Goal: Task Accomplishment & Management: Manage account settings

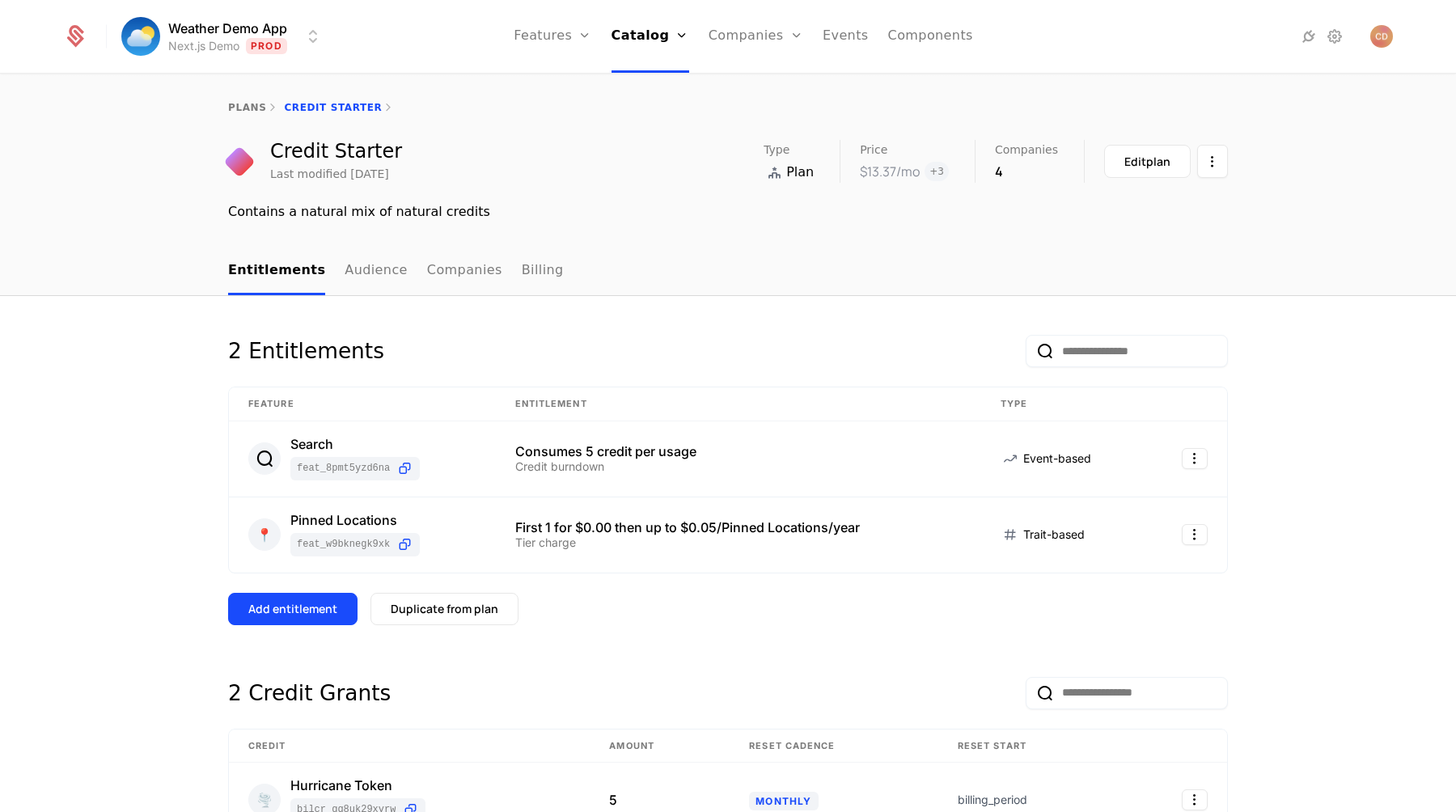
scroll to position [243, 0]
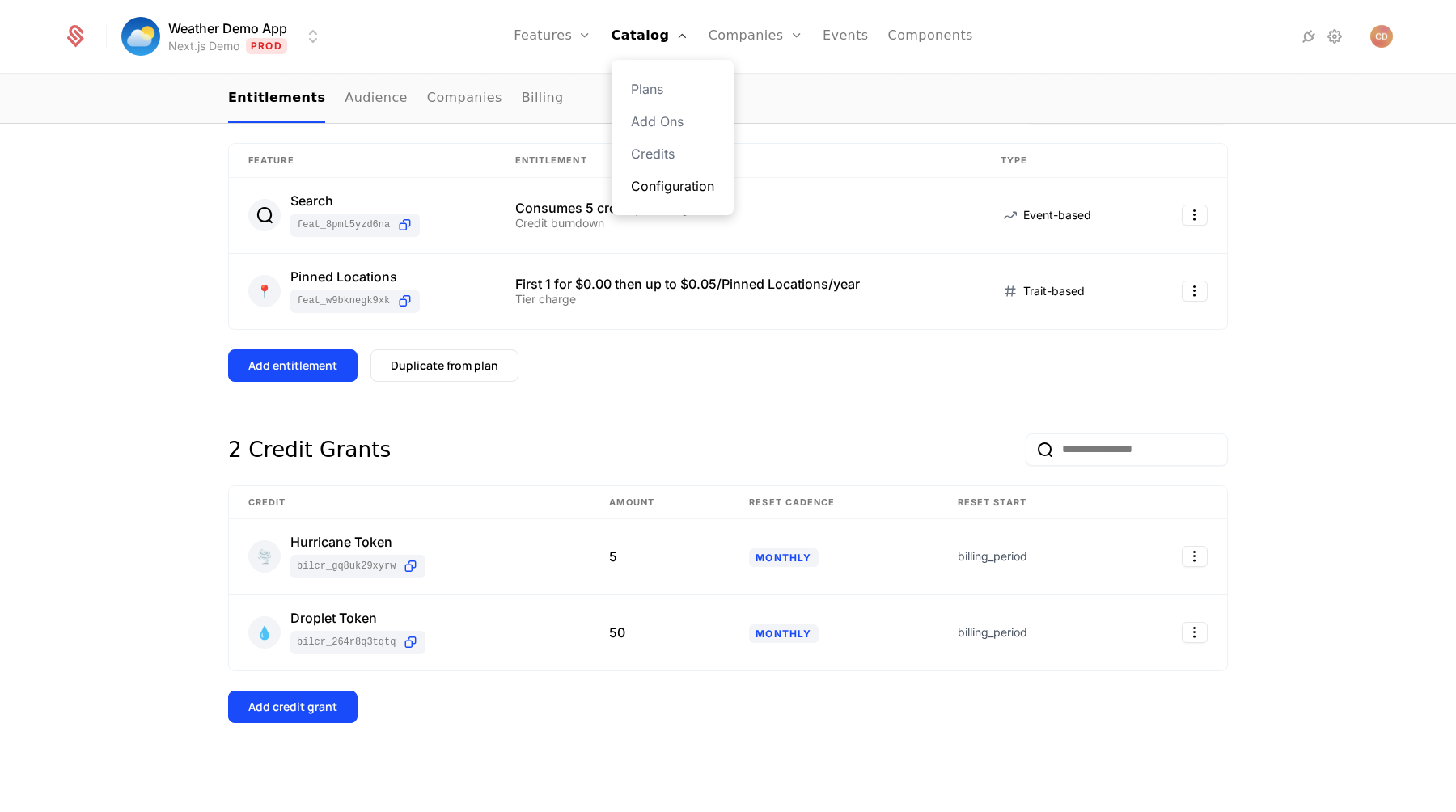
click at [665, 181] on link "Configuration" at bounding box center [672, 186] width 84 height 19
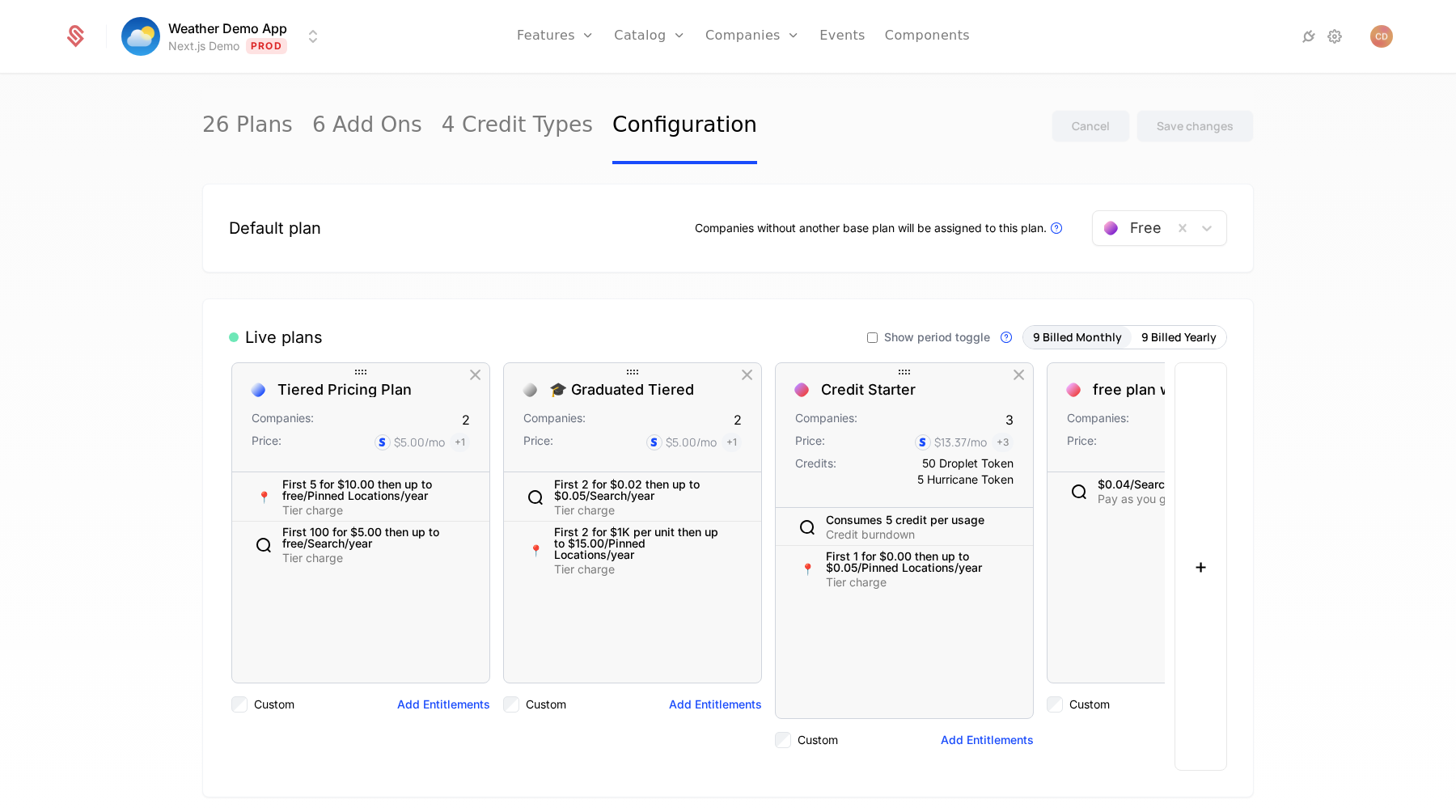
scroll to position [0, 1497]
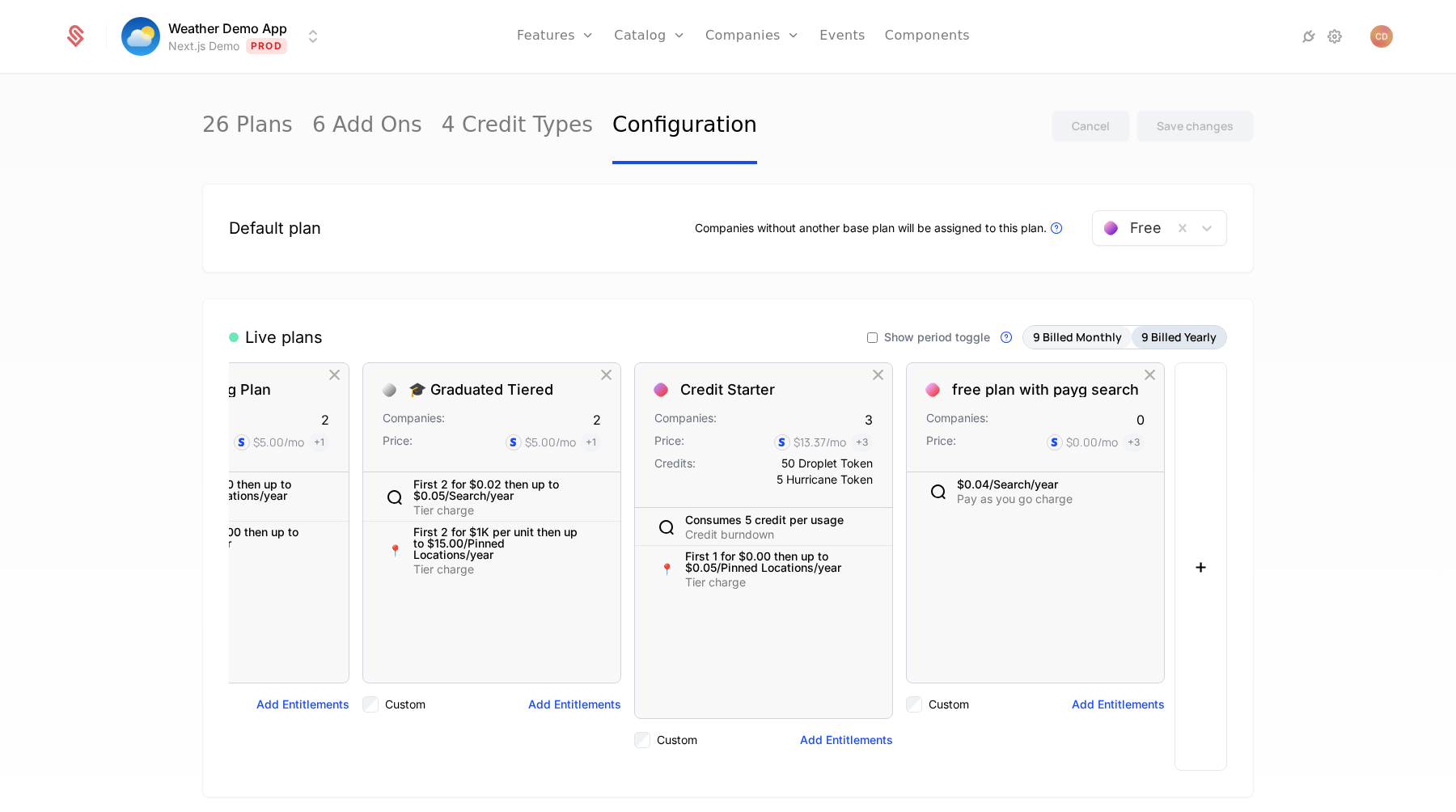
click at [1158, 338] on button "9 Billed Yearly" at bounding box center [1179, 337] width 94 height 23
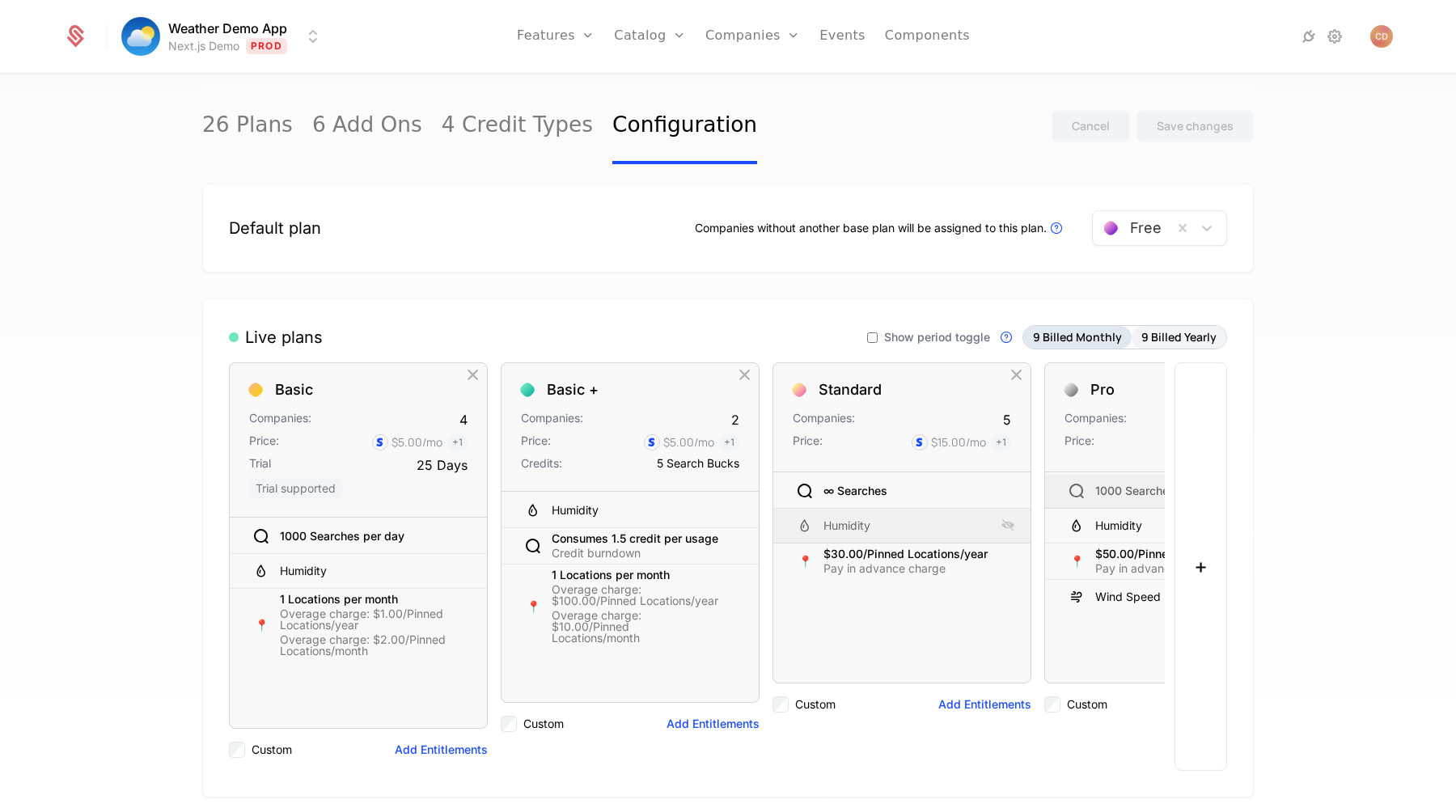
click at [1062, 340] on button "9 Billed Monthly" at bounding box center [1077, 337] width 108 height 23
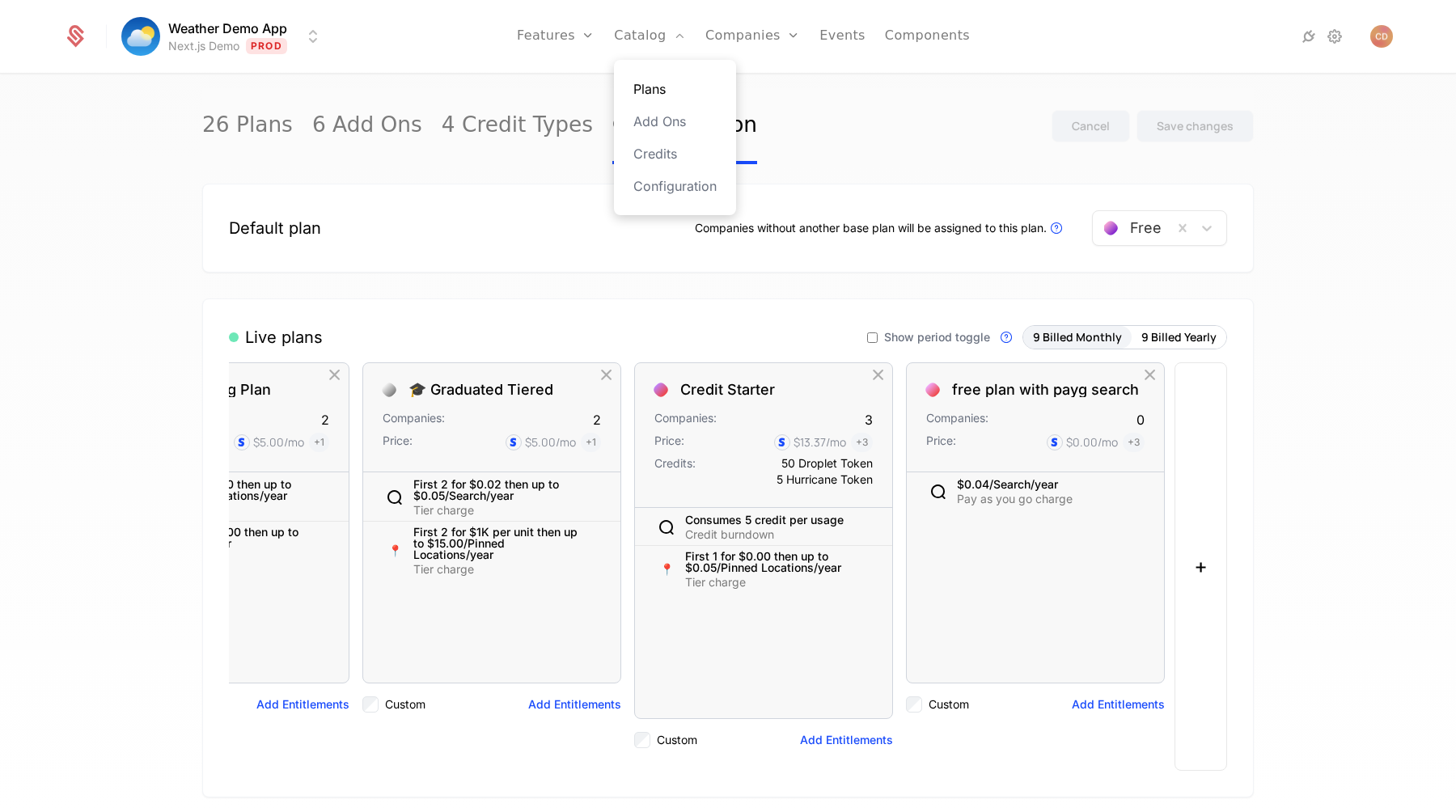
click at [650, 94] on link "Plans" at bounding box center [675, 89] width 84 height 19
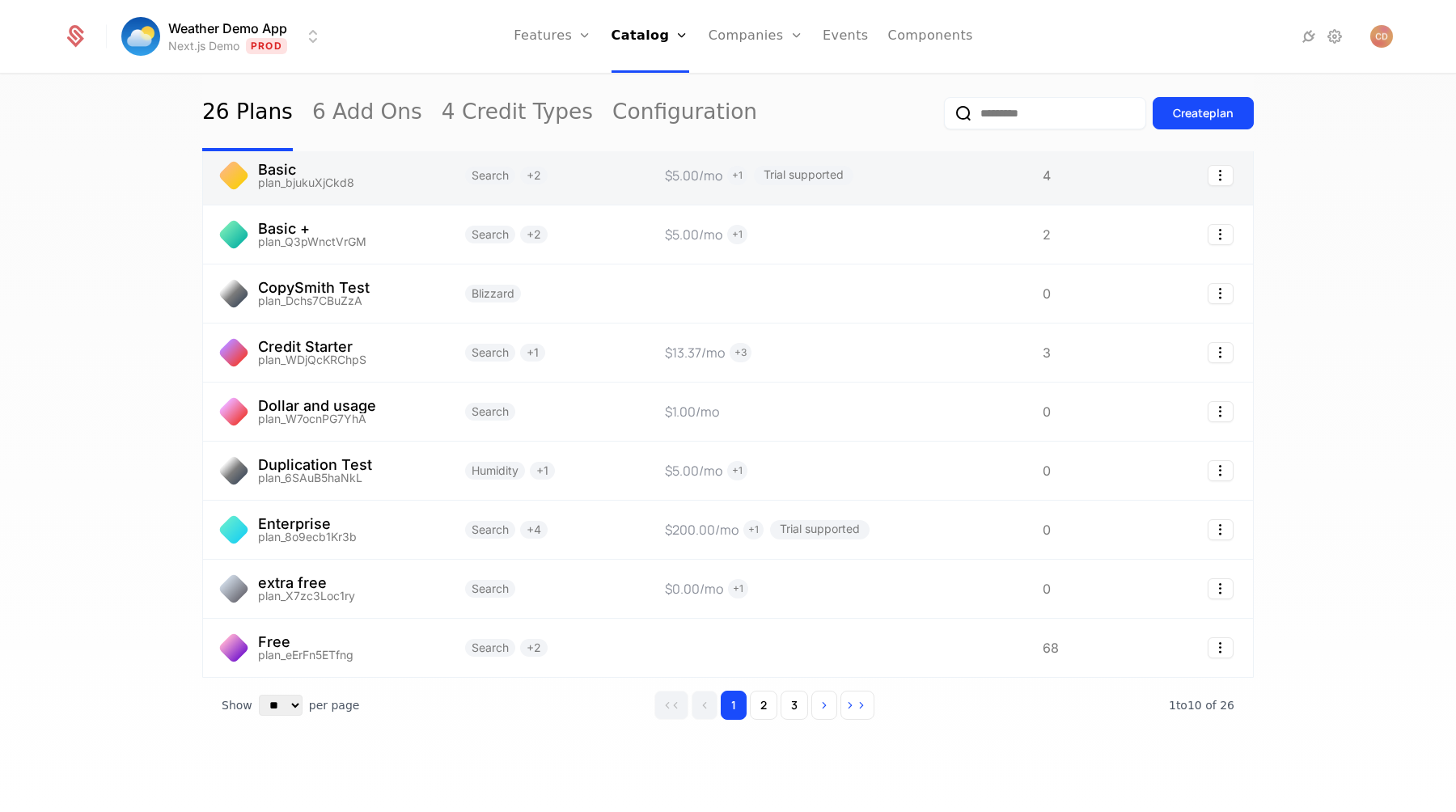
scroll to position [139, 0]
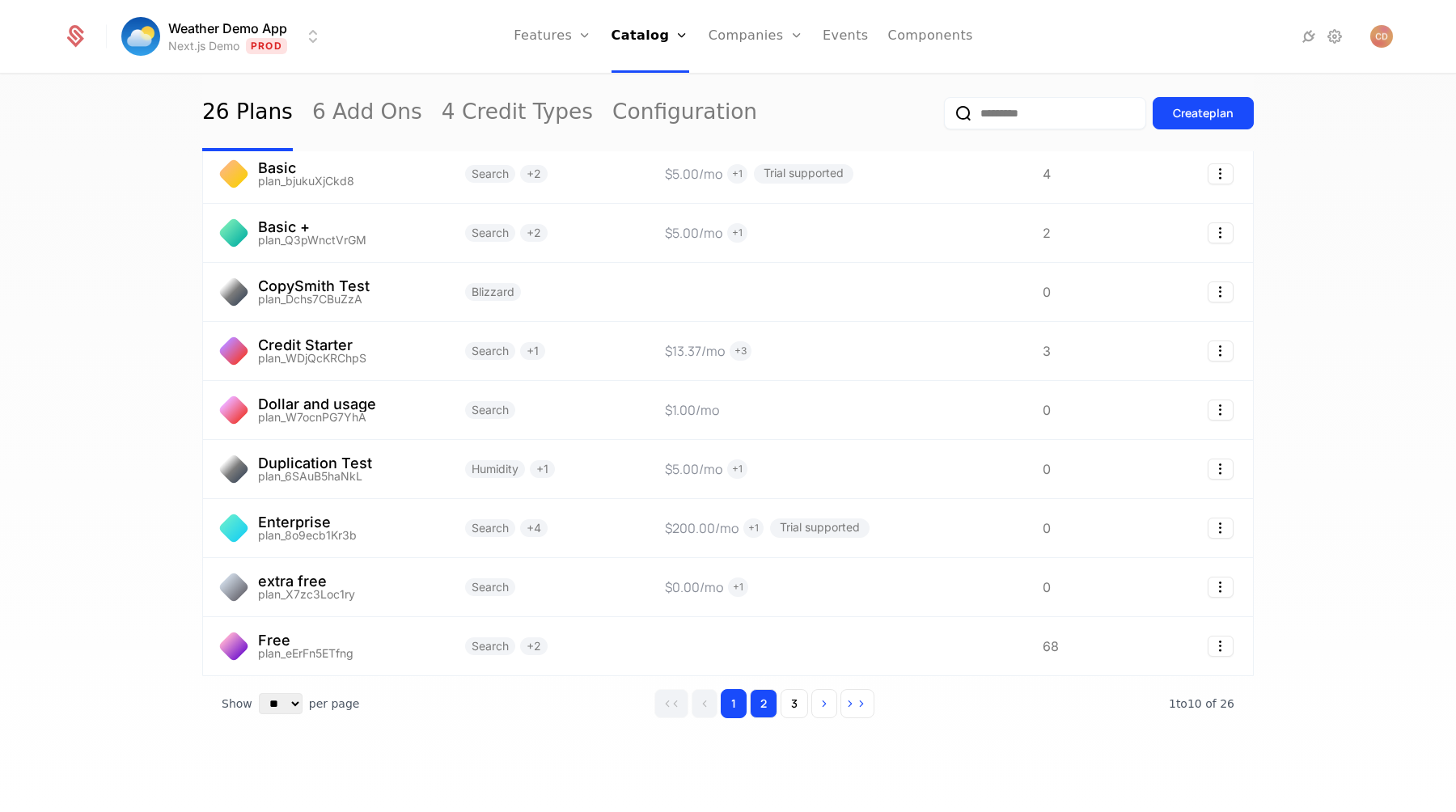
click at [758, 703] on button "2" at bounding box center [763, 704] width 27 height 29
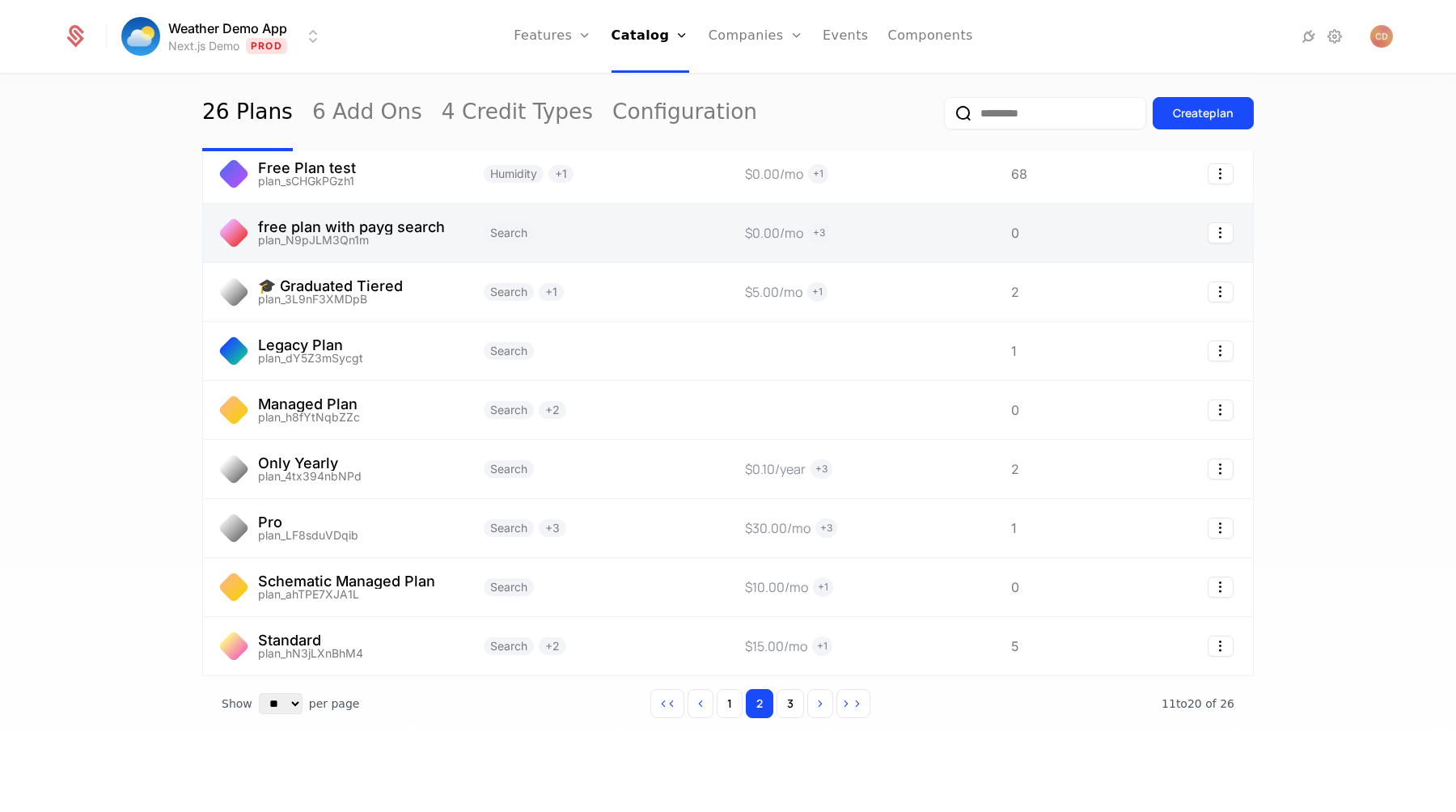
click at [427, 233] on link at bounding box center [334, 233] width 262 height 58
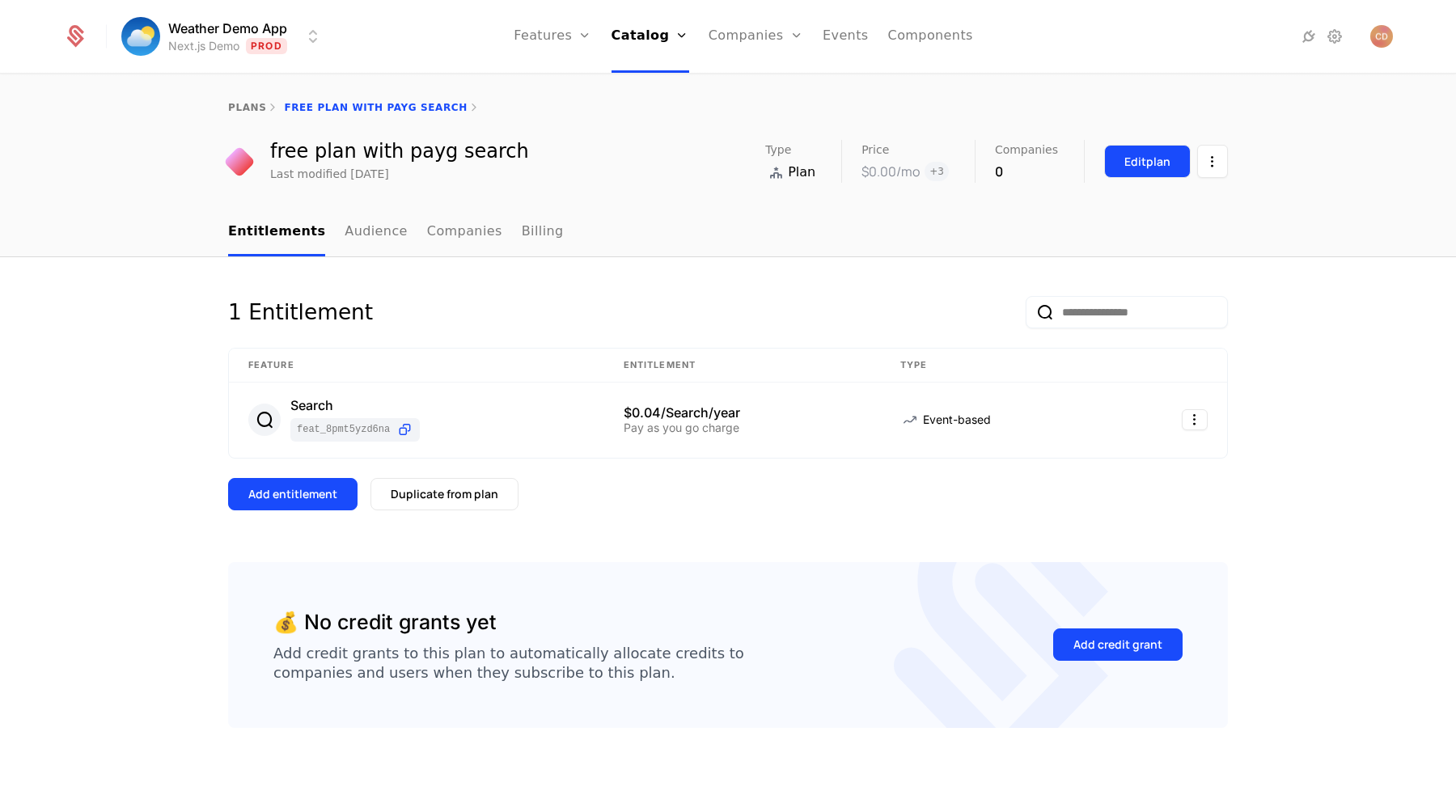
click at [1118, 159] on button "Edit plan" at bounding box center [1148, 161] width 86 height 33
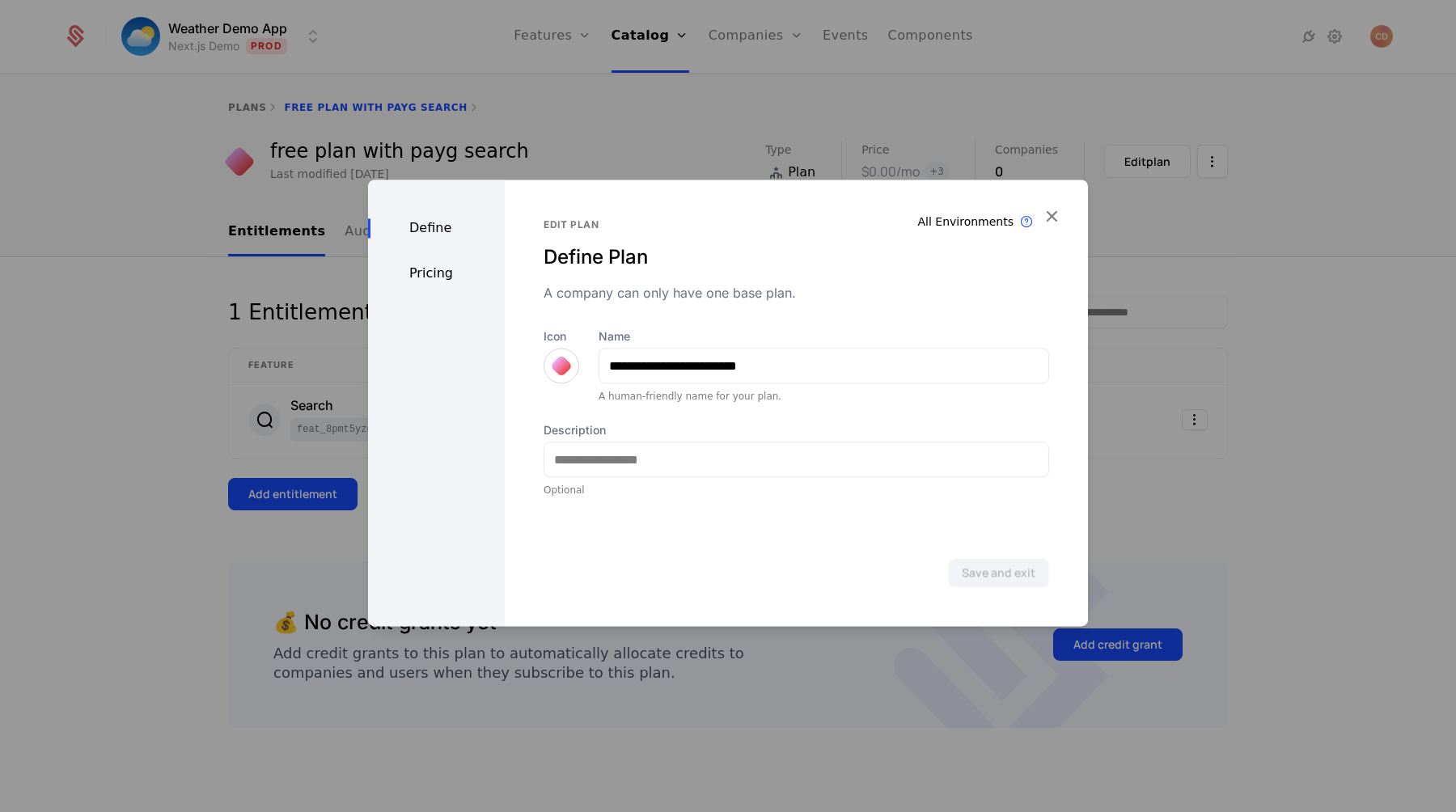
click at [442, 280] on div "Pricing" at bounding box center [436, 273] width 137 height 19
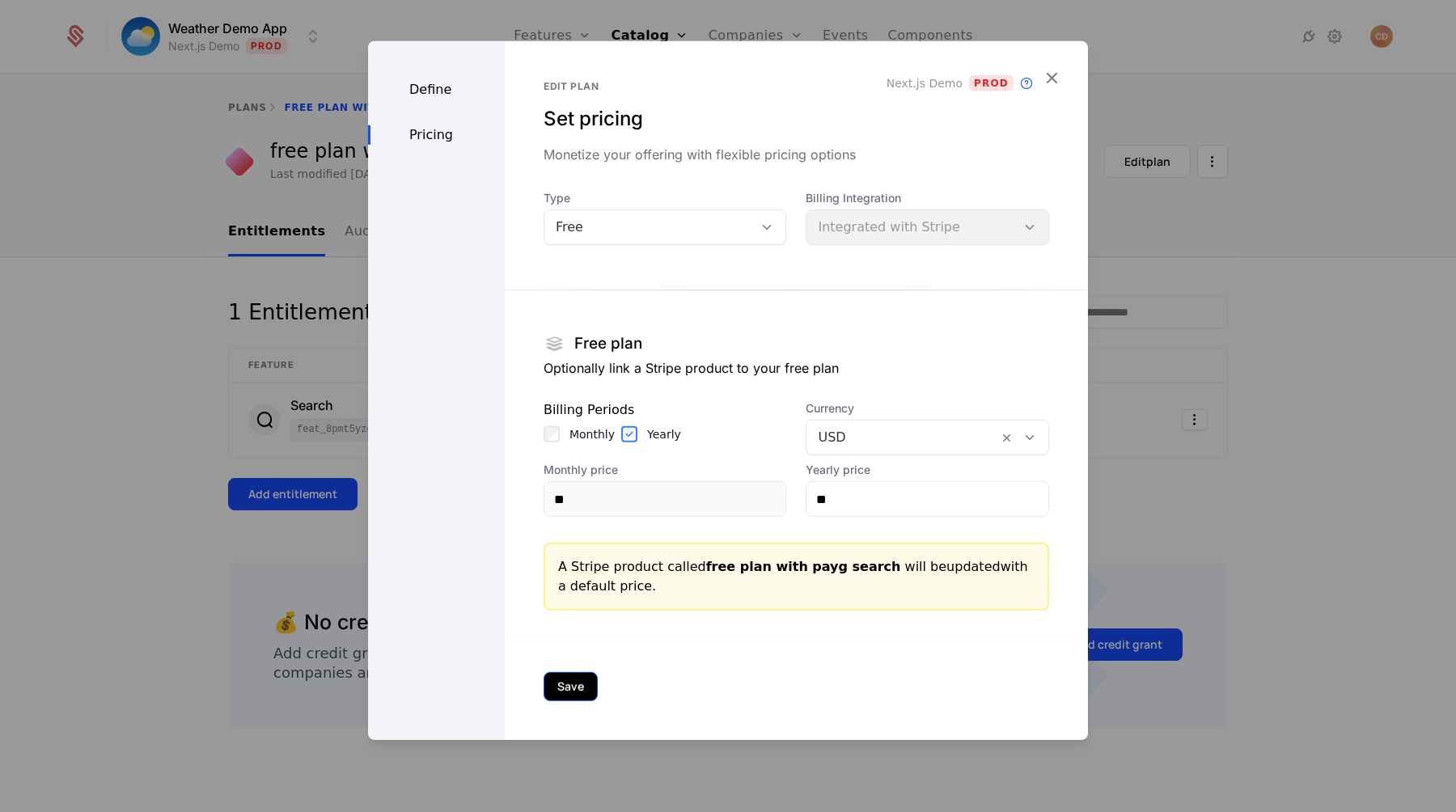
click at [565, 681] on button "Save" at bounding box center [571, 686] width 55 height 29
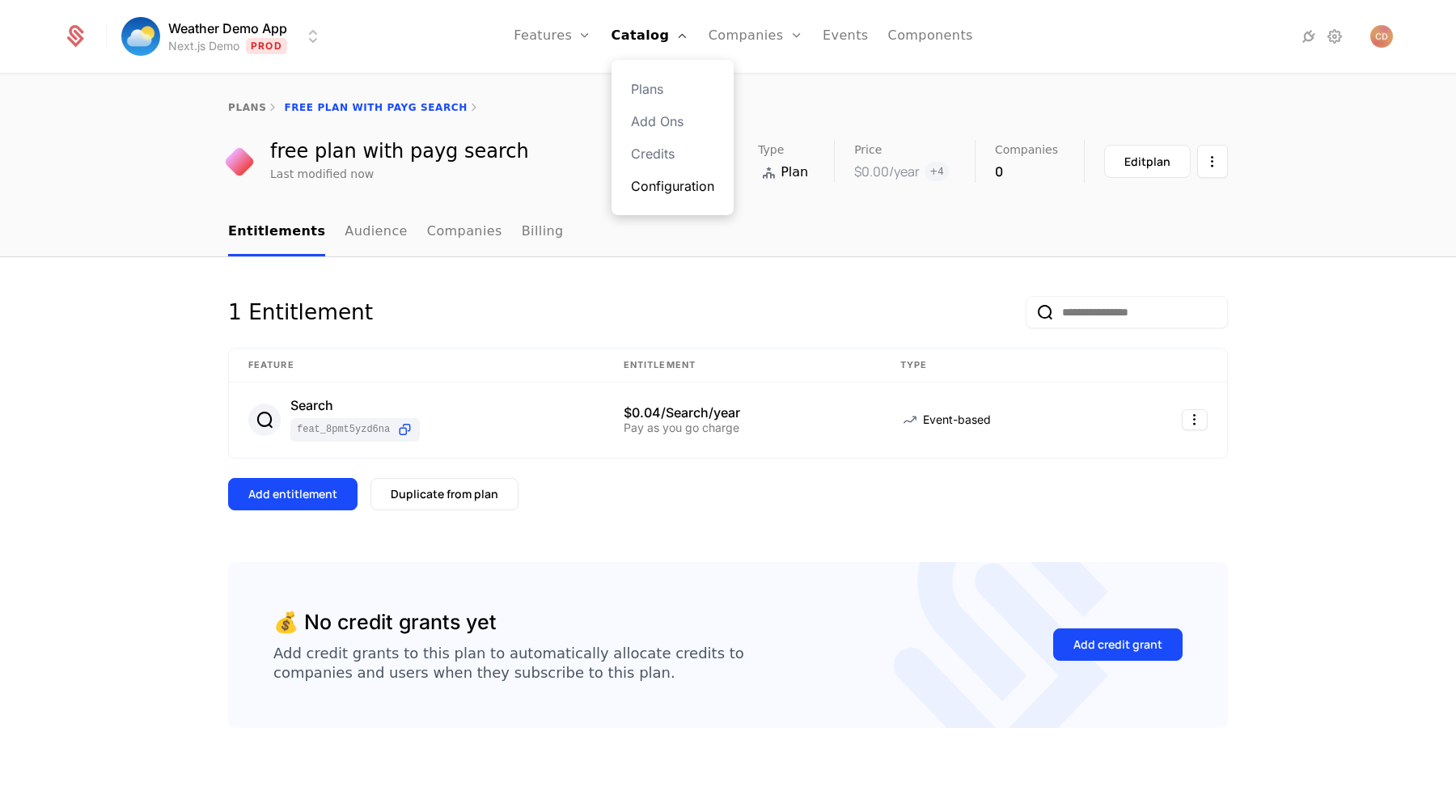
click at [680, 182] on link "Configuration" at bounding box center [672, 186] width 84 height 19
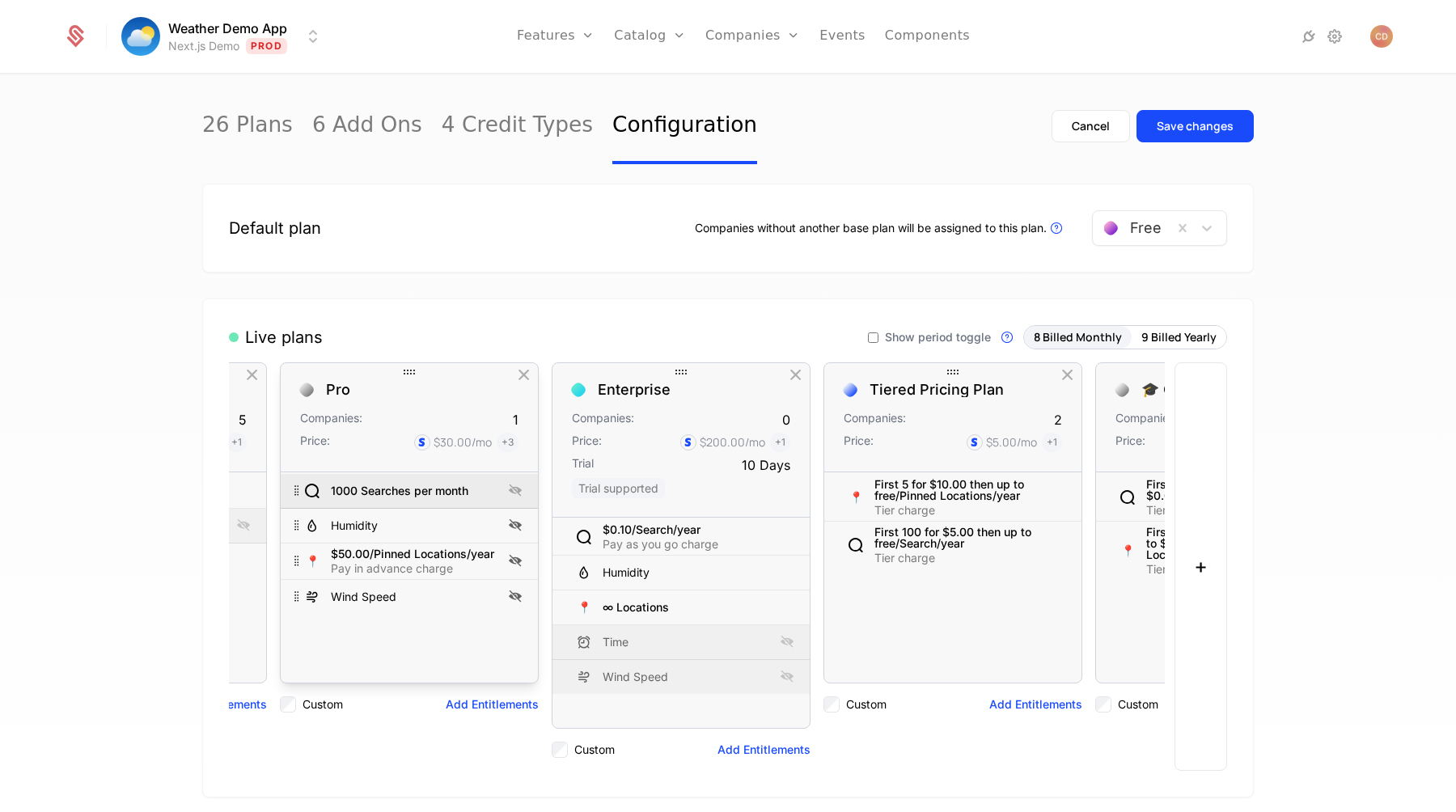
scroll to position [0, 1226]
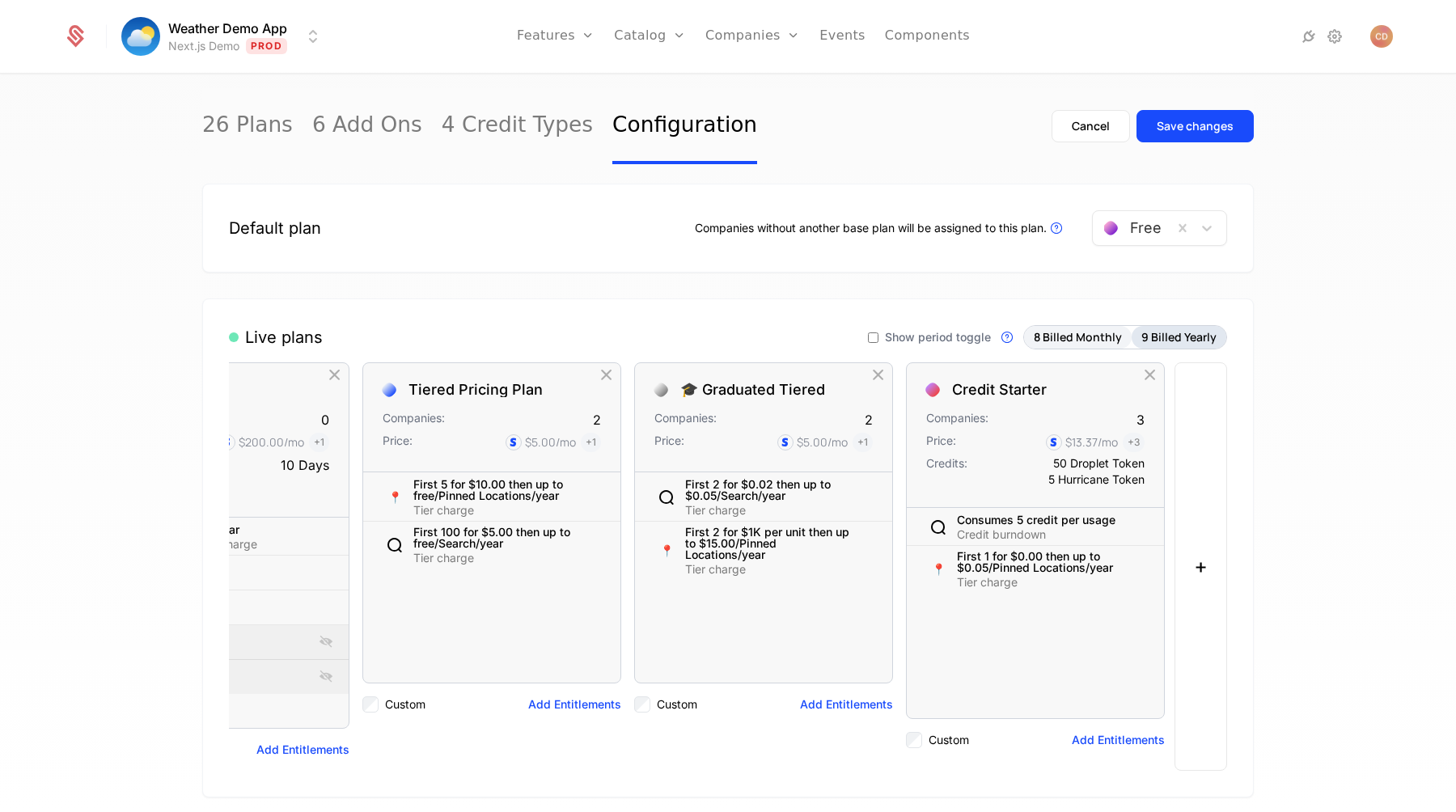
click at [1170, 348] on button "9 Billed Yearly" at bounding box center [1179, 337] width 94 height 23
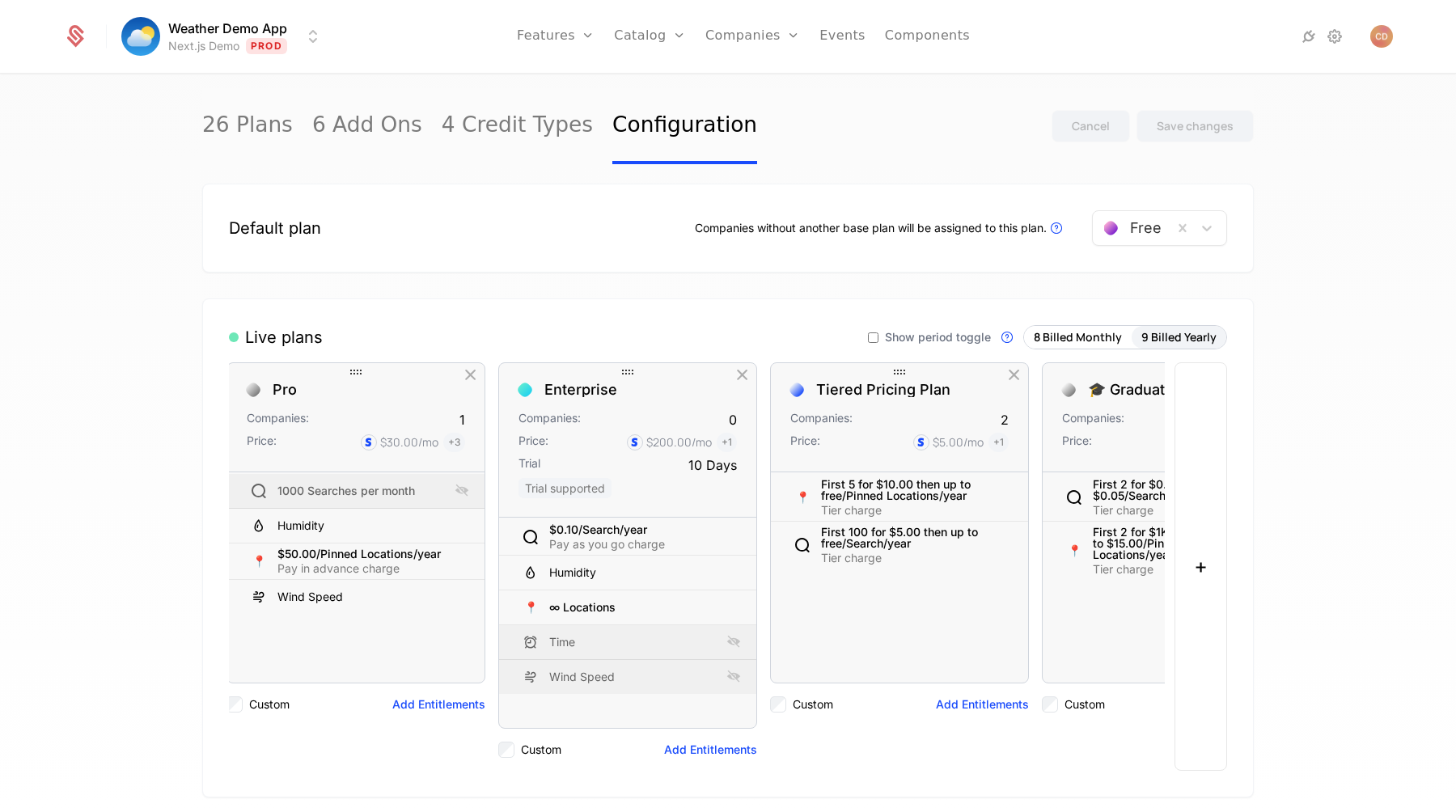
scroll to position [0, 1497]
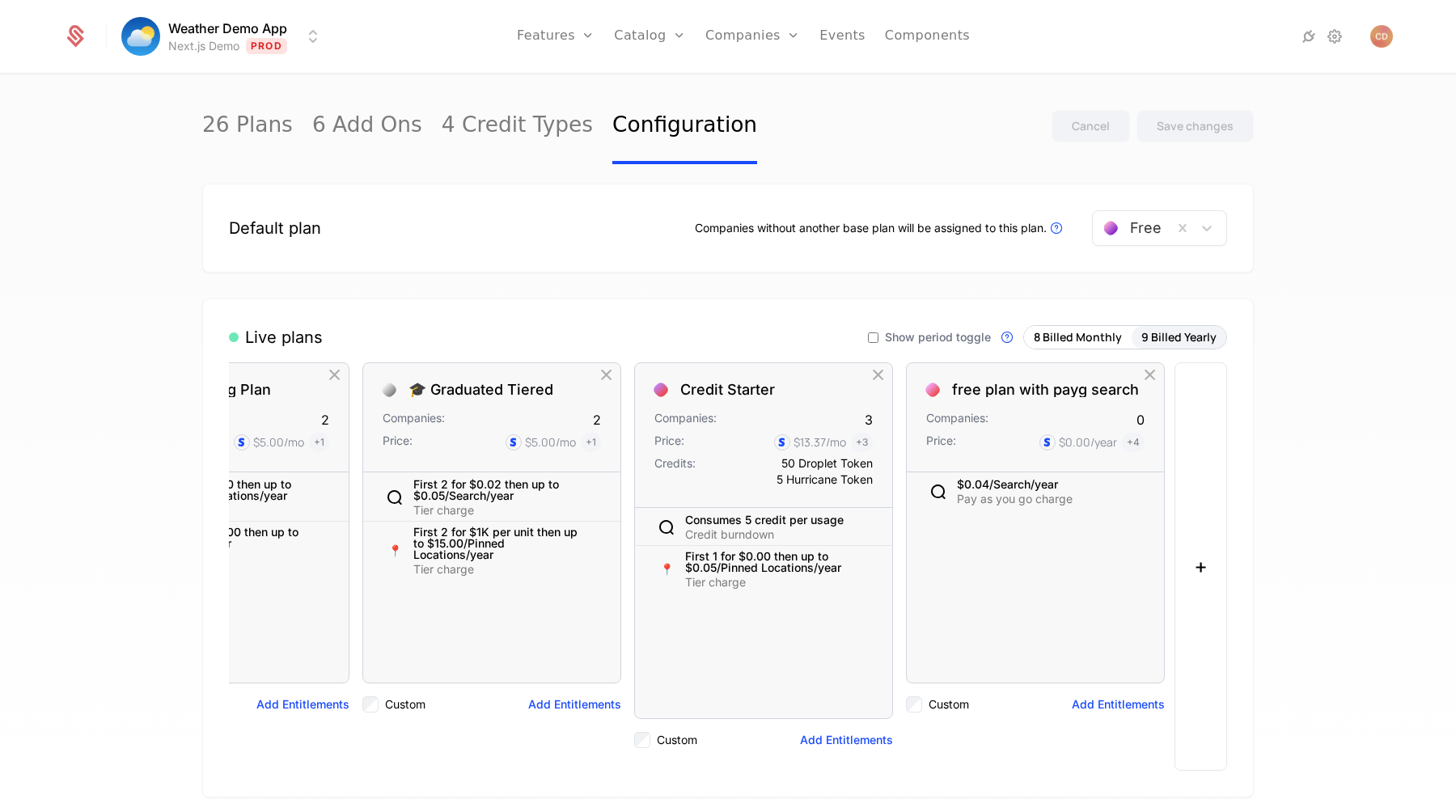
click at [910, 341] on span "Show period toggle" at bounding box center [938, 337] width 106 height 11
click at [1194, 122] on div "Save changes" at bounding box center [1194, 126] width 77 height 16
click at [902, 339] on span "Show period toggle" at bounding box center [938, 337] width 106 height 11
click at [938, 345] on label "Show period toggle" at bounding box center [930, 337] width 123 height 25
click at [1200, 126] on div "Save changes" at bounding box center [1194, 126] width 77 height 16
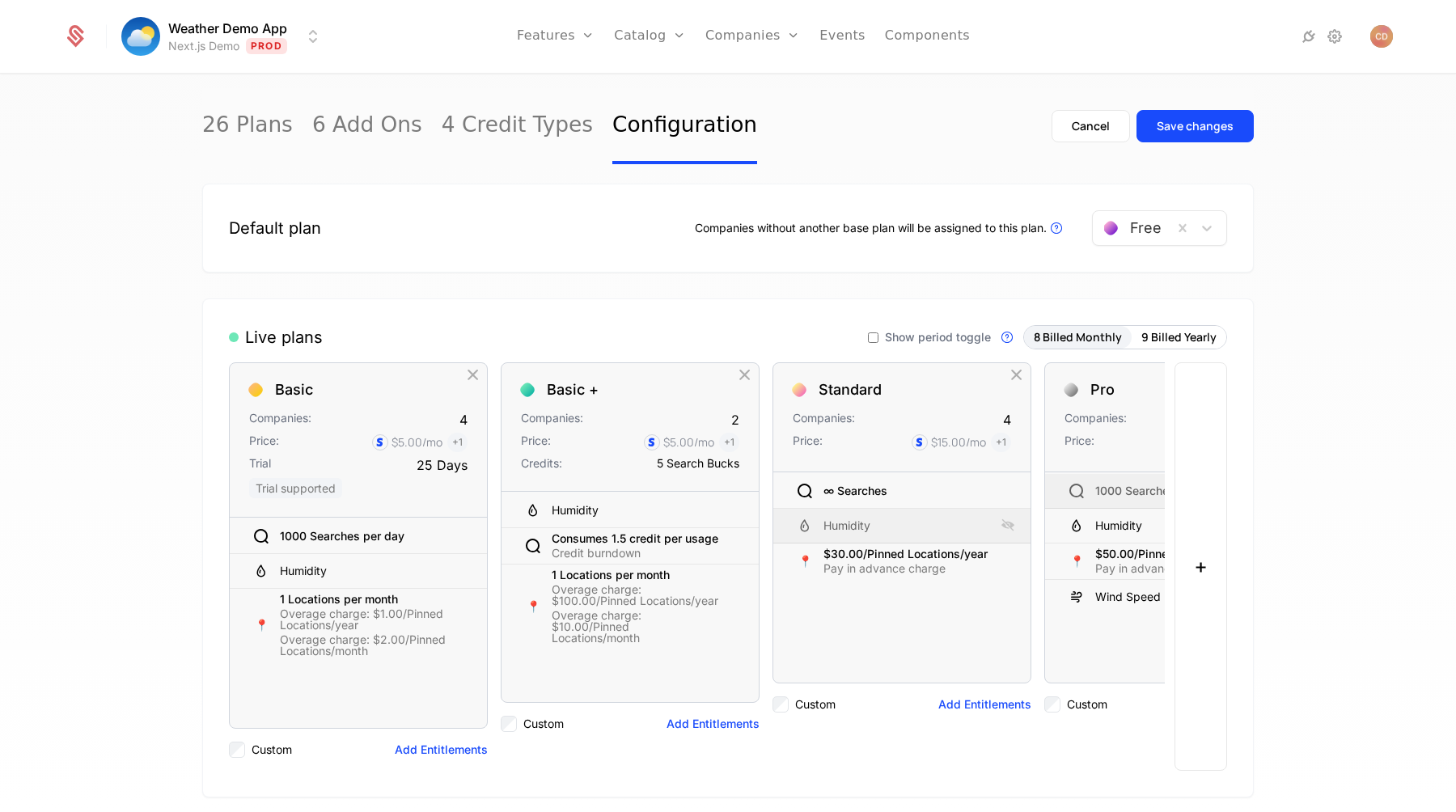
click at [906, 340] on span "Show period toggle" at bounding box center [938, 337] width 106 height 11
click at [1173, 124] on div "Save changes" at bounding box center [1194, 126] width 77 height 16
click at [357, 134] on link "6 Add Ons" at bounding box center [367, 126] width 110 height 76
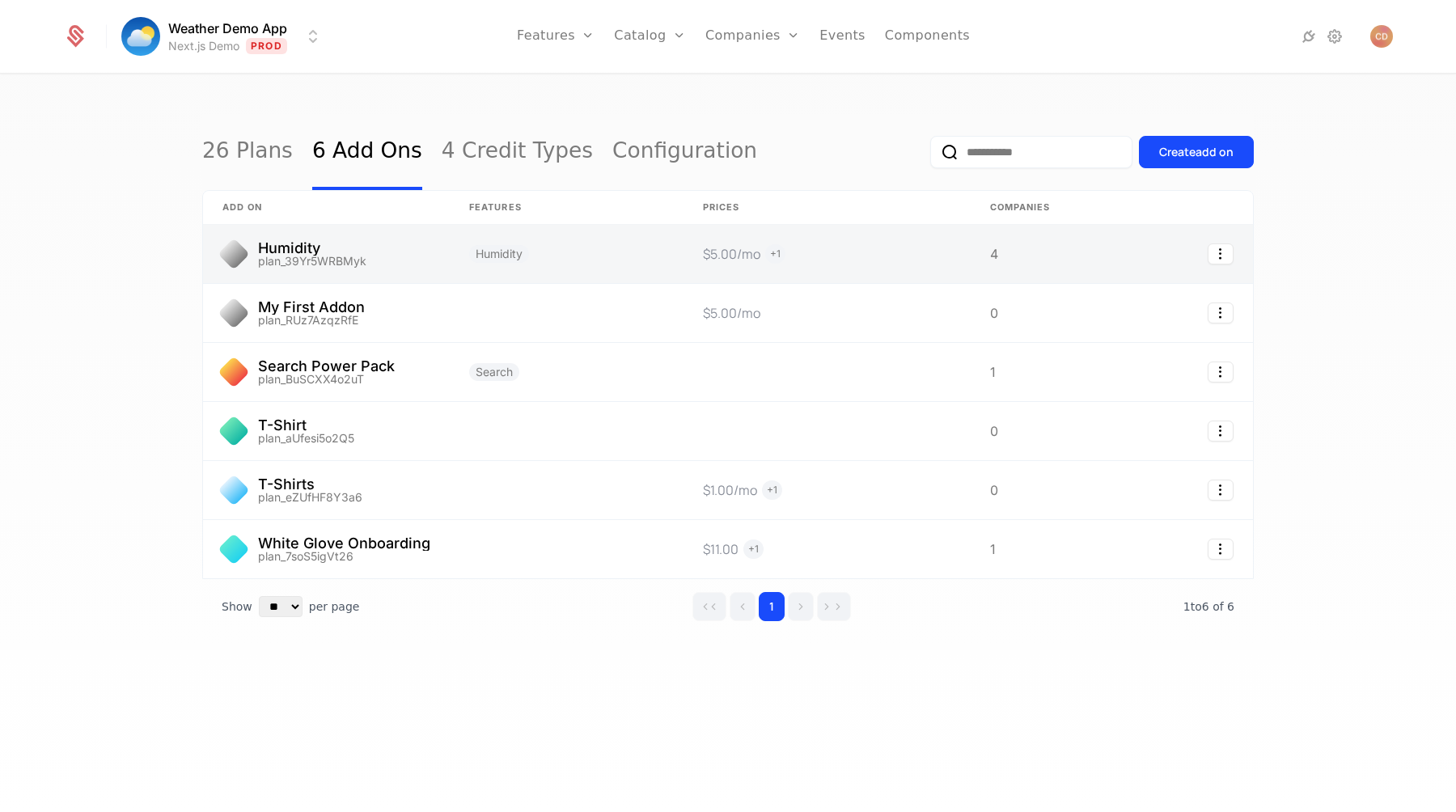
click at [392, 268] on link at bounding box center [327, 254] width 247 height 58
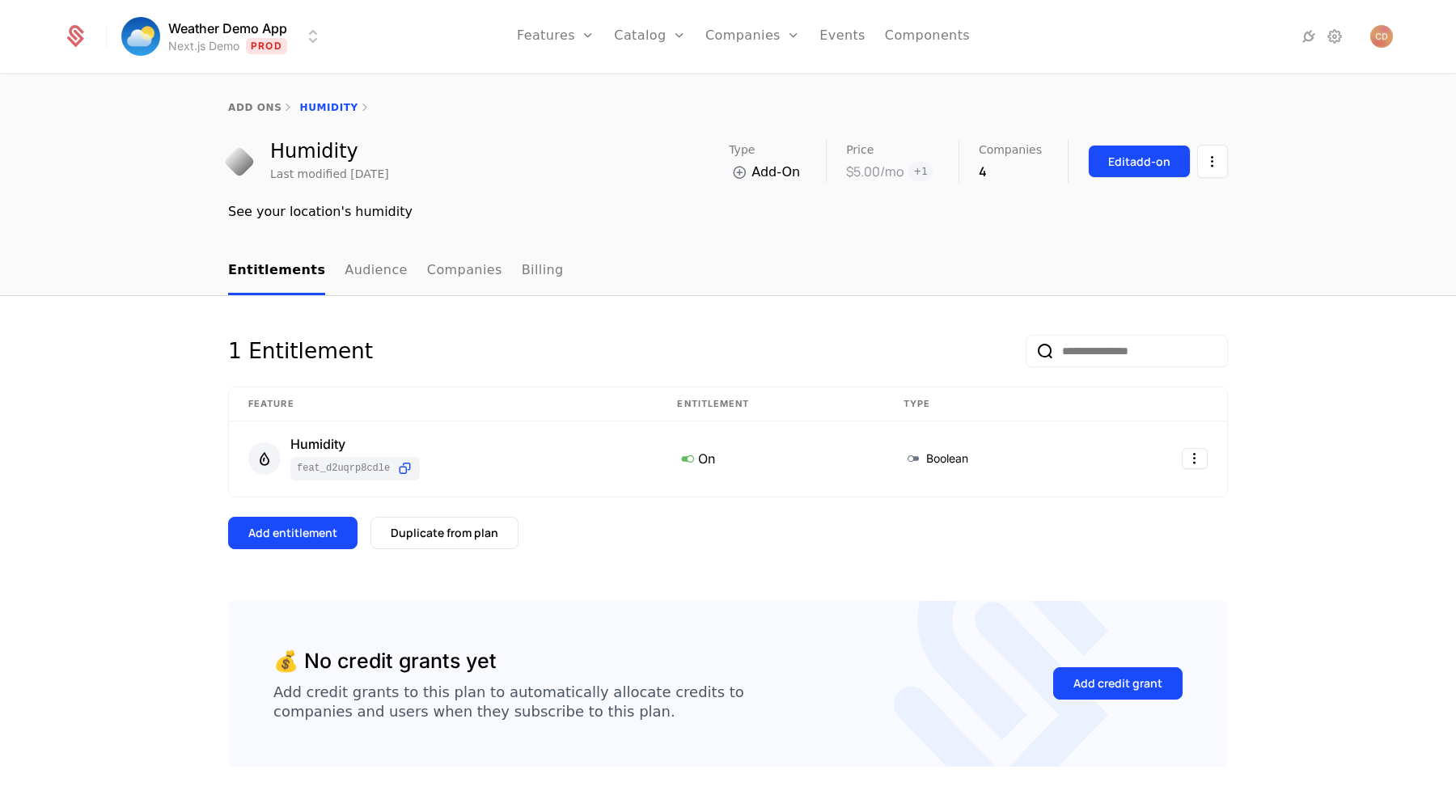
click at [1139, 160] on div "Edit add-on" at bounding box center [1139, 162] width 63 height 16
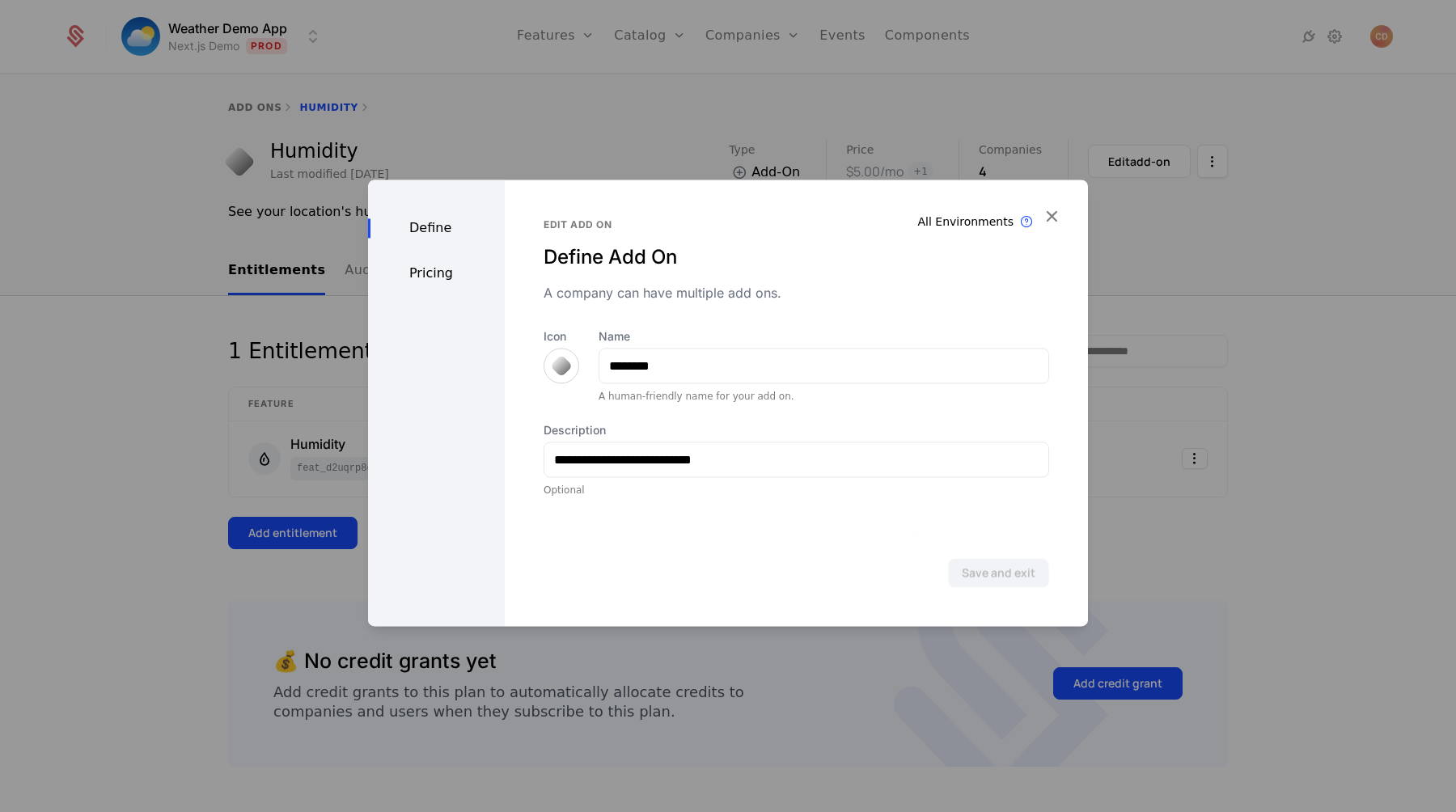
click at [445, 277] on div "Pricing" at bounding box center [436, 273] width 137 height 19
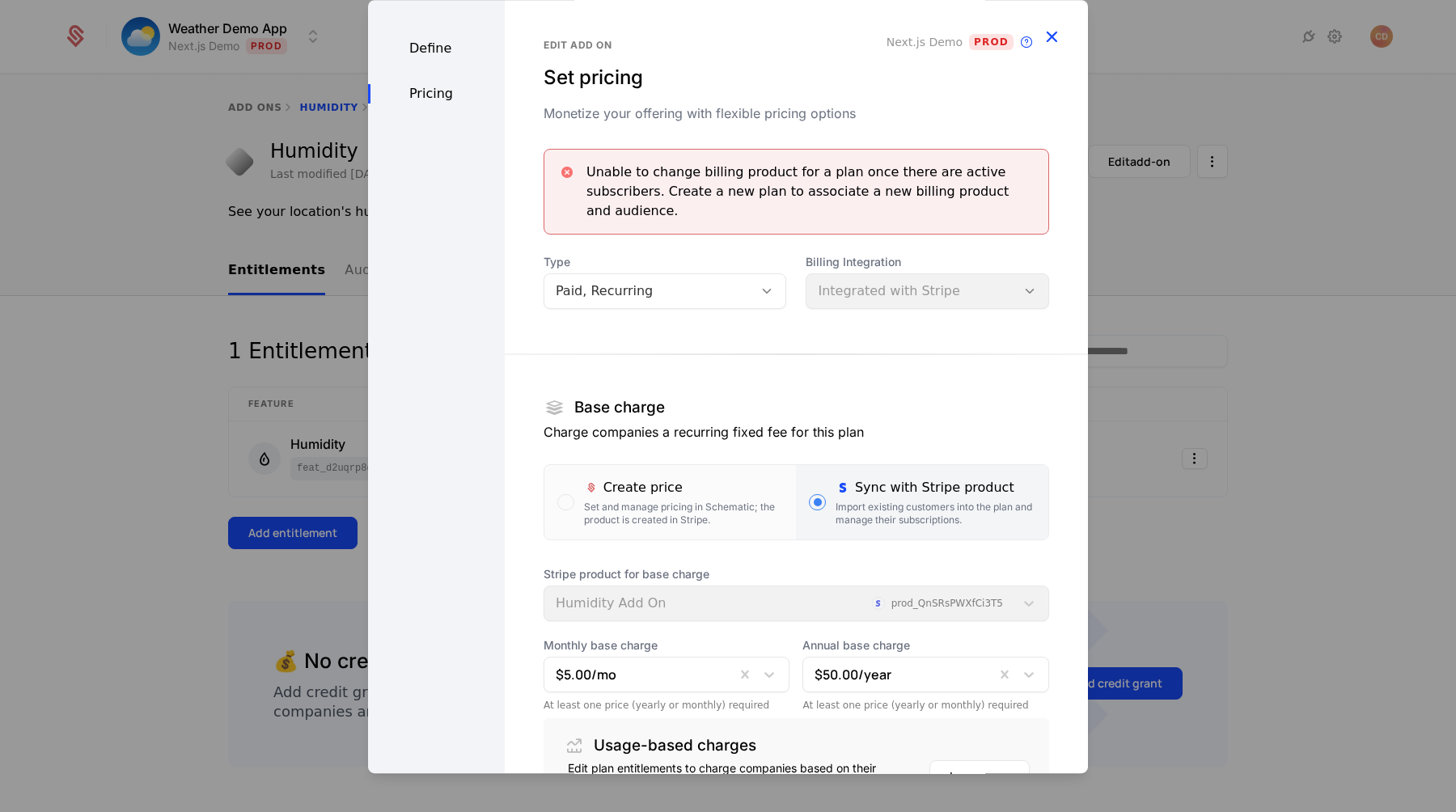
click at [1059, 33] on icon "button" at bounding box center [1052, 36] width 21 height 21
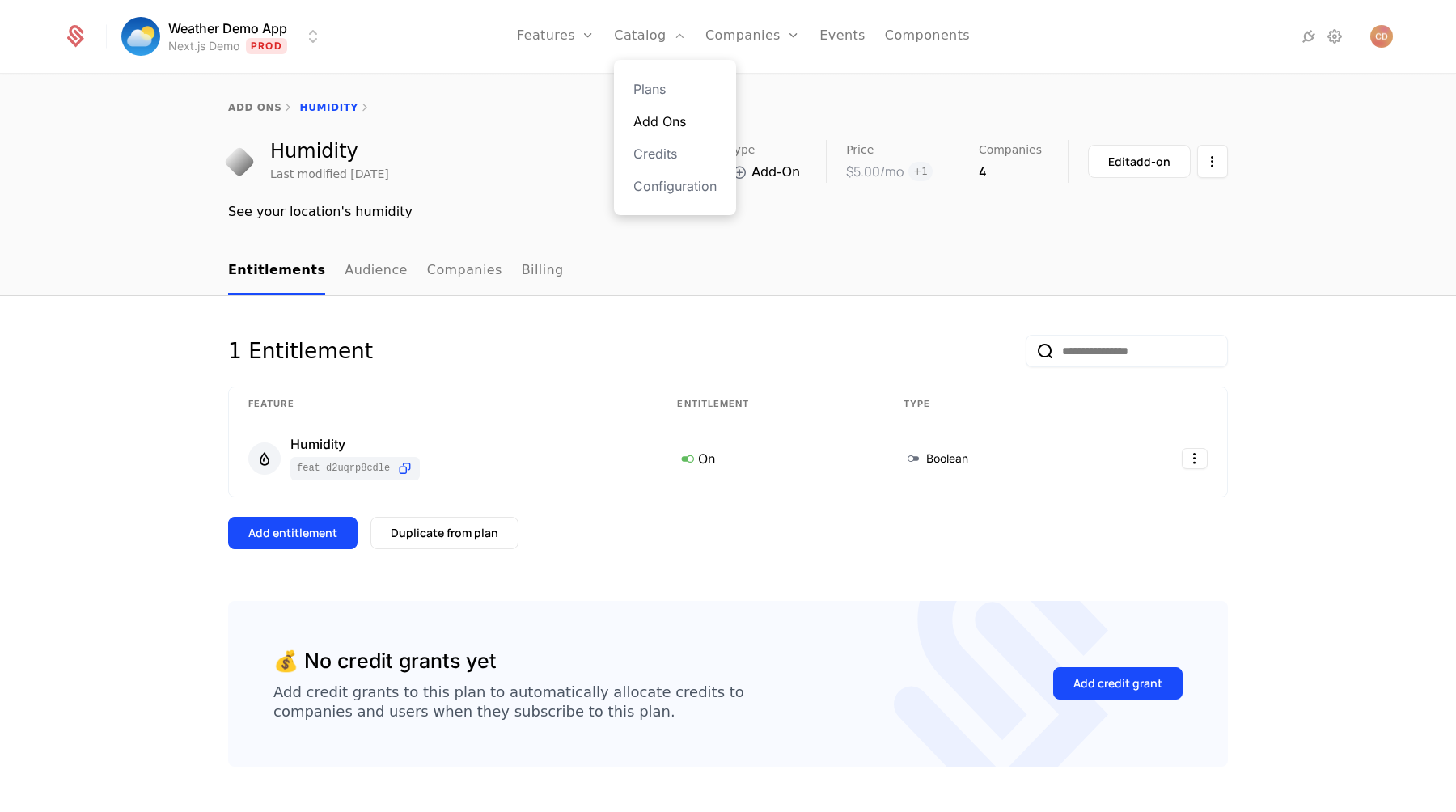
click at [648, 116] on link "Add Ons" at bounding box center [675, 122] width 84 height 19
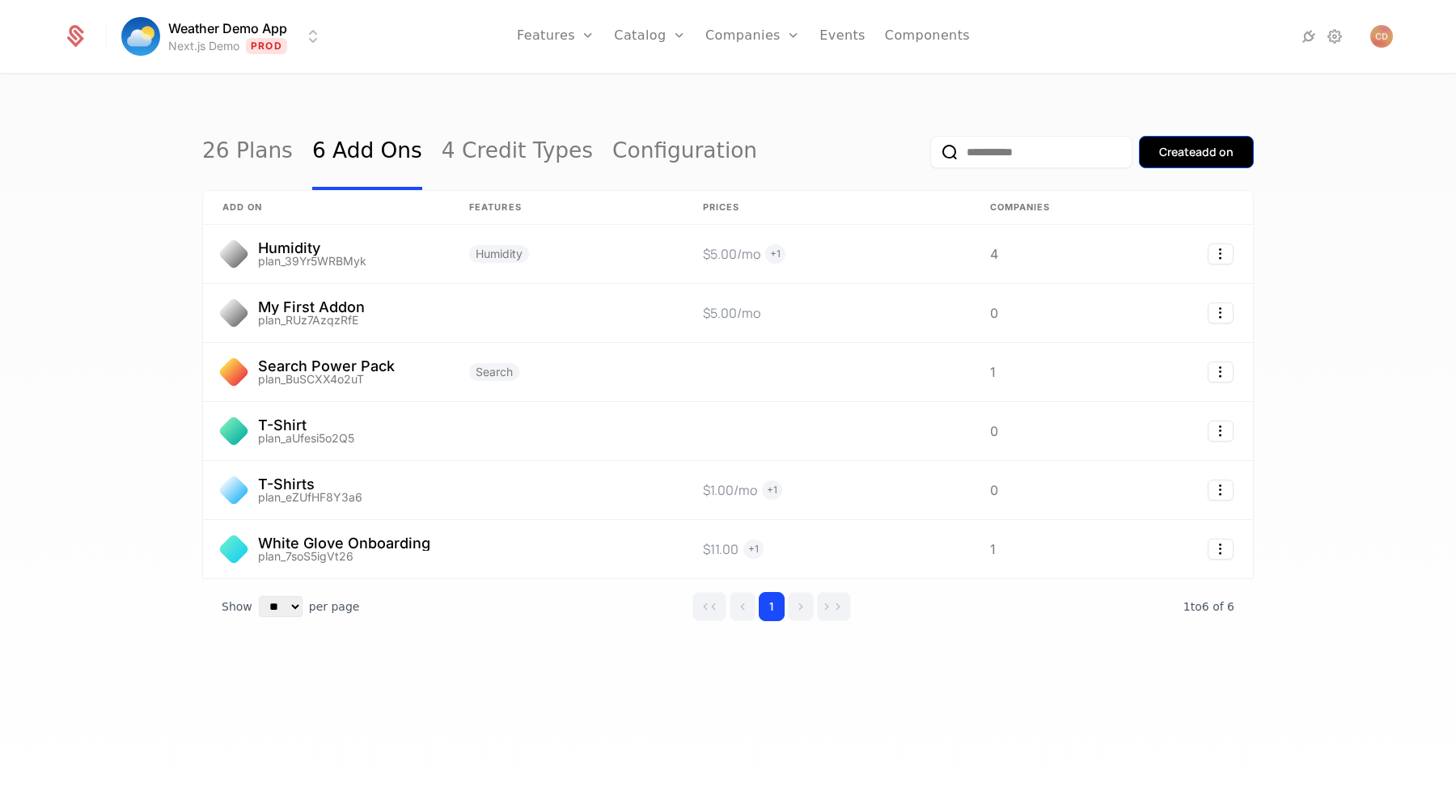
click at [1168, 145] on div "Create add on" at bounding box center [1196, 151] width 75 height 16
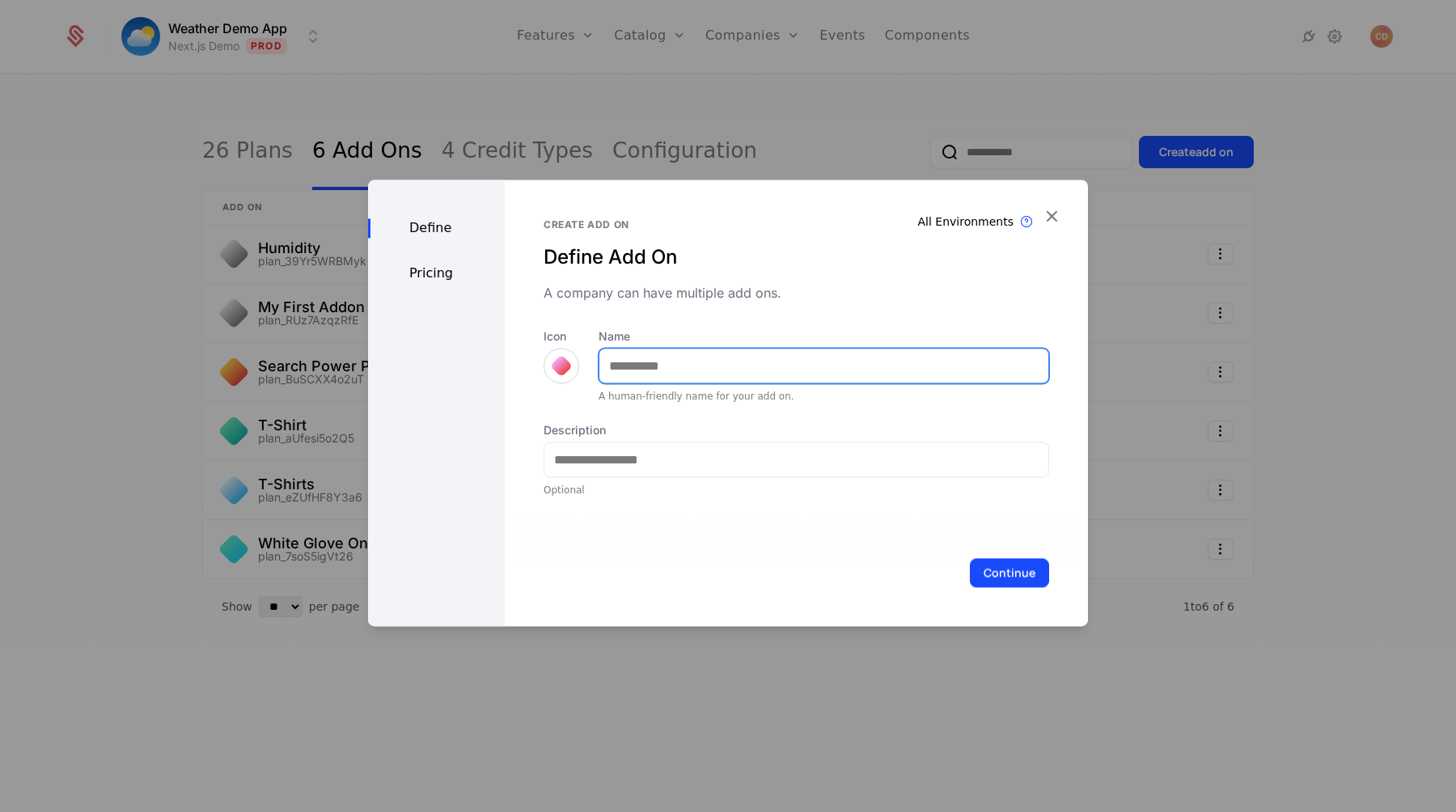
click at [644, 372] on input "Name" at bounding box center [824, 365] width 449 height 34
type input "****"
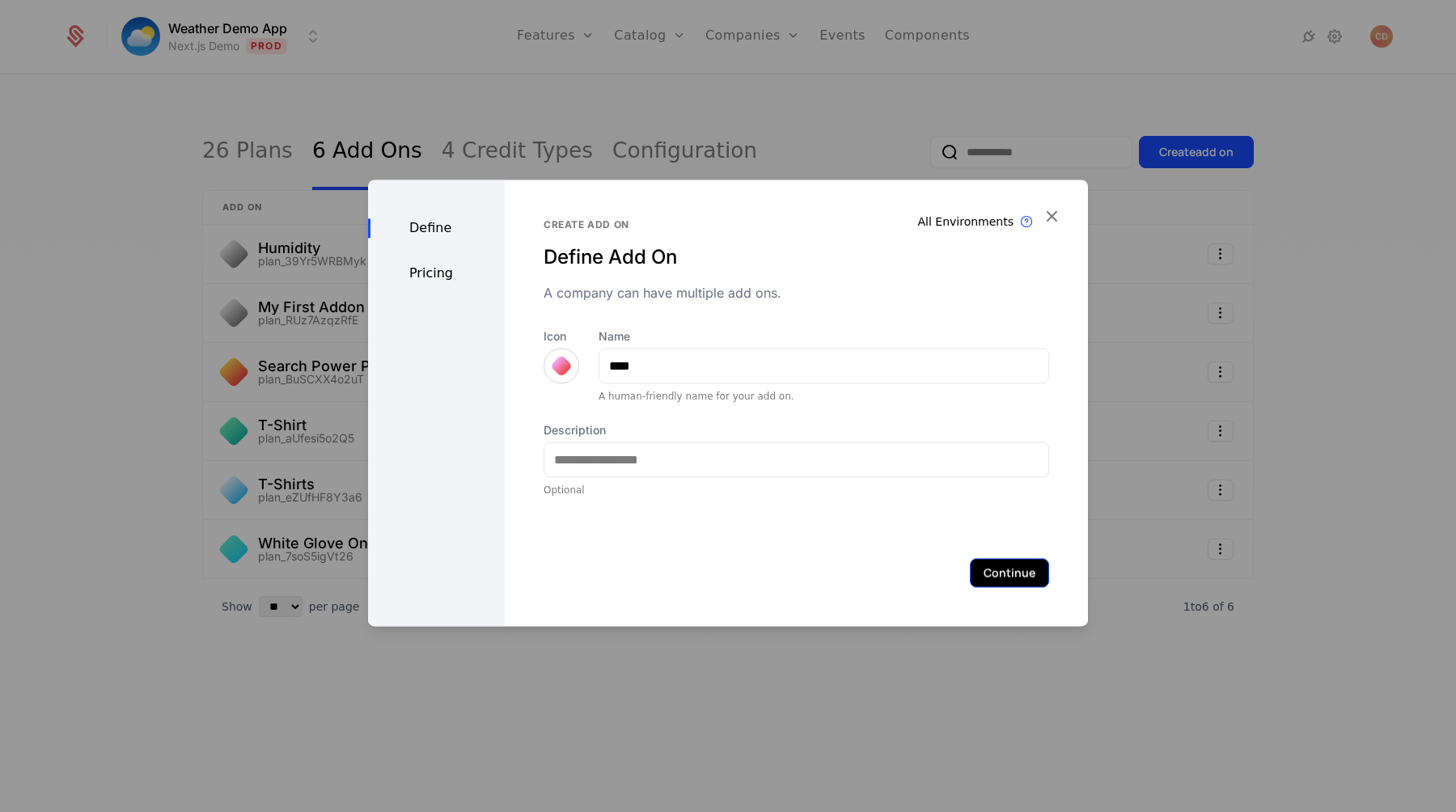
click at [1013, 571] on button "Continue" at bounding box center [1009, 572] width 79 height 29
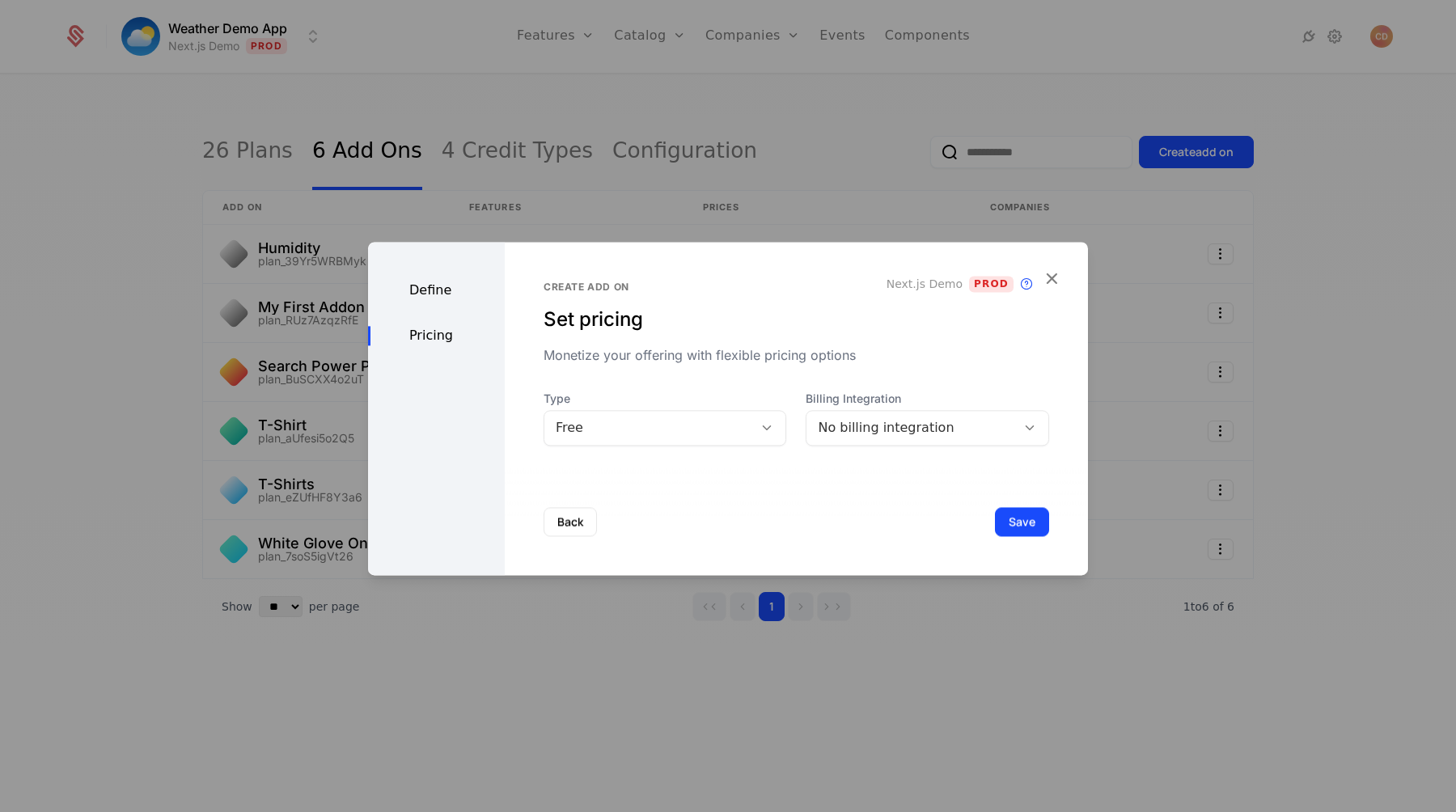
click at [670, 420] on div "Free" at bounding box center [649, 428] width 187 height 19
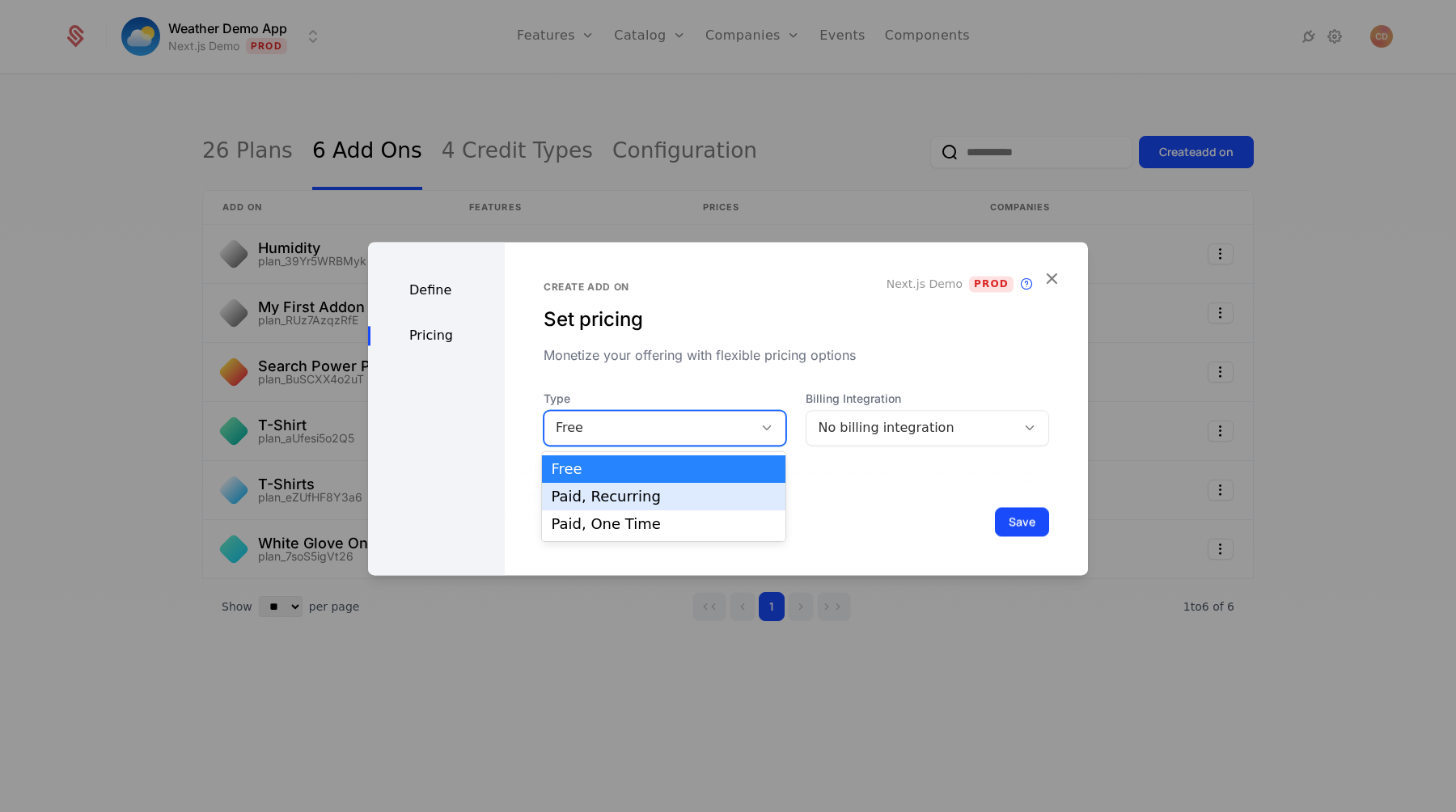
click at [634, 499] on div "Paid, Recurring" at bounding box center [663, 497] width 225 height 15
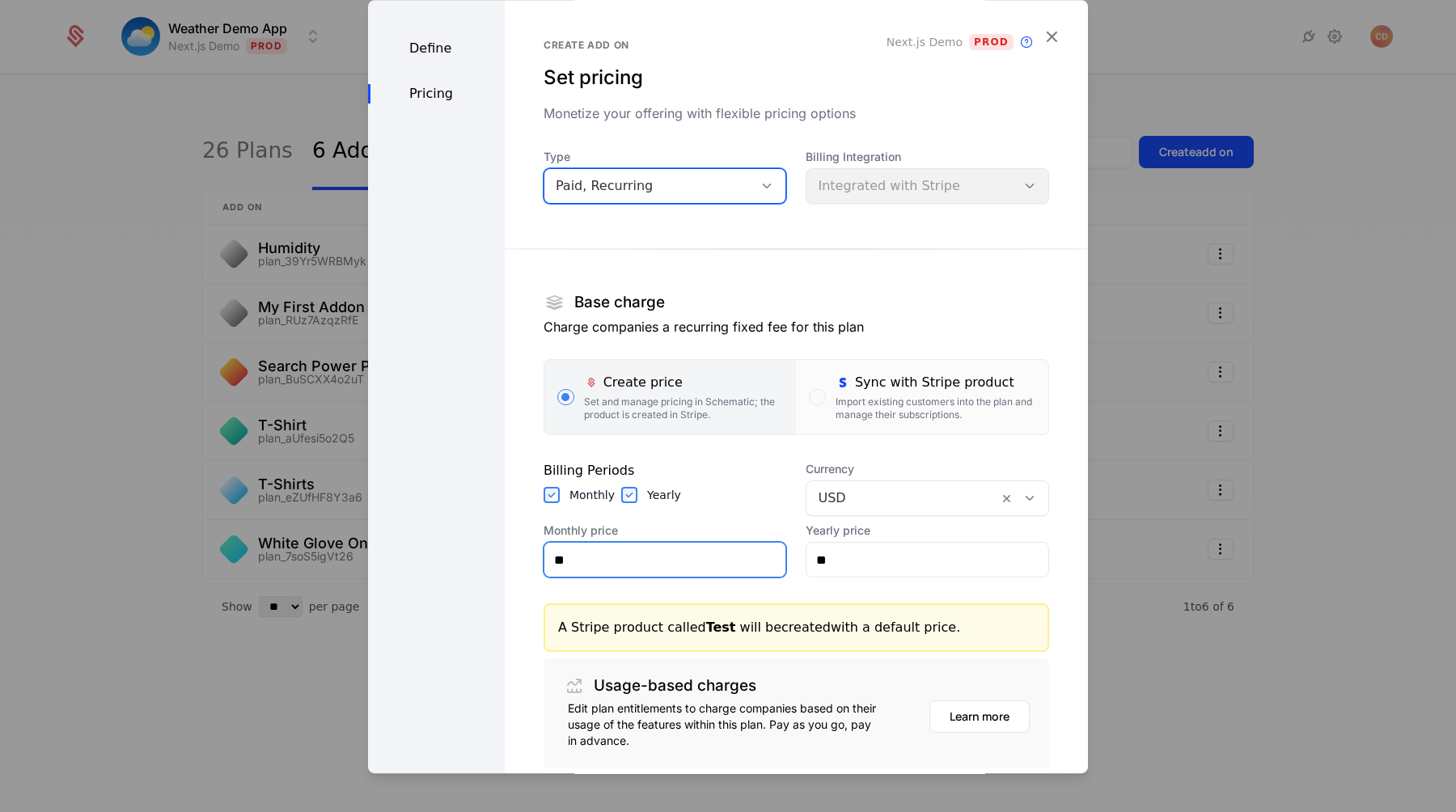
click at [605, 564] on input "**" at bounding box center [665, 559] width 242 height 34
type input "**"
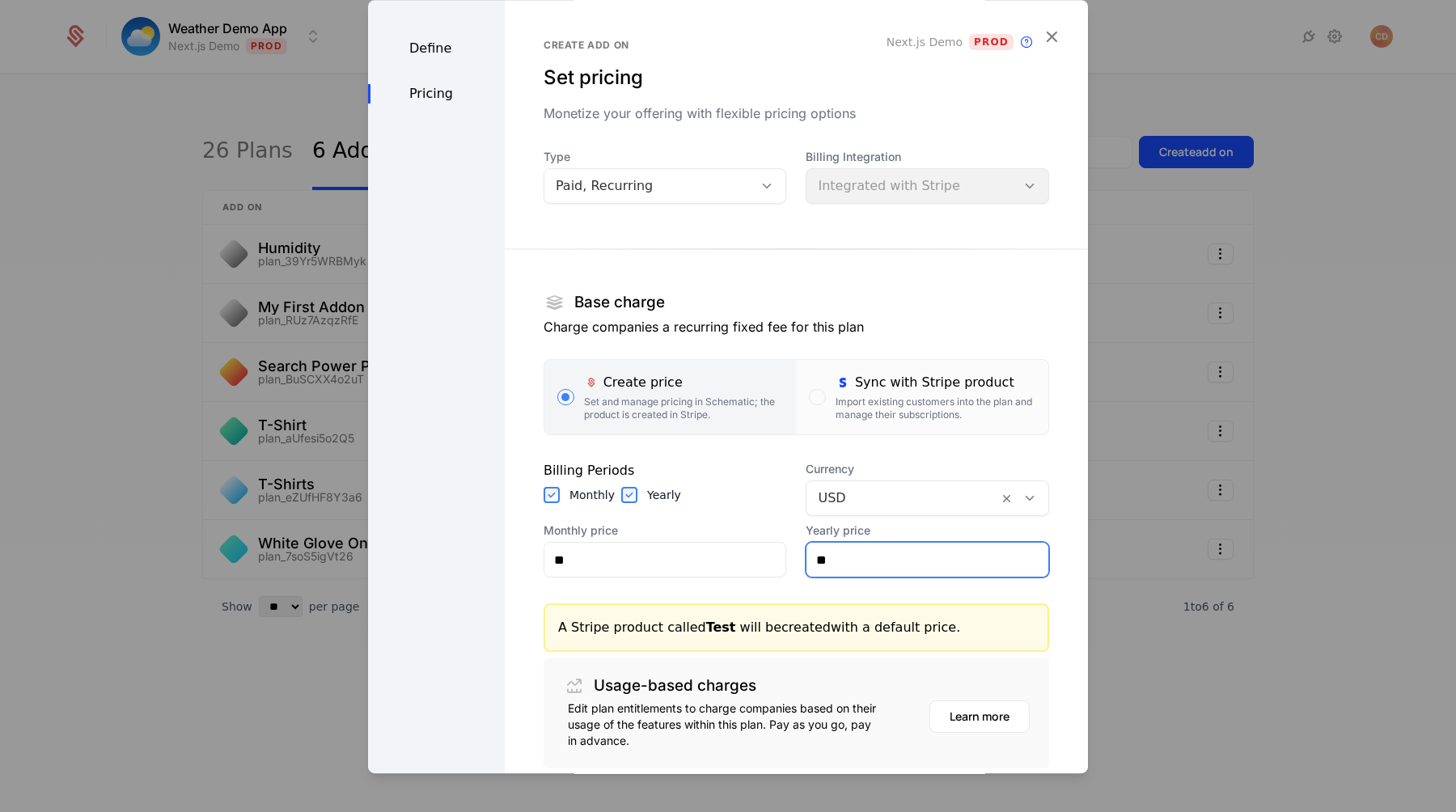
click at [877, 557] on input "**" at bounding box center [928, 559] width 242 height 34
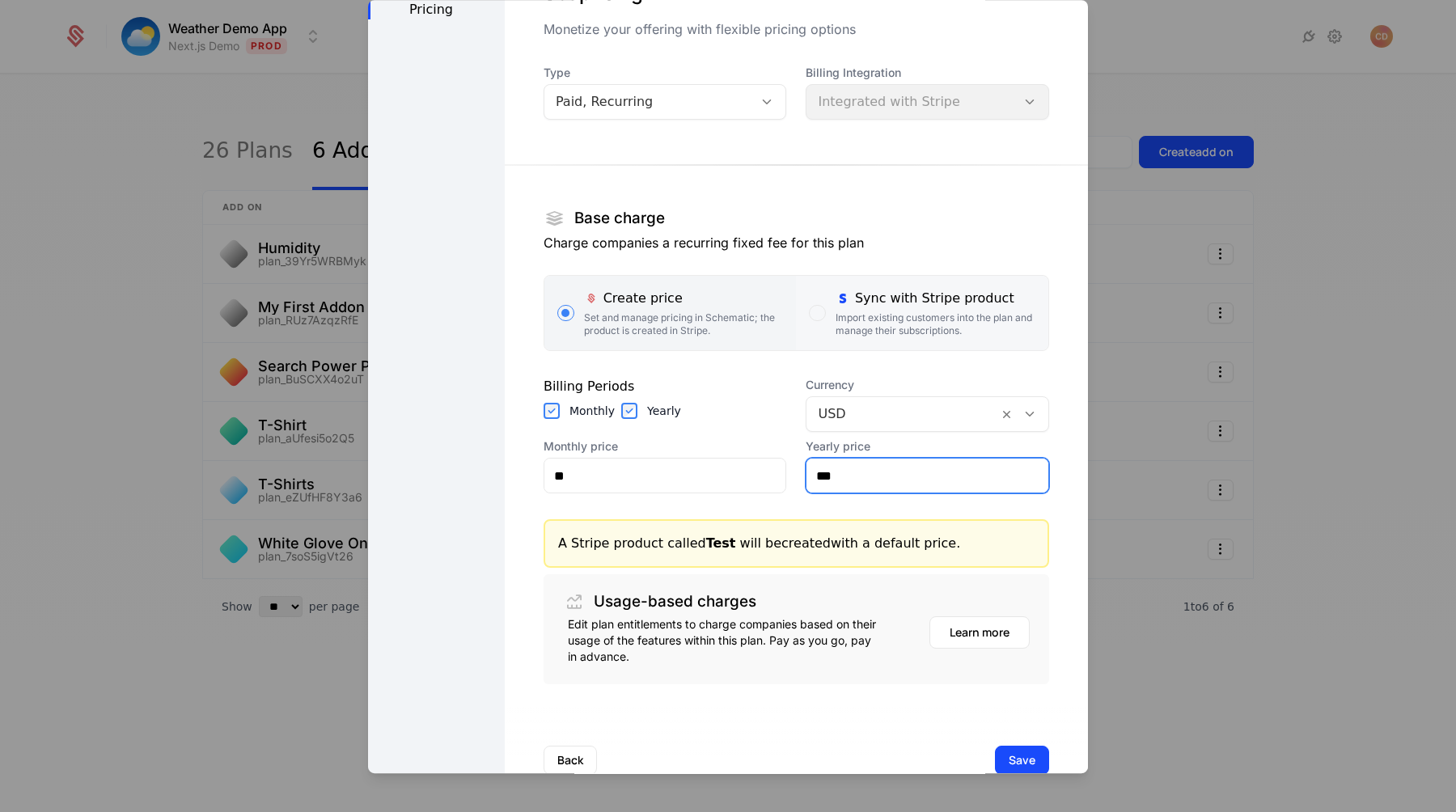
scroll to position [124, 0]
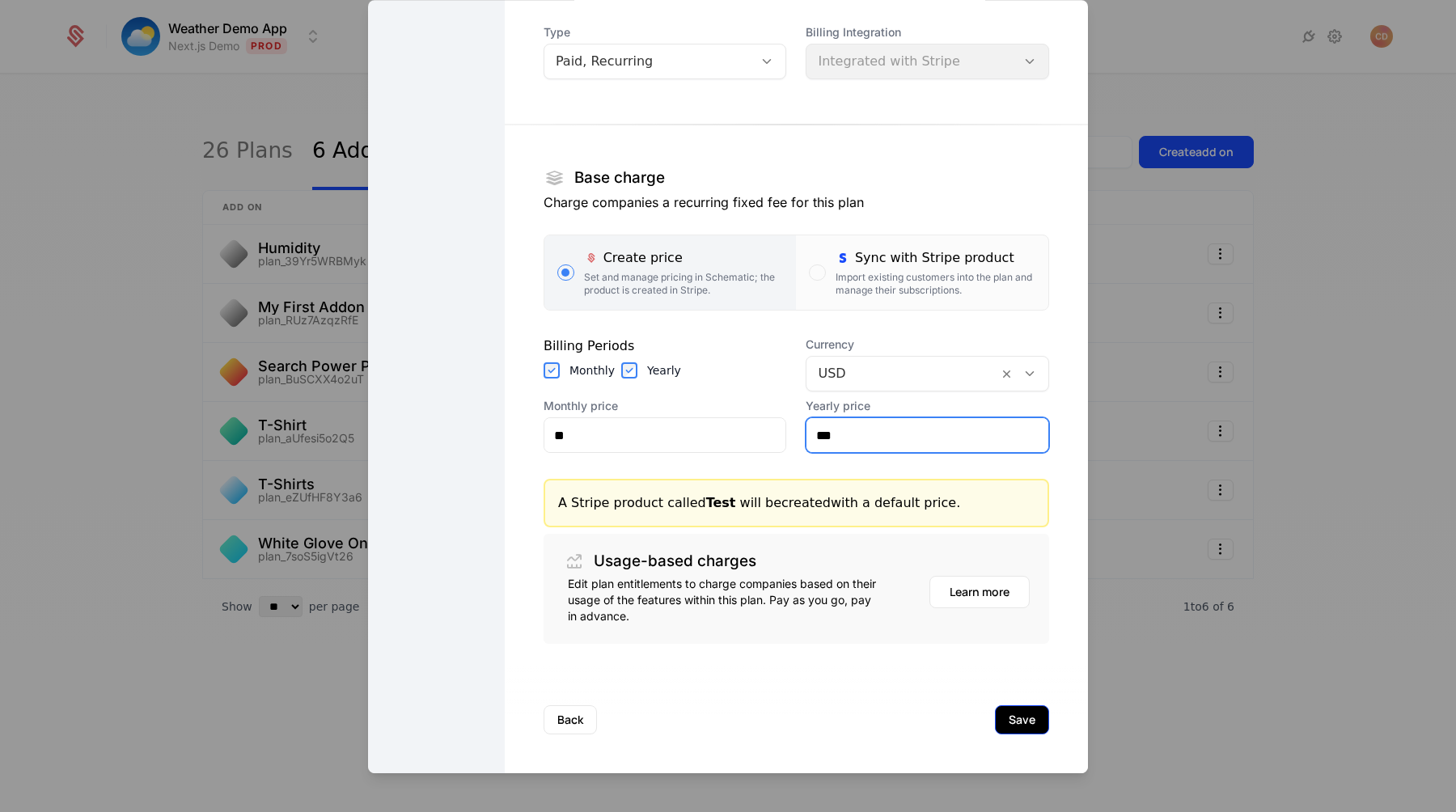
type input "***"
click at [1020, 717] on button "Save" at bounding box center [1023, 720] width 55 height 29
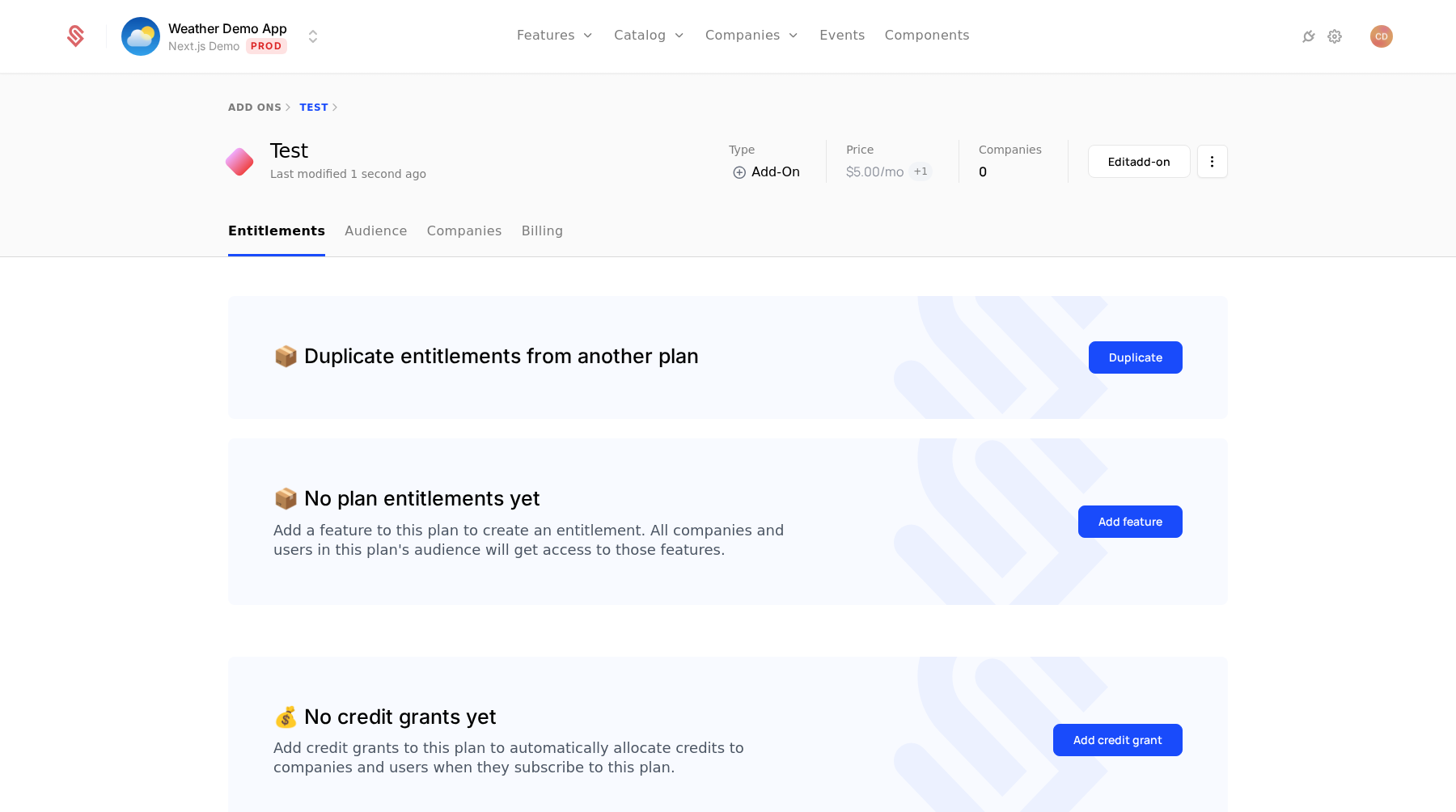
scroll to position [101, 0]
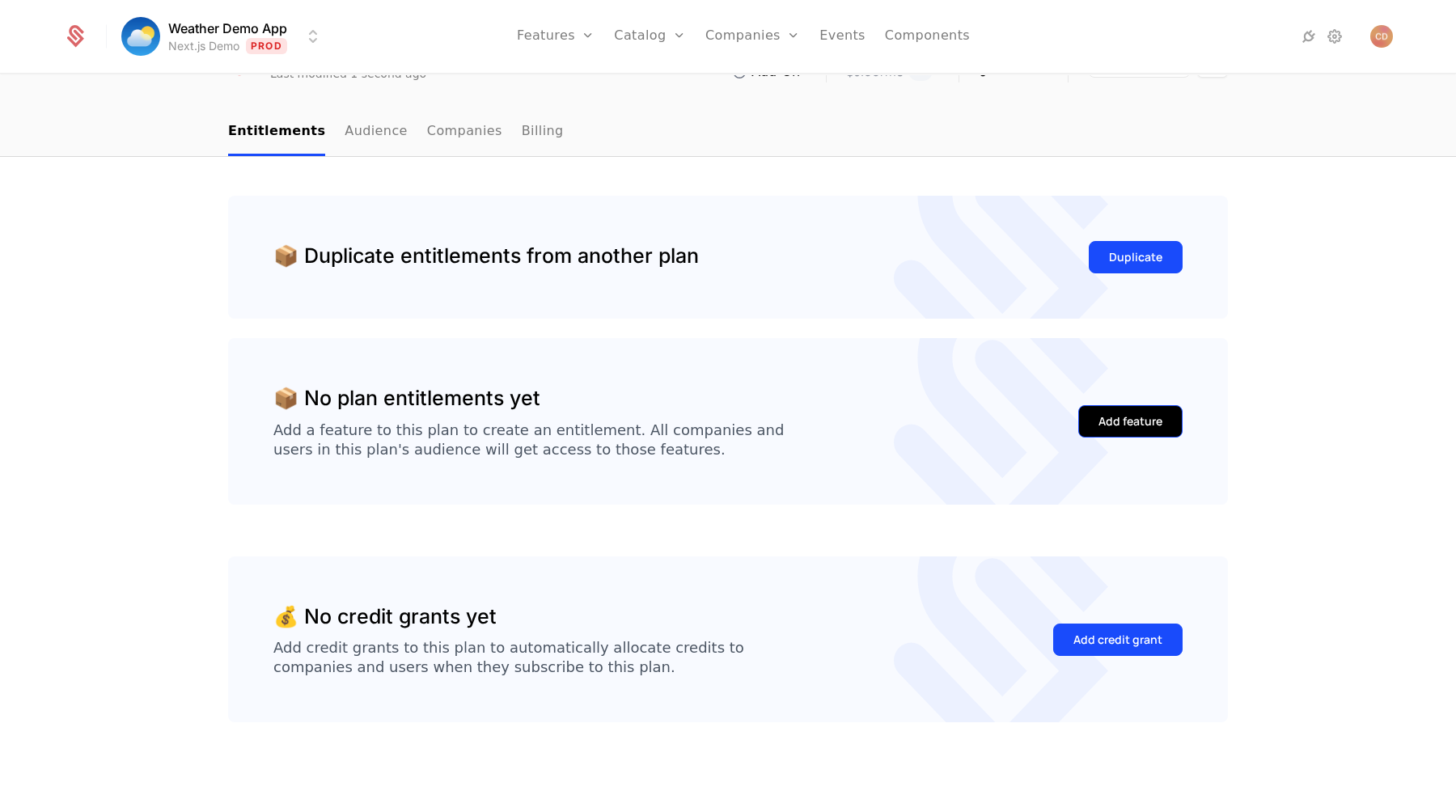
click at [1148, 420] on div "Add feature" at bounding box center [1130, 421] width 64 height 16
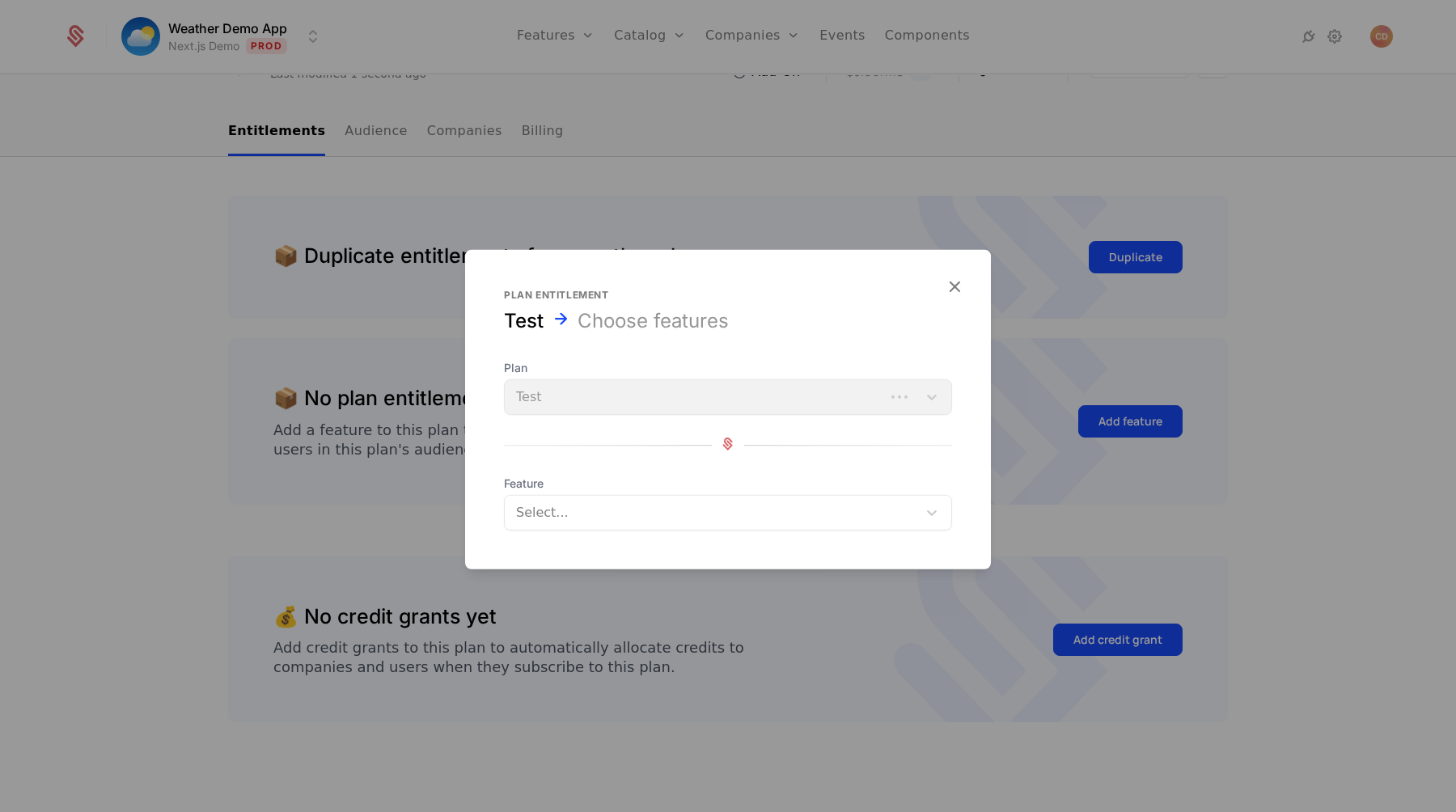
click at [591, 519] on div at bounding box center [713, 513] width 390 height 23
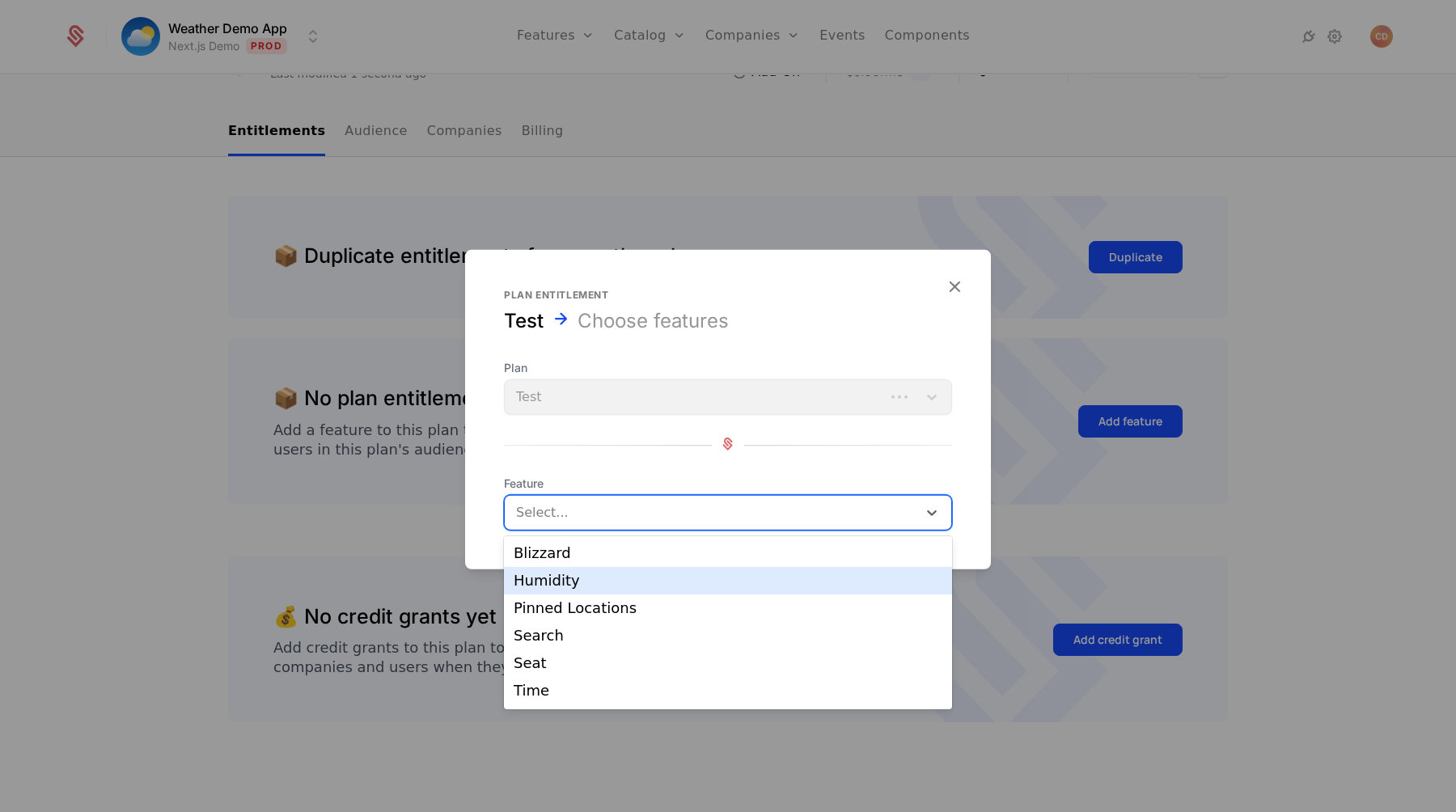
click at [587, 578] on div "Humidity" at bounding box center [728, 580] width 429 height 15
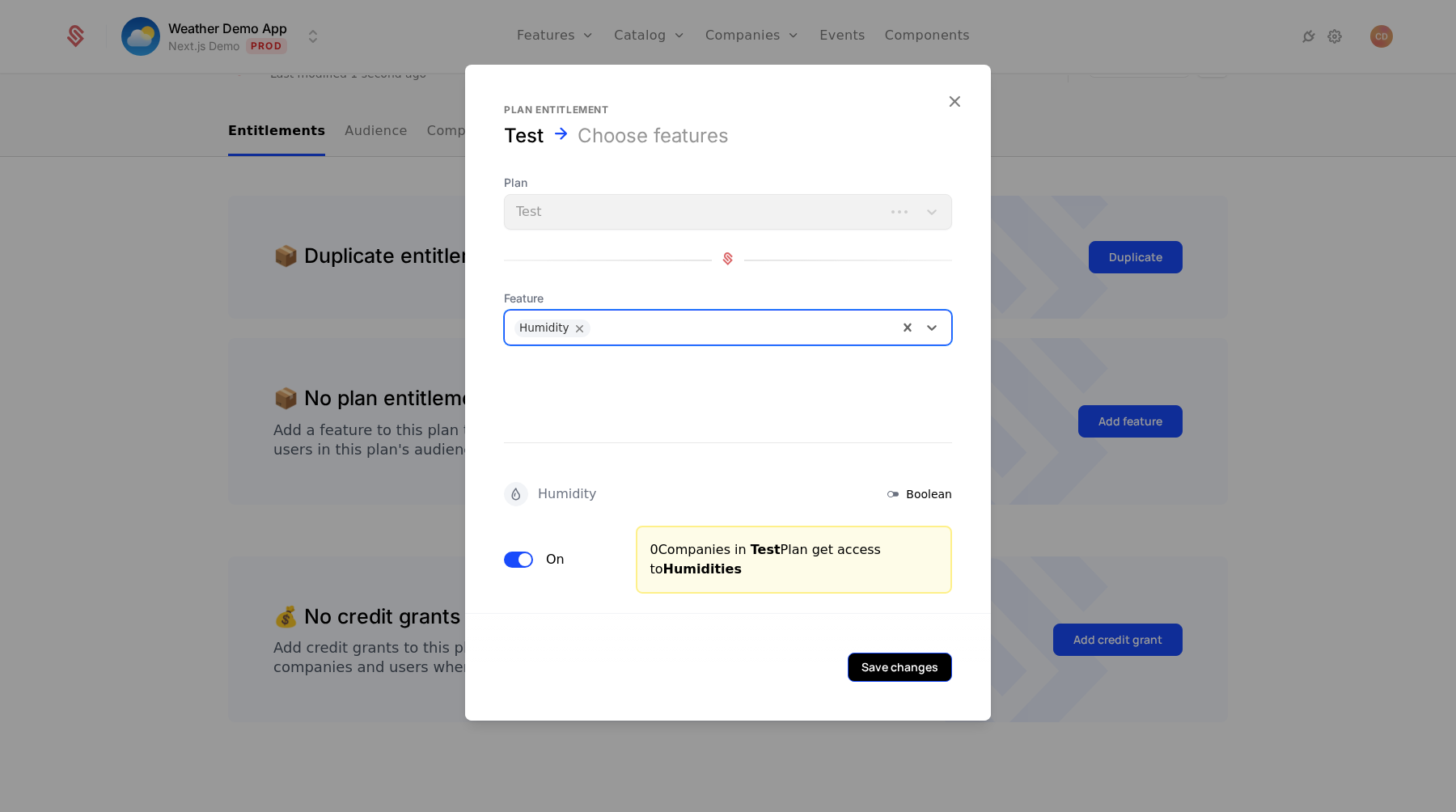
click at [883, 653] on button "Save changes" at bounding box center [900, 667] width 104 height 29
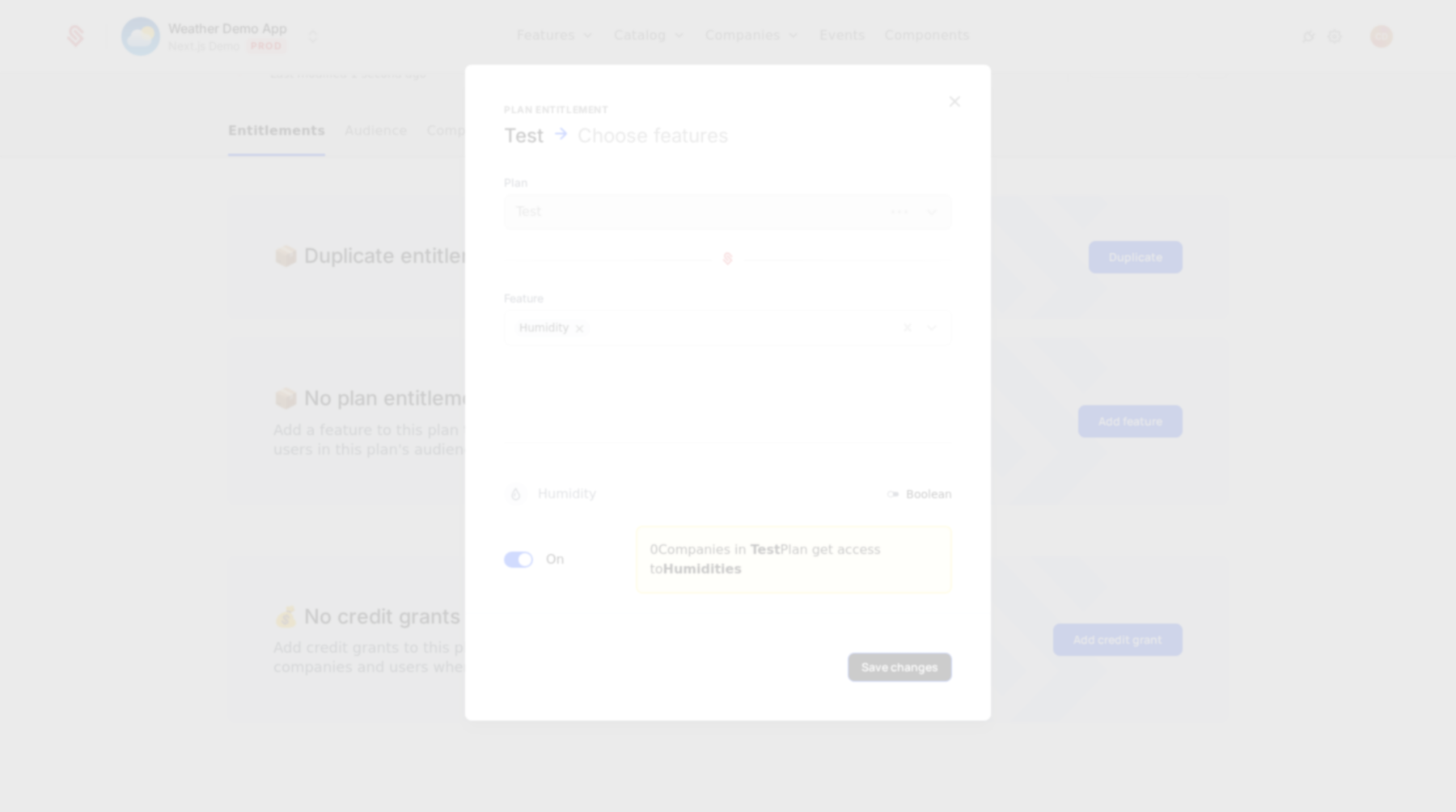
scroll to position [0, 0]
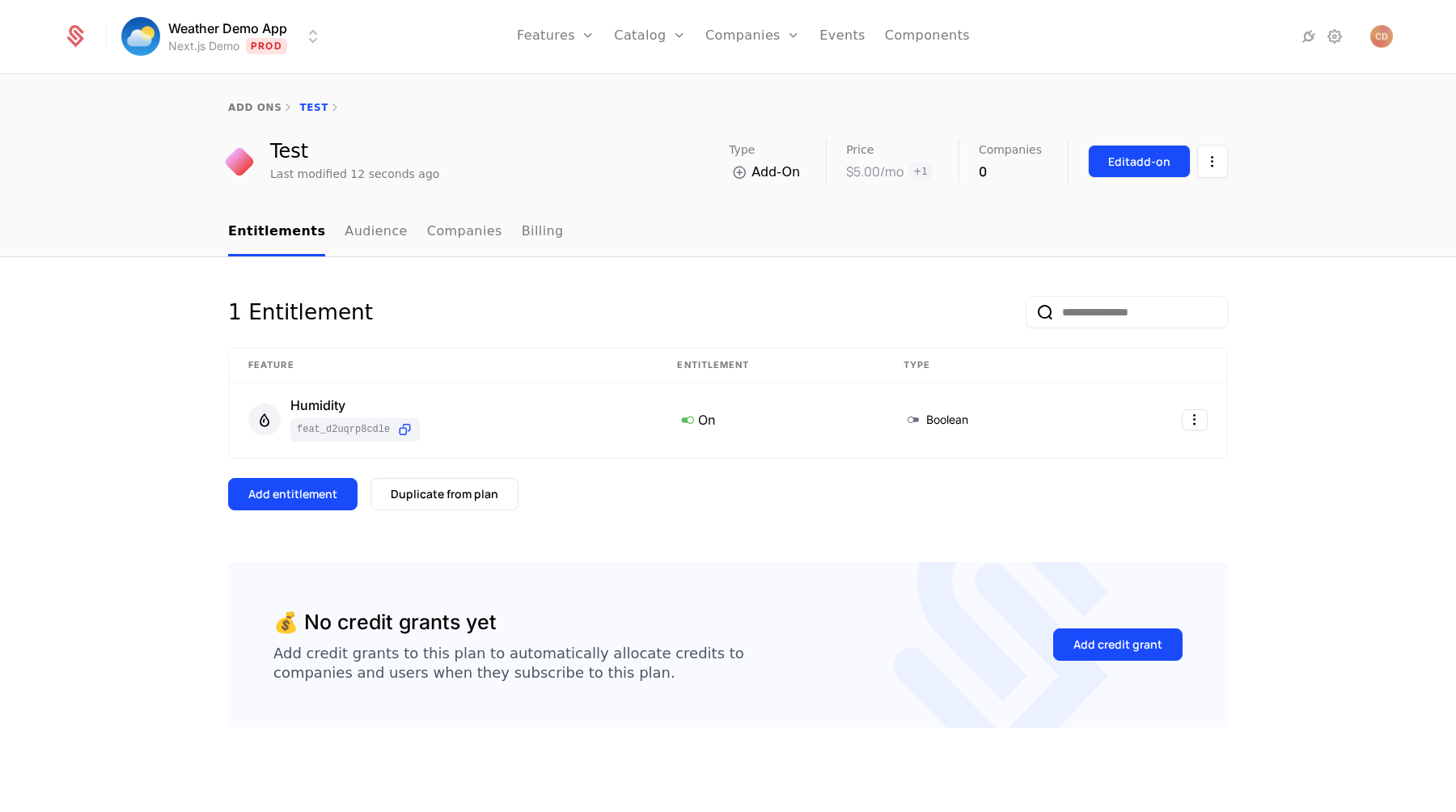
click at [1132, 171] on button "Edit add-on" at bounding box center [1139, 161] width 103 height 33
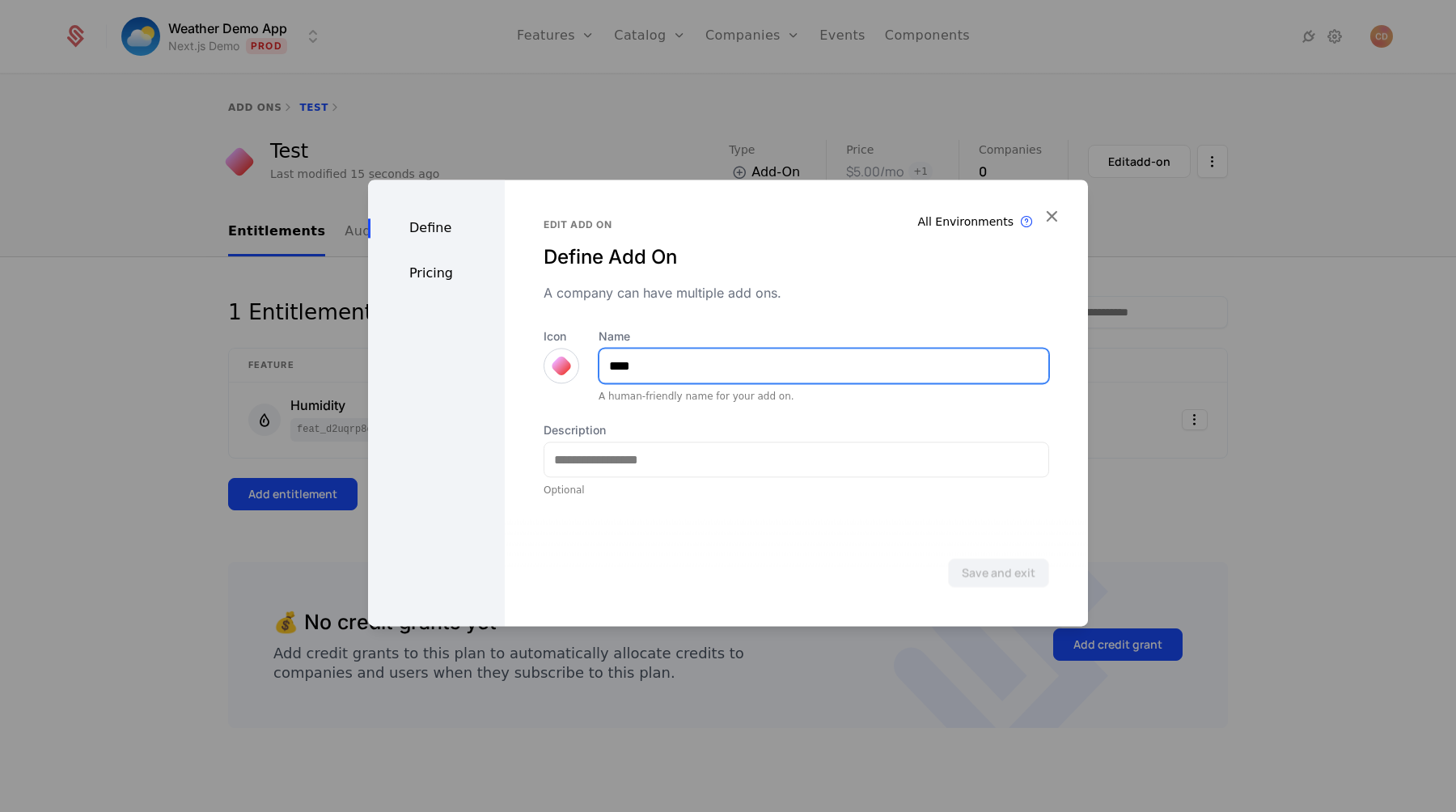
click at [656, 379] on input "****" at bounding box center [824, 365] width 449 height 34
type input "**********"
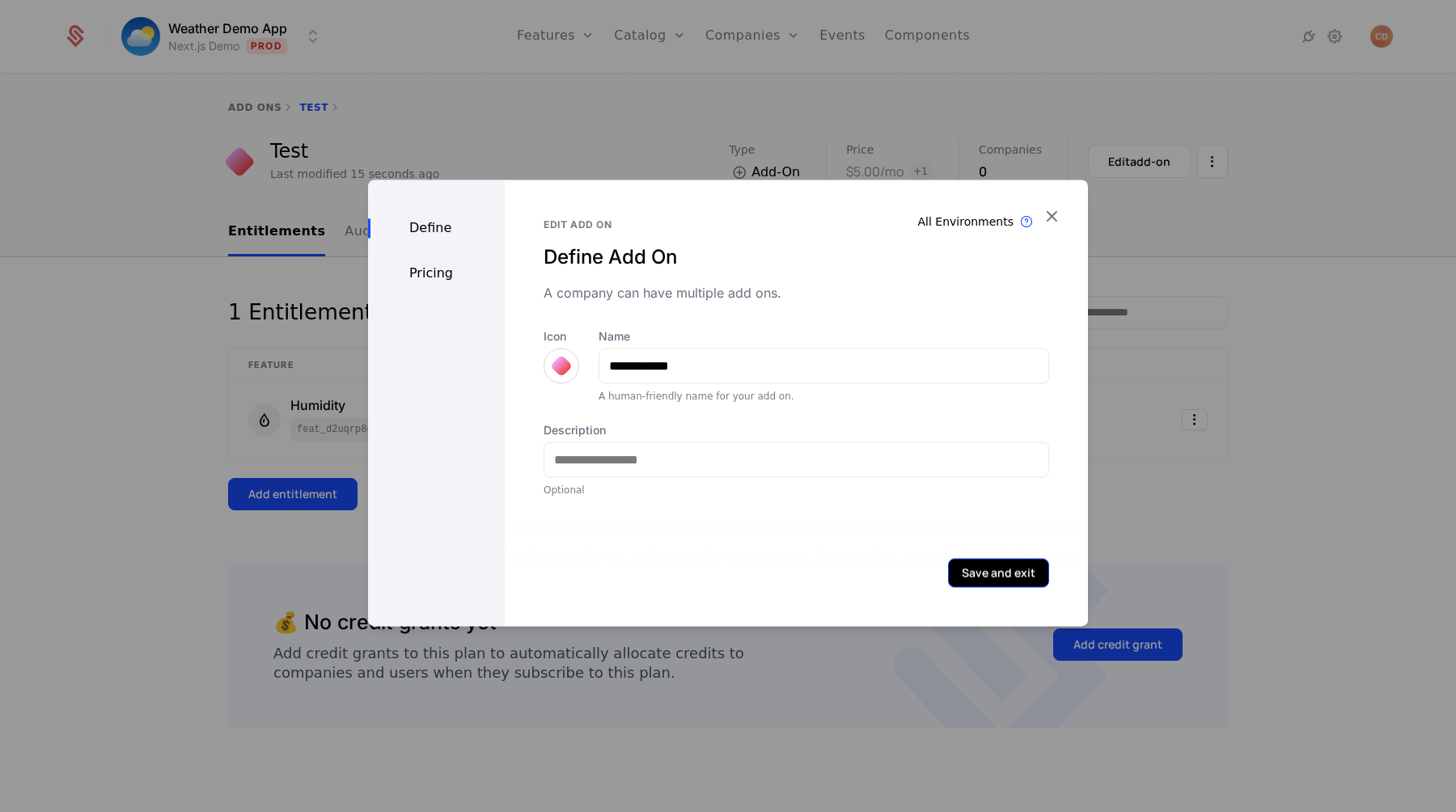
click at [994, 567] on button "Save and exit" at bounding box center [998, 572] width 101 height 29
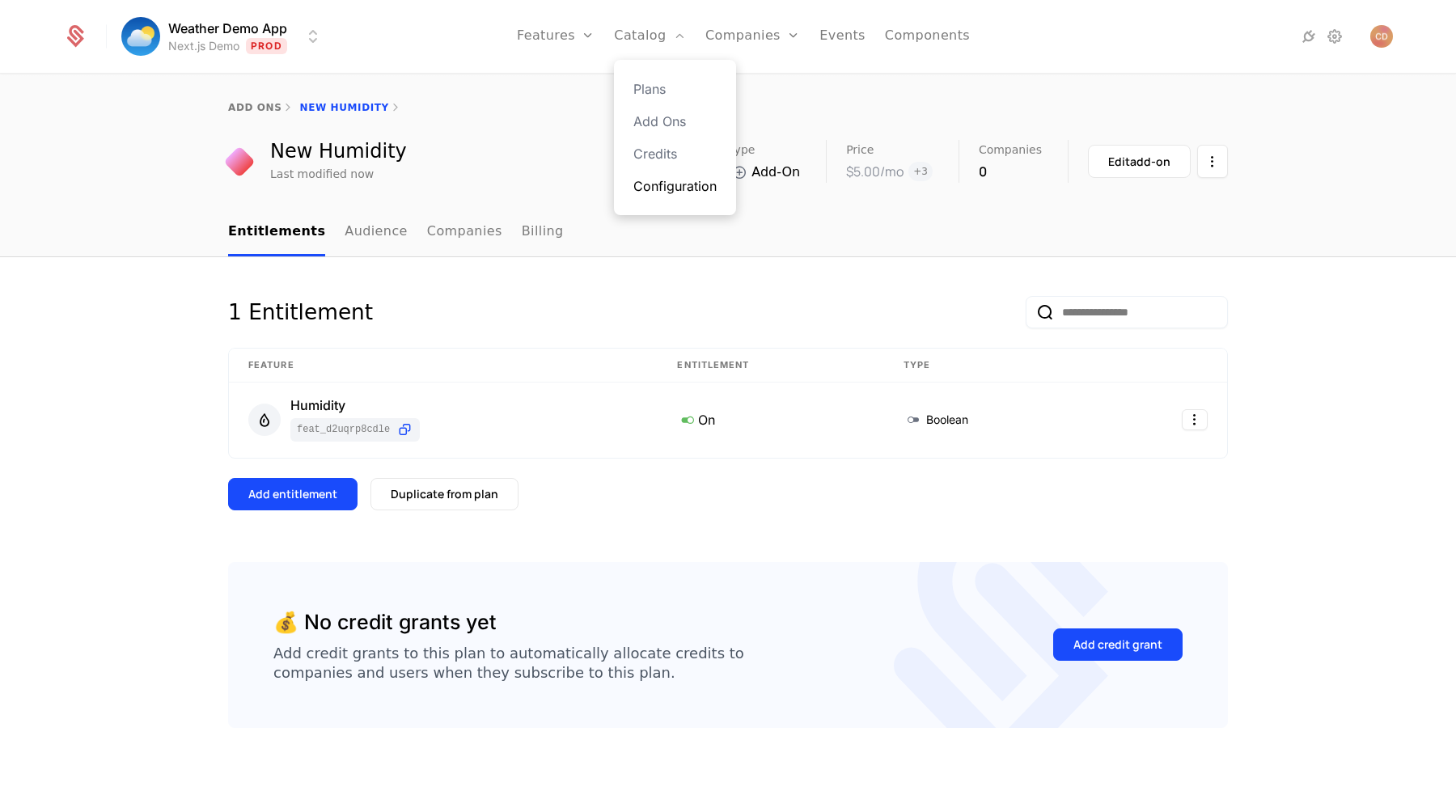
click at [661, 189] on link "Configuration" at bounding box center [675, 186] width 84 height 19
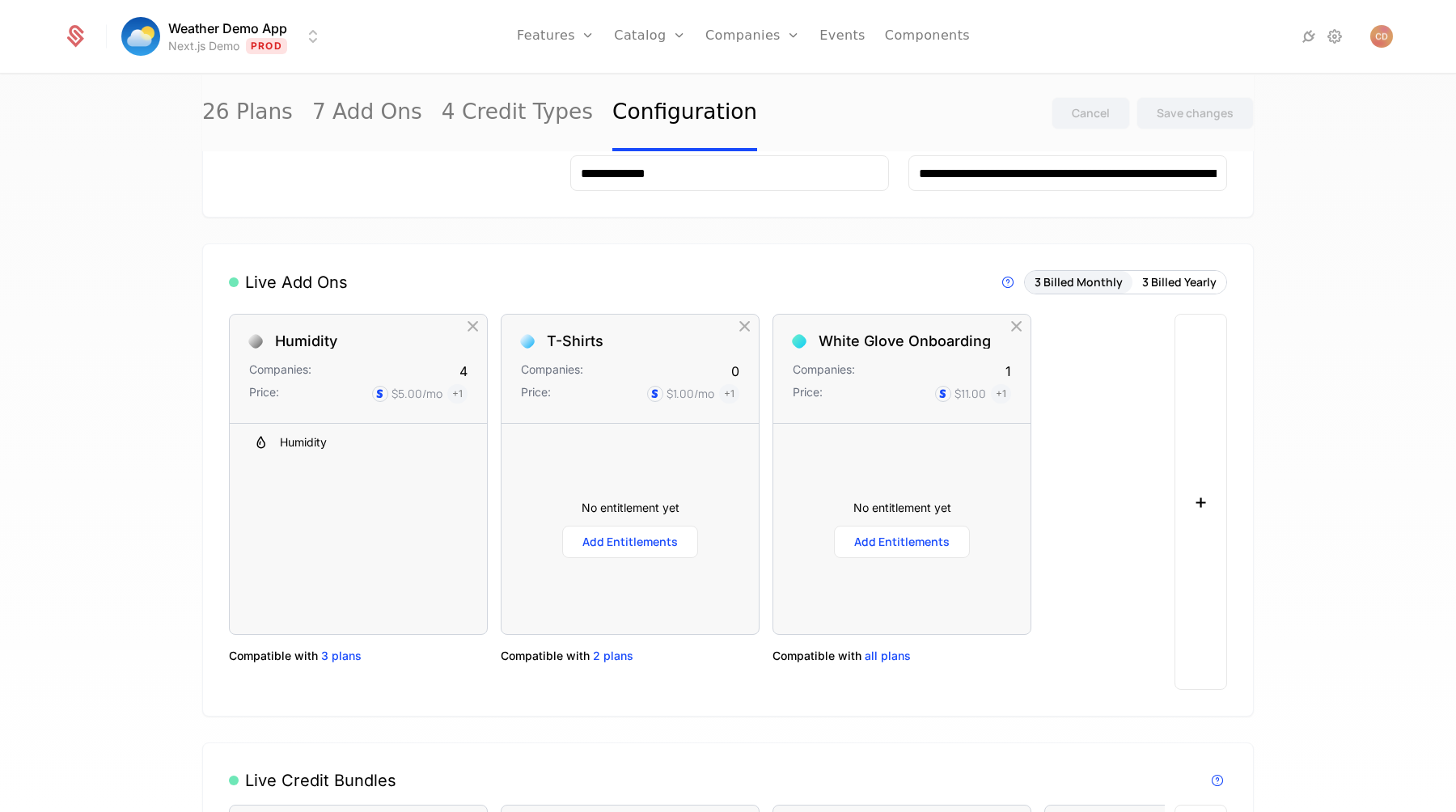
scroll to position [816, 0]
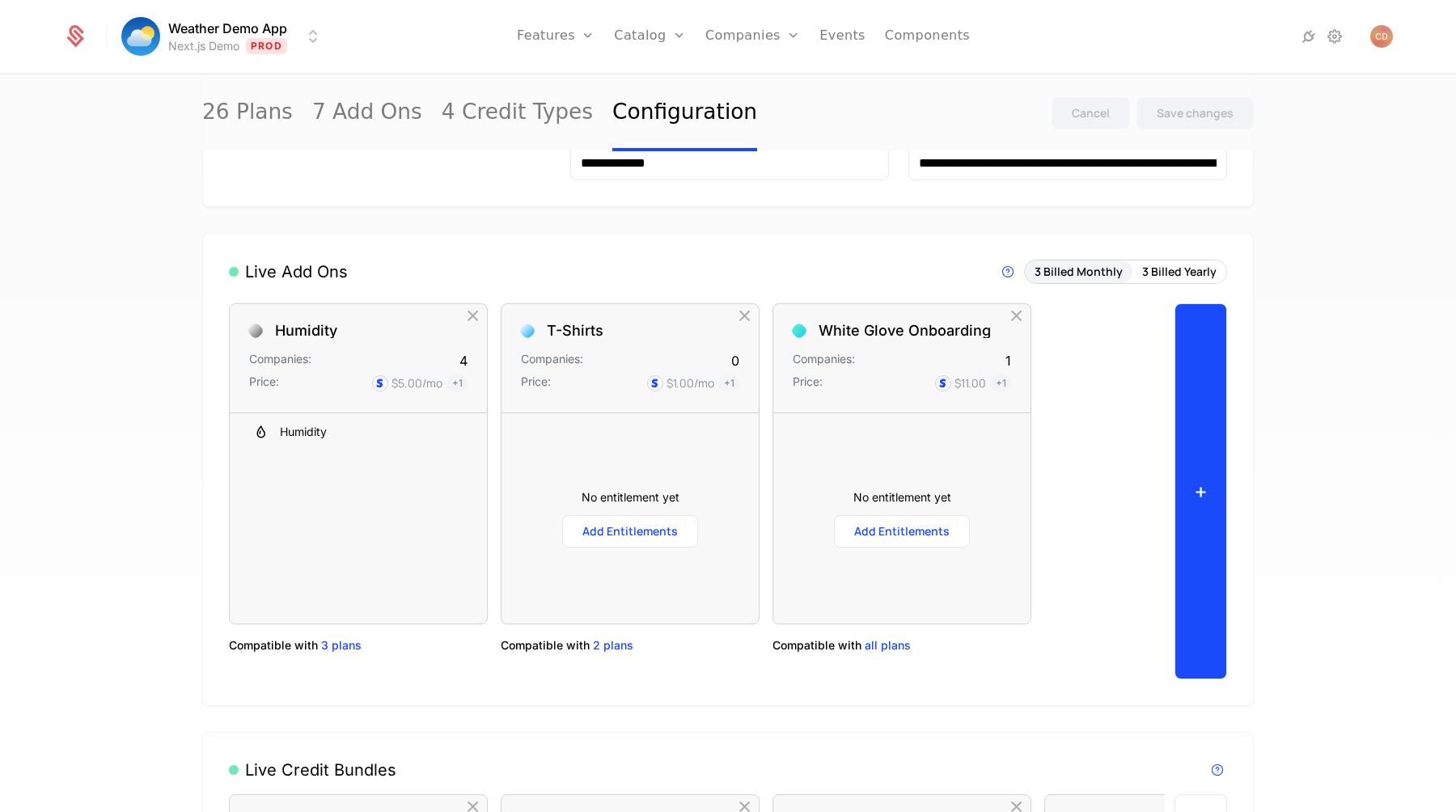
click at [1196, 442] on button "+" at bounding box center [1201, 491] width 53 height 376
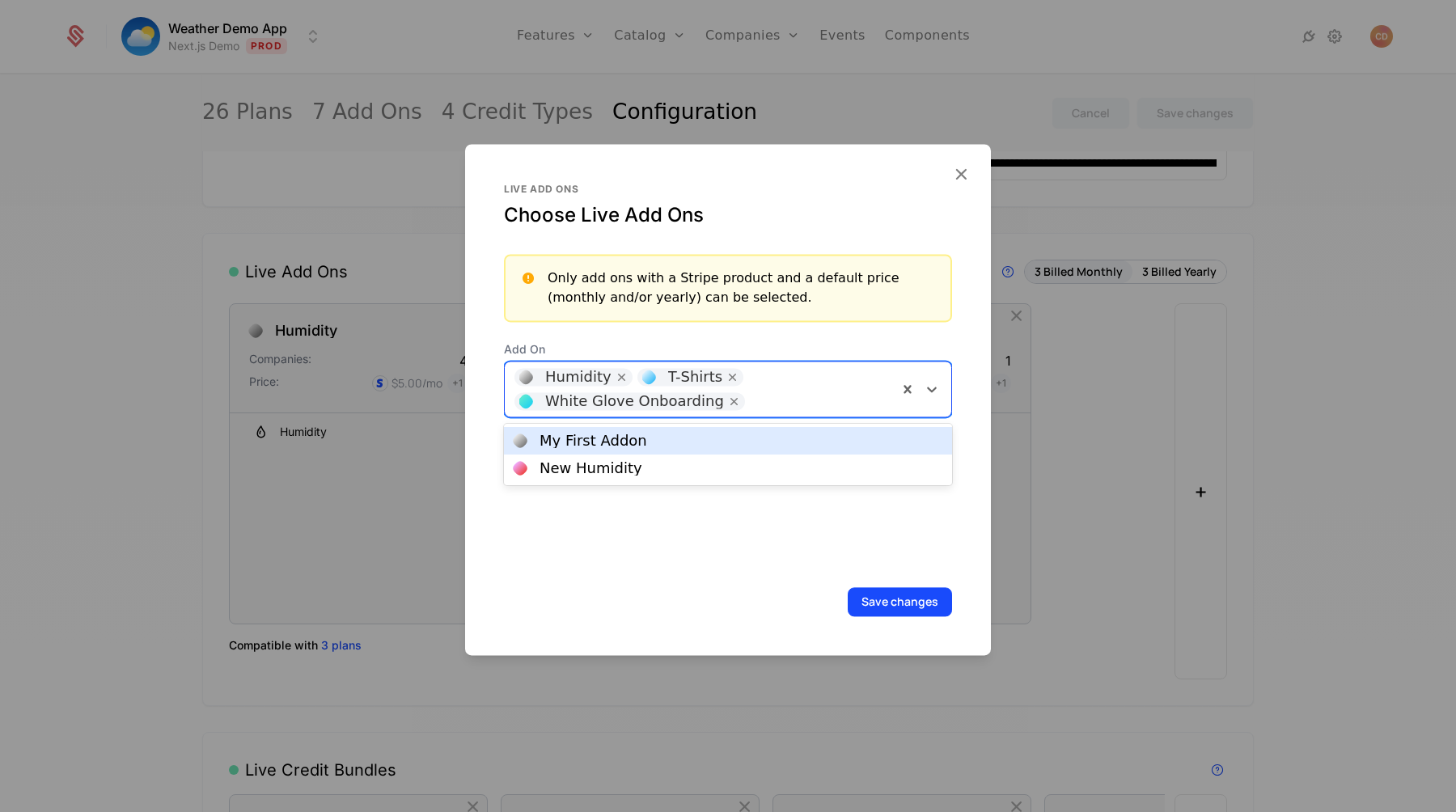
click at [785, 396] on div at bounding box center [820, 399] width 135 height 23
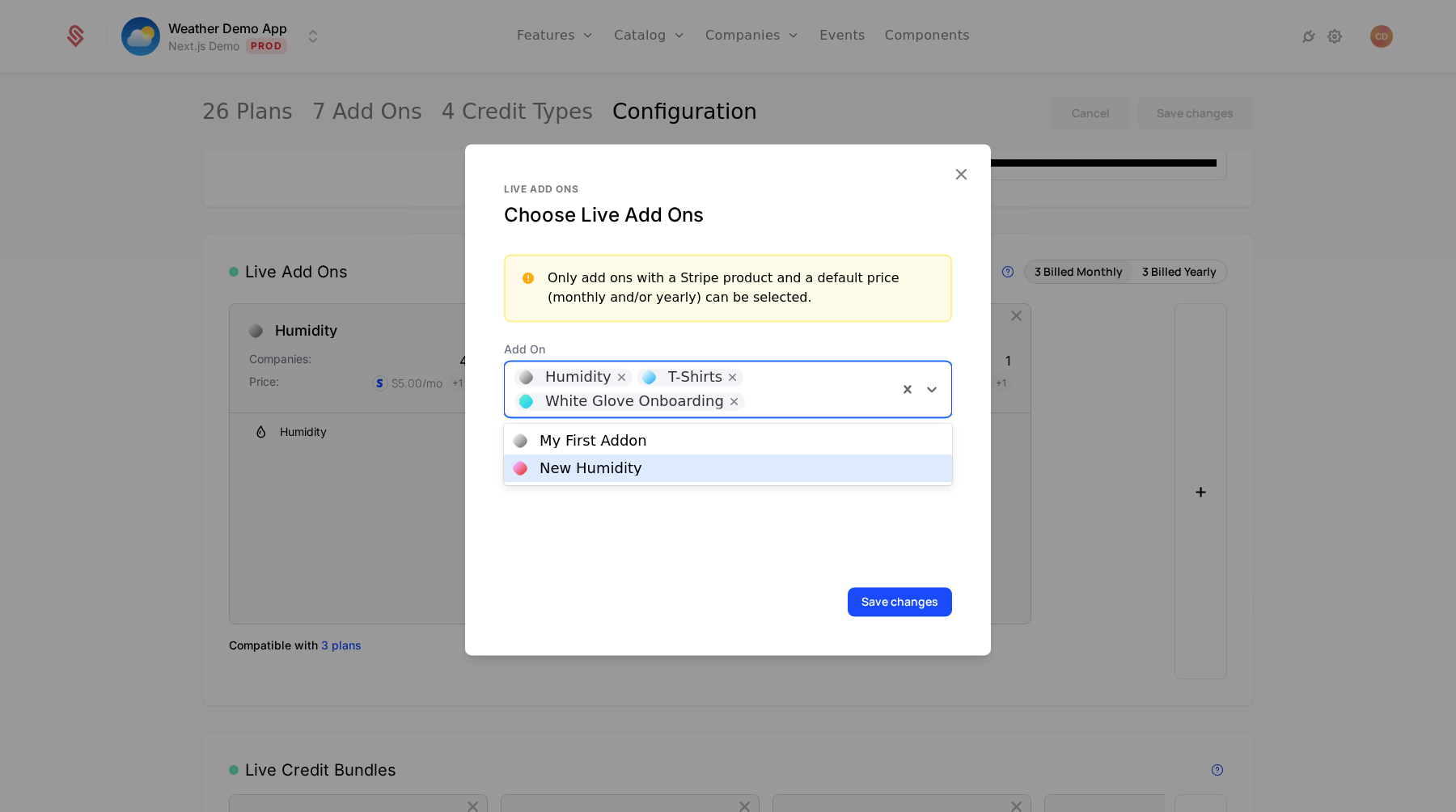
click at [711, 469] on div "New Humidity" at bounding box center [728, 469] width 429 height 15
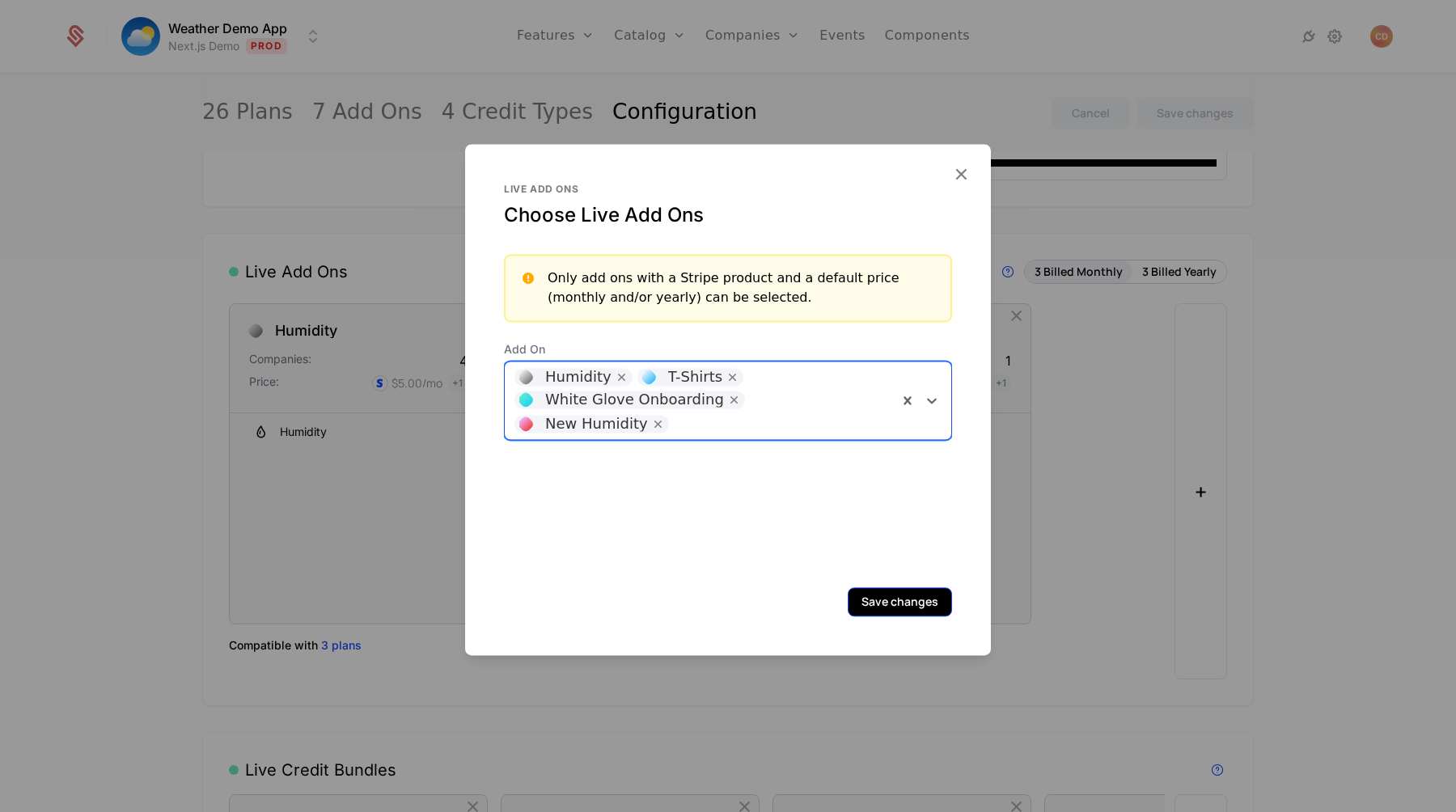
click at [904, 609] on button "Save changes" at bounding box center [900, 602] width 104 height 29
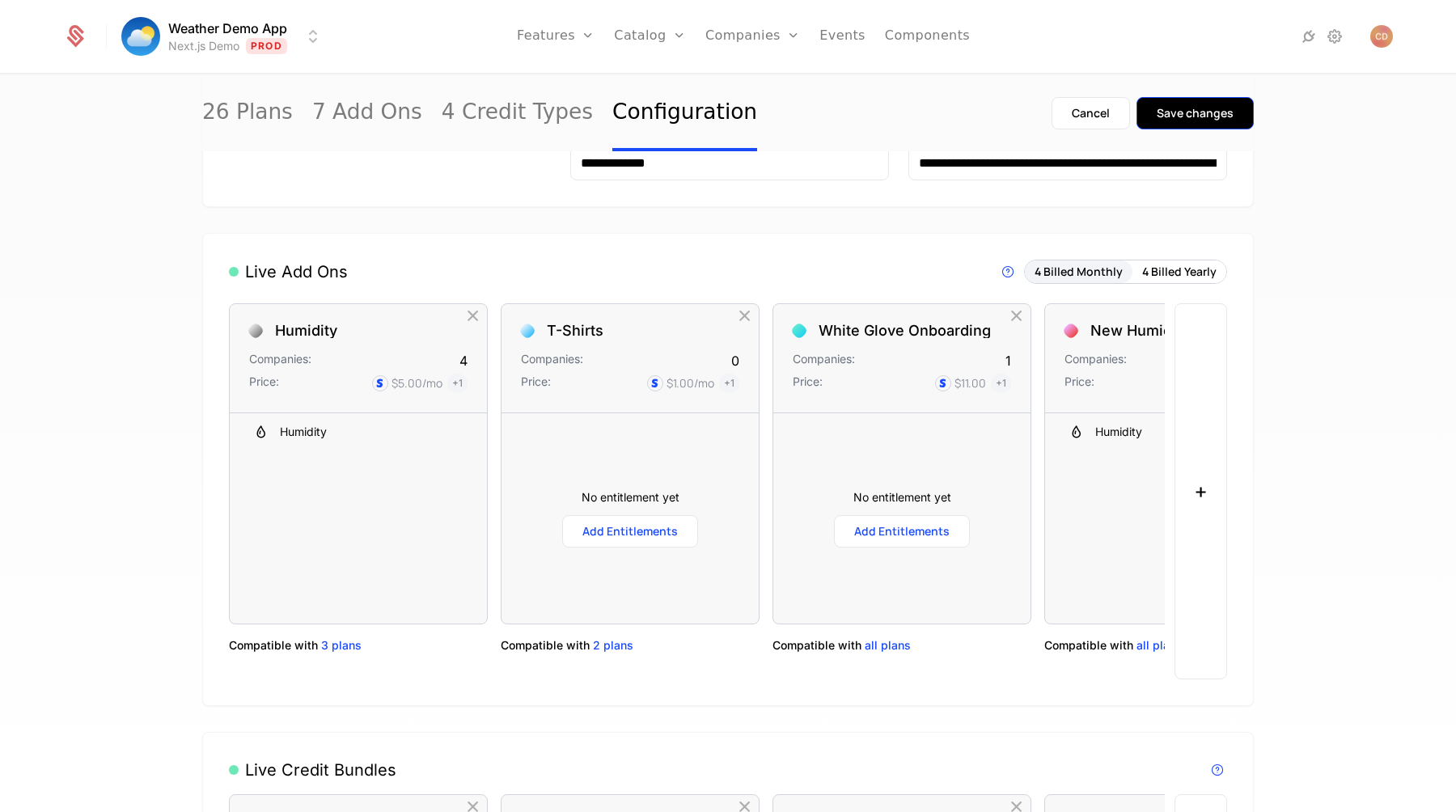
click at [1212, 108] on div "Save changes" at bounding box center [1194, 113] width 77 height 16
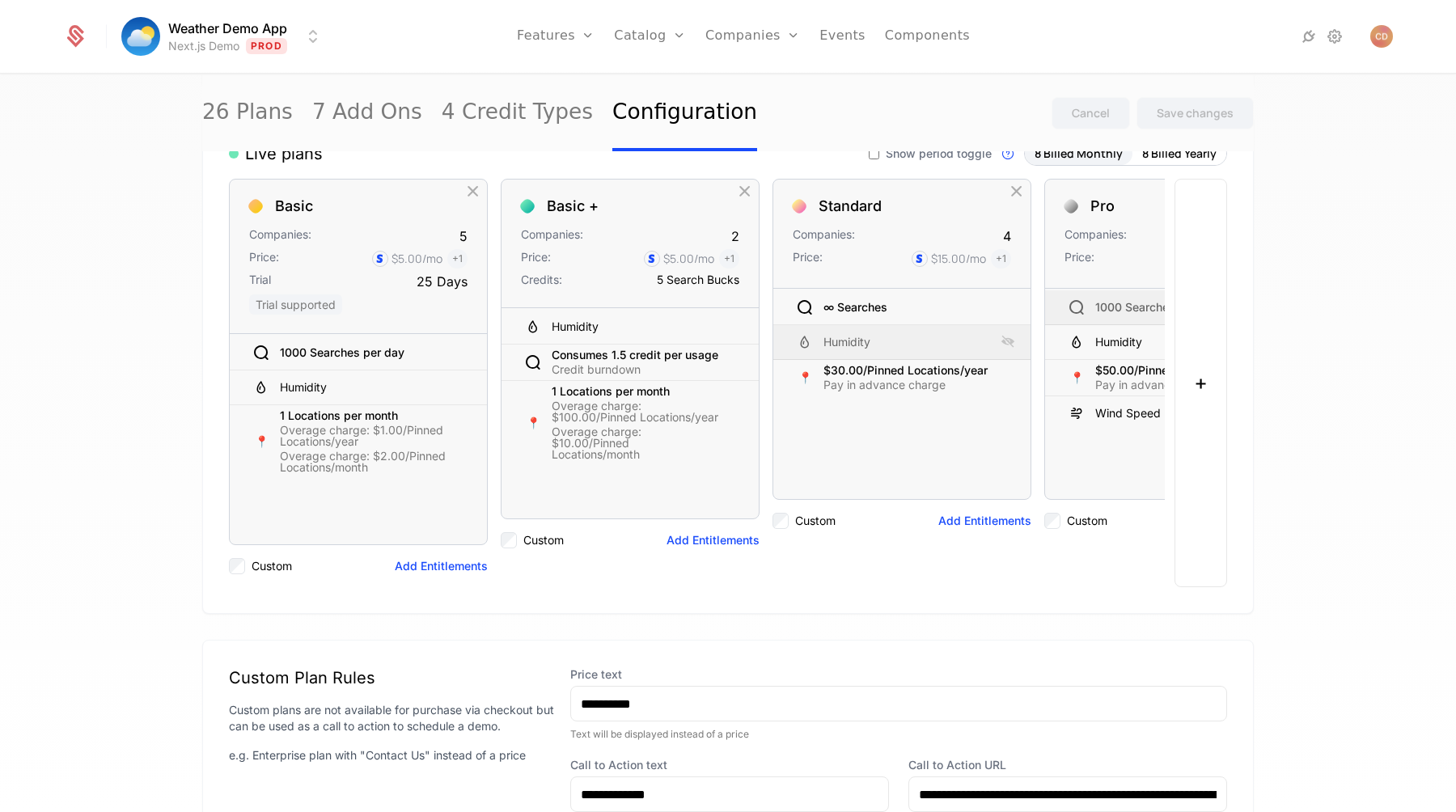
scroll to position [0, 0]
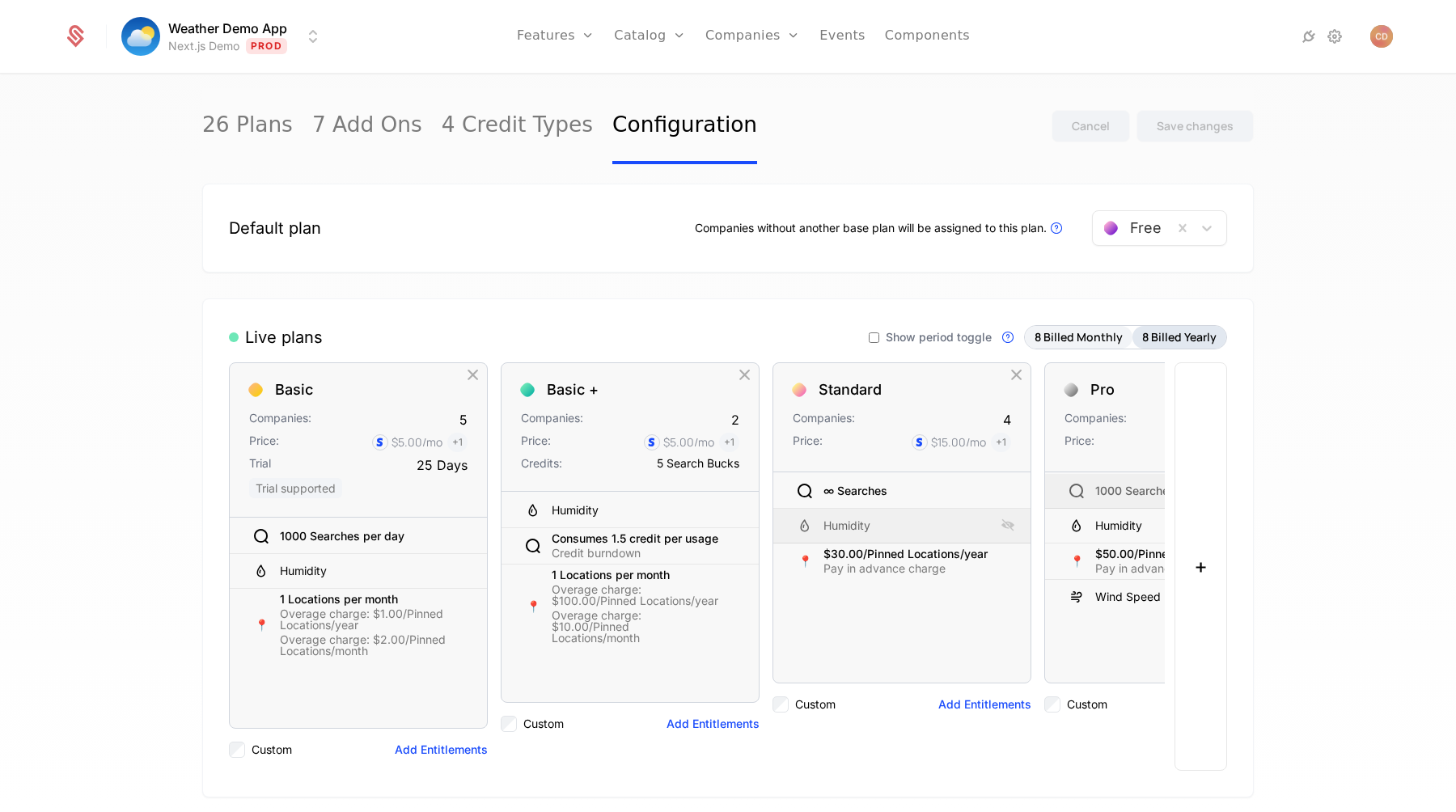
click at [1163, 343] on button "8 Billed Yearly" at bounding box center [1179, 337] width 94 height 23
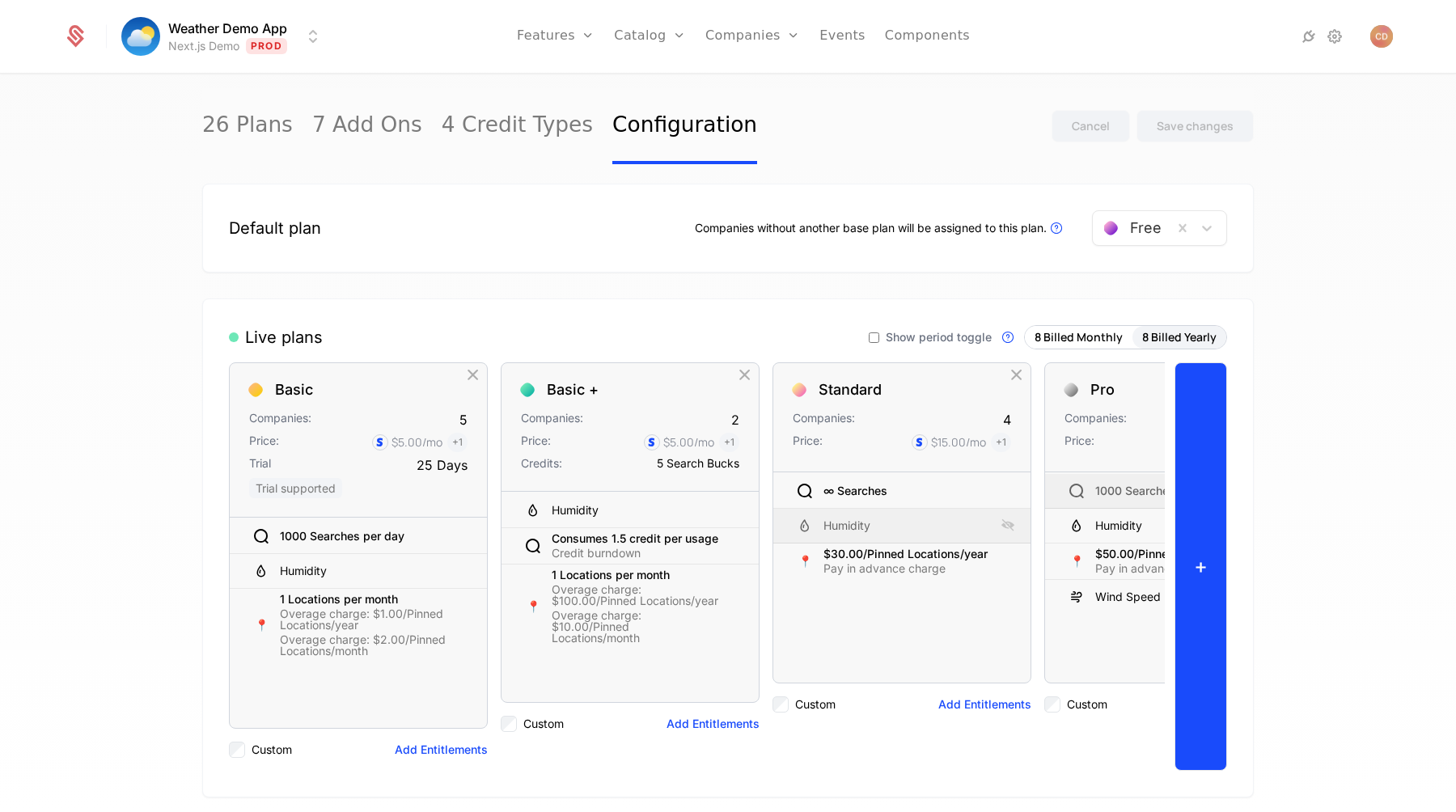
click at [1213, 435] on button "+" at bounding box center [1201, 566] width 53 height 409
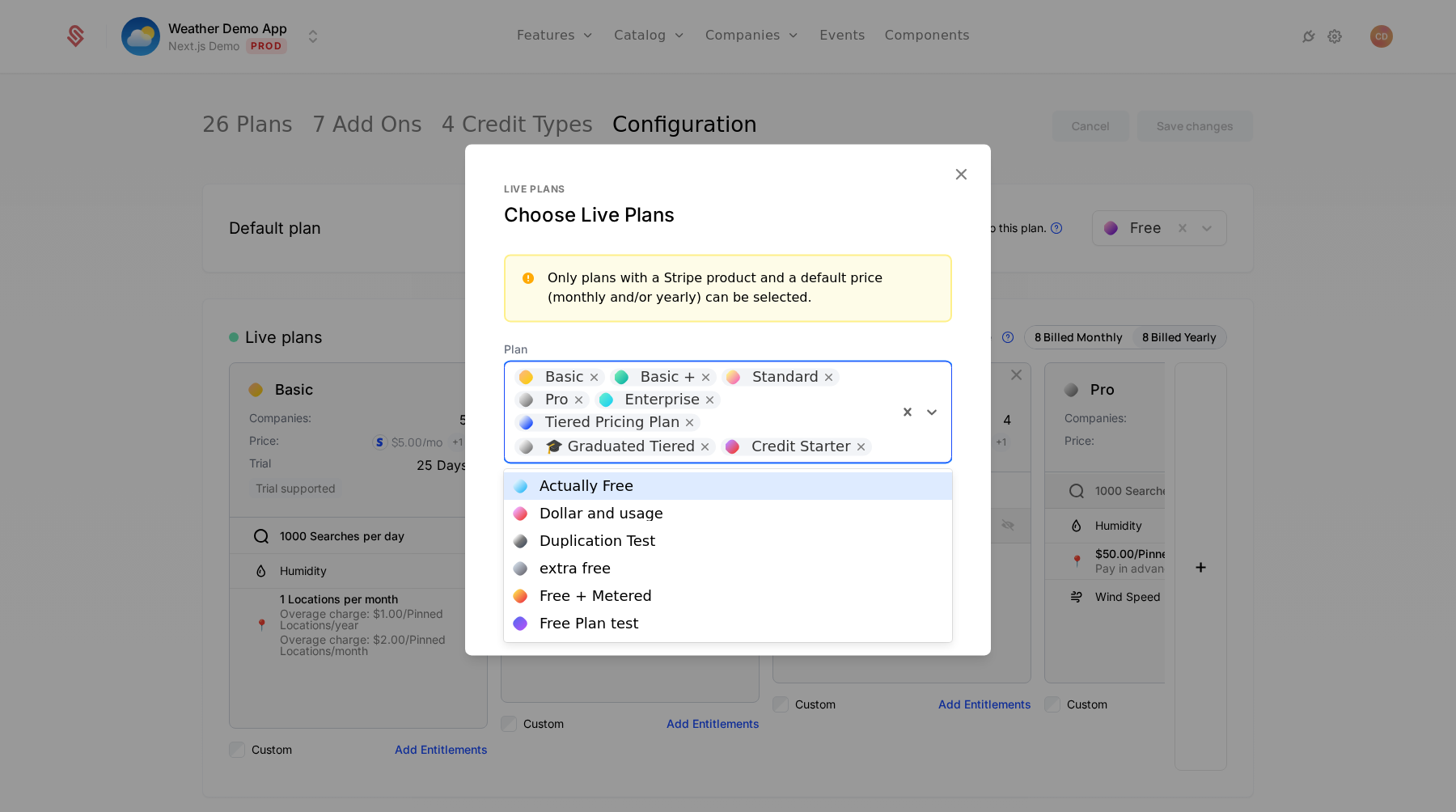
click at [868, 399] on div "Basic Basic + Standard Pro Enterprise Tiered Pricing Plan 🎓 Graduated Tiered Cr…" at bounding box center [701, 412] width 393 height 100
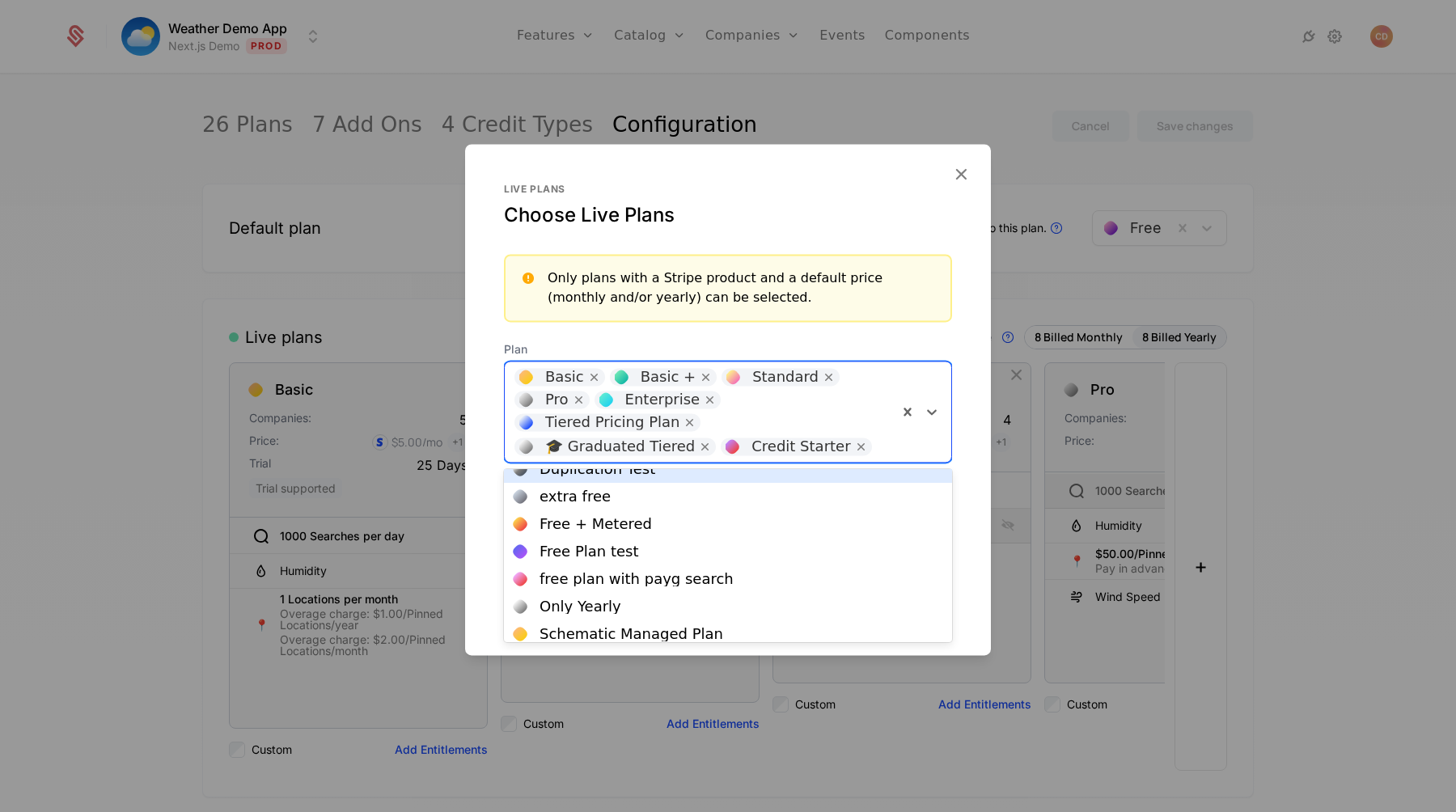
scroll to position [104, 0]
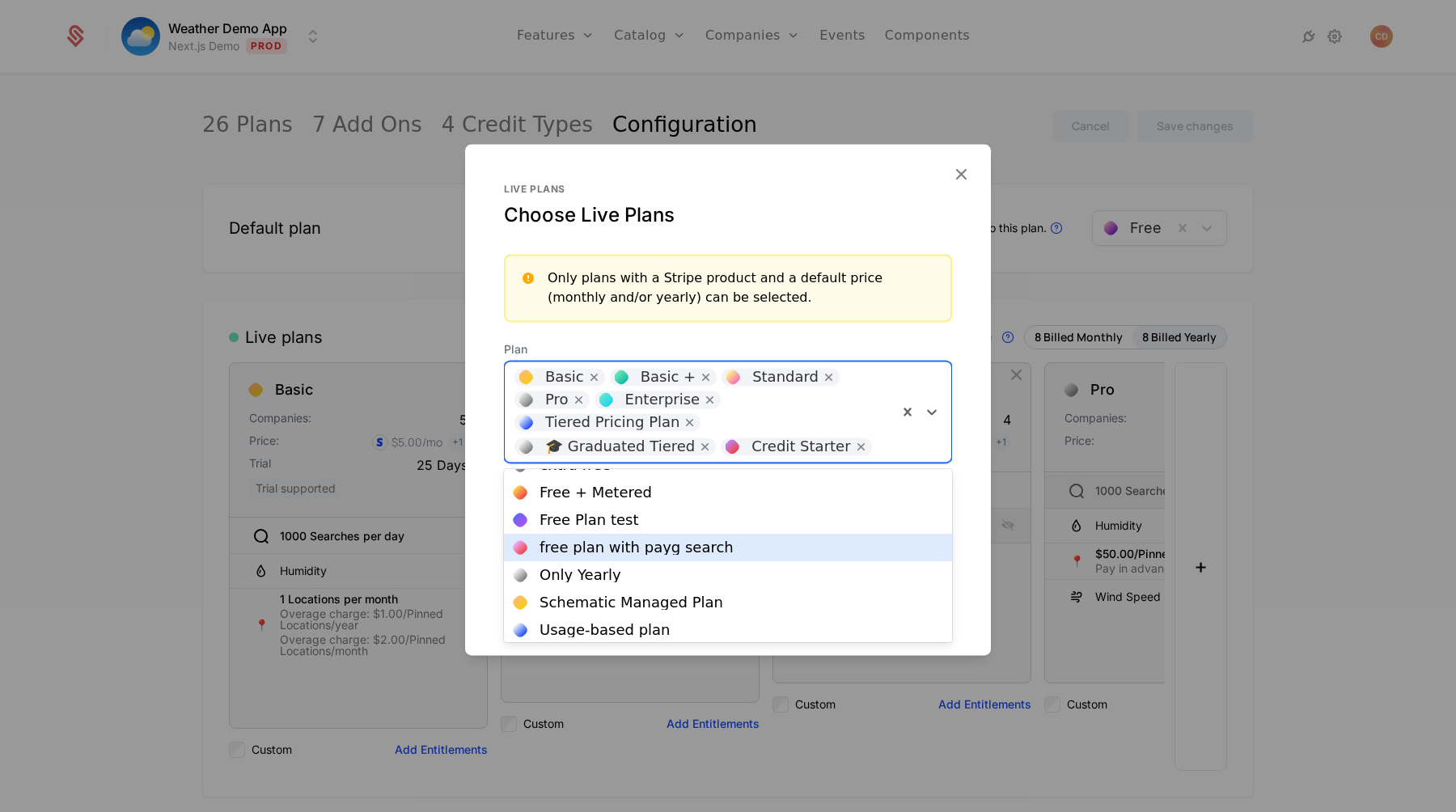
click at [718, 552] on div "free plan with payg search" at bounding box center [728, 548] width 429 height 15
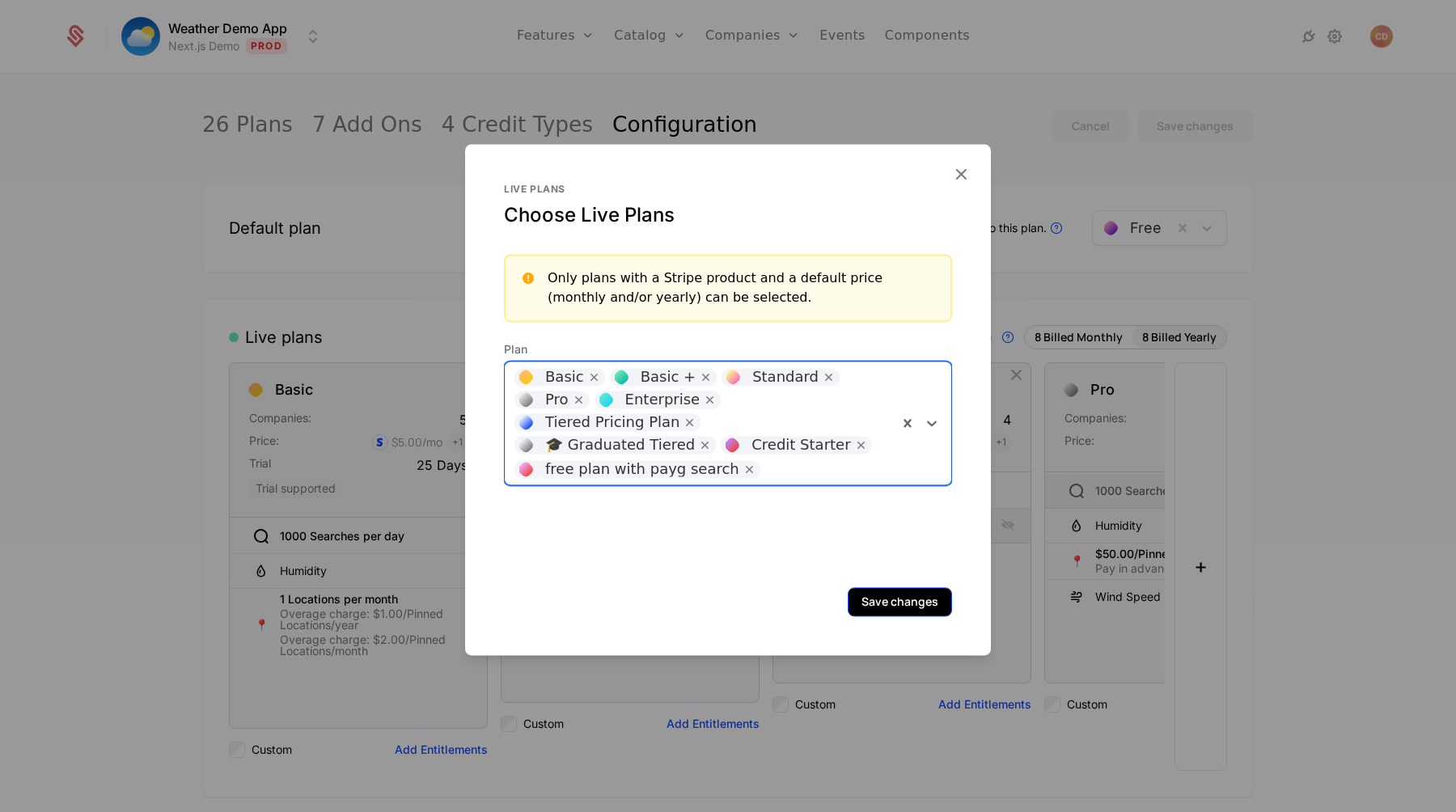
click at [883, 594] on button "Save changes" at bounding box center [900, 602] width 104 height 29
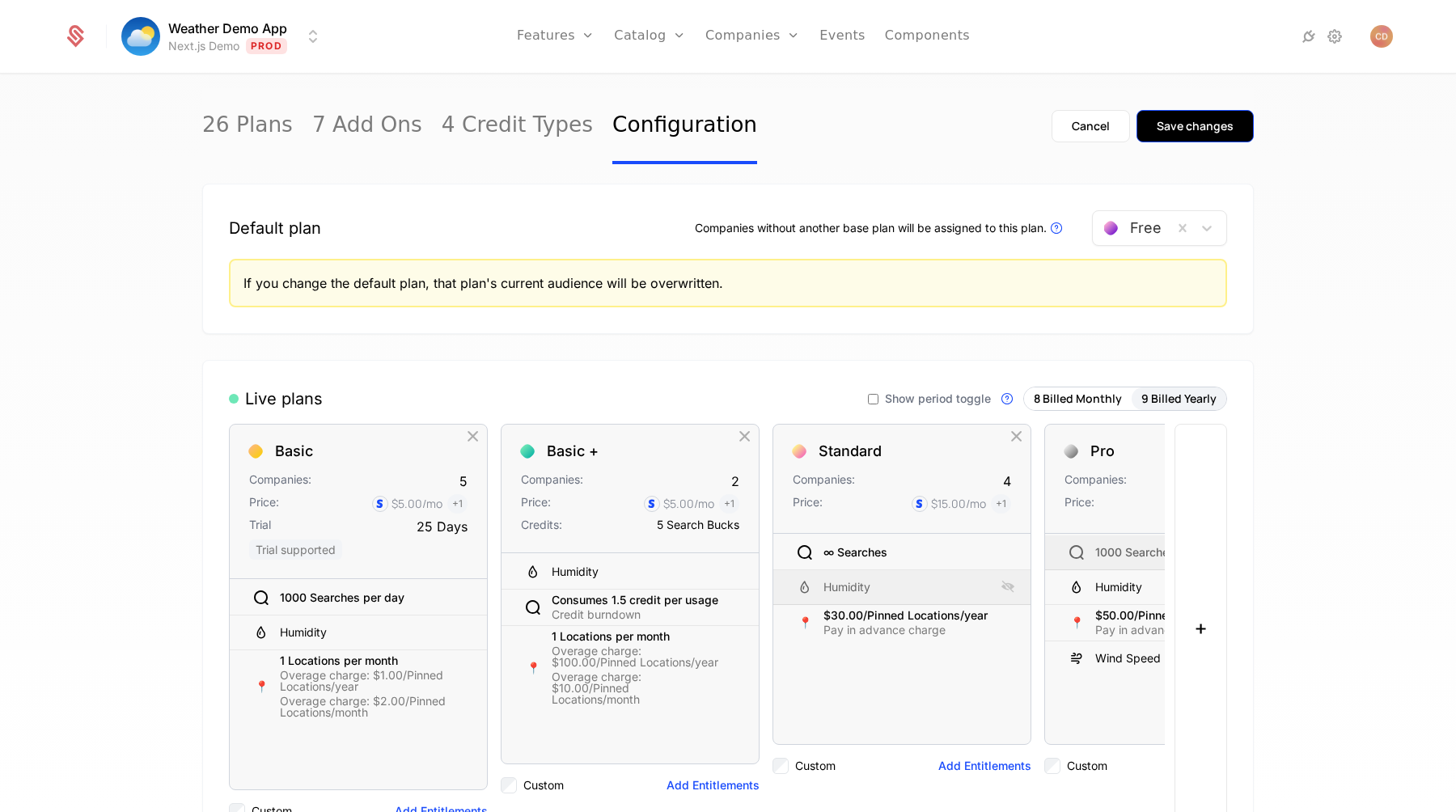
click at [1171, 125] on div "Save changes" at bounding box center [1194, 126] width 77 height 16
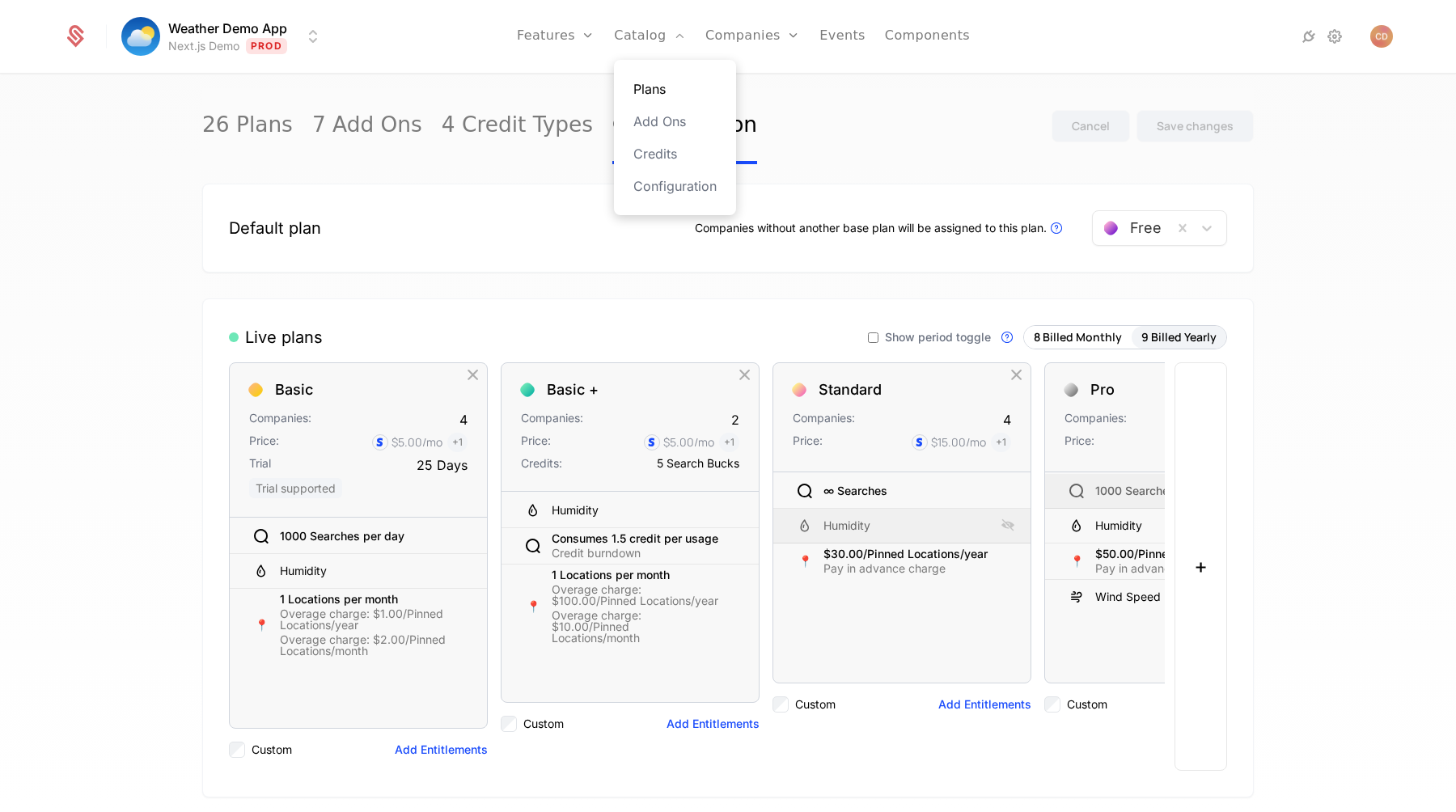
click at [646, 90] on link "Plans" at bounding box center [675, 89] width 84 height 19
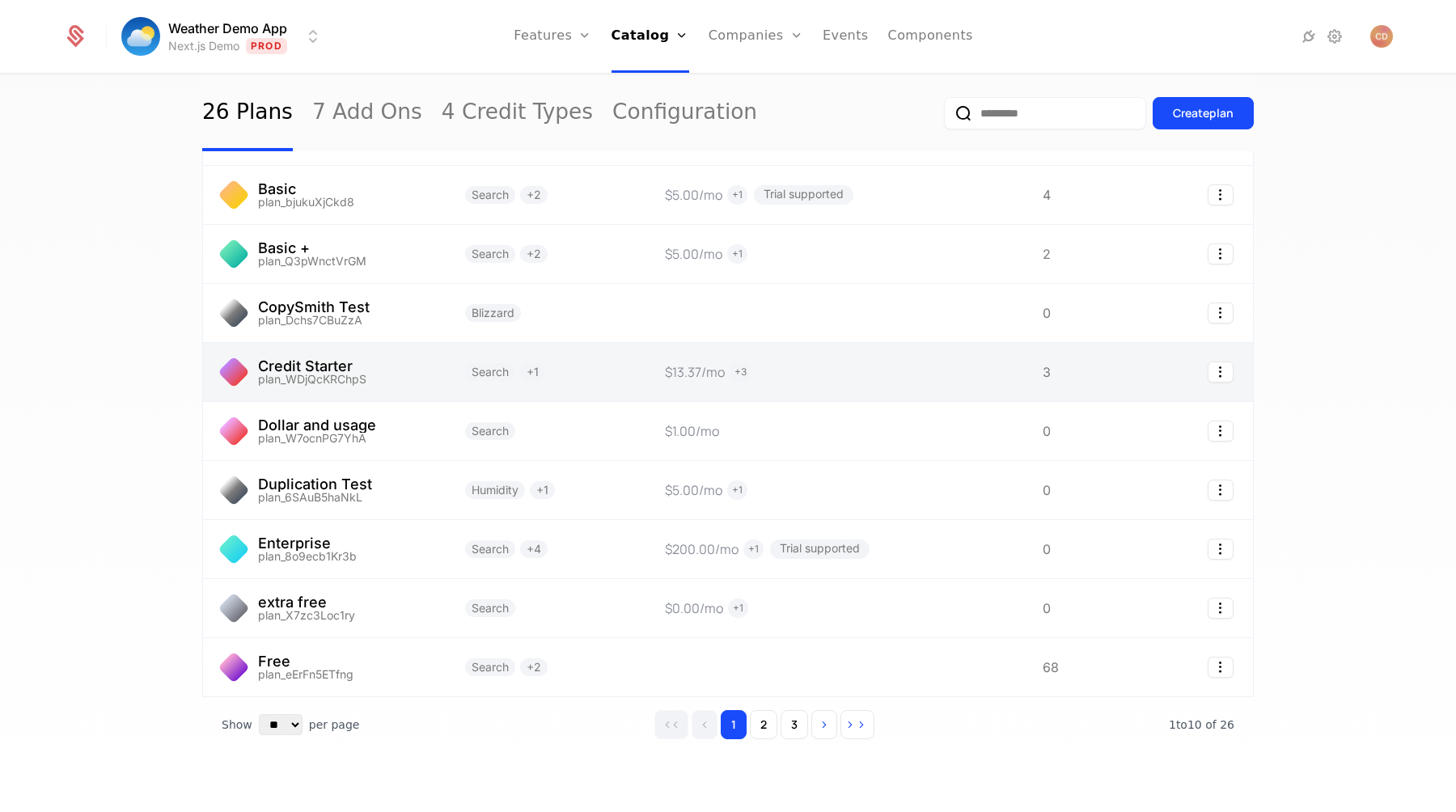
scroll to position [139, 0]
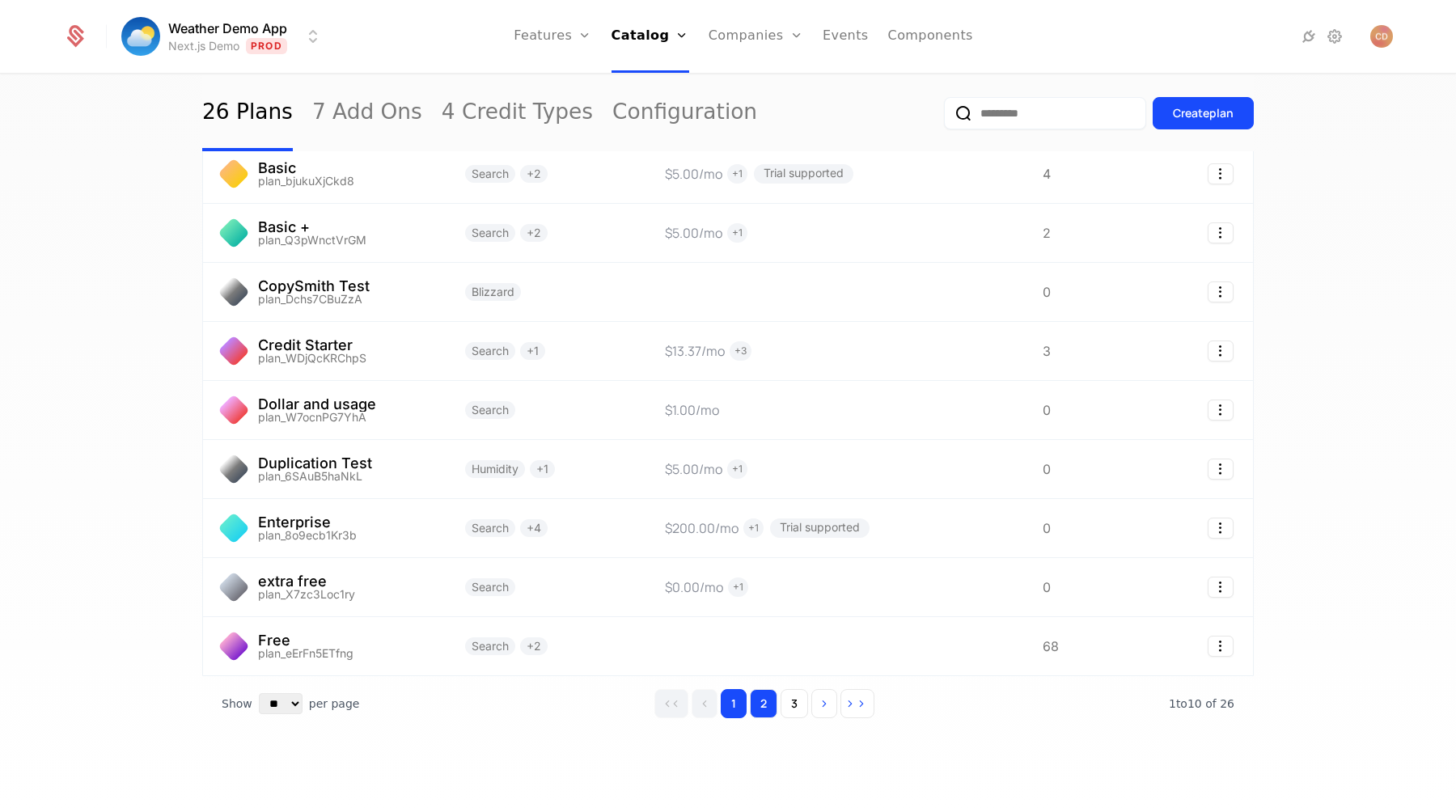
click at [754, 706] on button "2" at bounding box center [763, 704] width 27 height 29
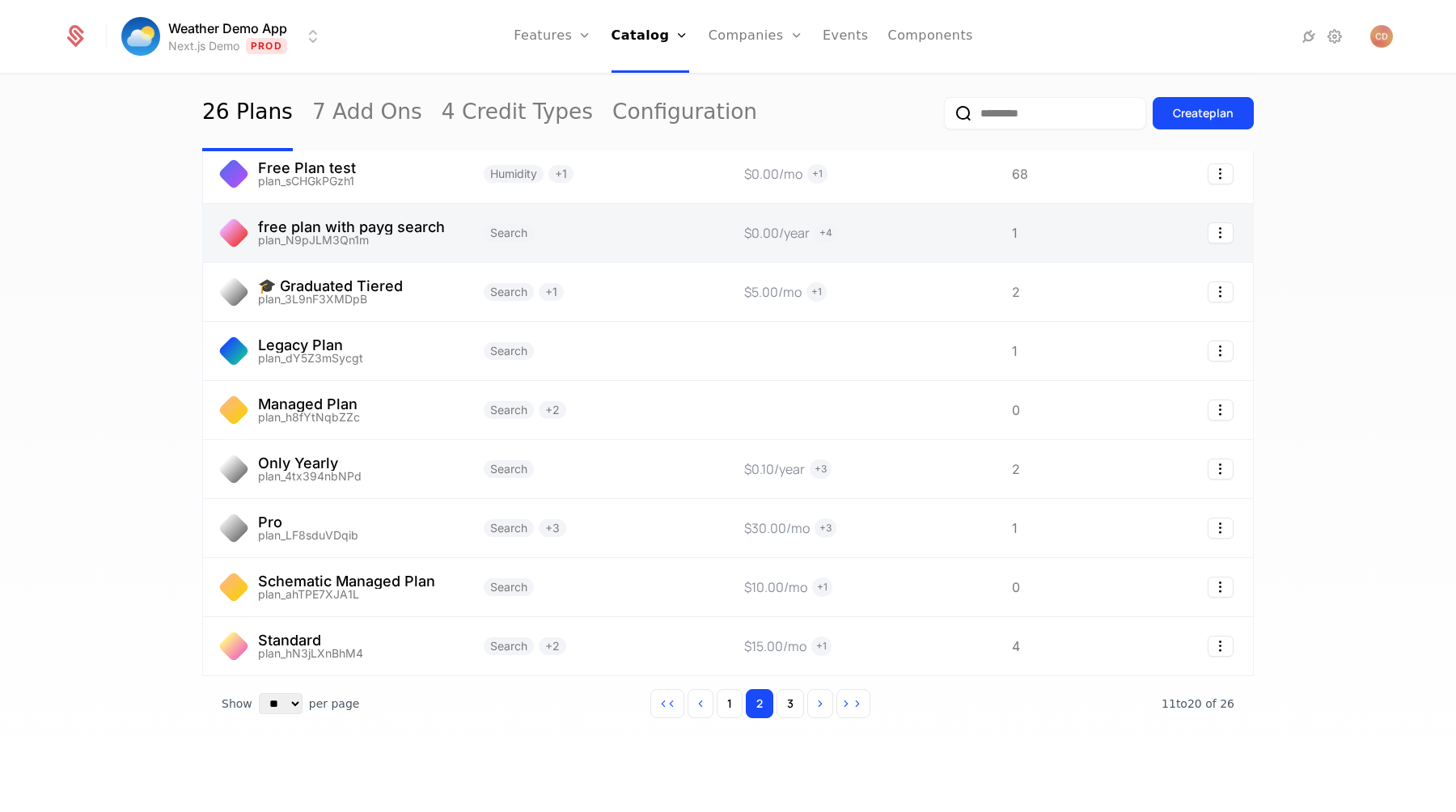
click at [432, 254] on link at bounding box center [334, 233] width 262 height 58
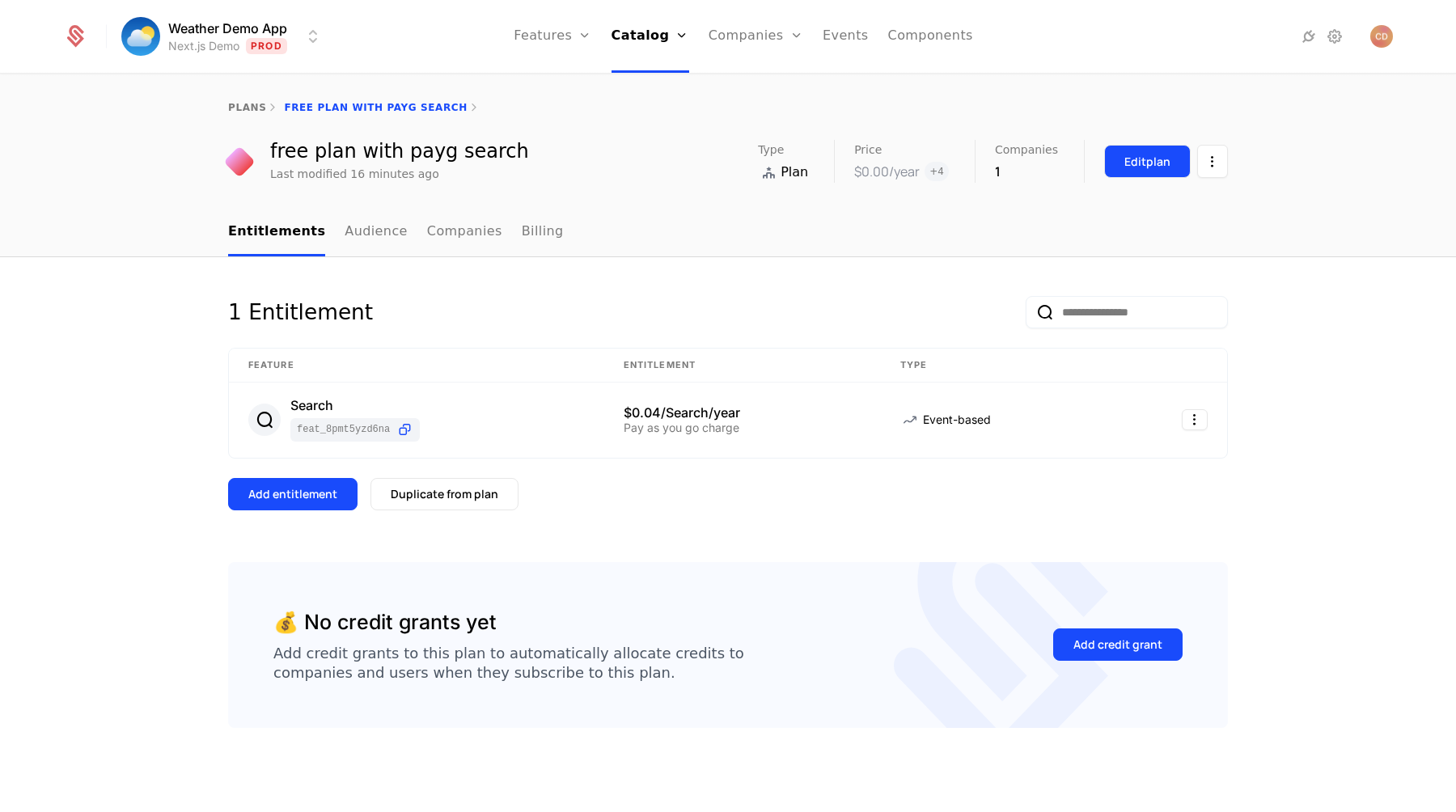
click at [1157, 173] on button "Edit plan" at bounding box center [1148, 161] width 86 height 33
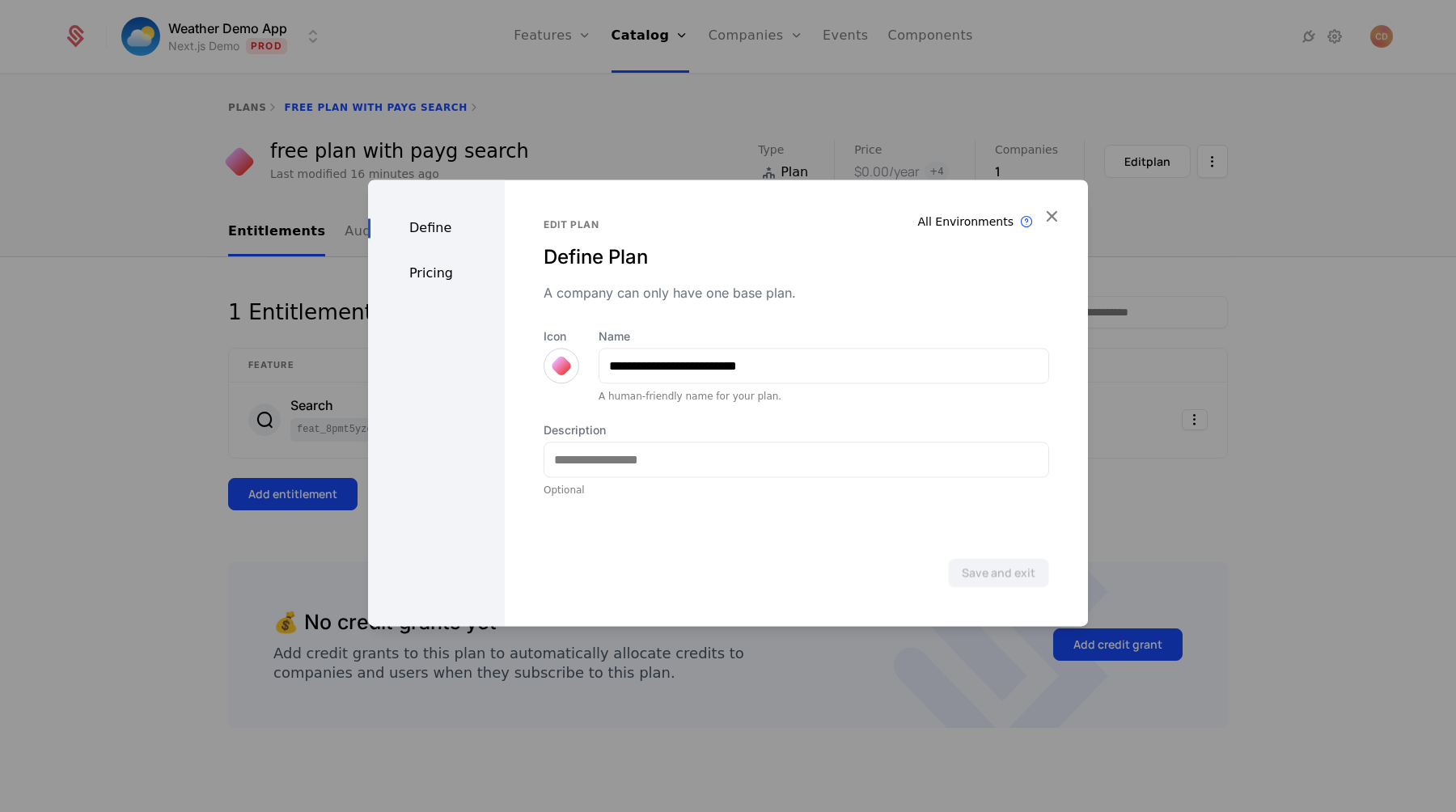
click at [441, 275] on div "Pricing" at bounding box center [436, 273] width 137 height 19
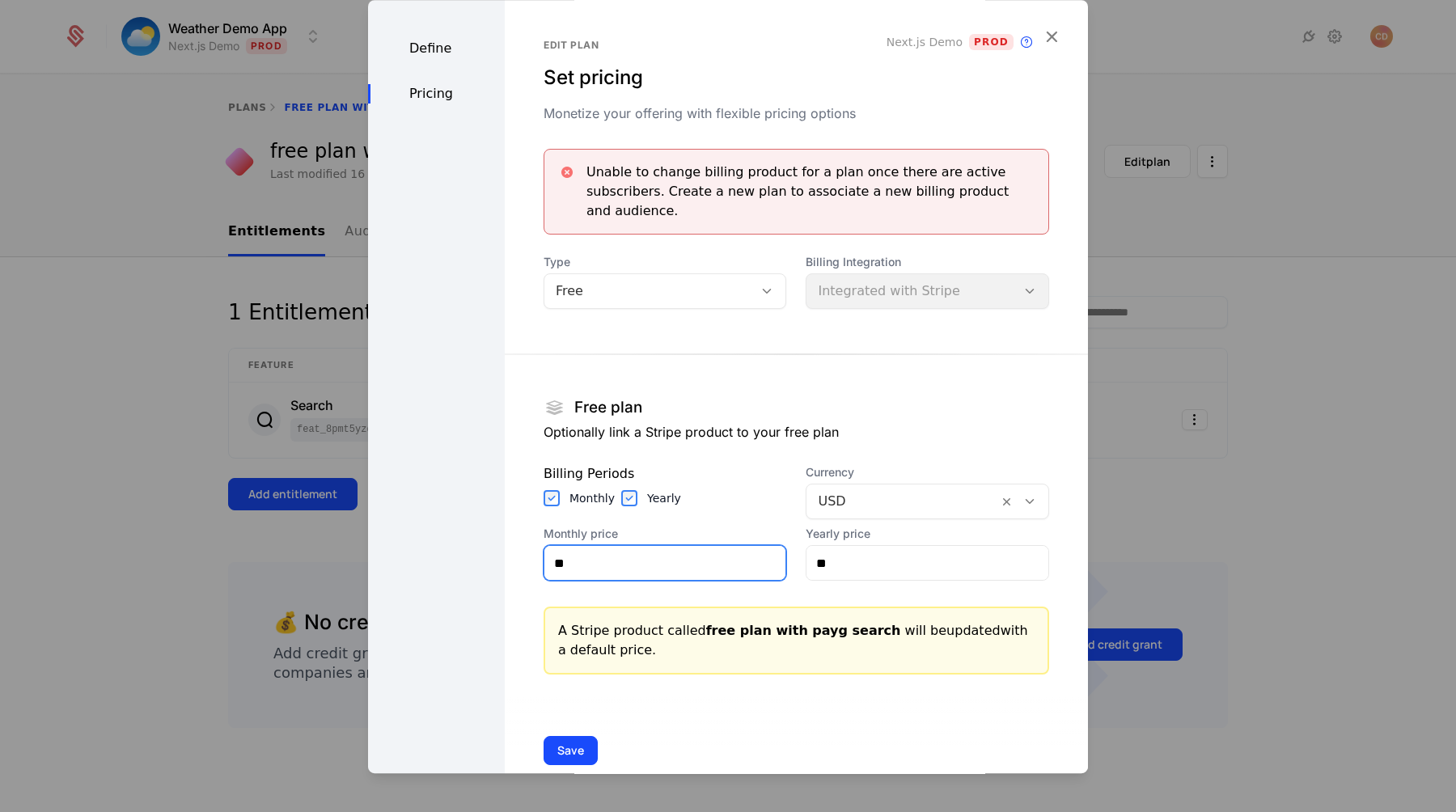
click at [702, 550] on input "**" at bounding box center [665, 563] width 242 height 34
type input "**"
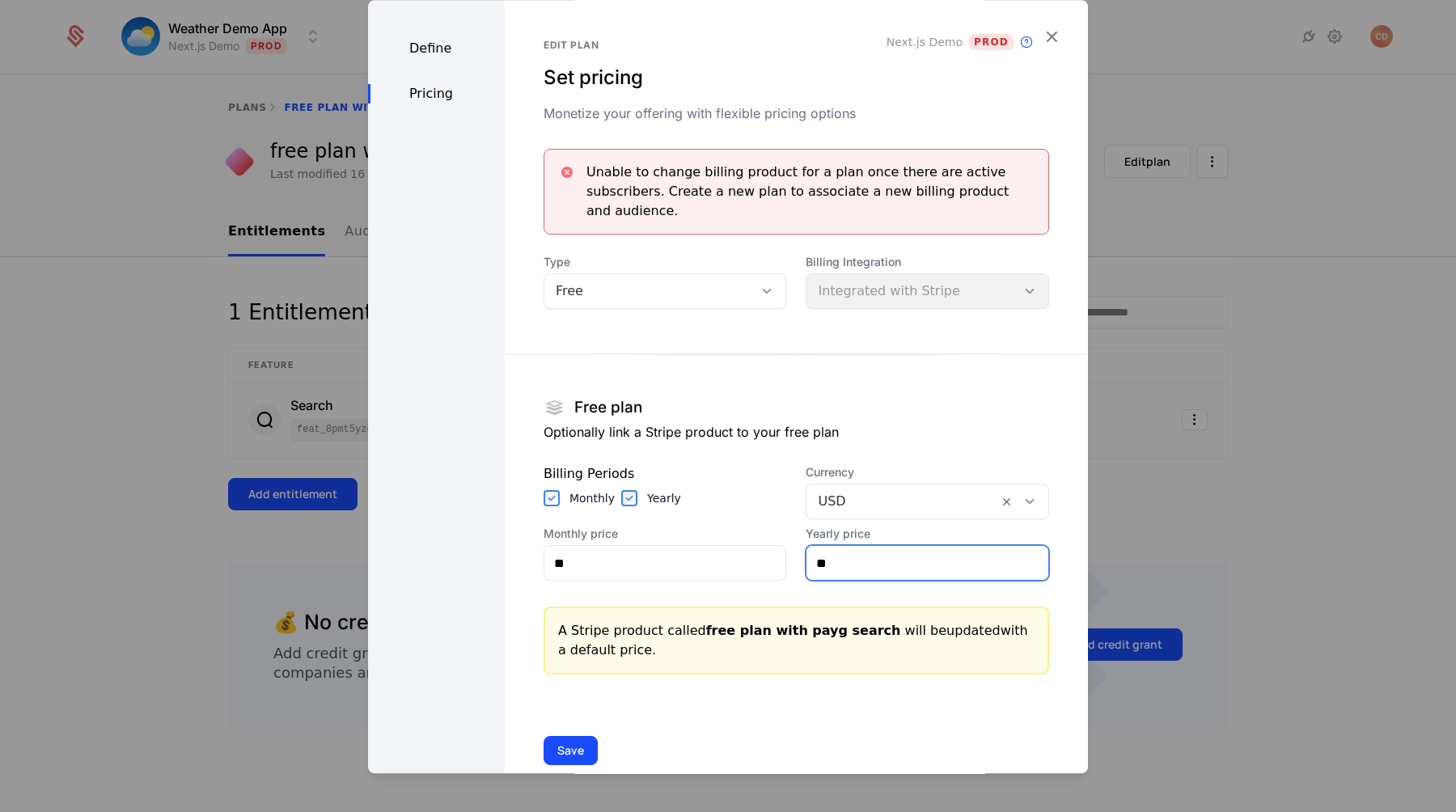
click at [906, 546] on input "**" at bounding box center [928, 563] width 242 height 34
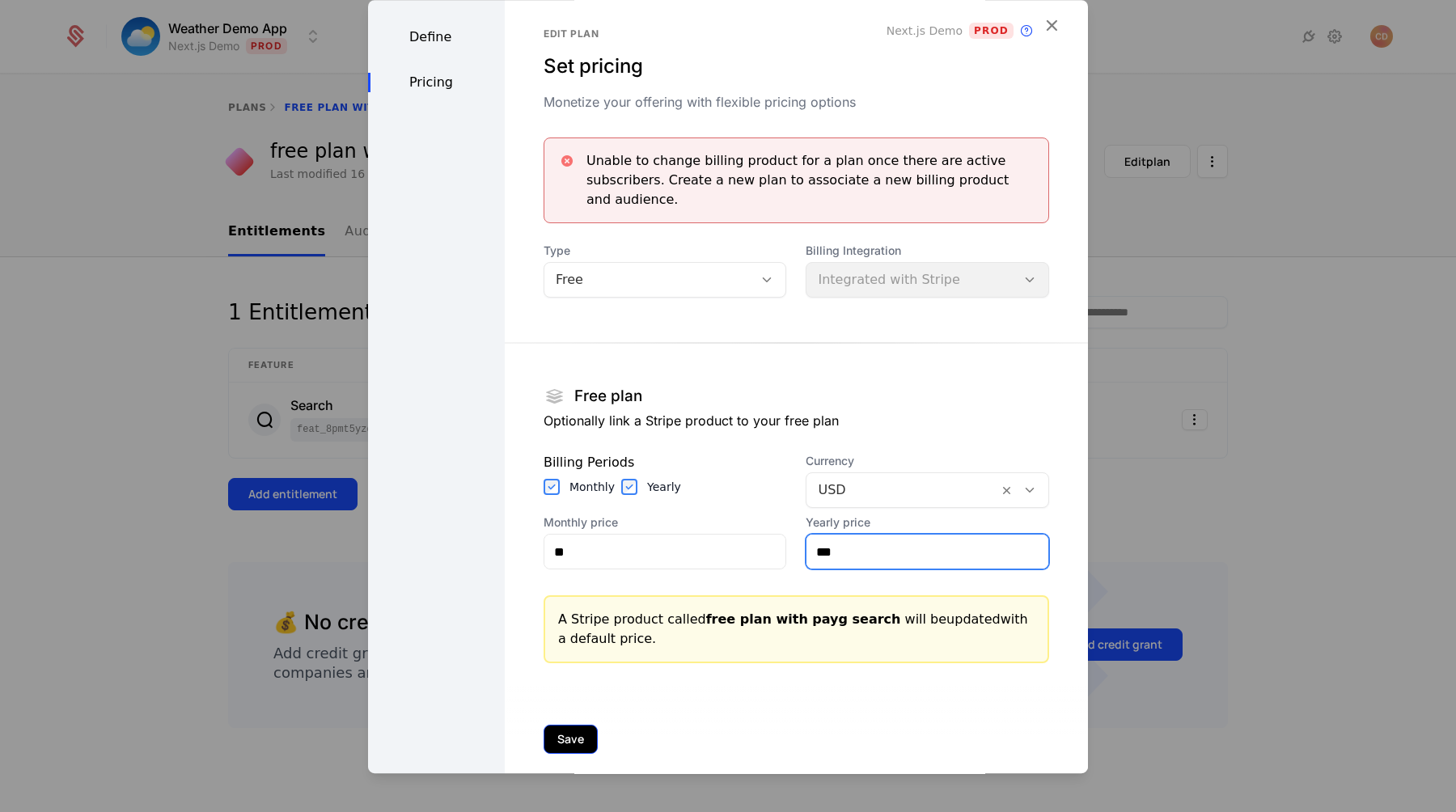
type input "***"
click at [556, 725] on button "Save" at bounding box center [571, 739] width 55 height 29
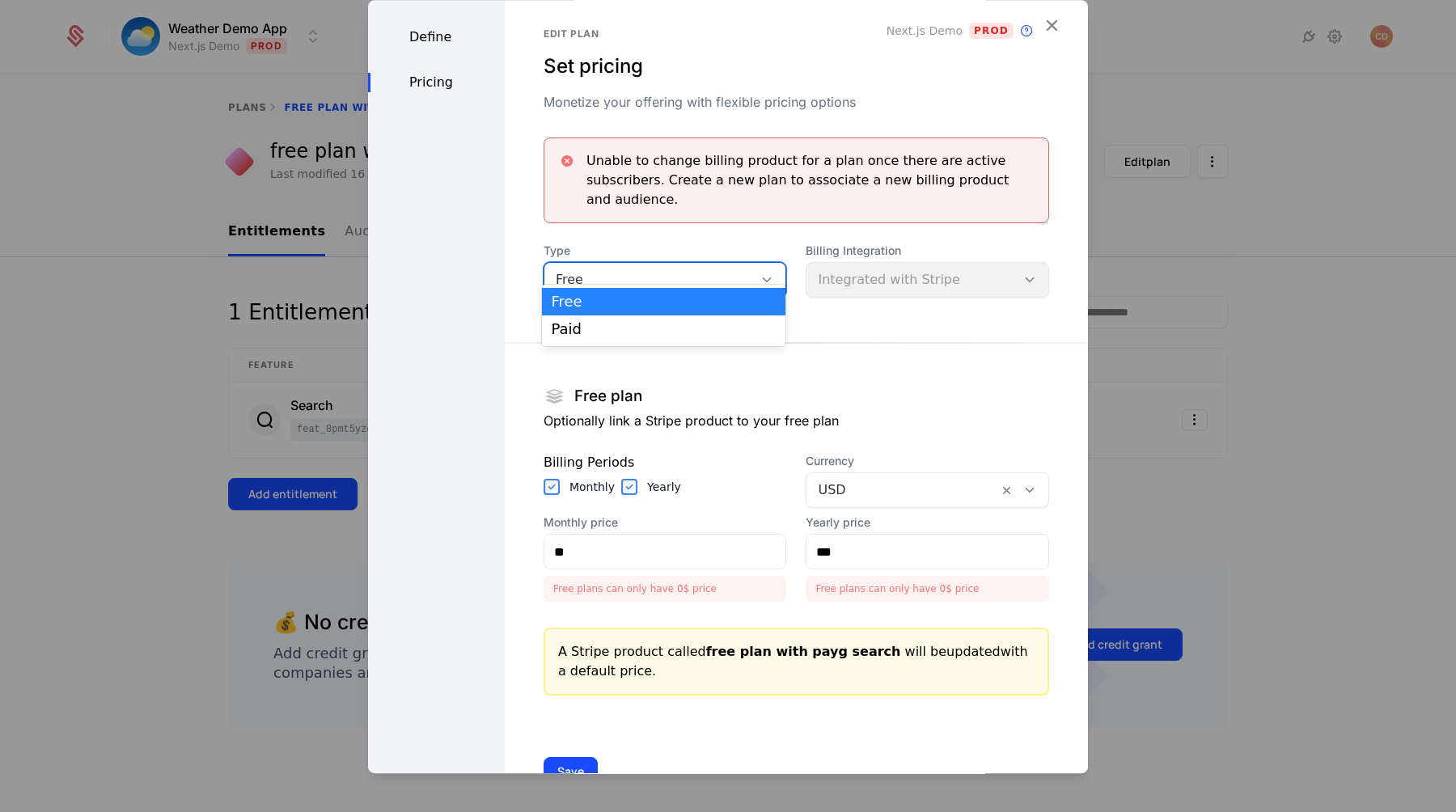
click at [664, 273] on div "Free" at bounding box center [665, 280] width 243 height 35
click at [646, 323] on div "Paid" at bounding box center [663, 329] width 225 height 15
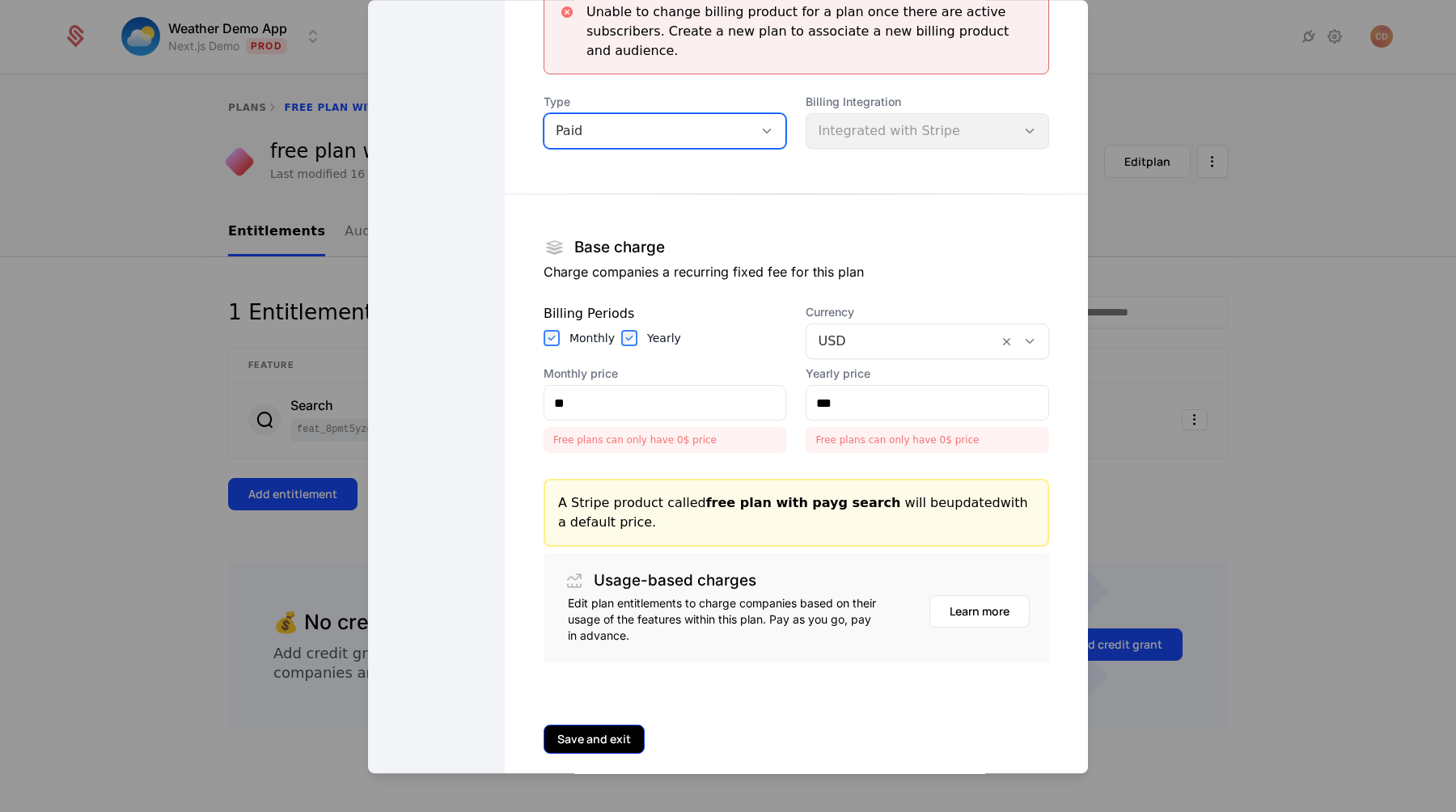
scroll to position [128, 0]
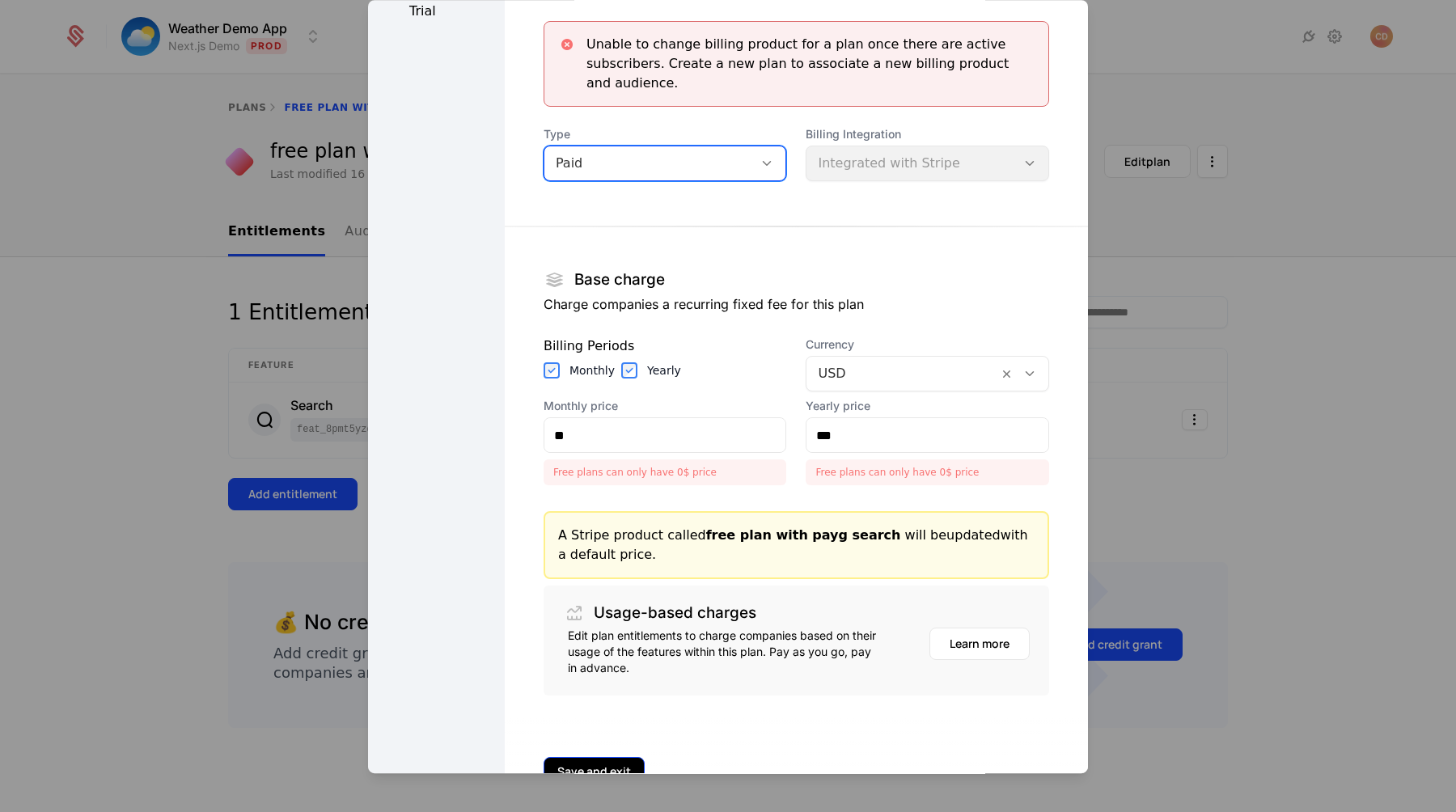
click at [562, 757] on button "Save and exit" at bounding box center [594, 771] width 101 height 29
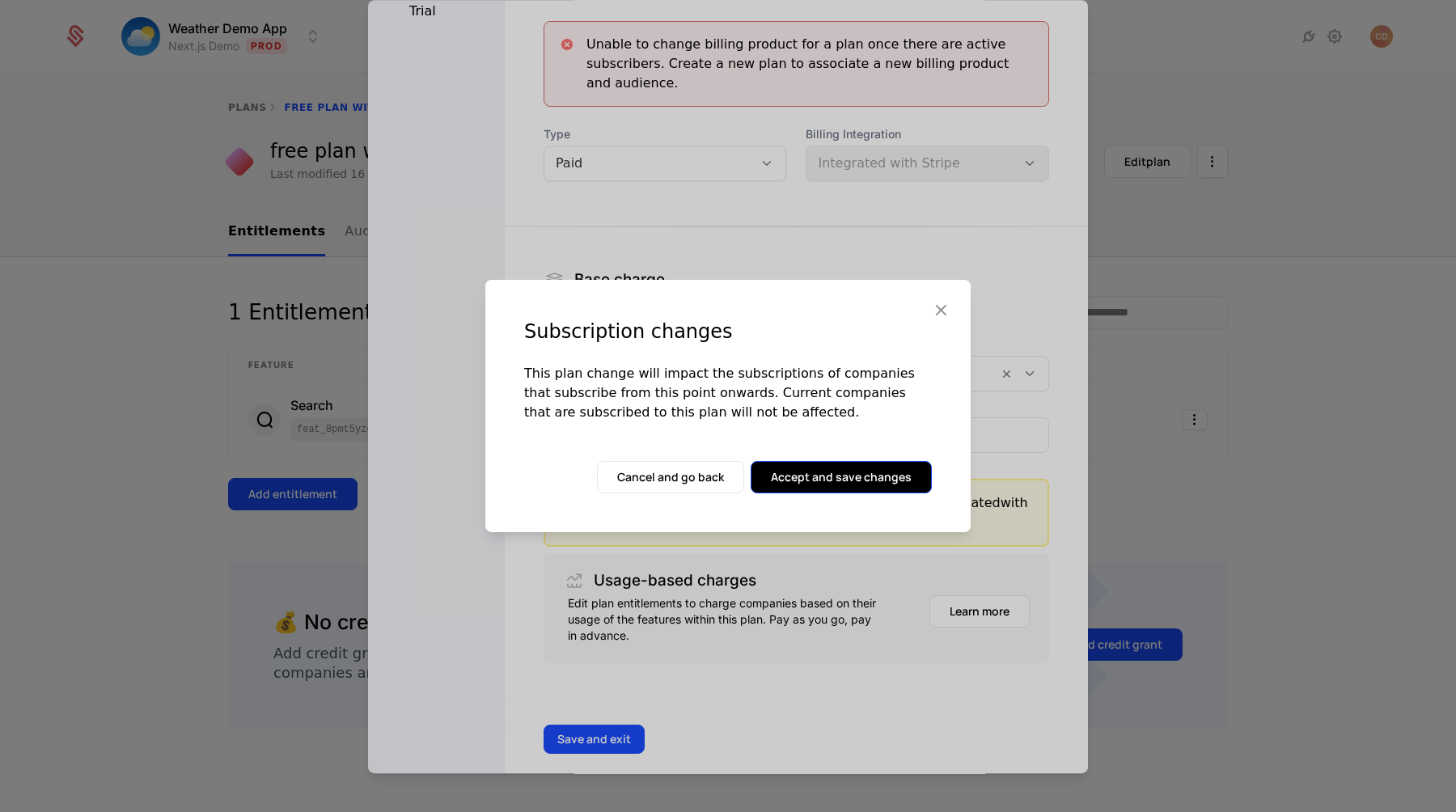
click at [792, 469] on button "Accept and save changes" at bounding box center [841, 477] width 181 height 33
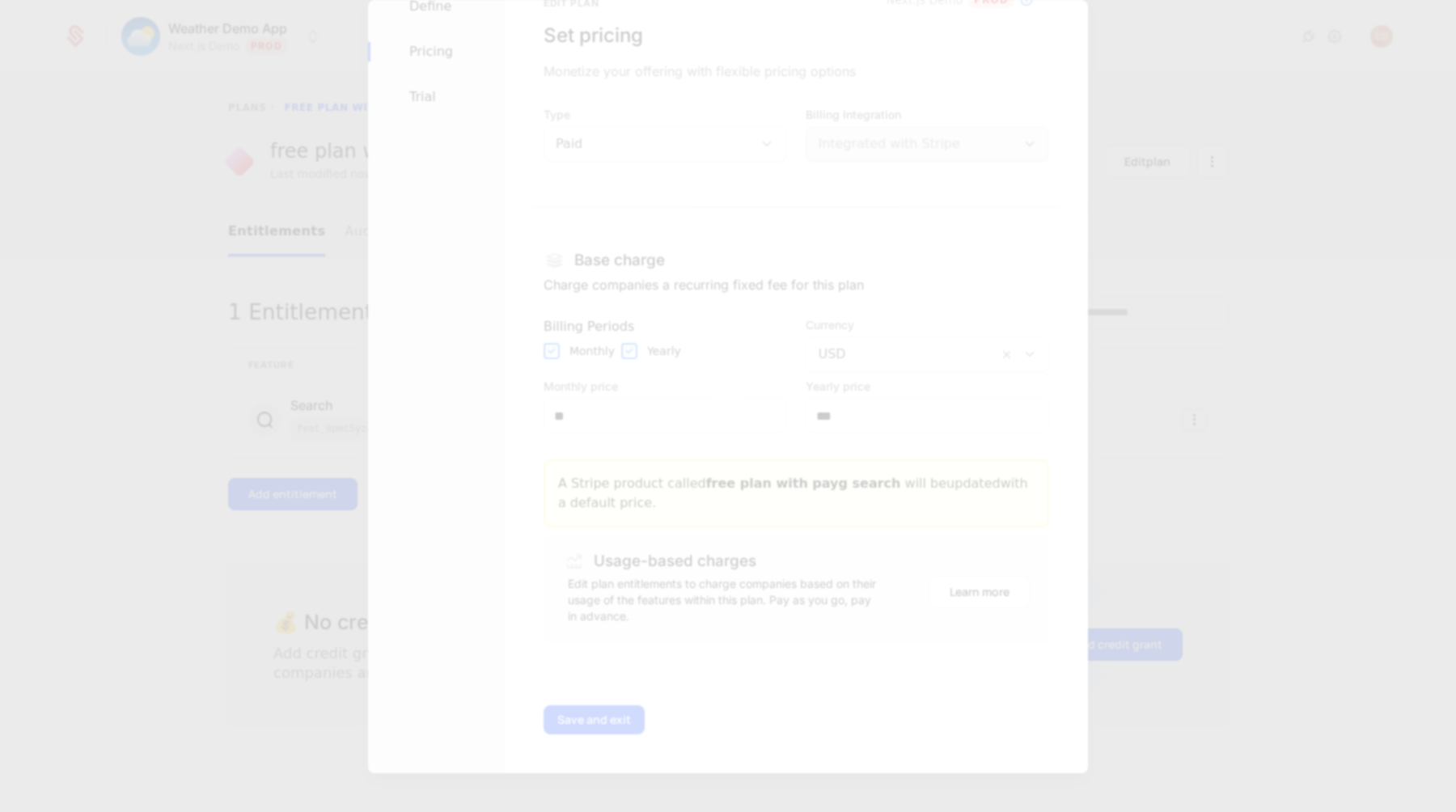
scroll to position [0, 0]
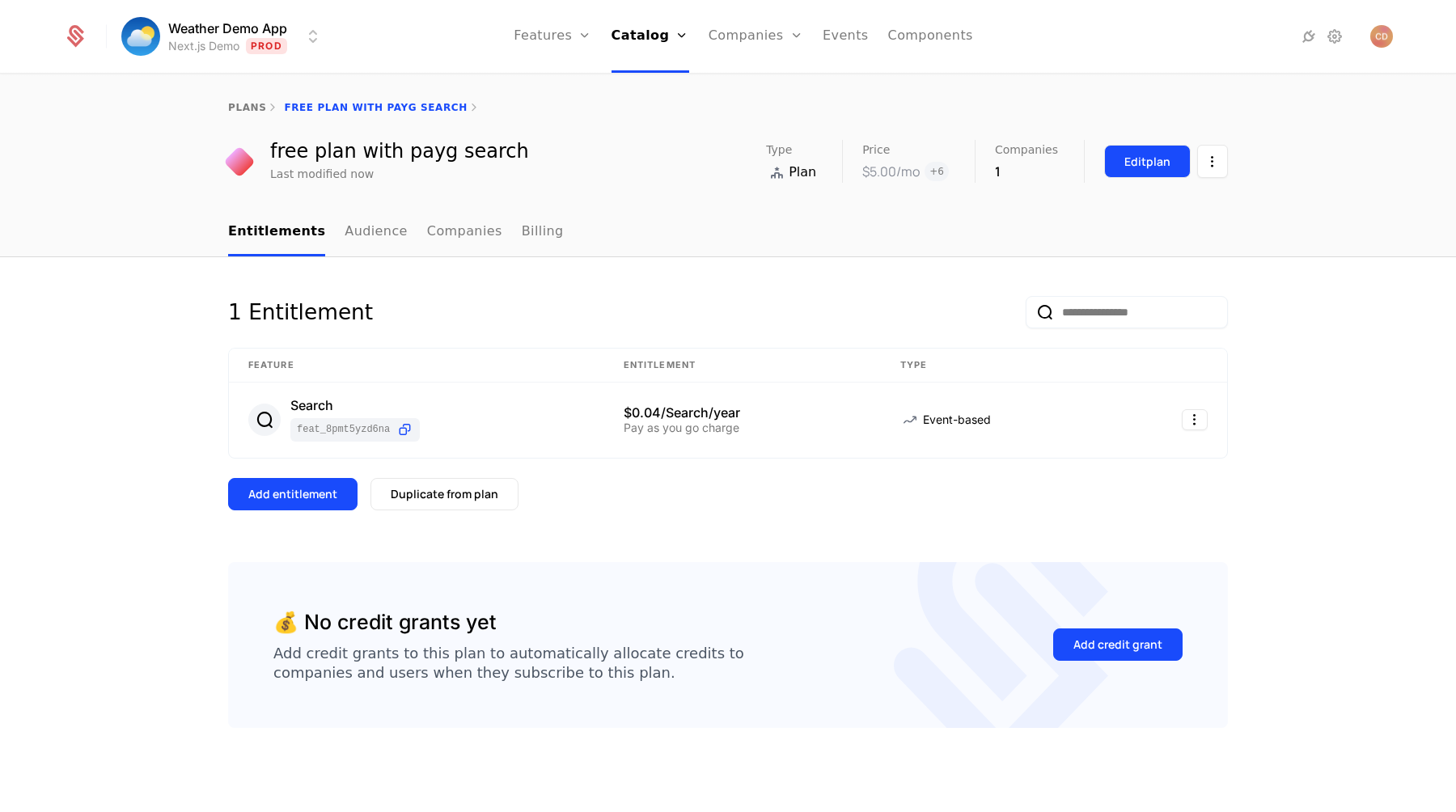
click at [1129, 177] on button "Edit plan" at bounding box center [1148, 161] width 86 height 33
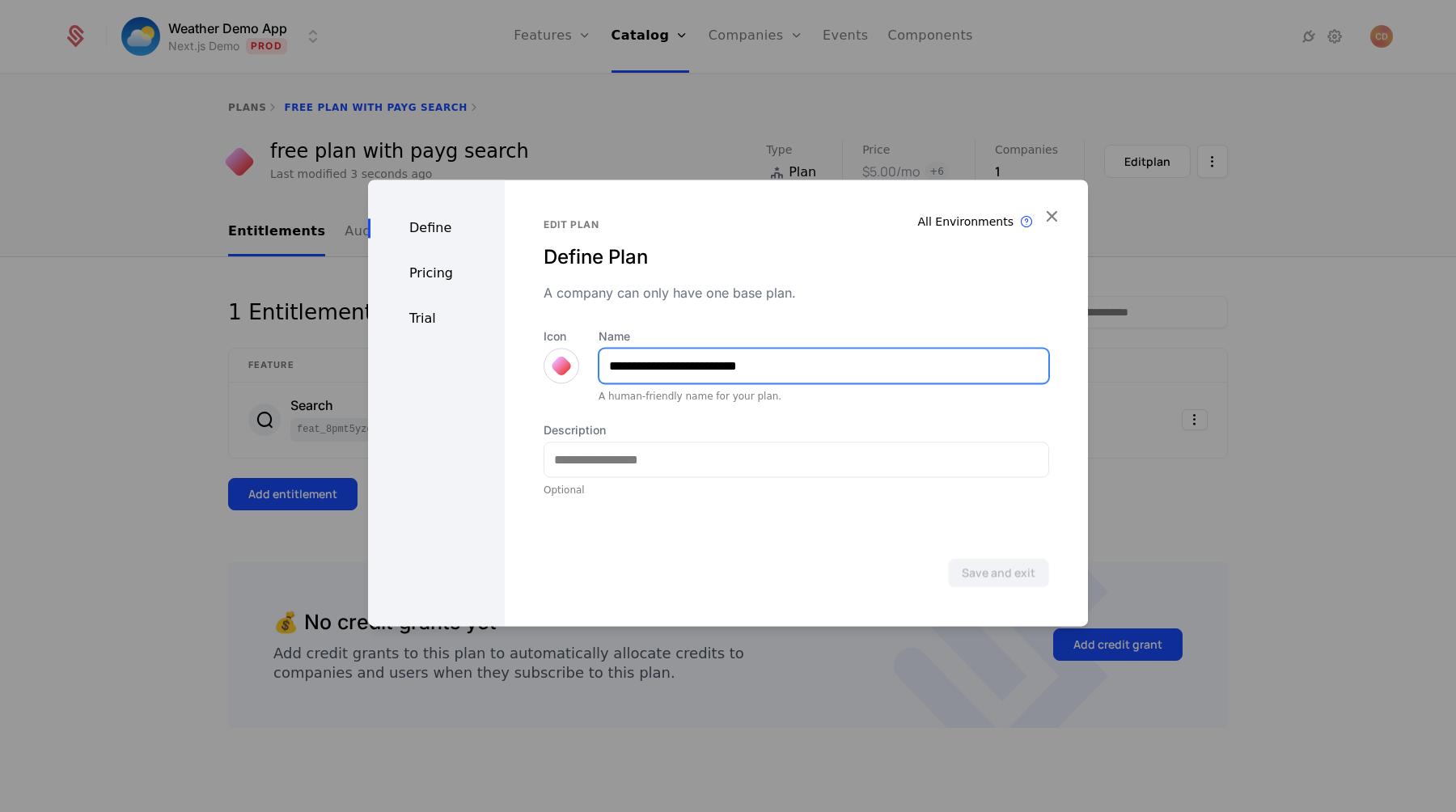
click at [658, 363] on input "**********" at bounding box center [824, 365] width 449 height 34
click at [612, 366] on input "**********" at bounding box center [824, 365] width 449 height 34
type input "**********"
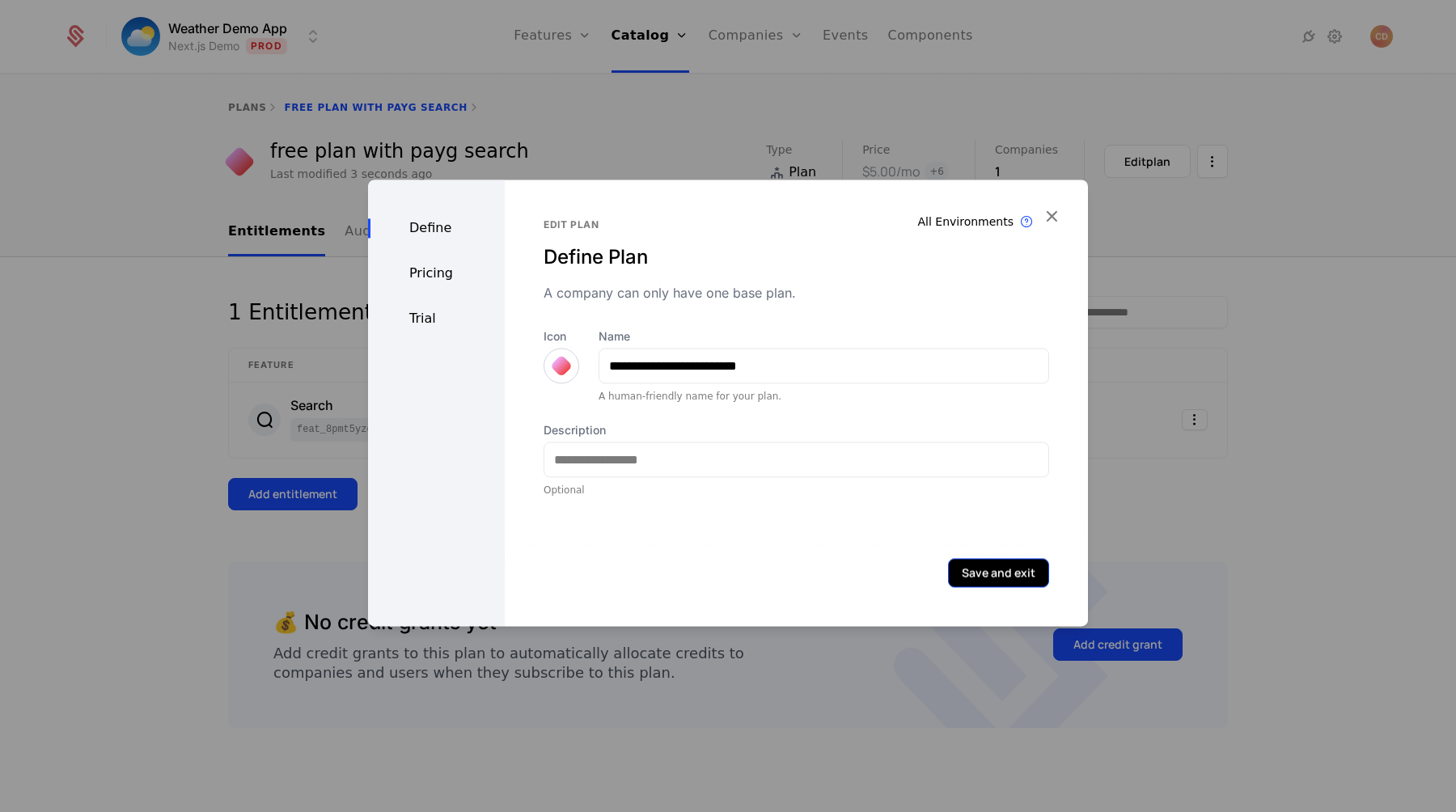
click at [971, 567] on button "Save and exit" at bounding box center [998, 572] width 101 height 29
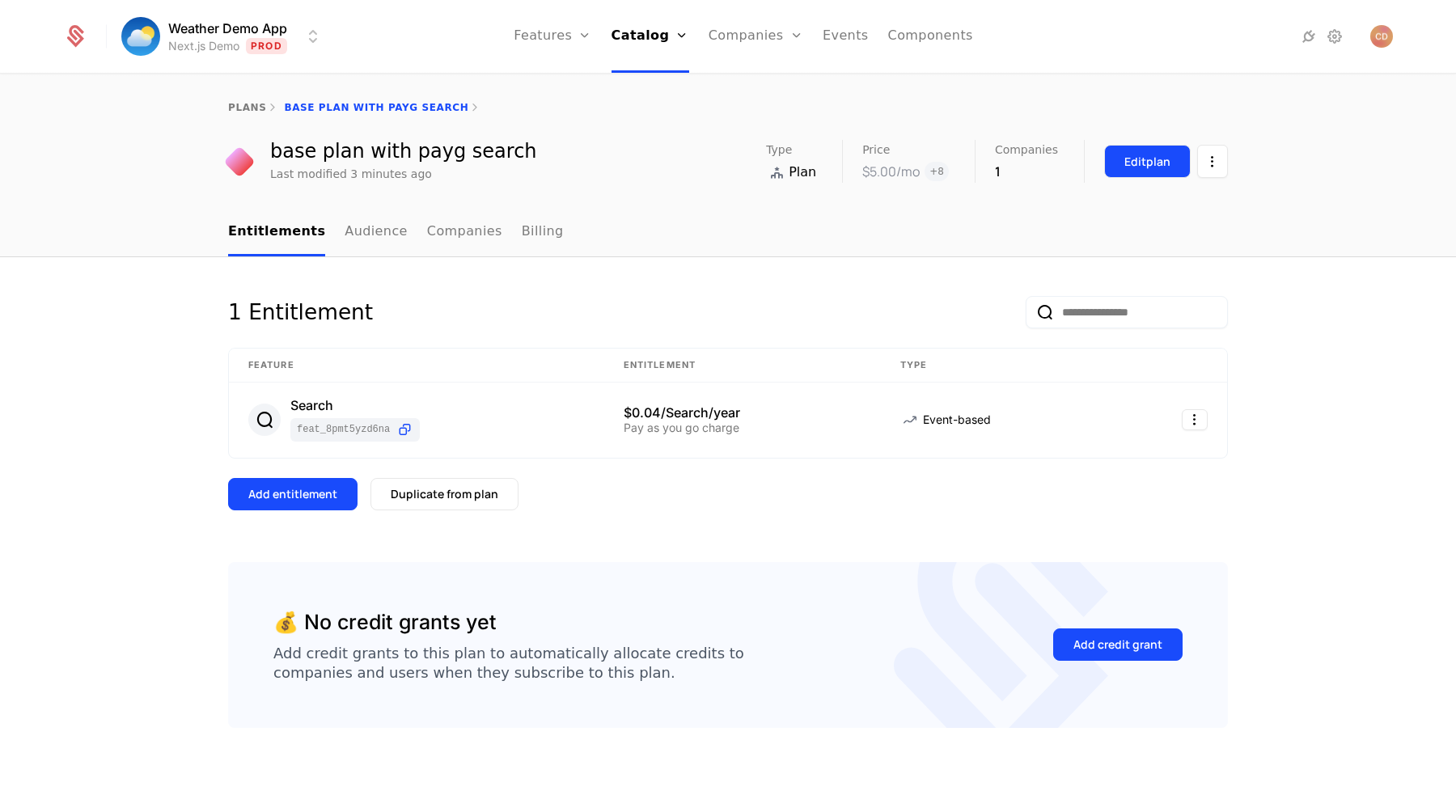
click at [1143, 173] on button "Edit plan" at bounding box center [1148, 161] width 86 height 33
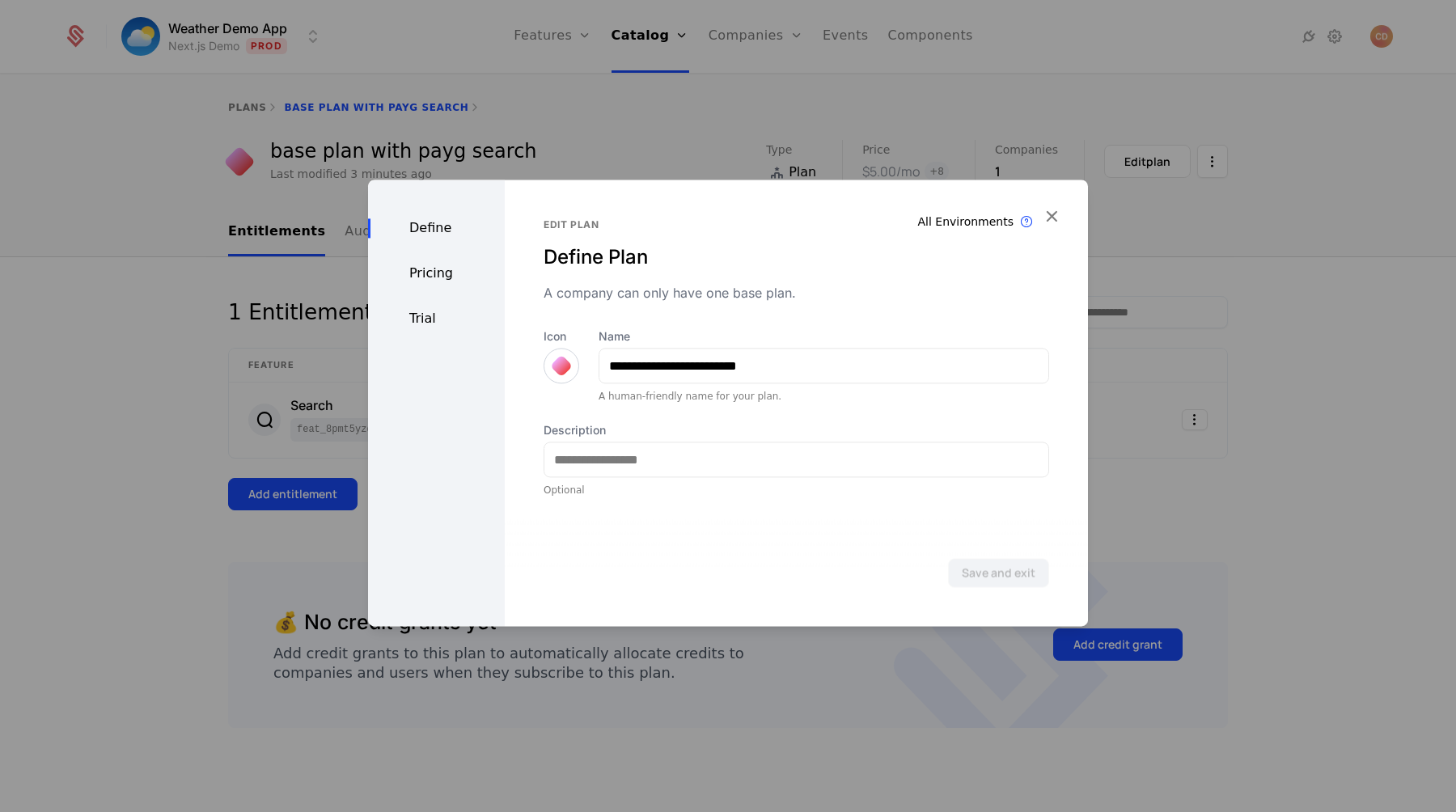
click at [442, 275] on div "Pricing" at bounding box center [436, 273] width 137 height 19
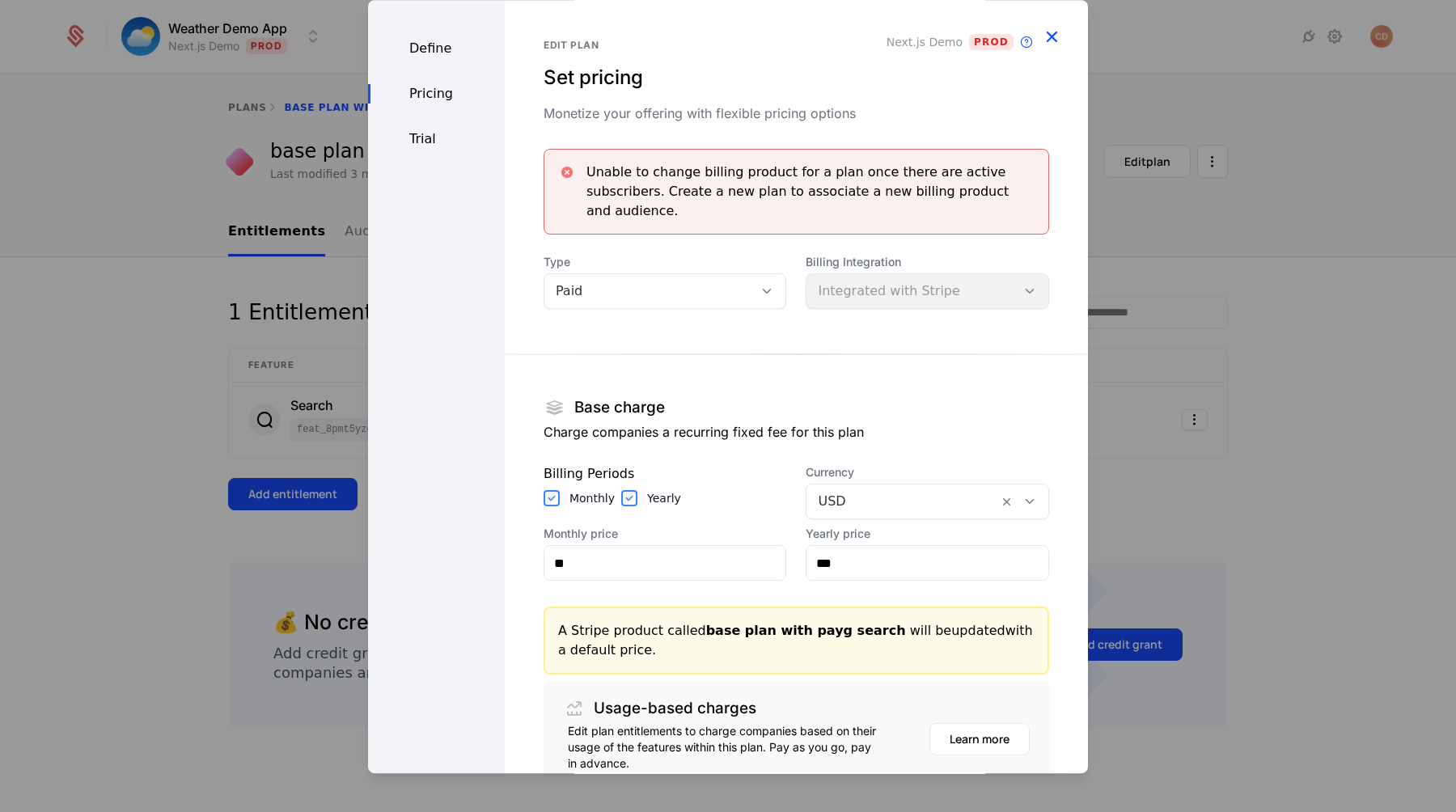
click at [1051, 31] on icon "button" at bounding box center [1052, 36] width 21 height 21
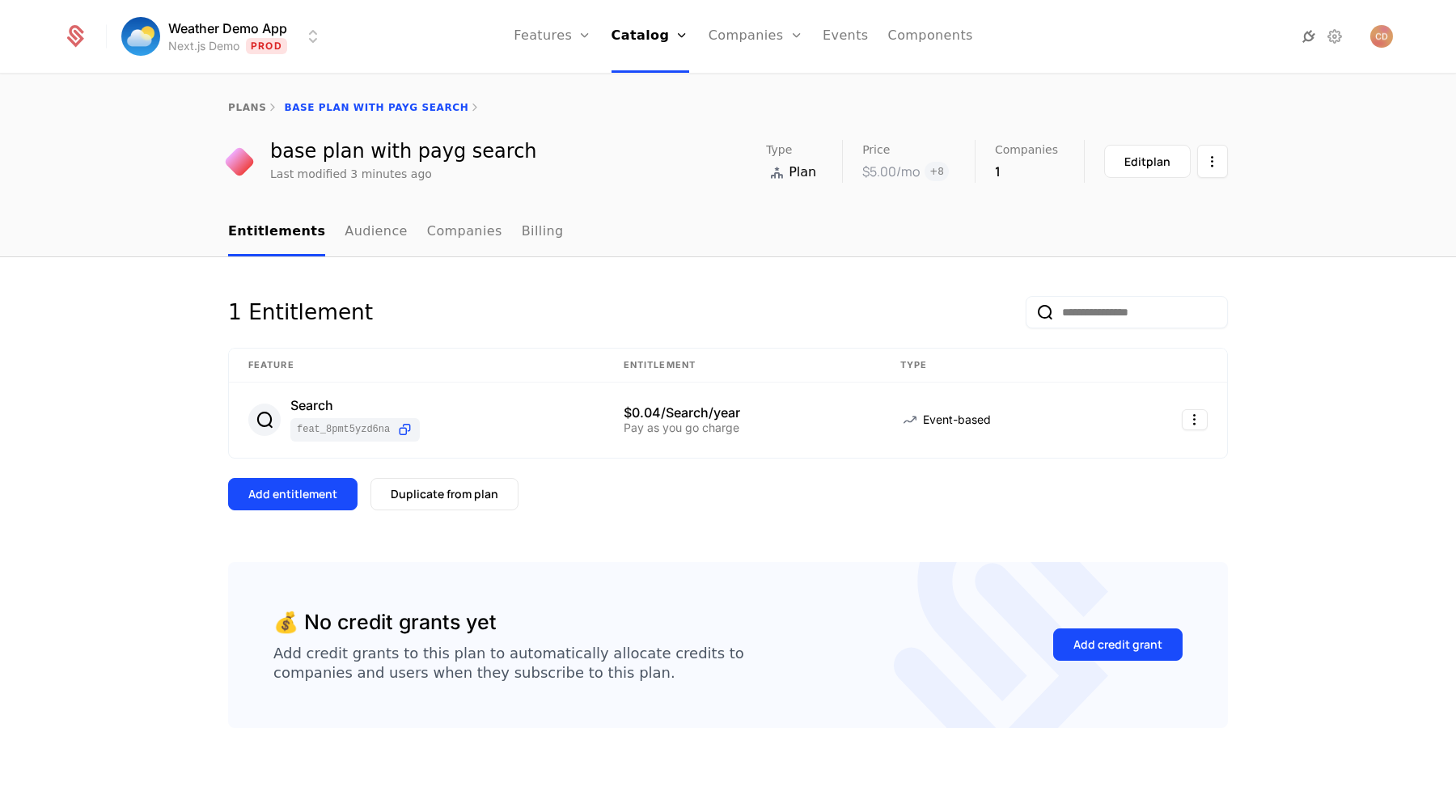
click at [1304, 37] on icon at bounding box center [1309, 36] width 19 height 19
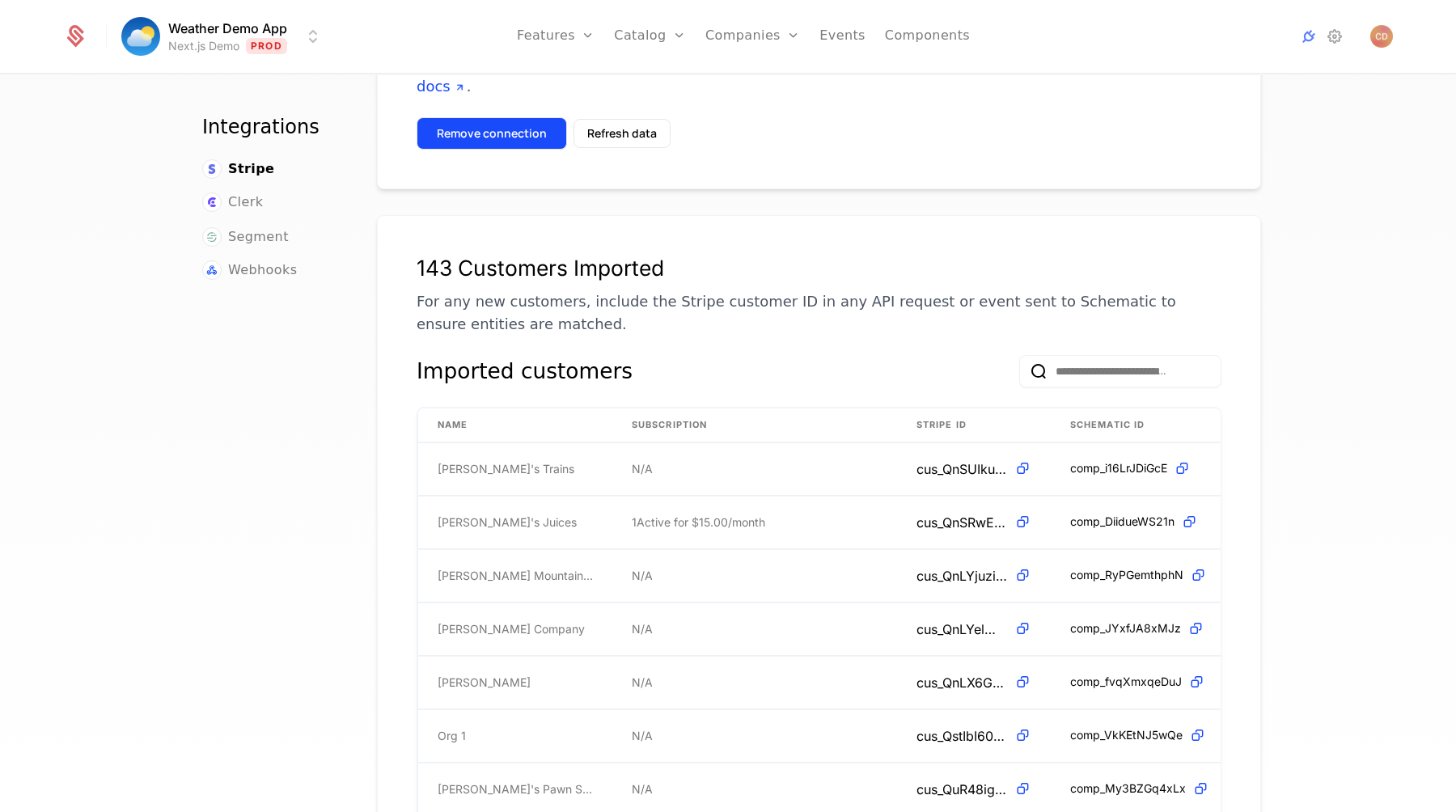
scroll to position [149, 0]
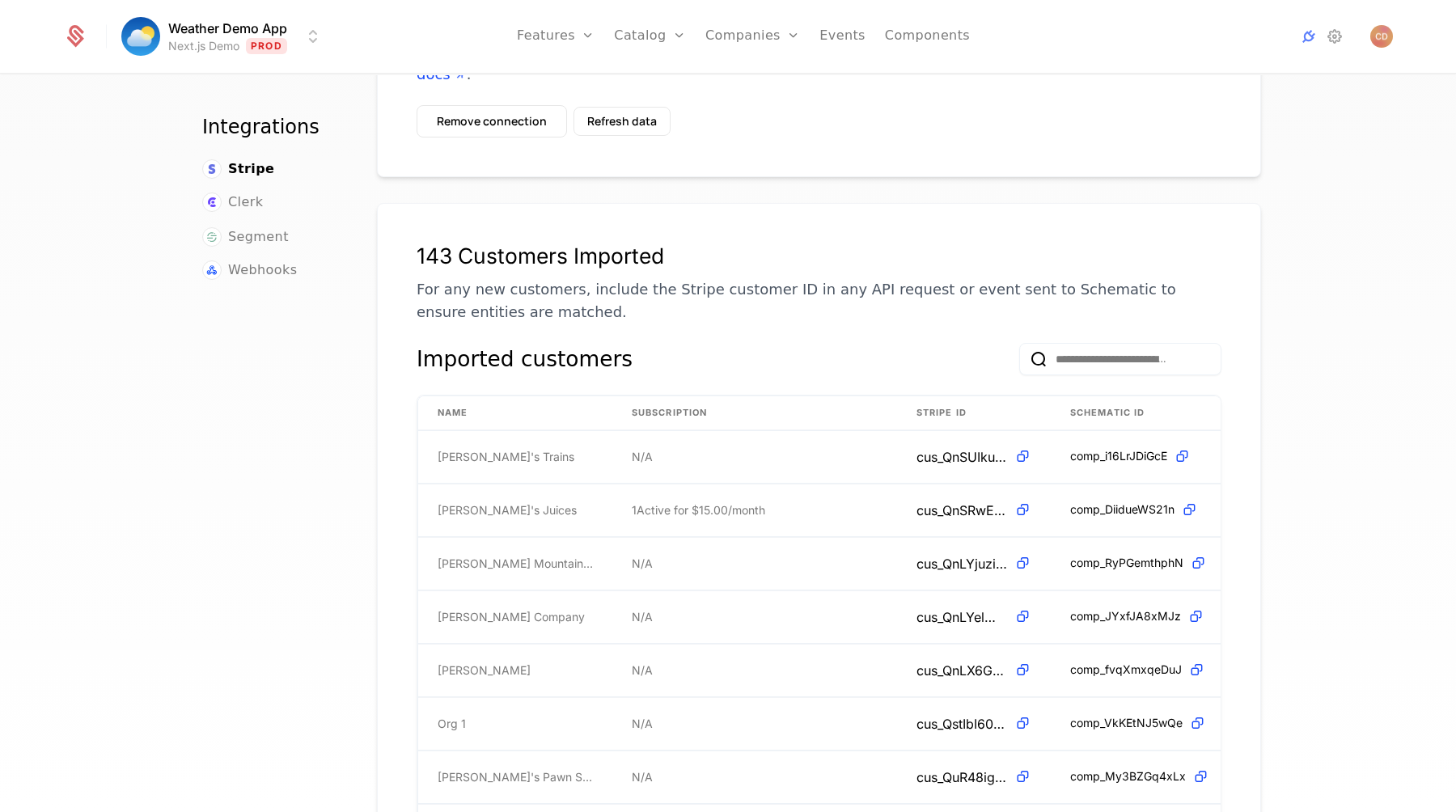
click at [1286, 109] on div "Integrations Stripe Clerk Segment Webhooks Stripe Integration Connected in lega…" at bounding box center [728, 448] width 1456 height 747
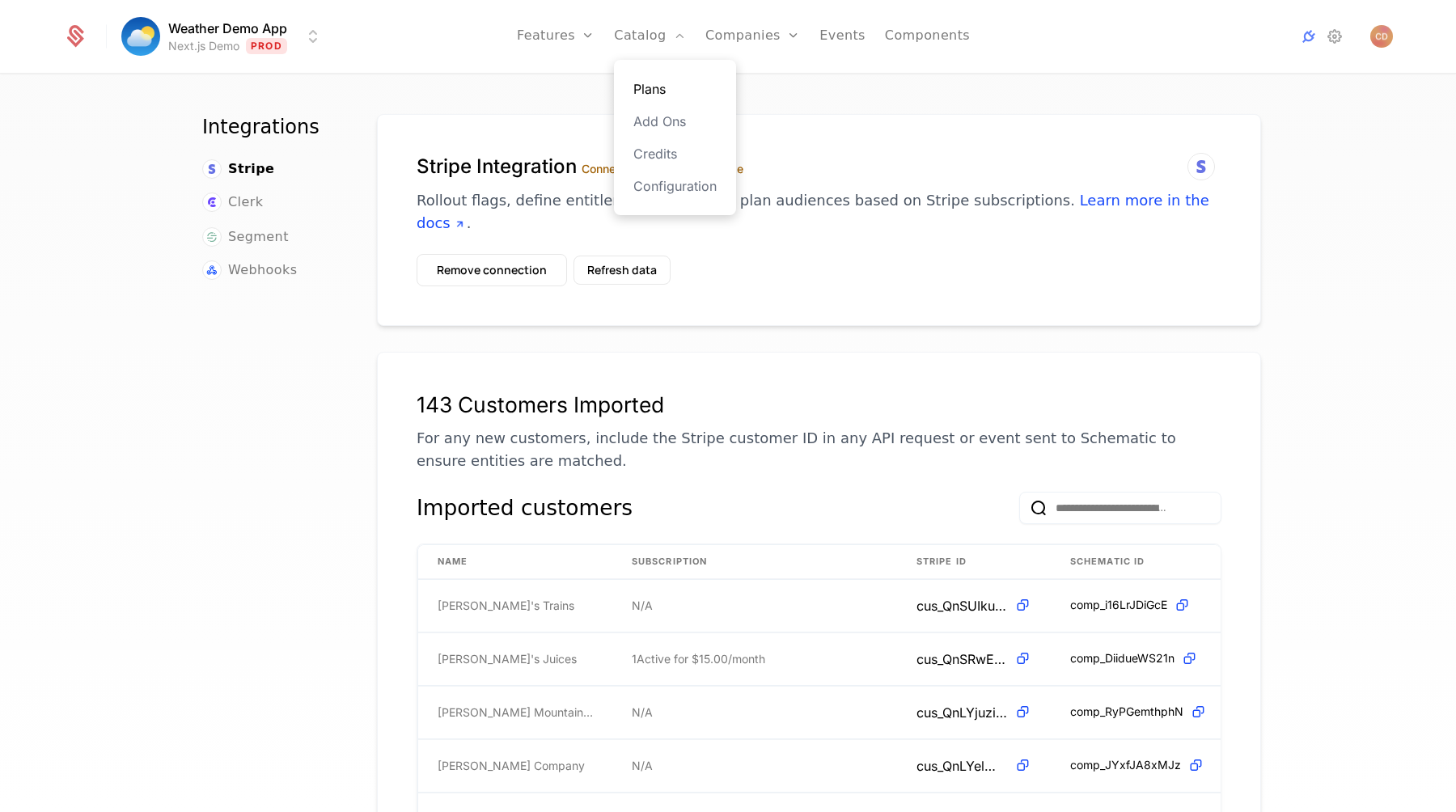
click at [675, 87] on link "Plans" at bounding box center [675, 89] width 84 height 19
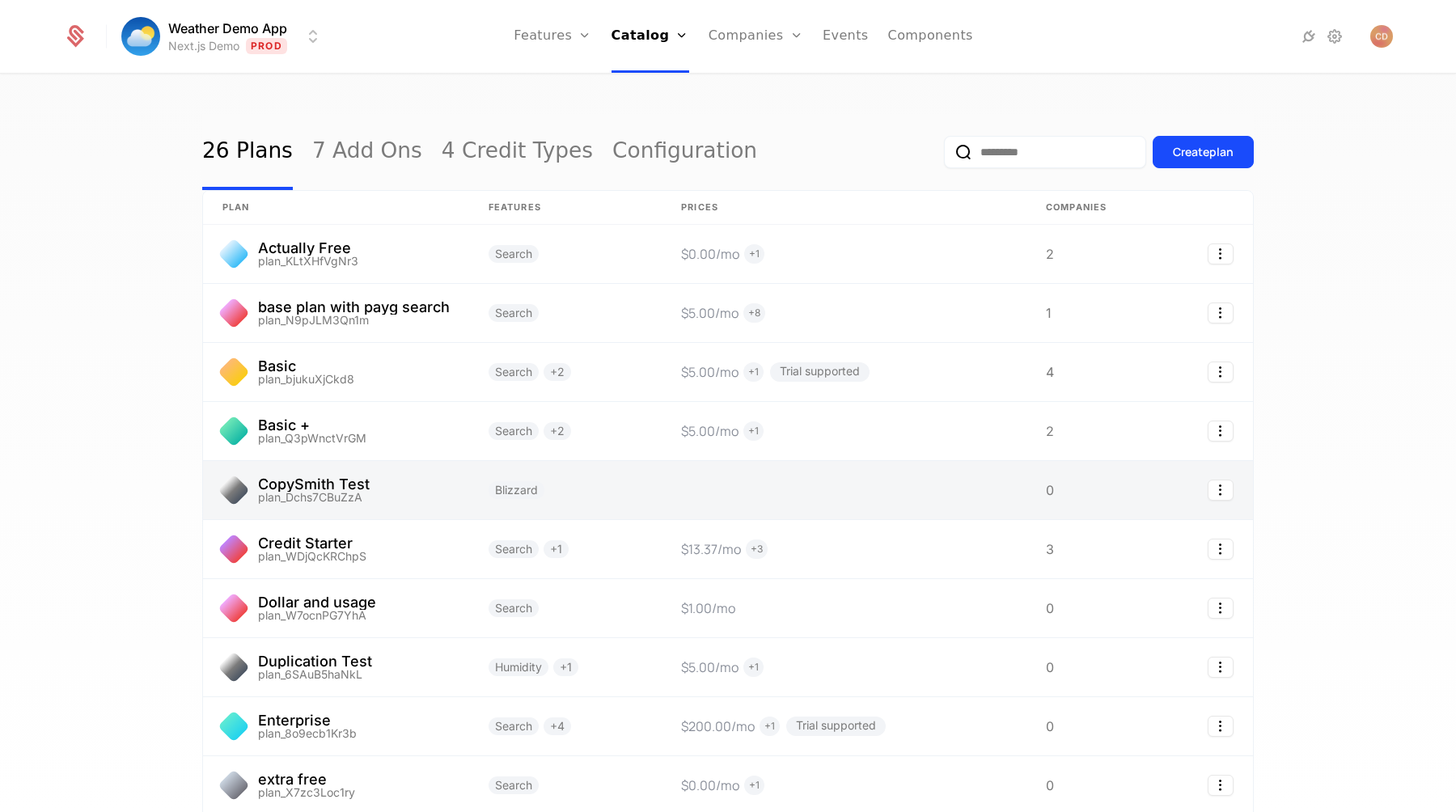
scroll to position [139, 0]
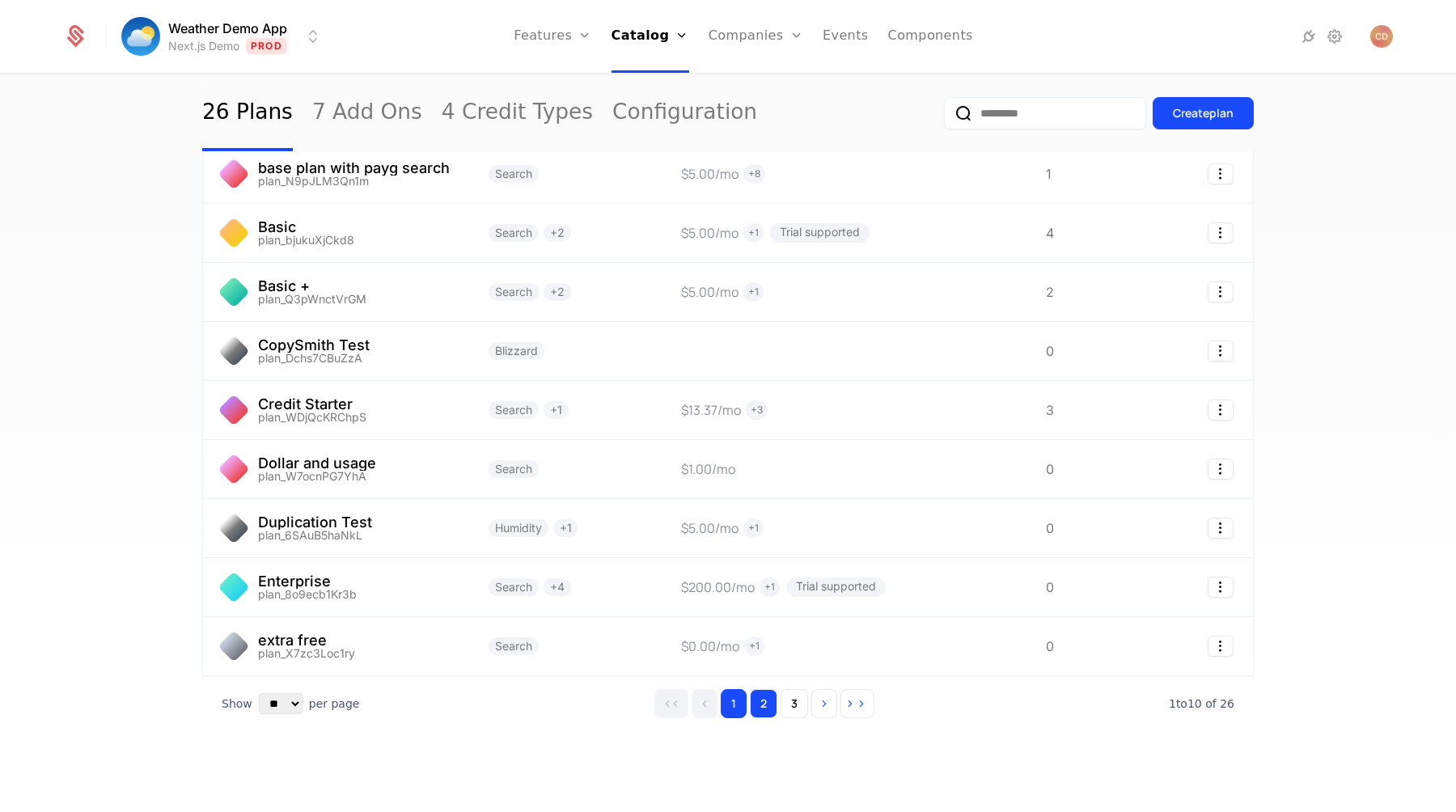
click at [758, 699] on button "2" at bounding box center [763, 704] width 27 height 29
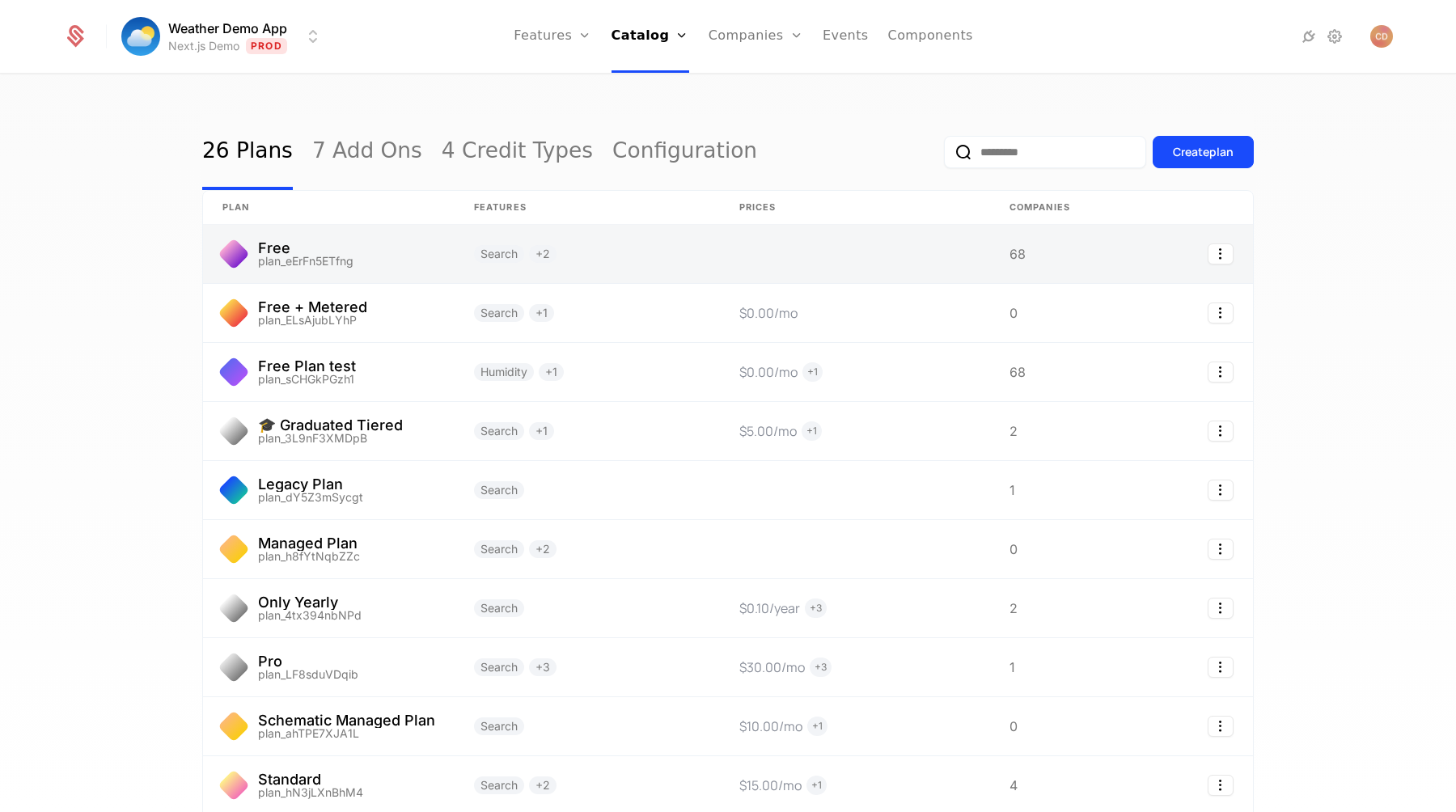
click at [421, 254] on link at bounding box center [329, 254] width 252 height 58
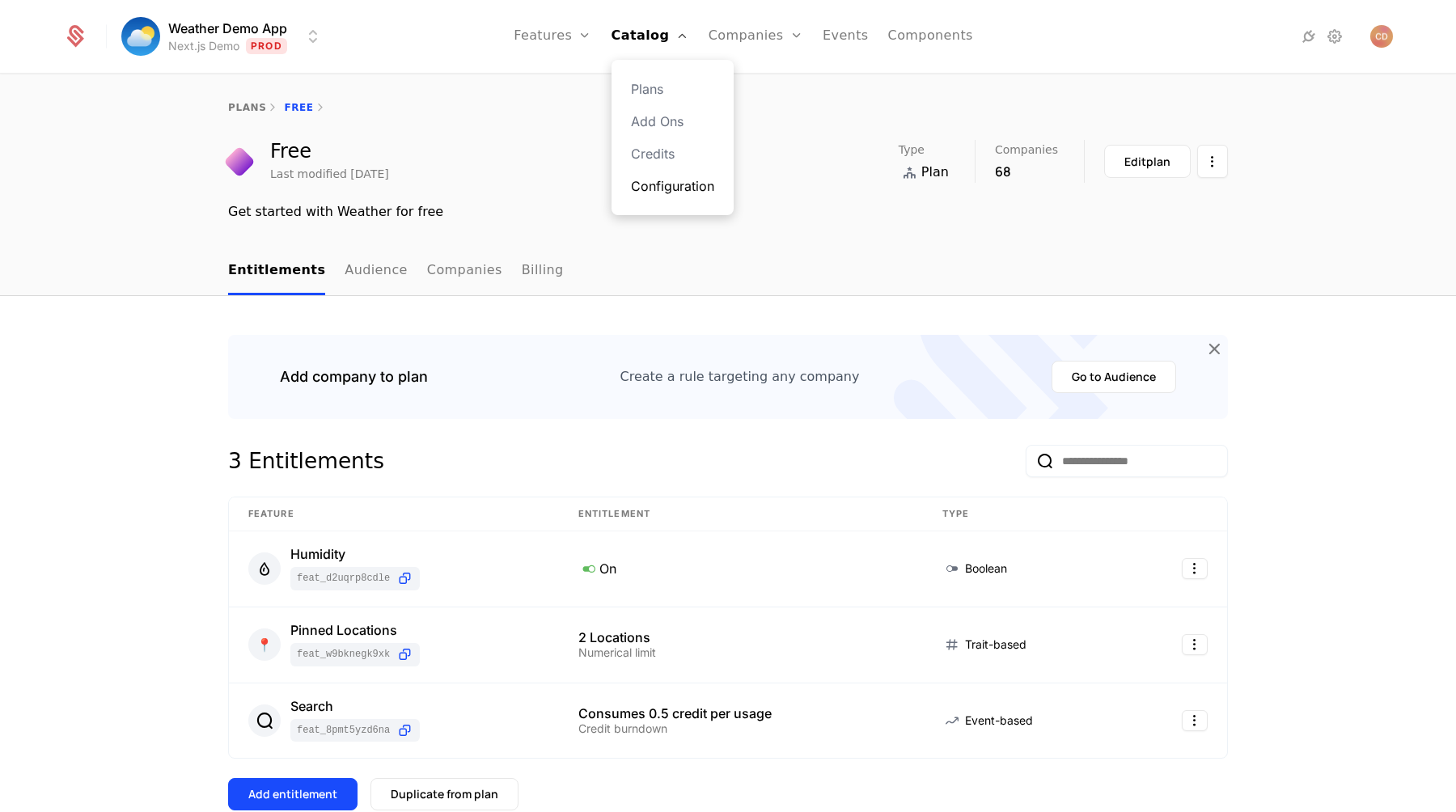
click at [678, 184] on link "Configuration" at bounding box center [672, 186] width 84 height 19
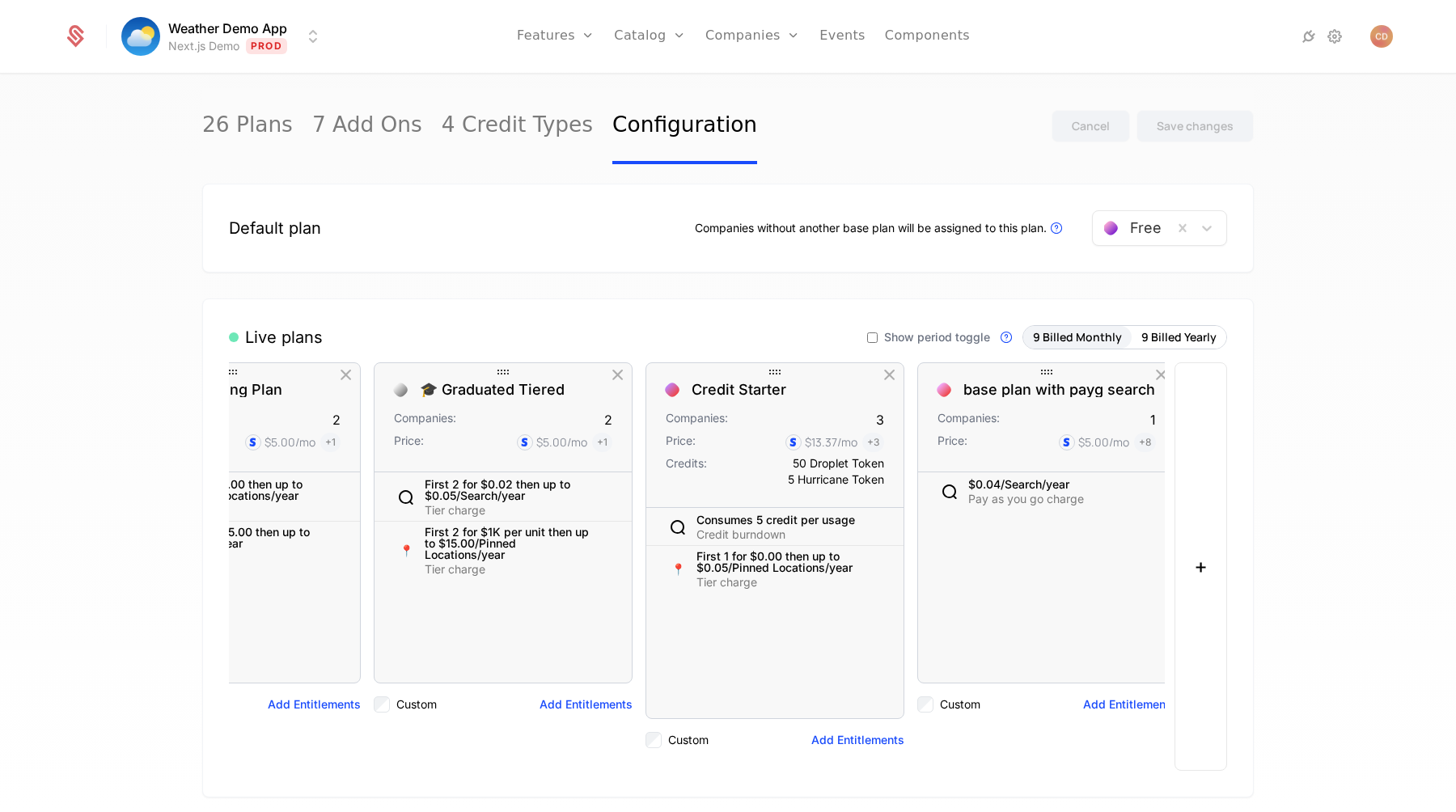
scroll to position [0, 1497]
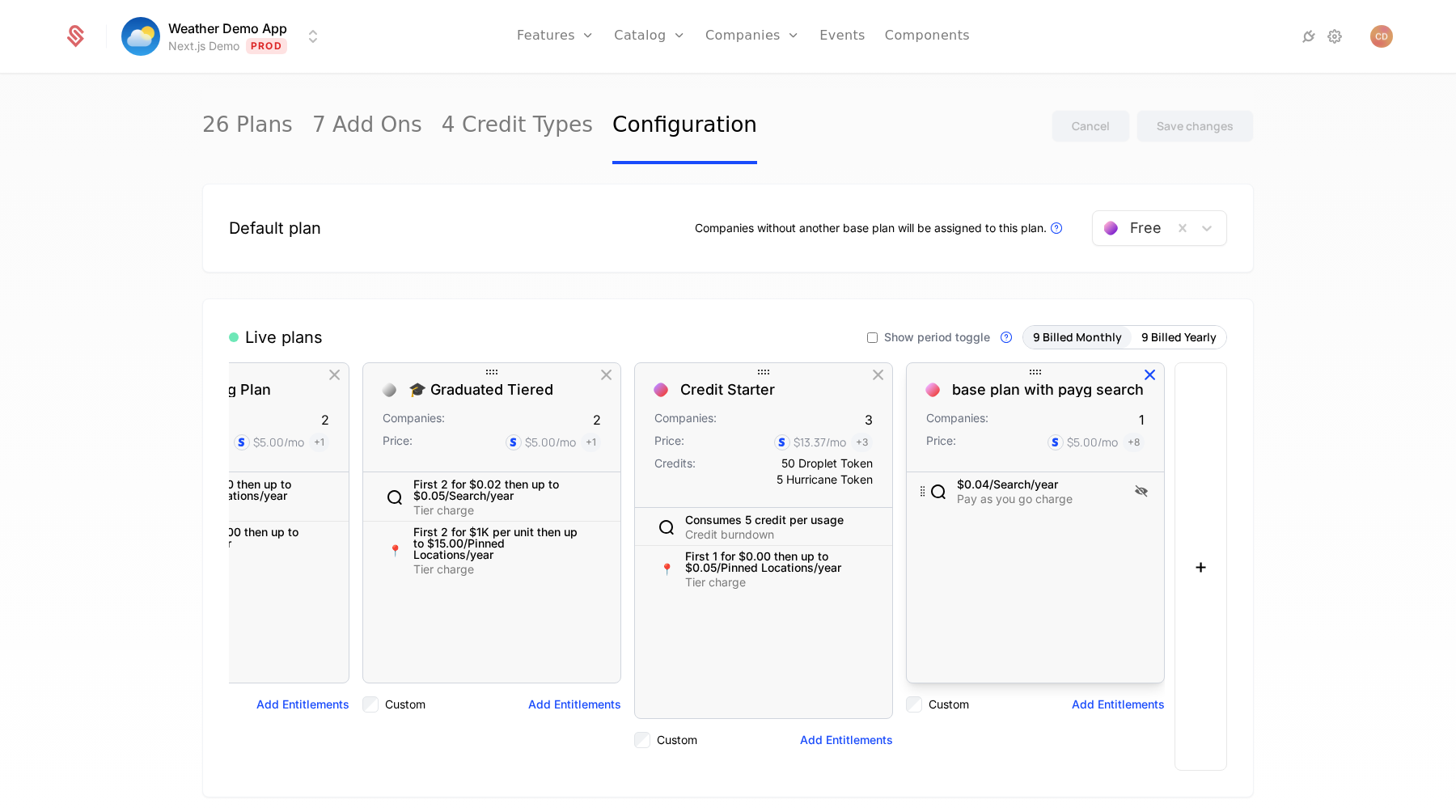
click at [1153, 372] on icon "button" at bounding box center [1150, 375] width 21 height 21
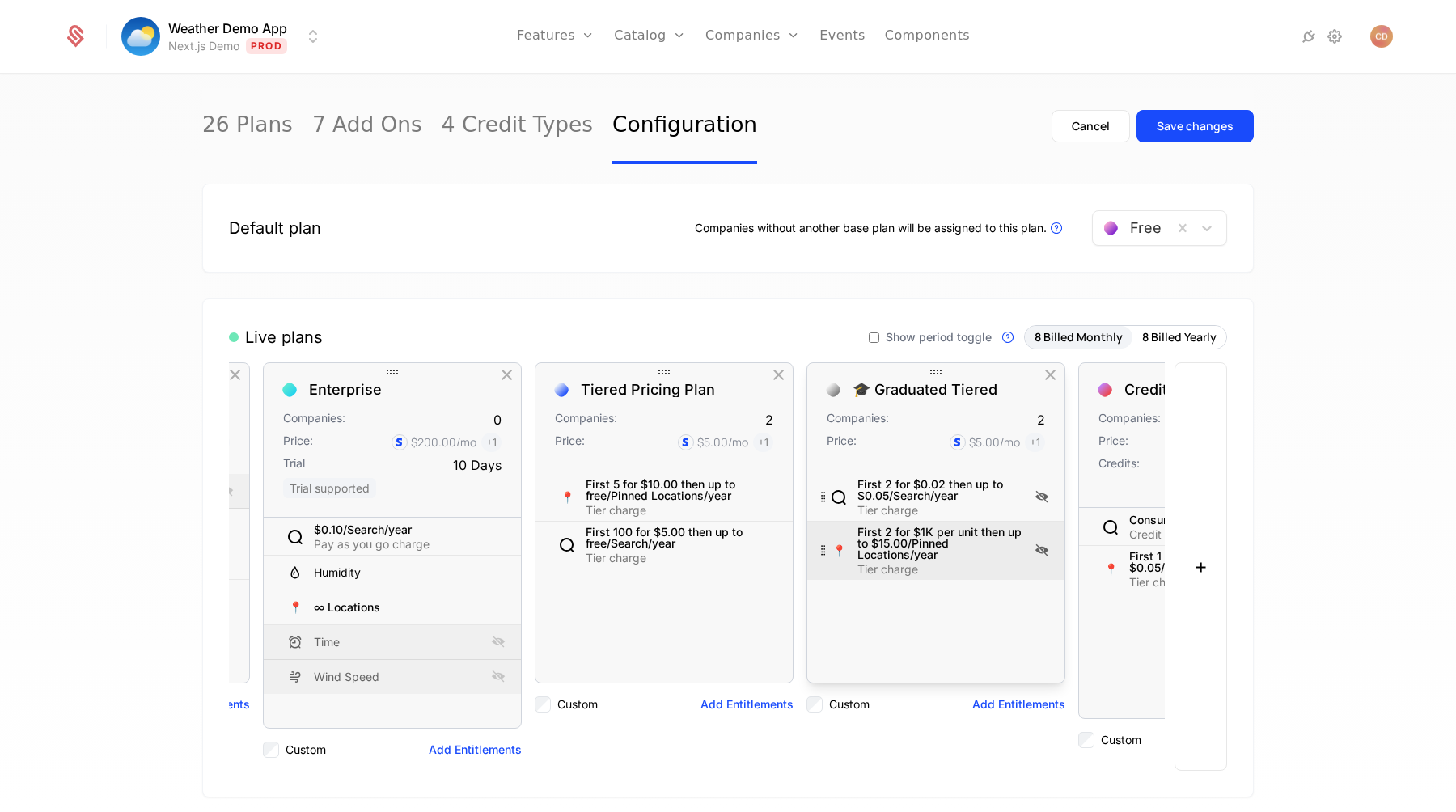
scroll to position [0, 1226]
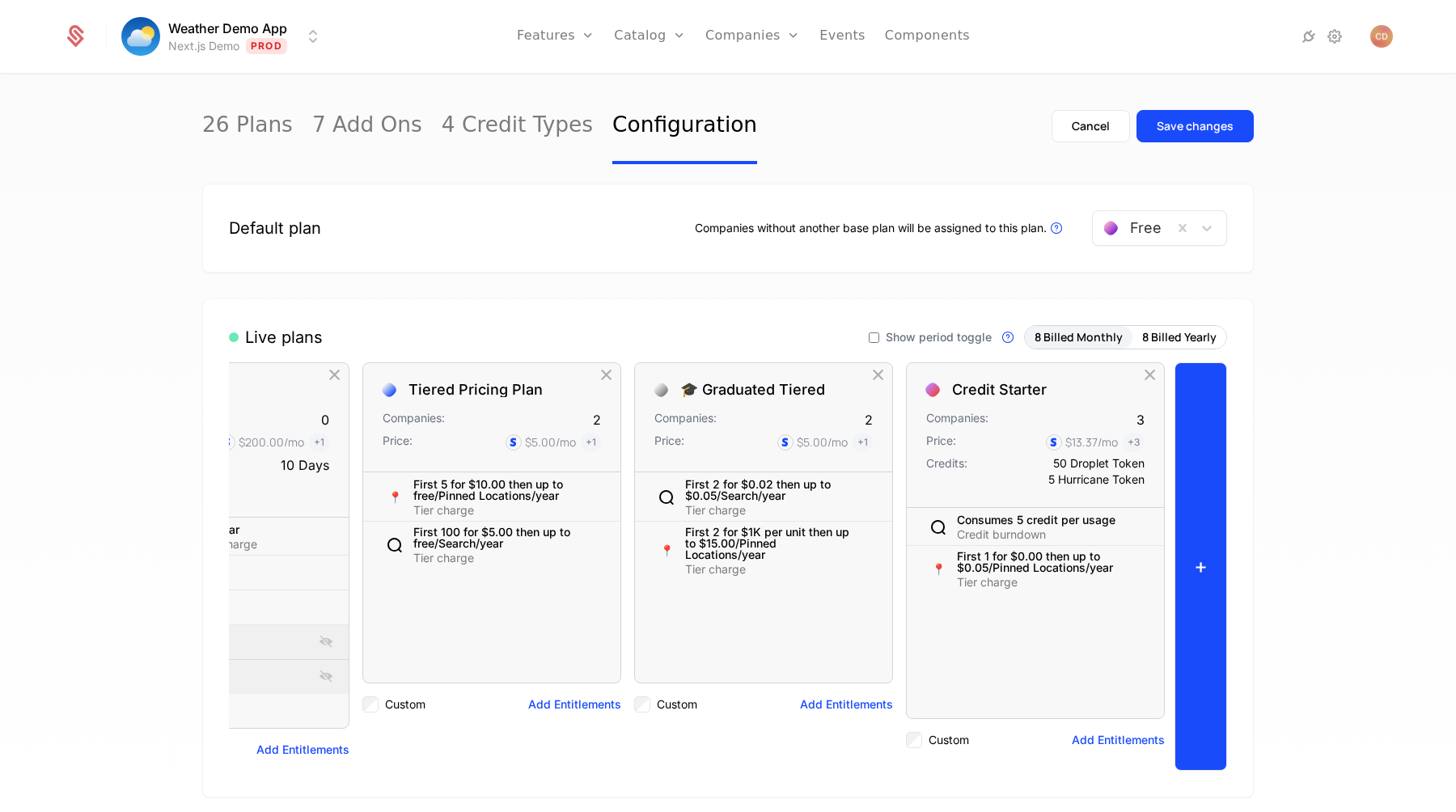
click at [1196, 506] on button "+" at bounding box center [1201, 566] width 53 height 409
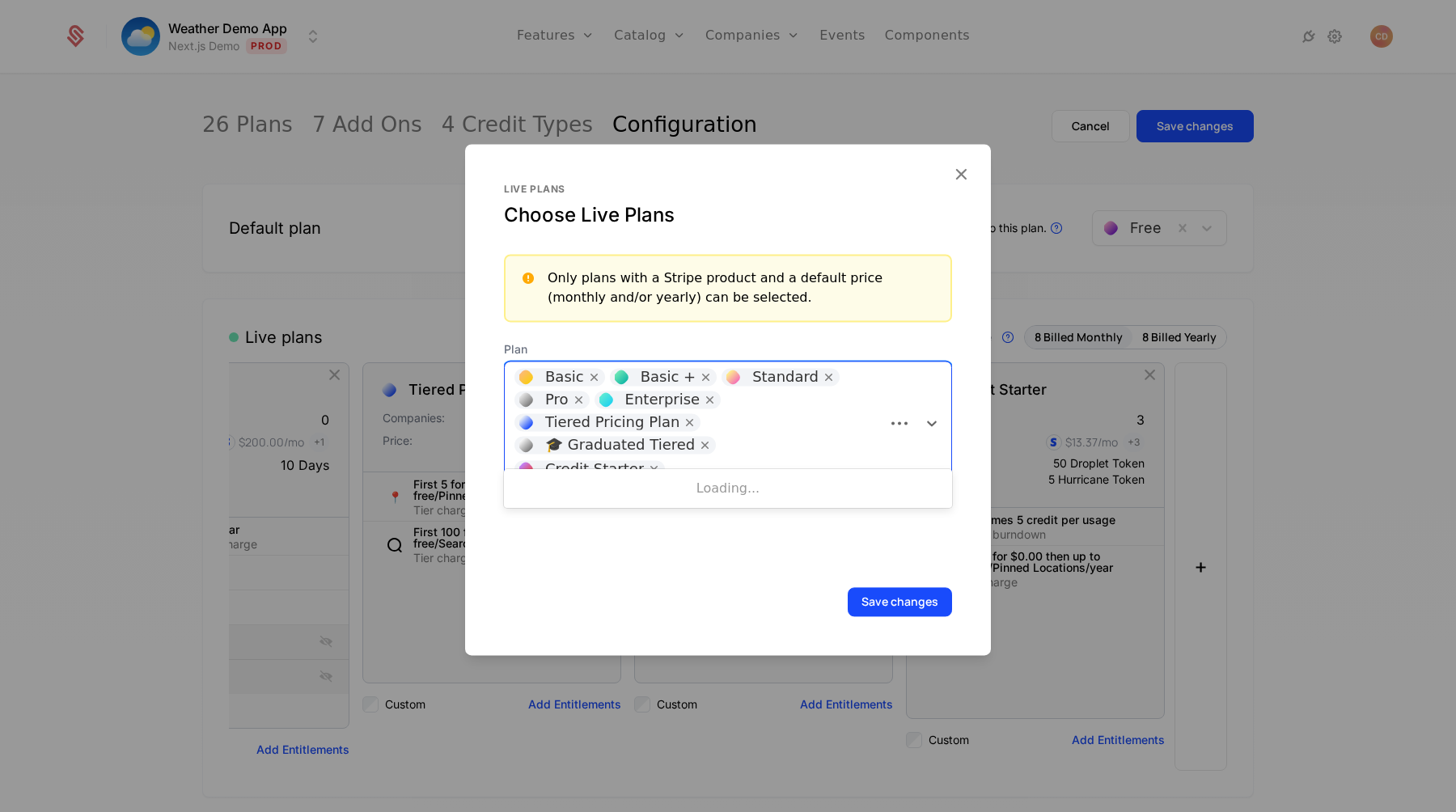
click at [844, 387] on div "Basic Basic + Standard Pro Enterprise Tiered Pricing Plan 🎓 Graduated Tiered Cr…" at bounding box center [695, 424] width 381 height 123
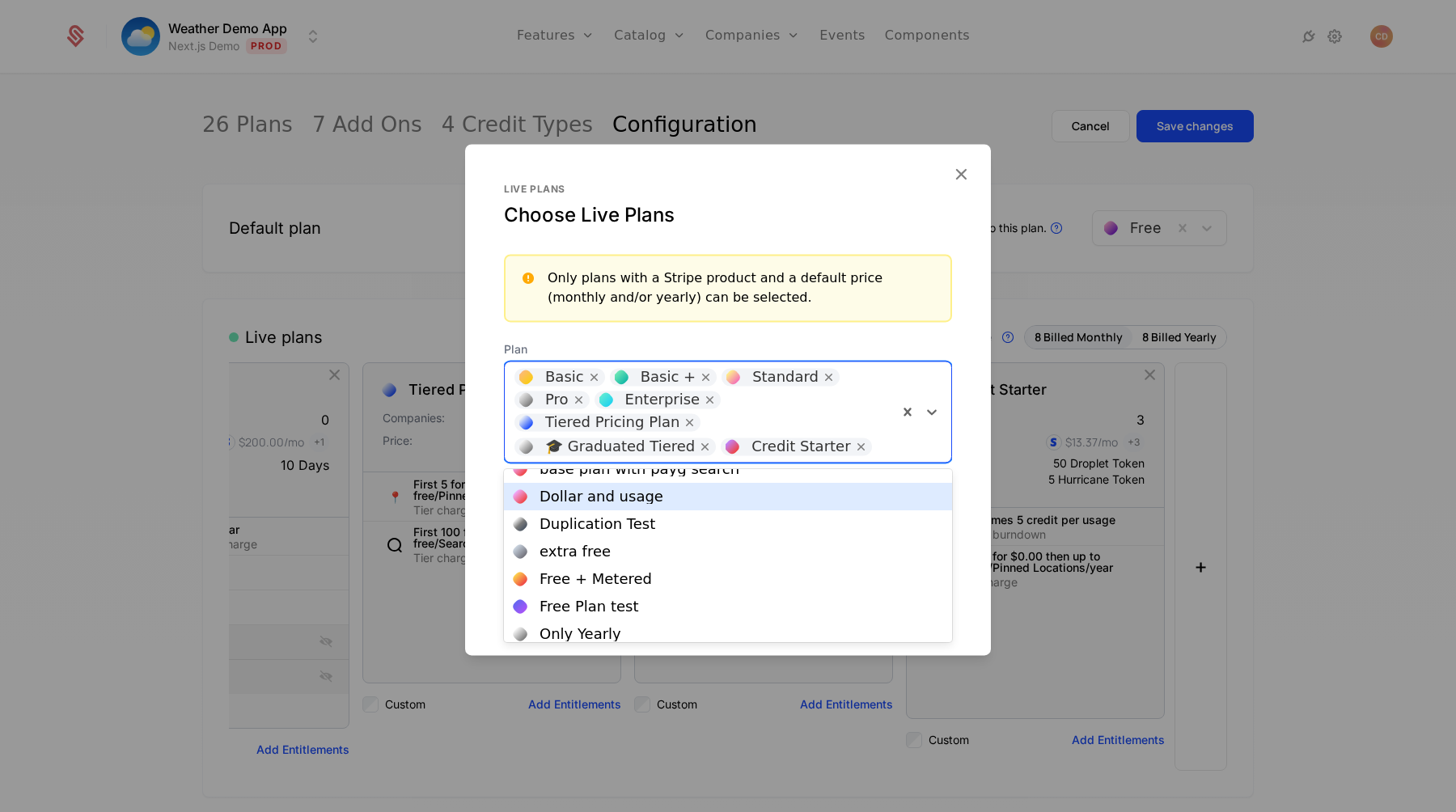
scroll to position [0, 0]
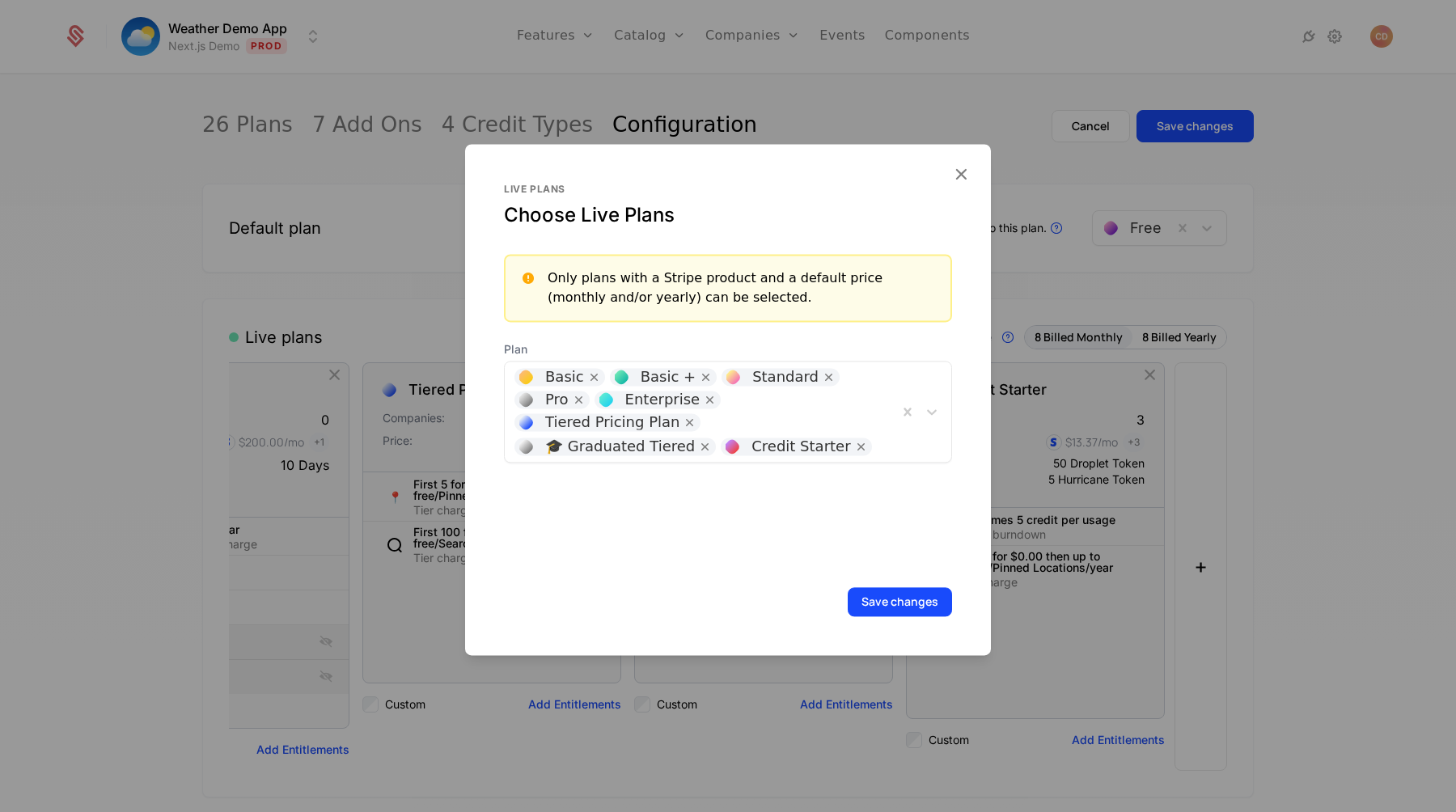
click at [1238, 452] on div at bounding box center [728, 406] width 1456 height 812
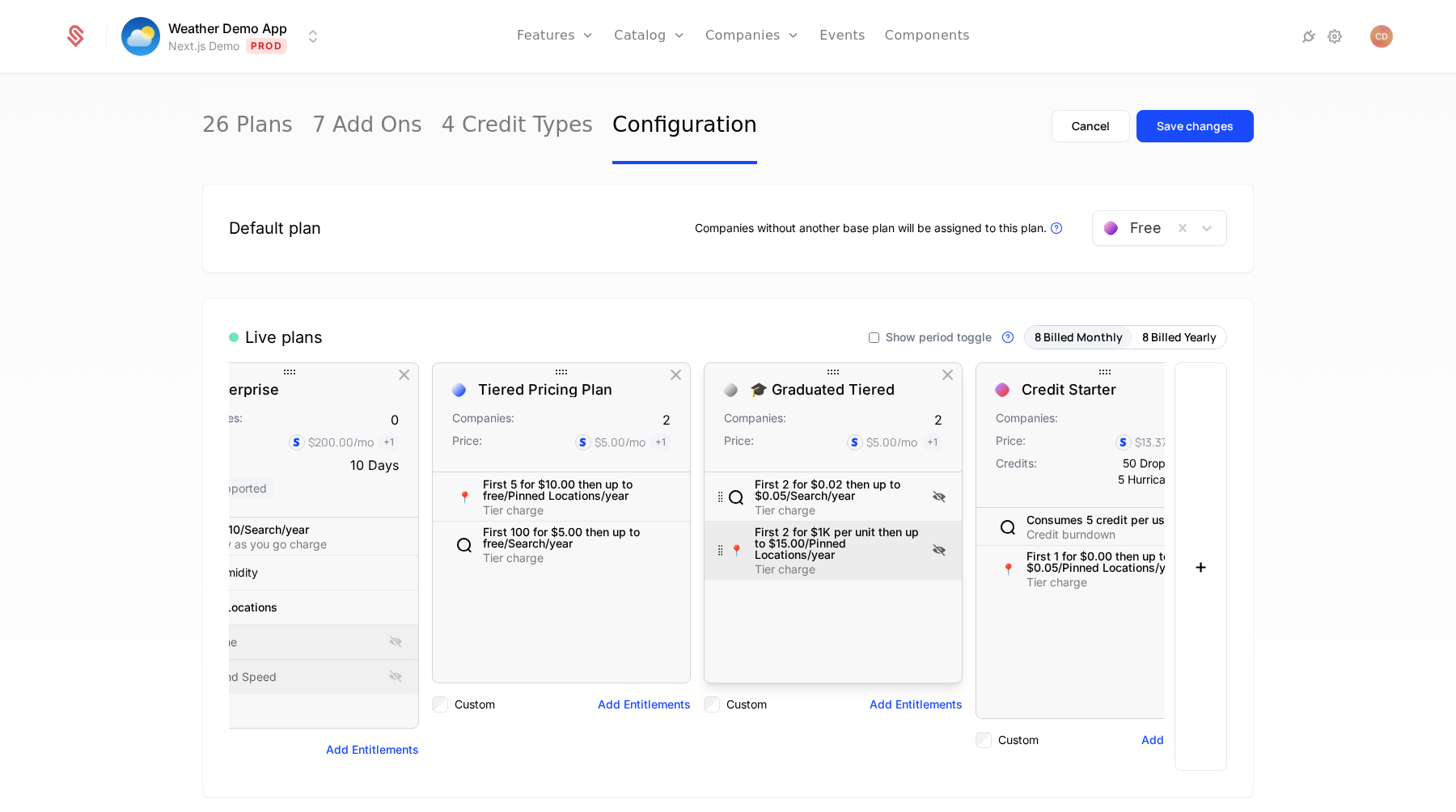
scroll to position [0, 1226]
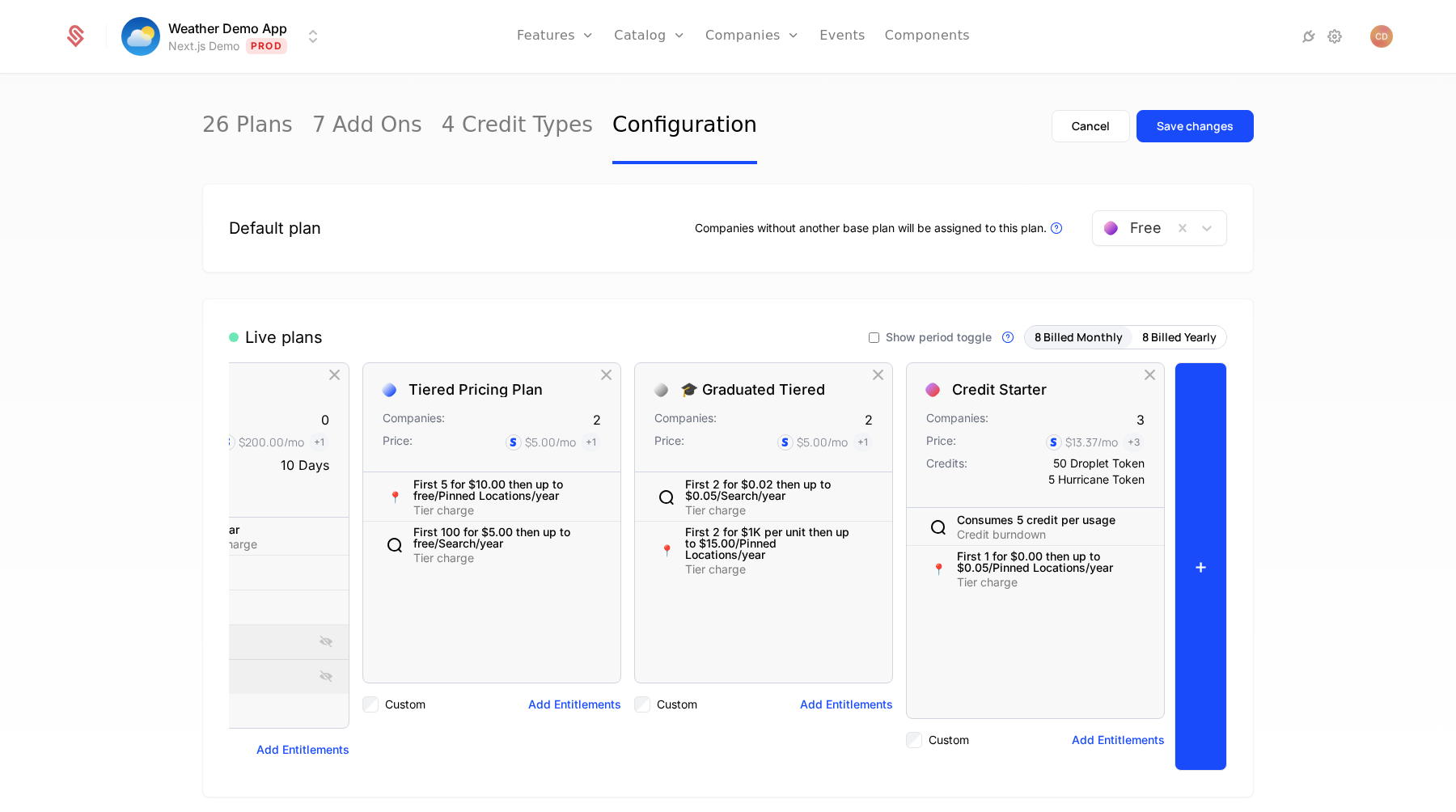
click at [1192, 480] on button "+" at bounding box center [1201, 566] width 53 height 409
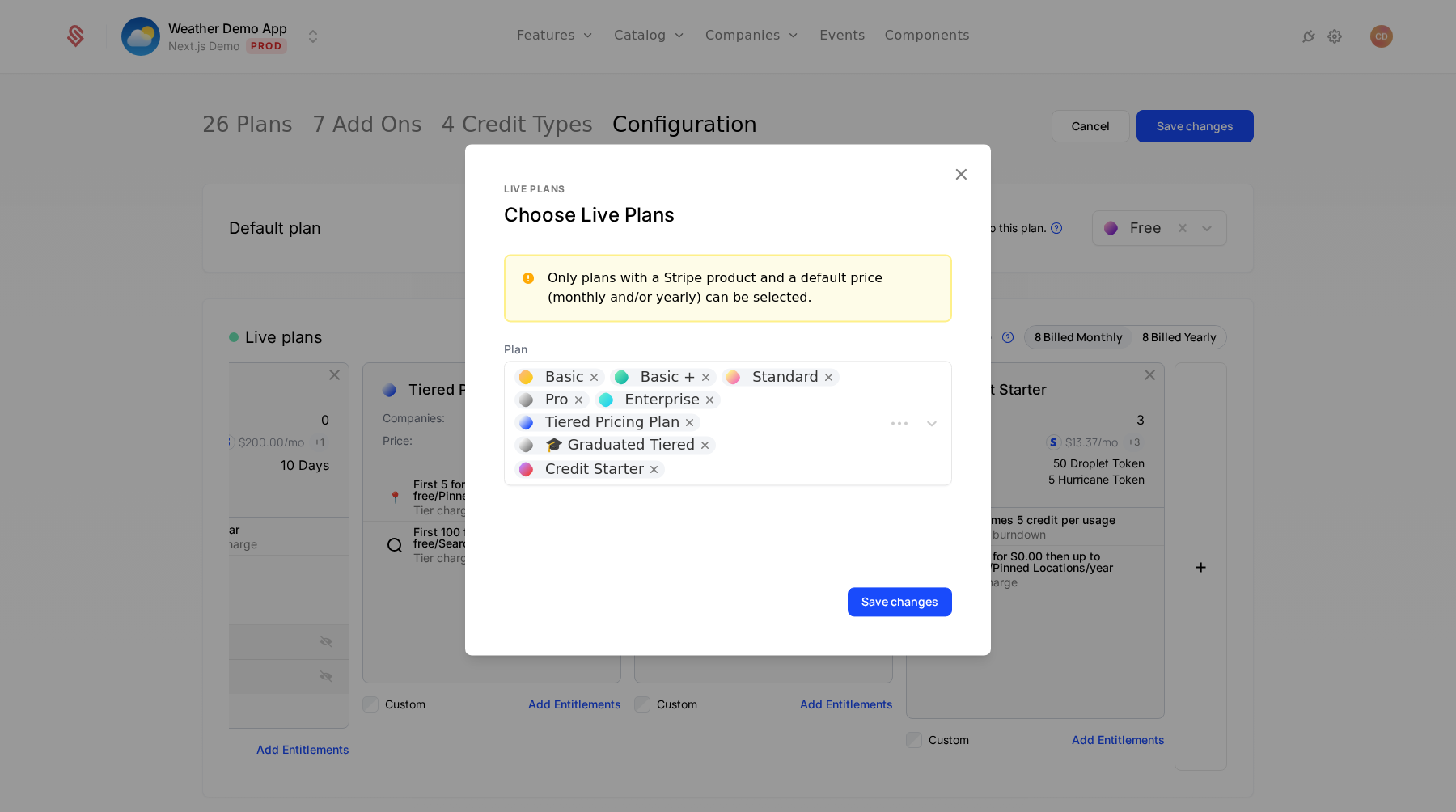
click at [856, 416] on div "Basic Basic + Standard Pro Enterprise Tiered Pricing Plan 🎓 Graduated Tiered Cr…" at bounding box center [695, 424] width 381 height 123
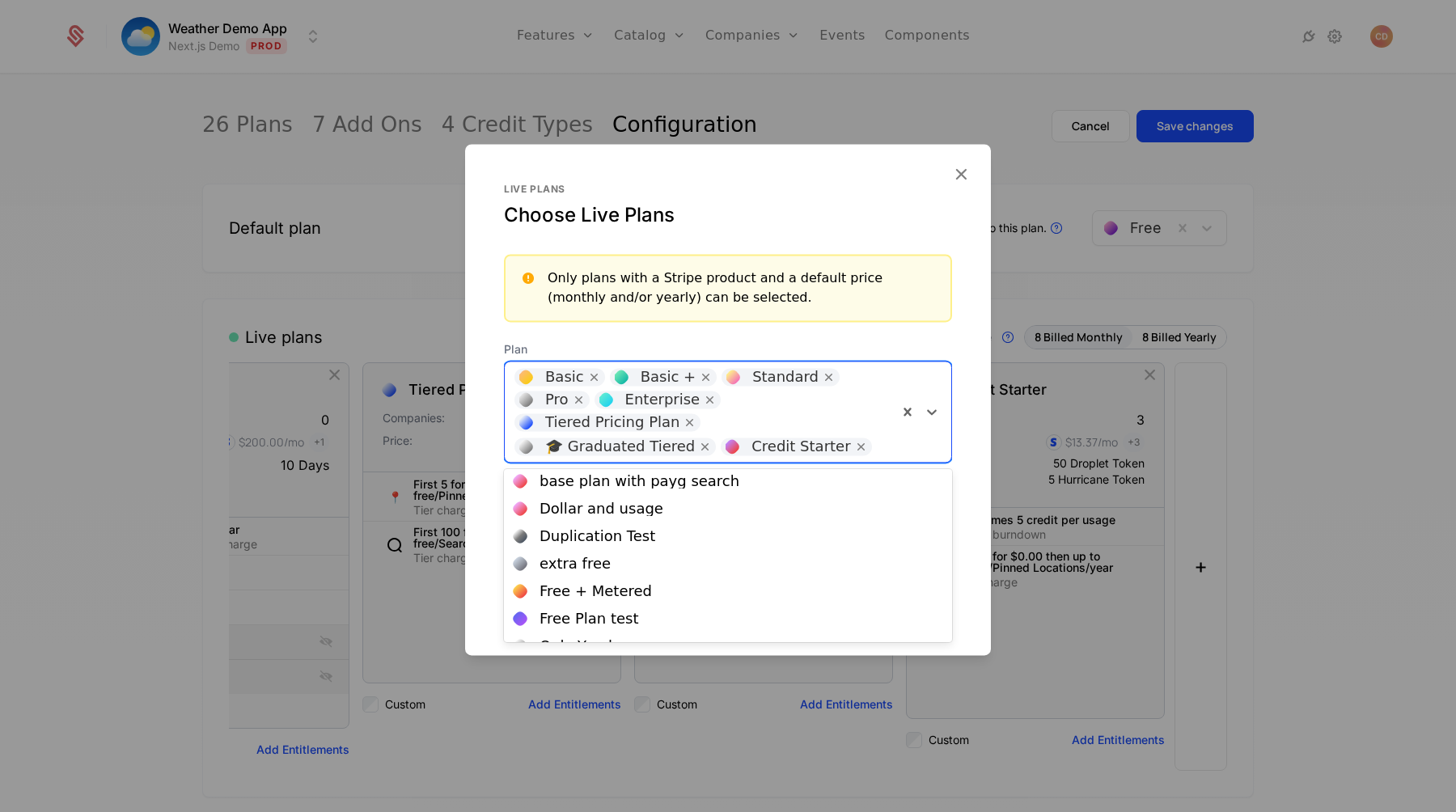
scroll to position [0, 0]
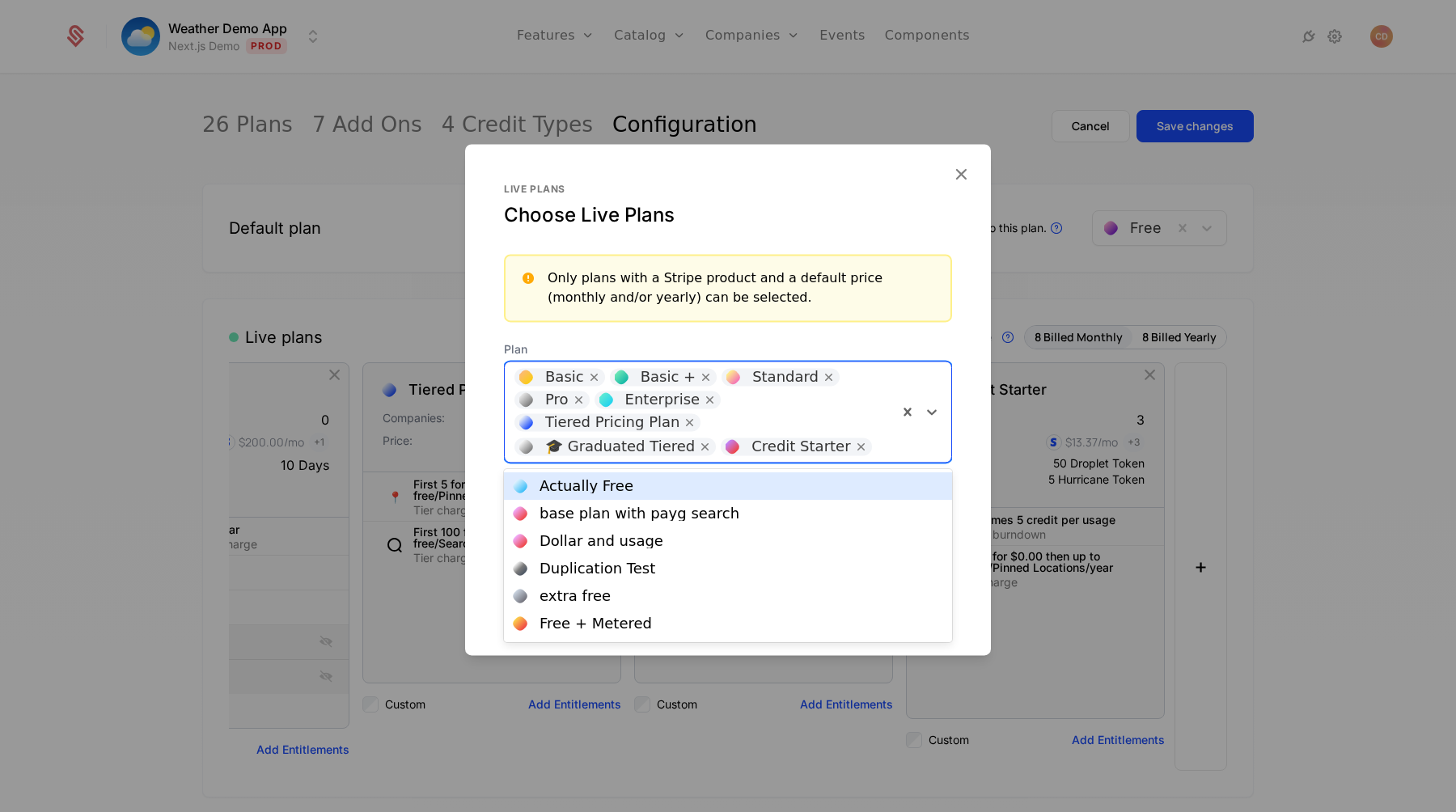
click at [1068, 196] on div at bounding box center [728, 406] width 1456 height 812
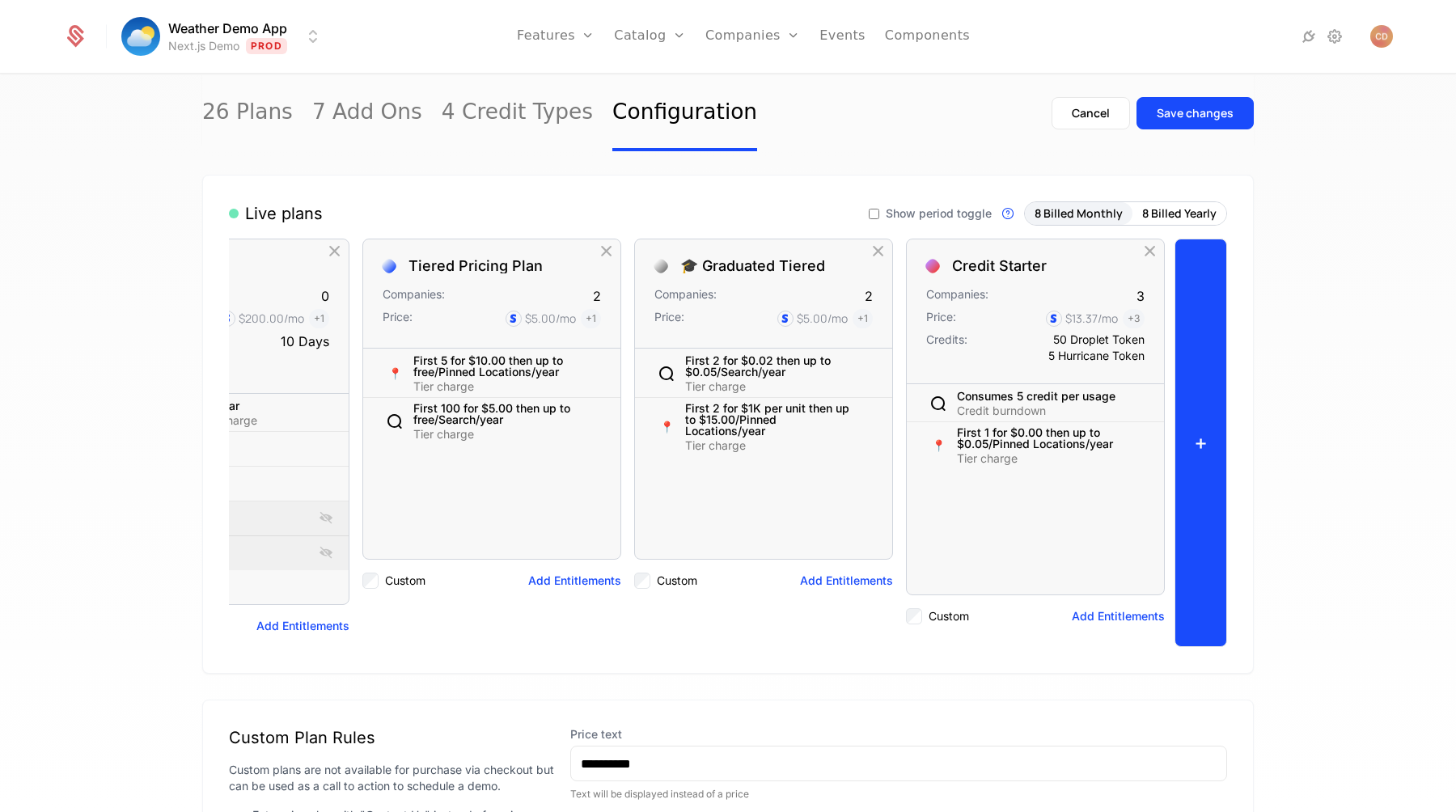
scroll to position [102, 0]
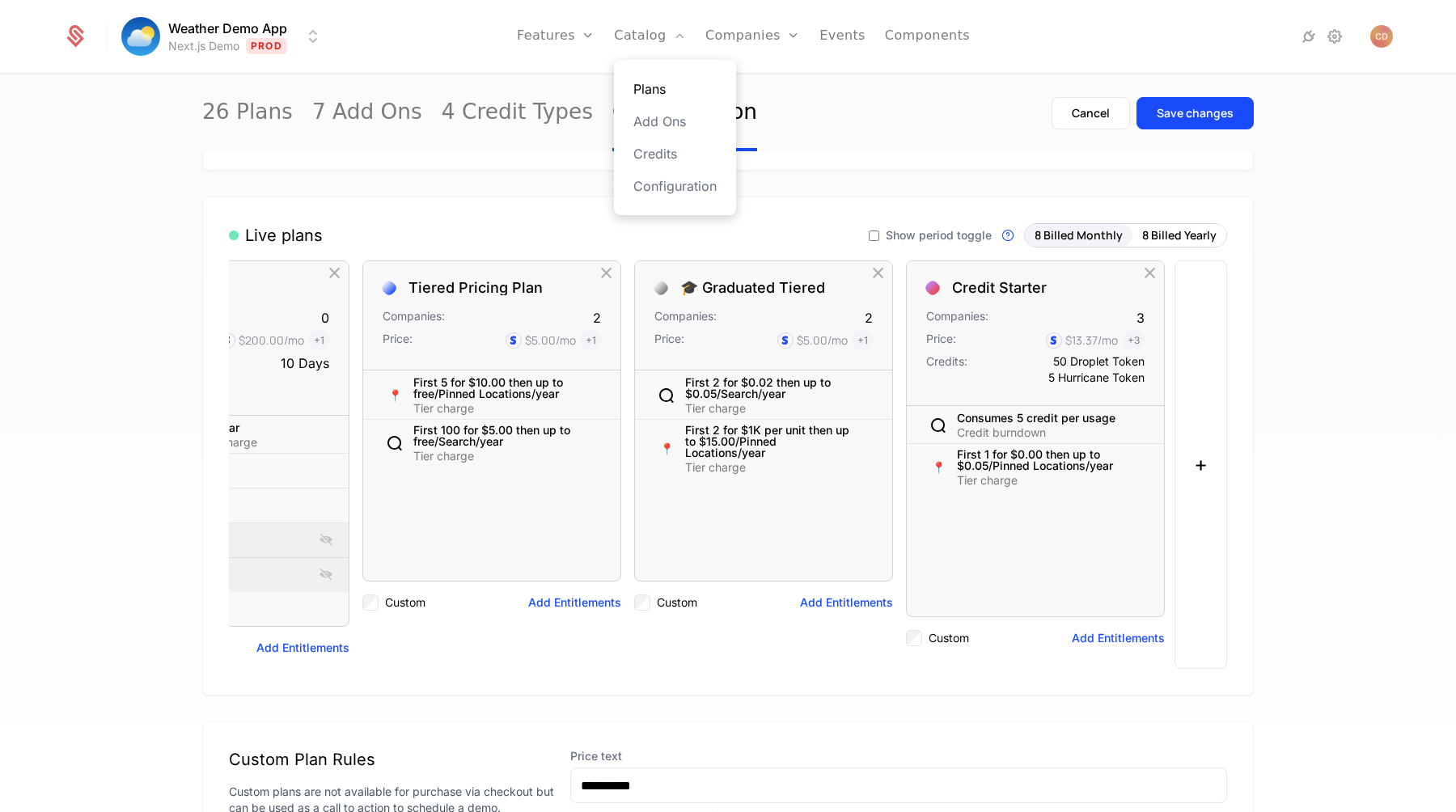
click at [645, 89] on link "Plans" at bounding box center [675, 89] width 84 height 19
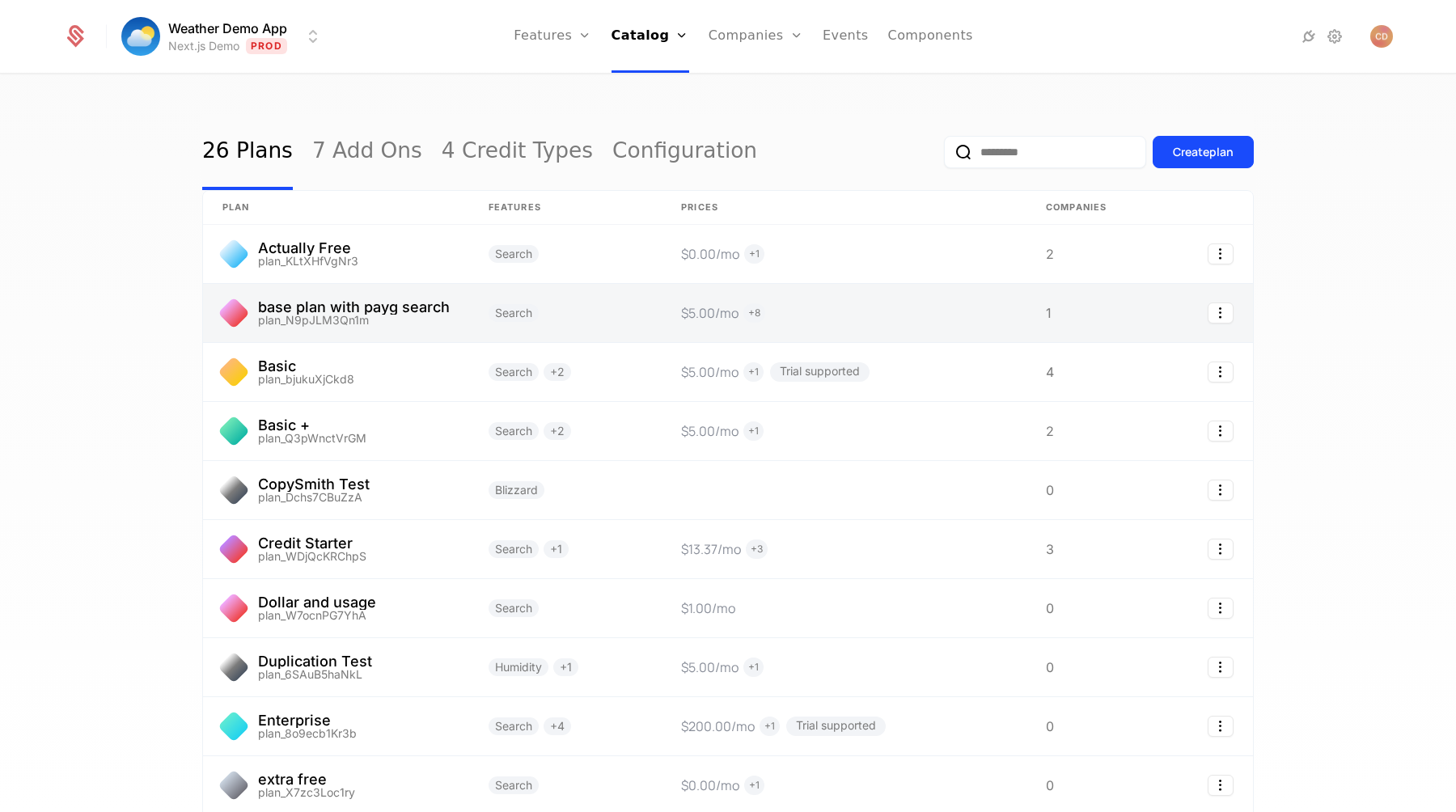
click at [620, 320] on link at bounding box center [565, 313] width 193 height 58
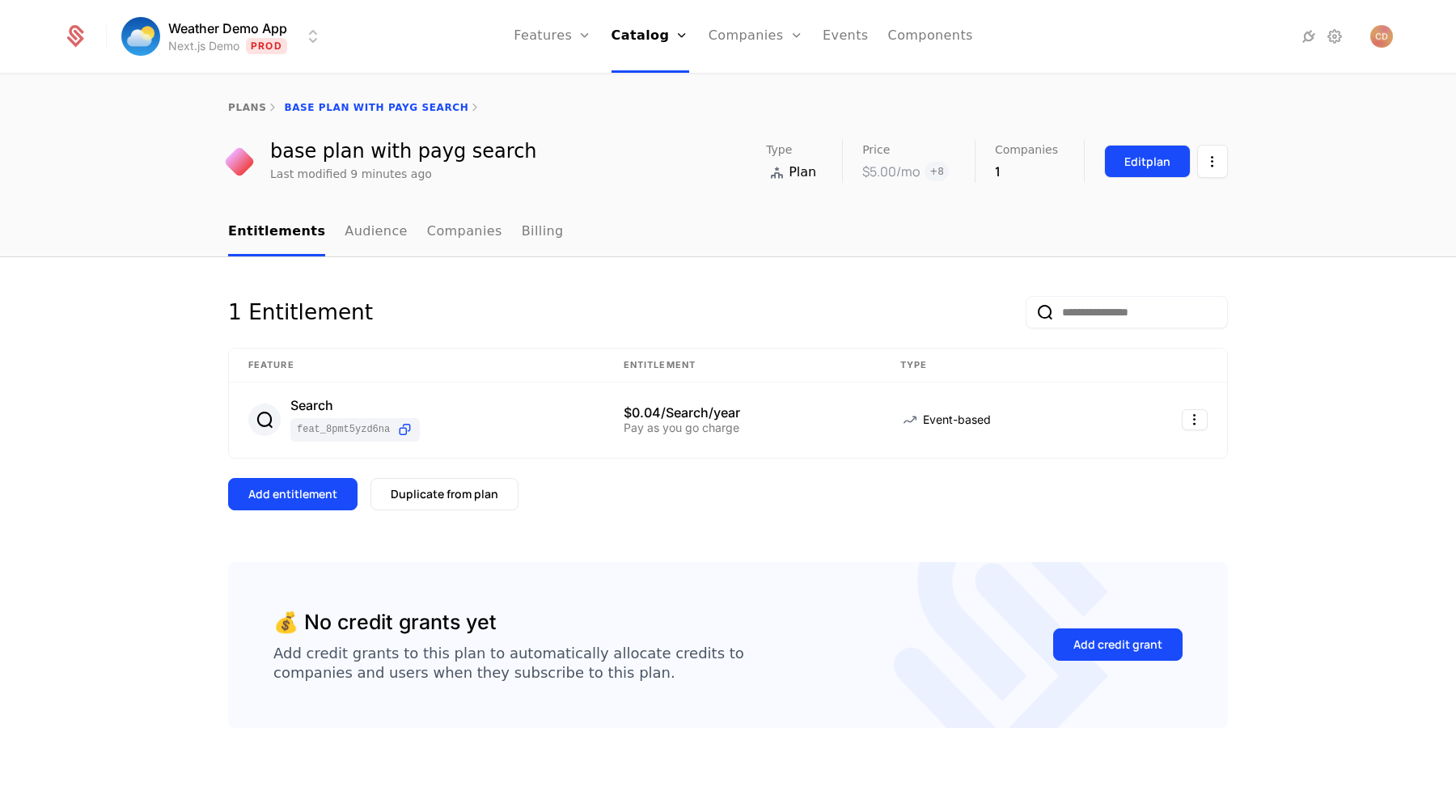
click at [1127, 168] on div "Edit plan" at bounding box center [1148, 162] width 46 height 16
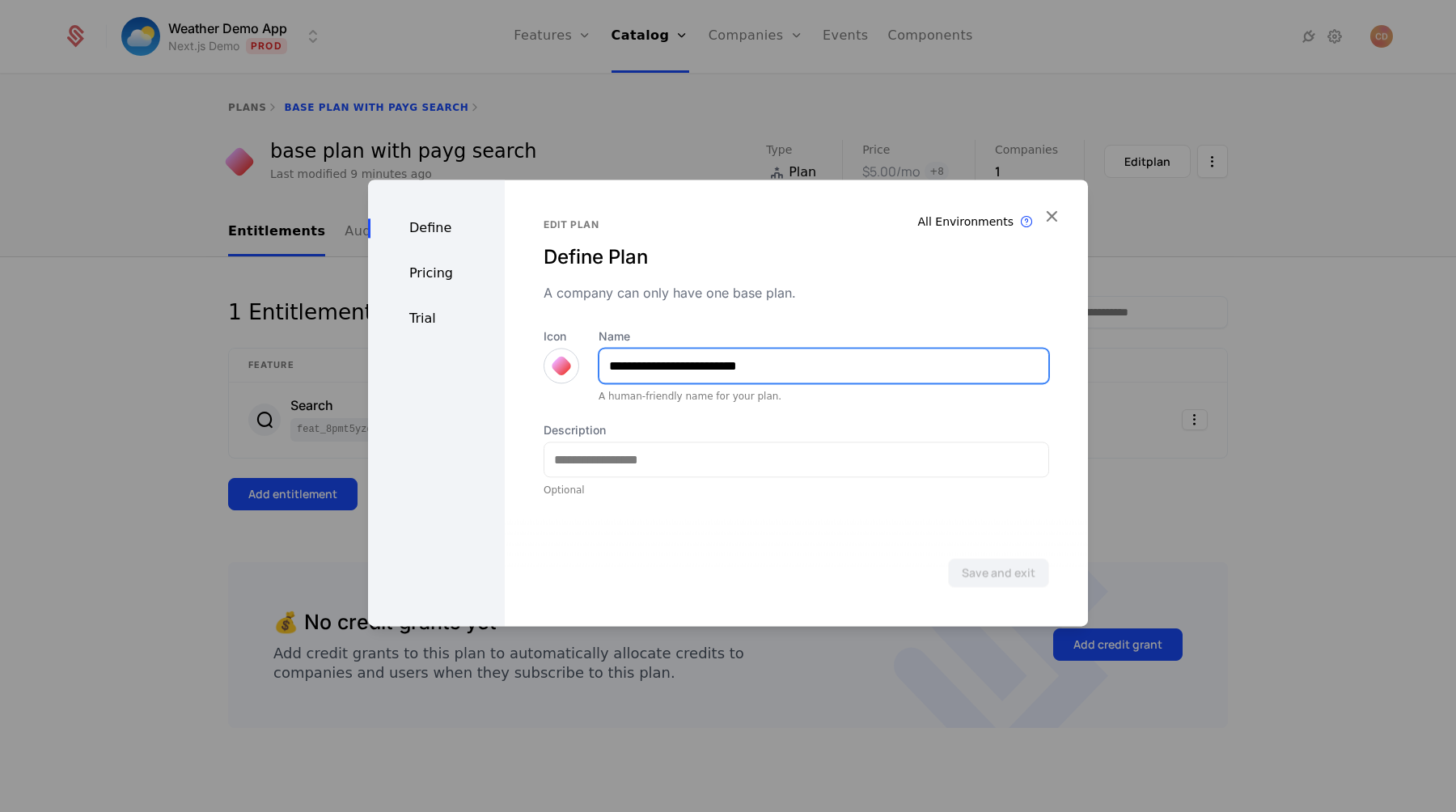
click at [790, 365] on input "**********" at bounding box center [824, 365] width 449 height 34
type input "**********"
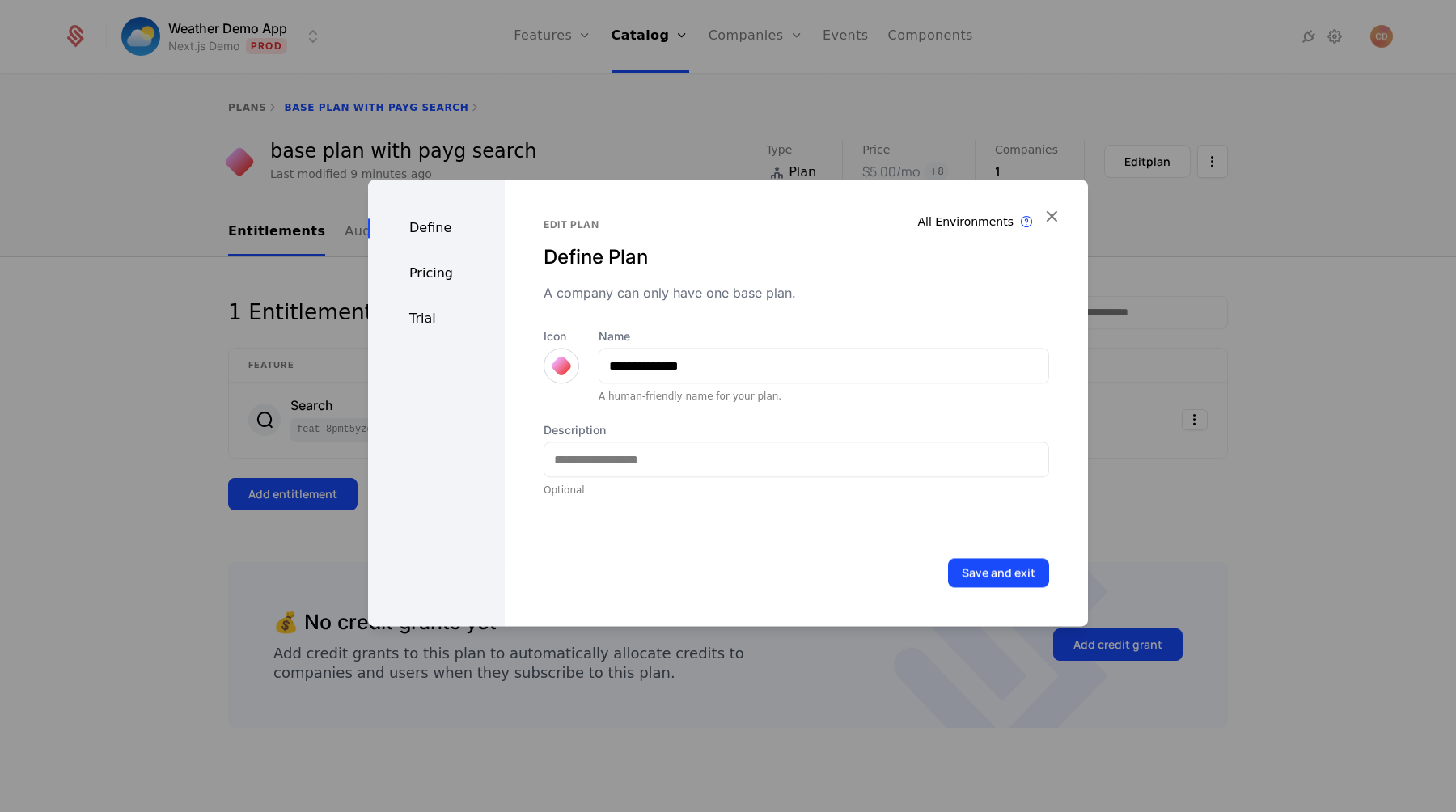
click at [446, 269] on div "Pricing" at bounding box center [436, 273] width 137 height 19
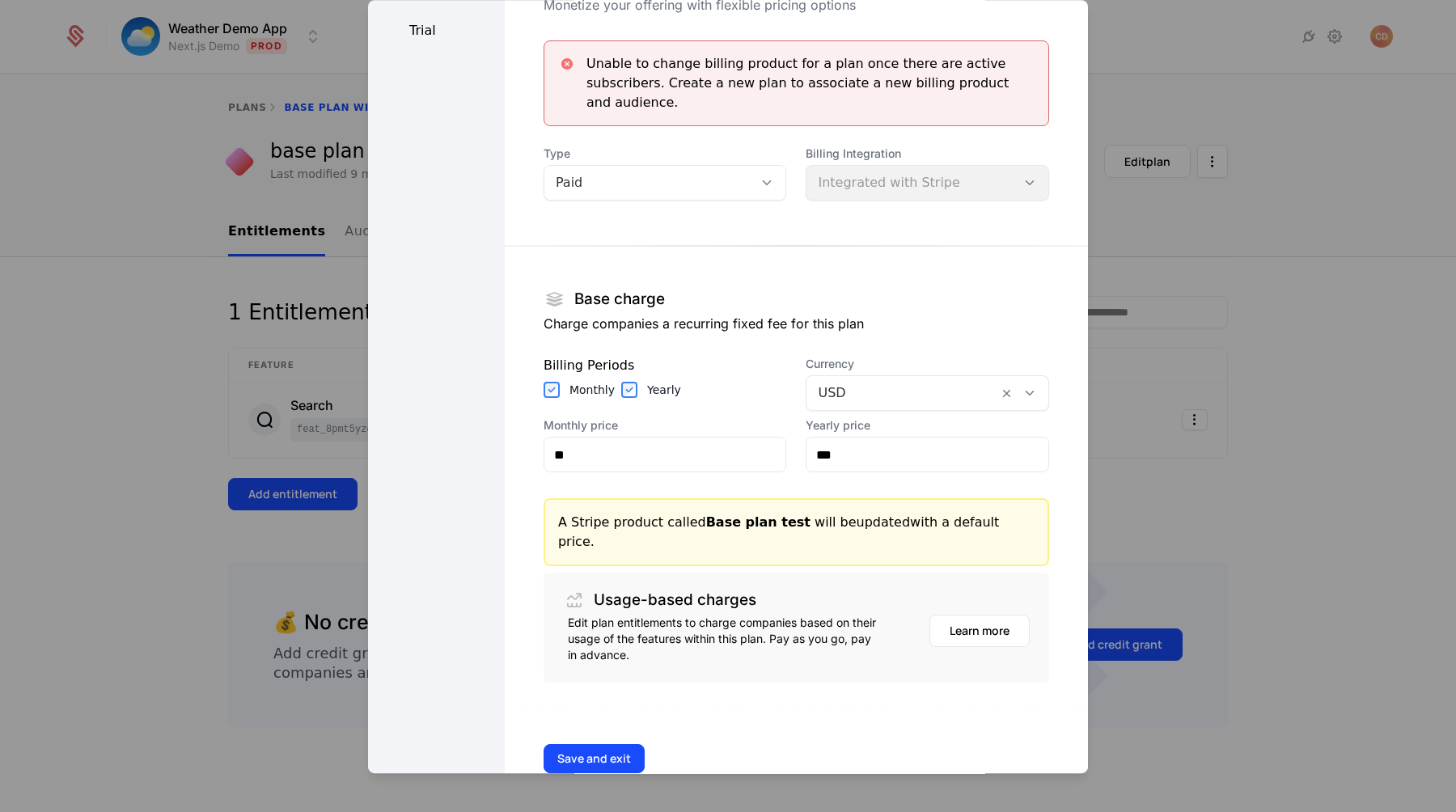
scroll to position [107, 0]
click at [610, 746] on button "Save and exit" at bounding box center [594, 760] width 101 height 29
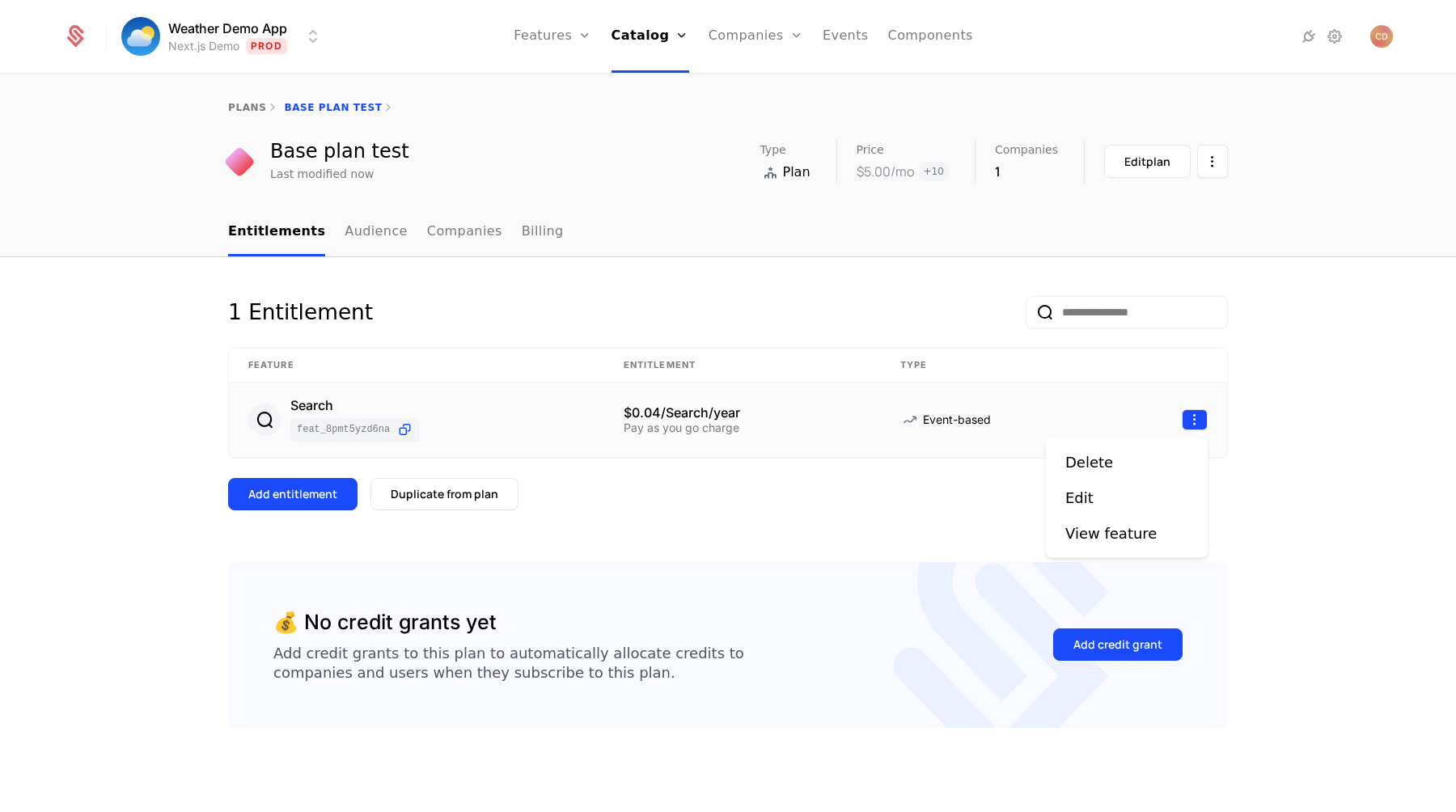
click at [1189, 422] on html "Weather Demo App Next.js Demo Prod Features Features Flags Catalog Plans Add On…" at bounding box center [728, 406] width 1456 height 812
click at [1100, 497] on div "Edit" at bounding box center [1086, 498] width 41 height 23
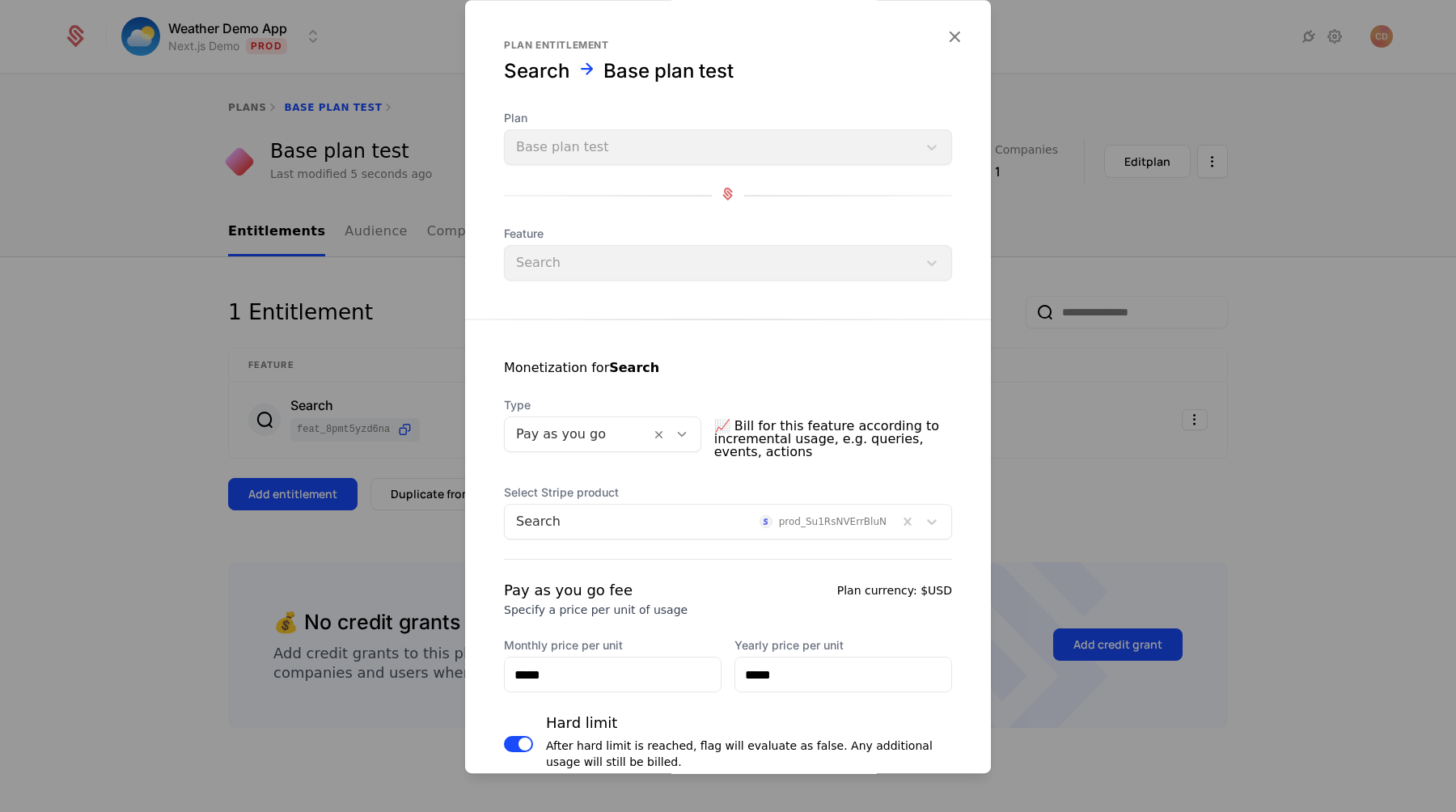
click at [639, 426] on div at bounding box center [578, 434] width 123 height 23
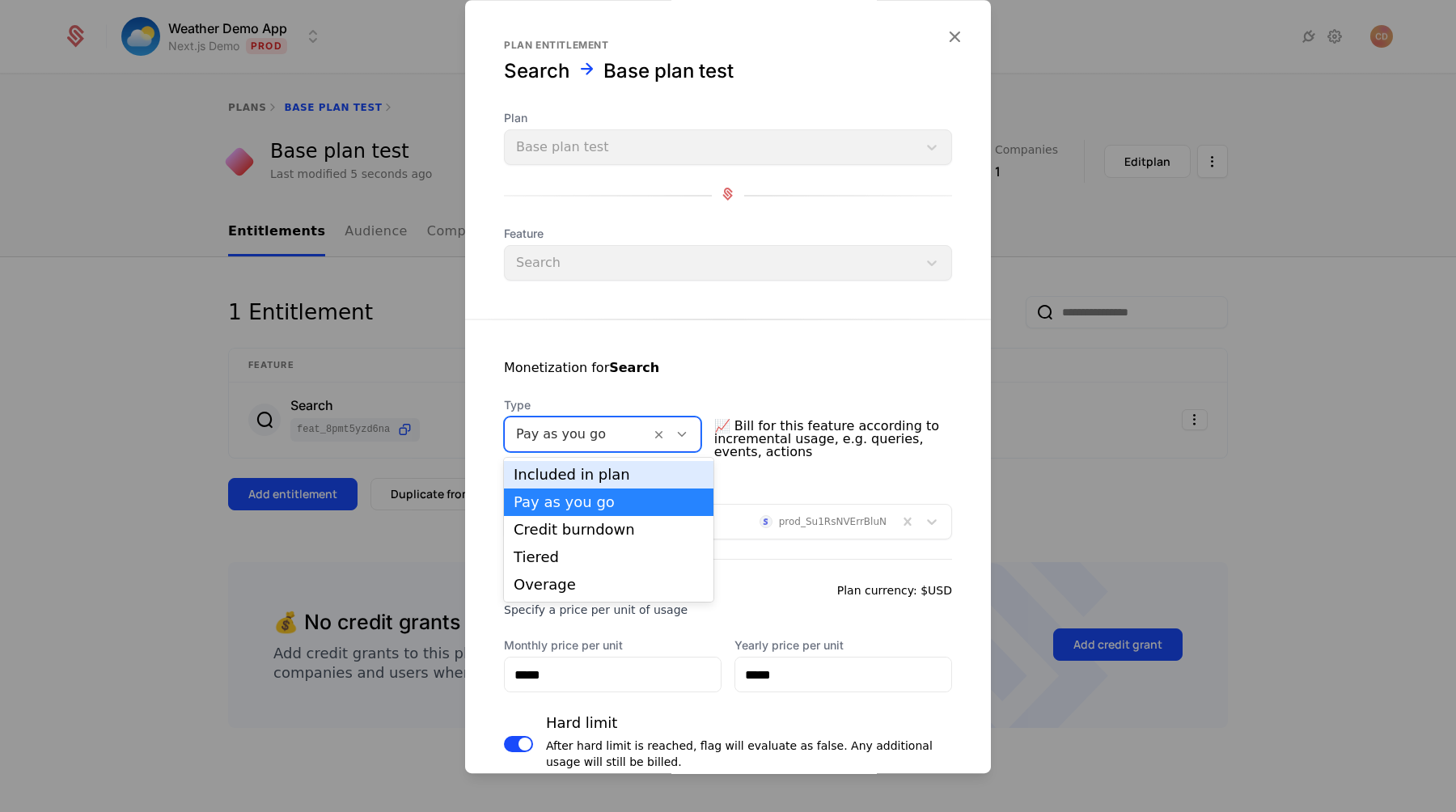
click at [596, 475] on div "Included in plan" at bounding box center [609, 475] width 190 height 15
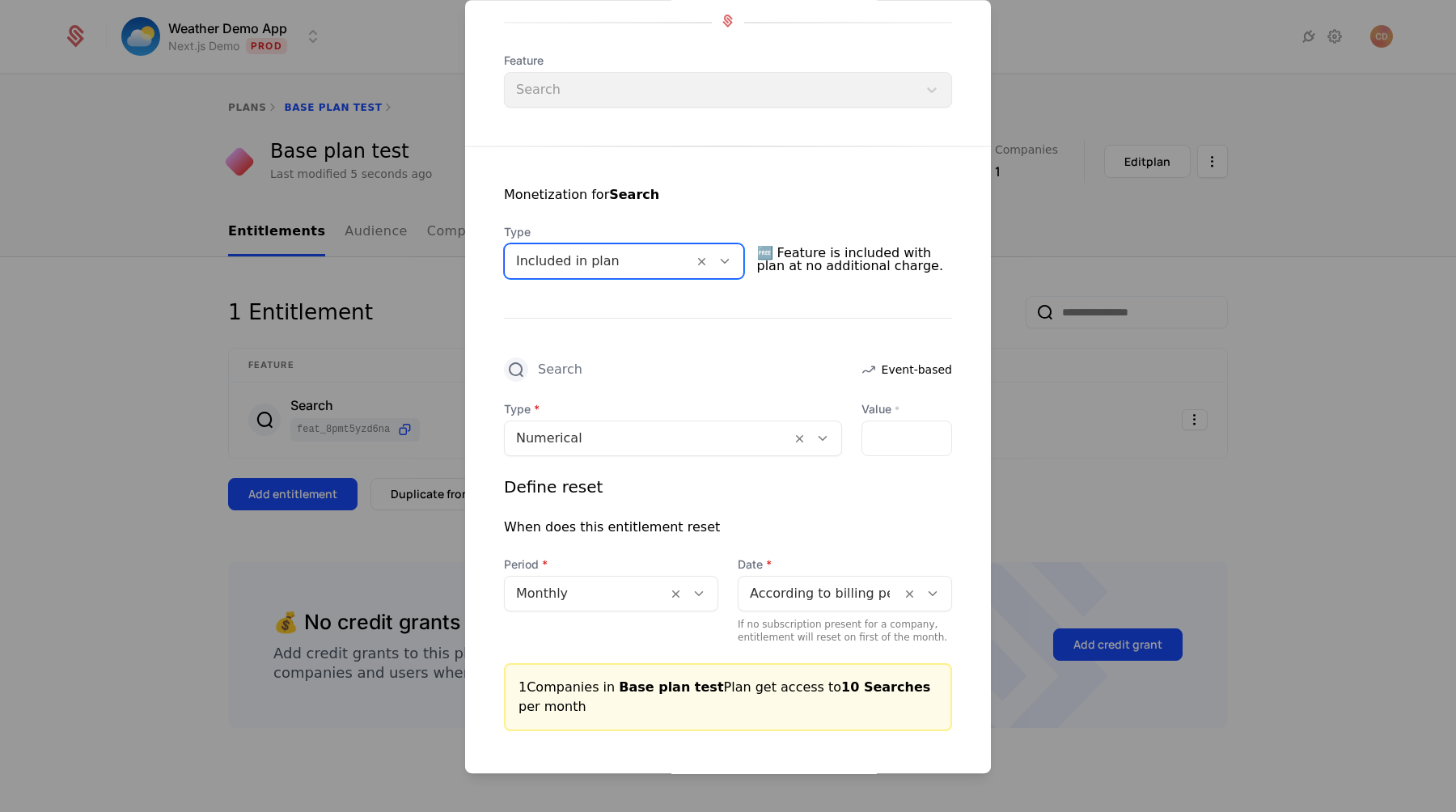
scroll to position [247, 0]
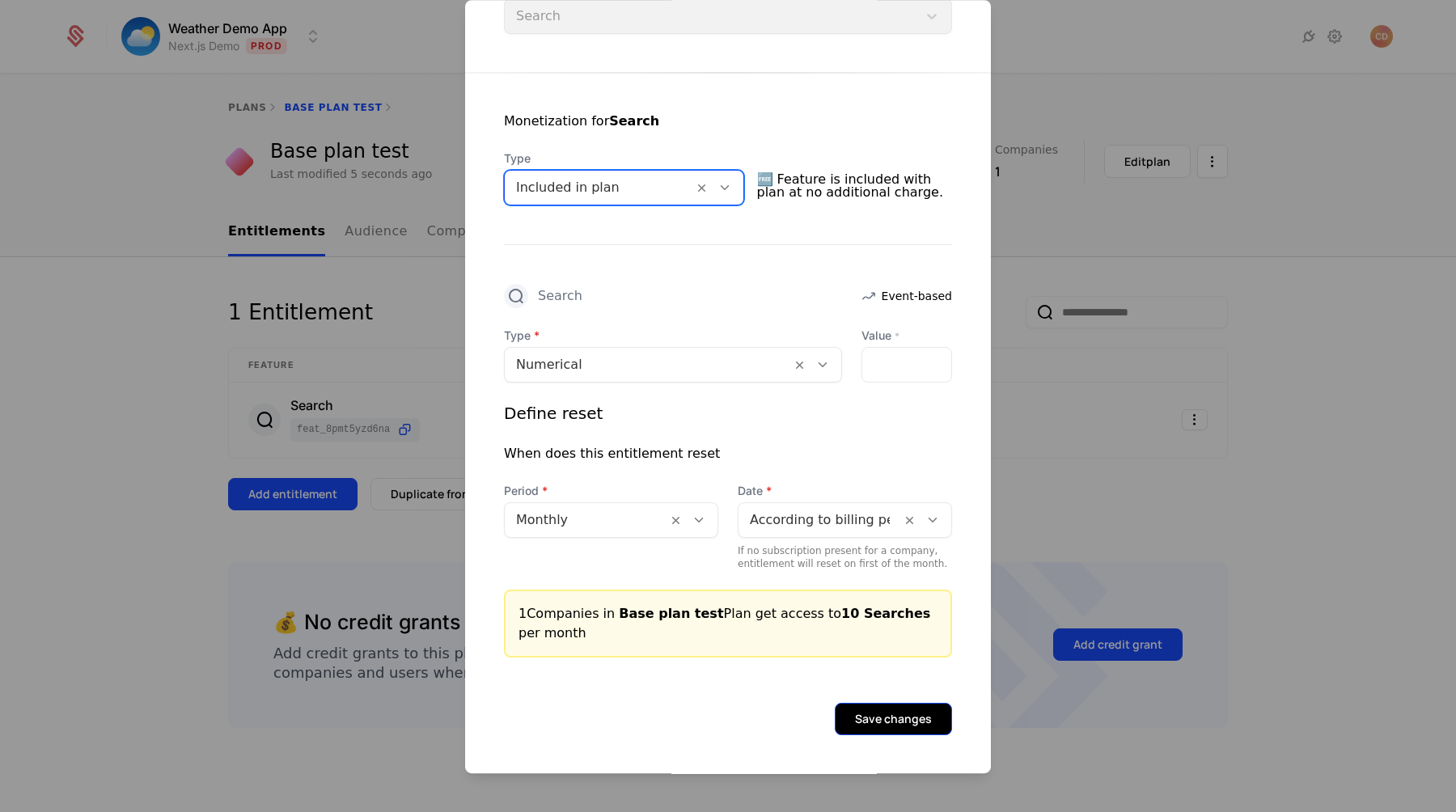
click at [897, 727] on button "Save changes" at bounding box center [893, 719] width 117 height 33
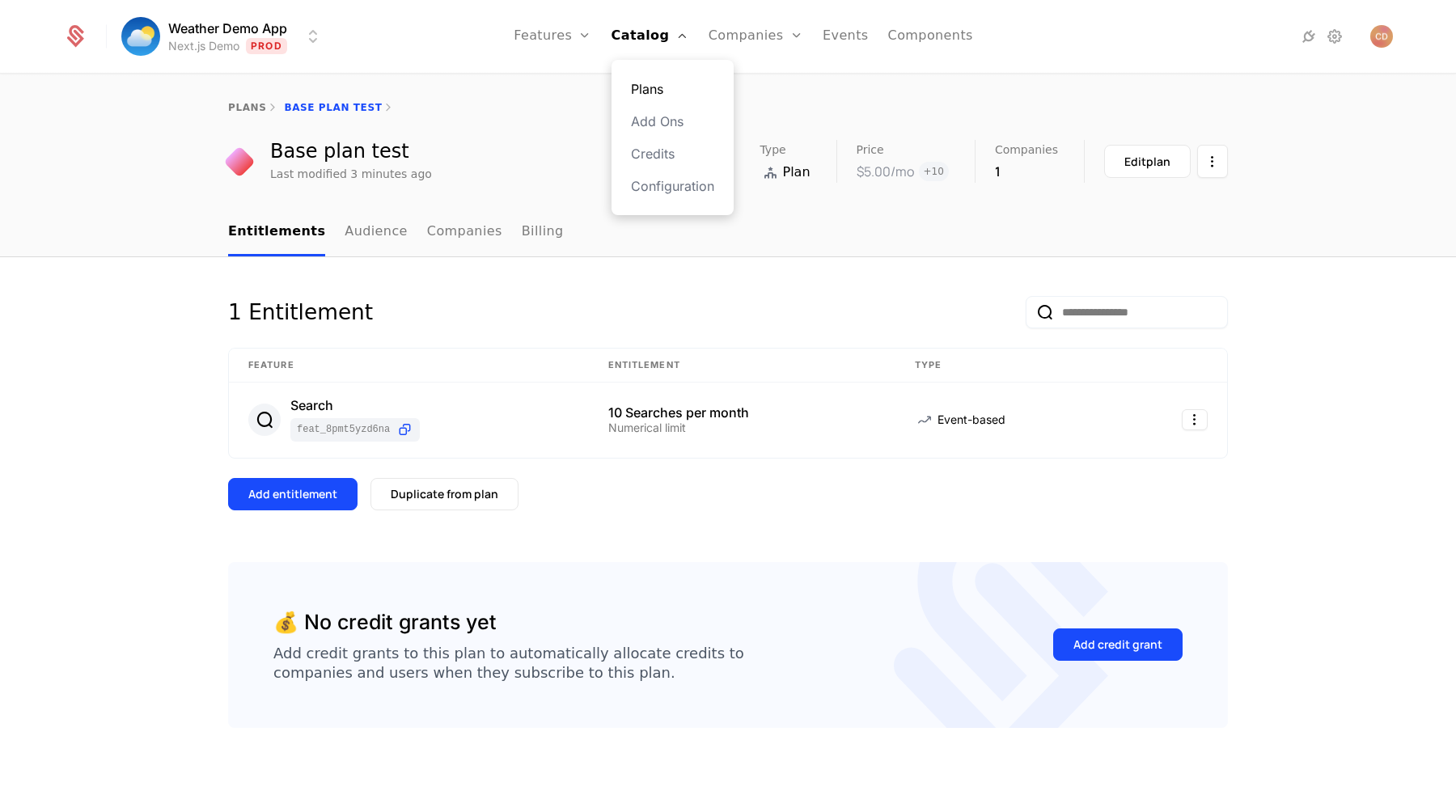
click at [657, 90] on link "Plans" at bounding box center [672, 89] width 84 height 19
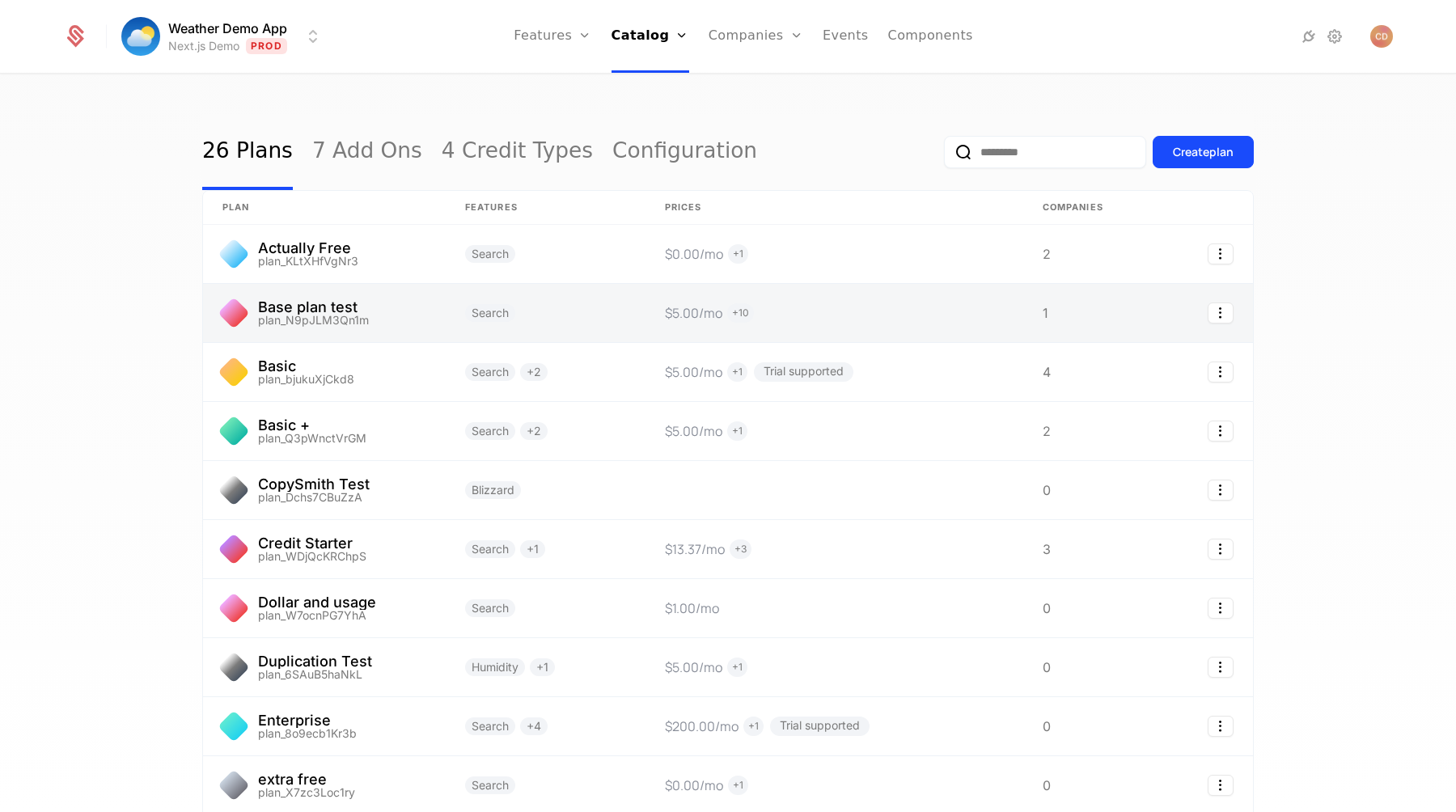
scroll to position [139, 0]
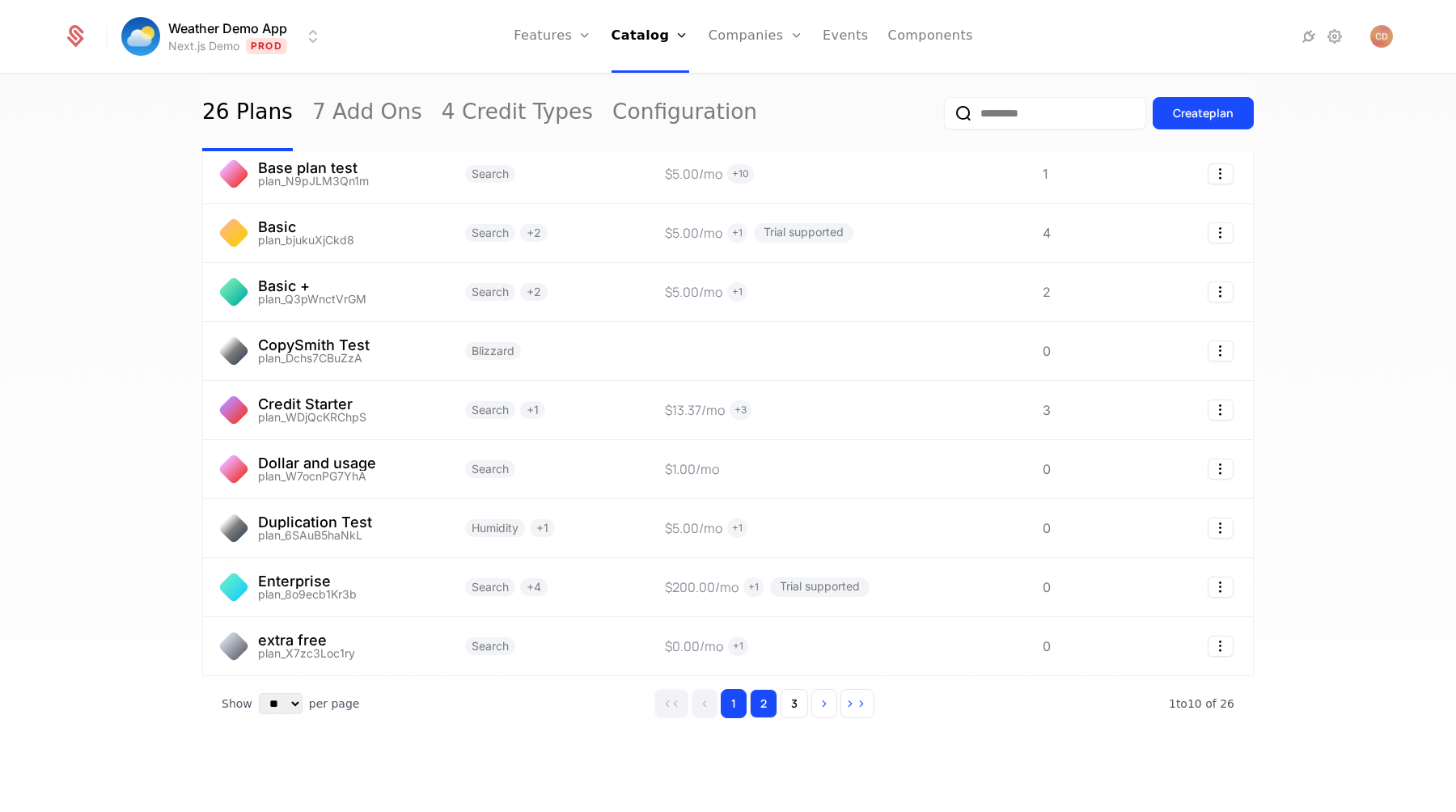
click at [769, 713] on button "2" at bounding box center [763, 704] width 27 height 29
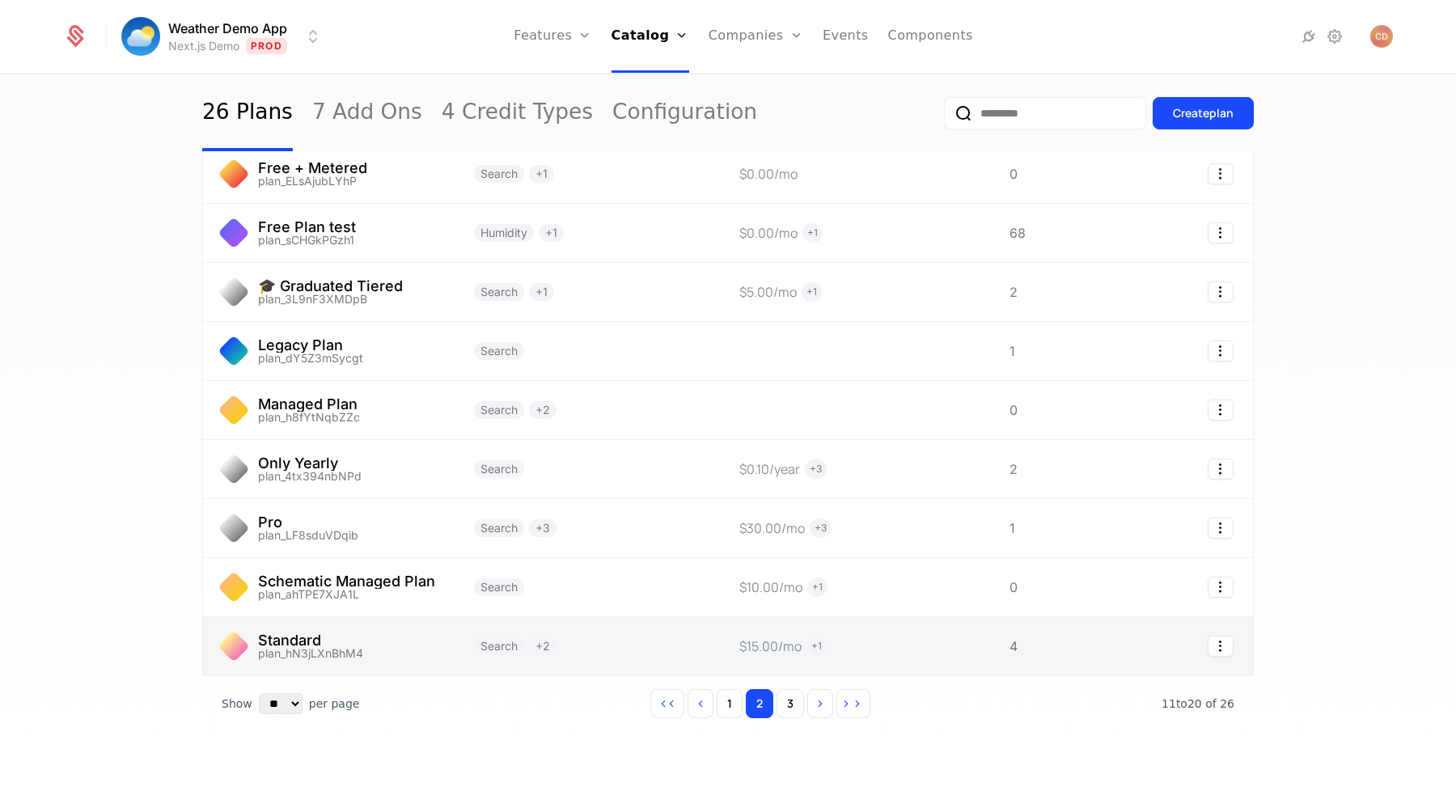
click at [389, 644] on link at bounding box center [329, 646] width 252 height 58
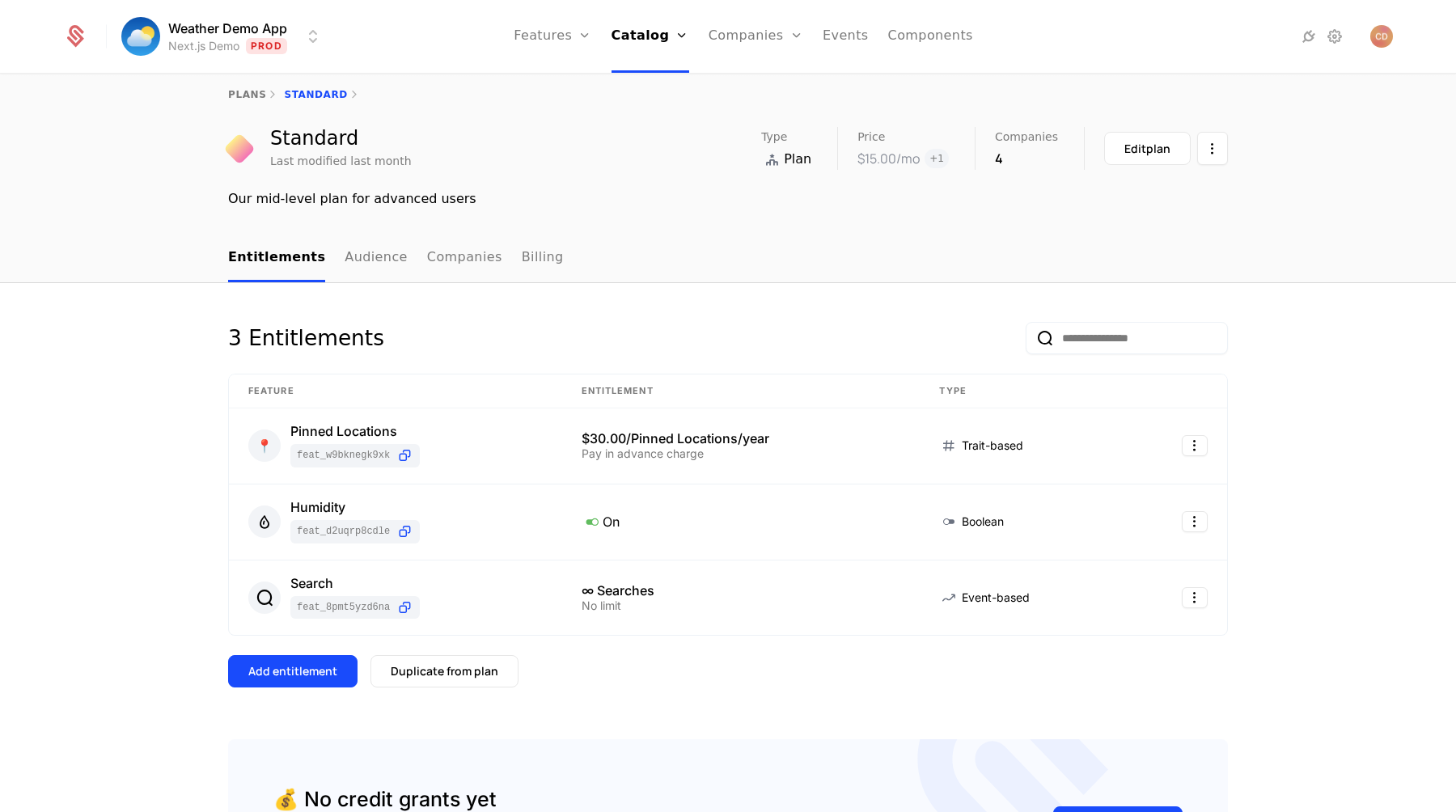
scroll to position [10, 0]
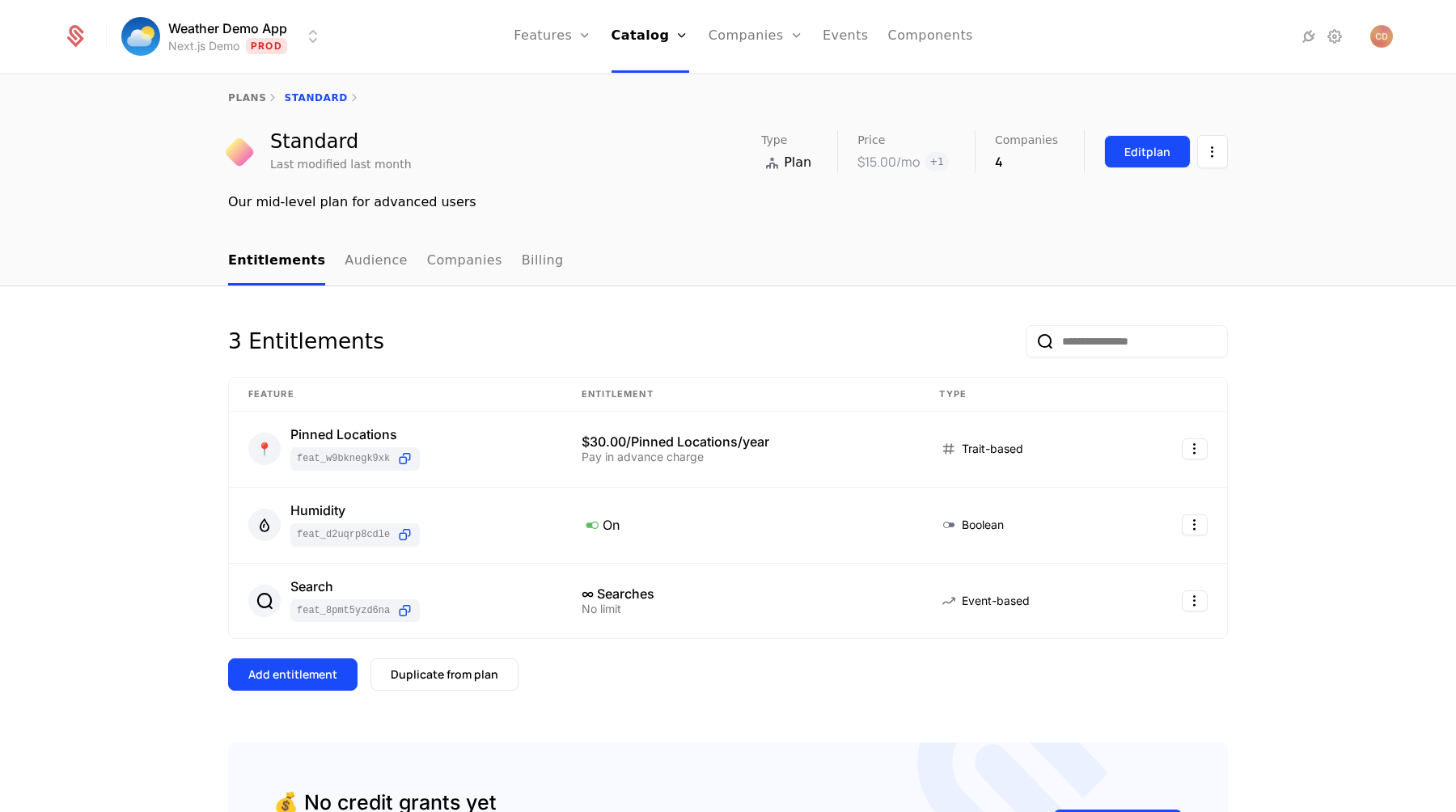
click at [1159, 159] on div "Edit plan" at bounding box center [1148, 151] width 46 height 16
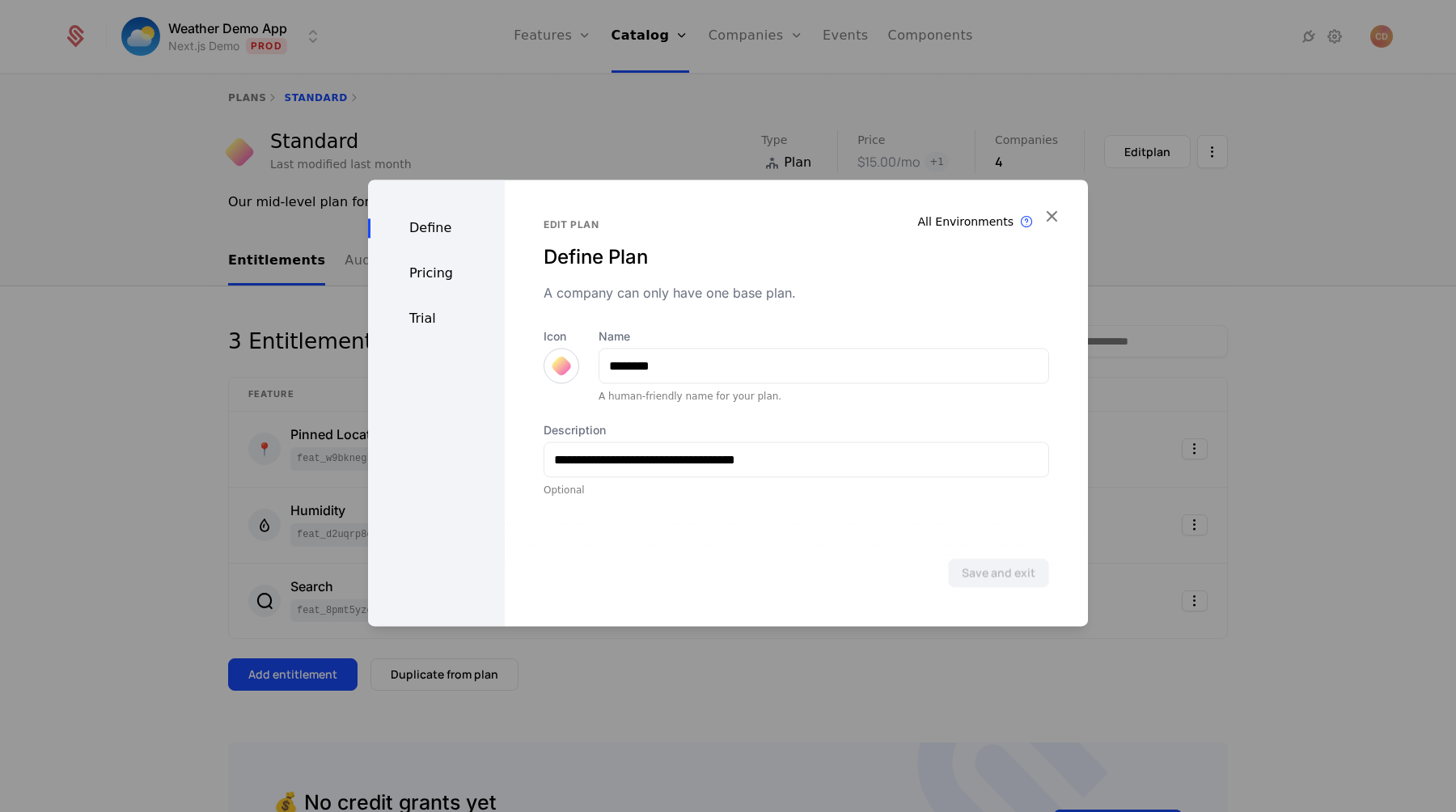
click at [438, 281] on div "Pricing" at bounding box center [436, 273] width 137 height 19
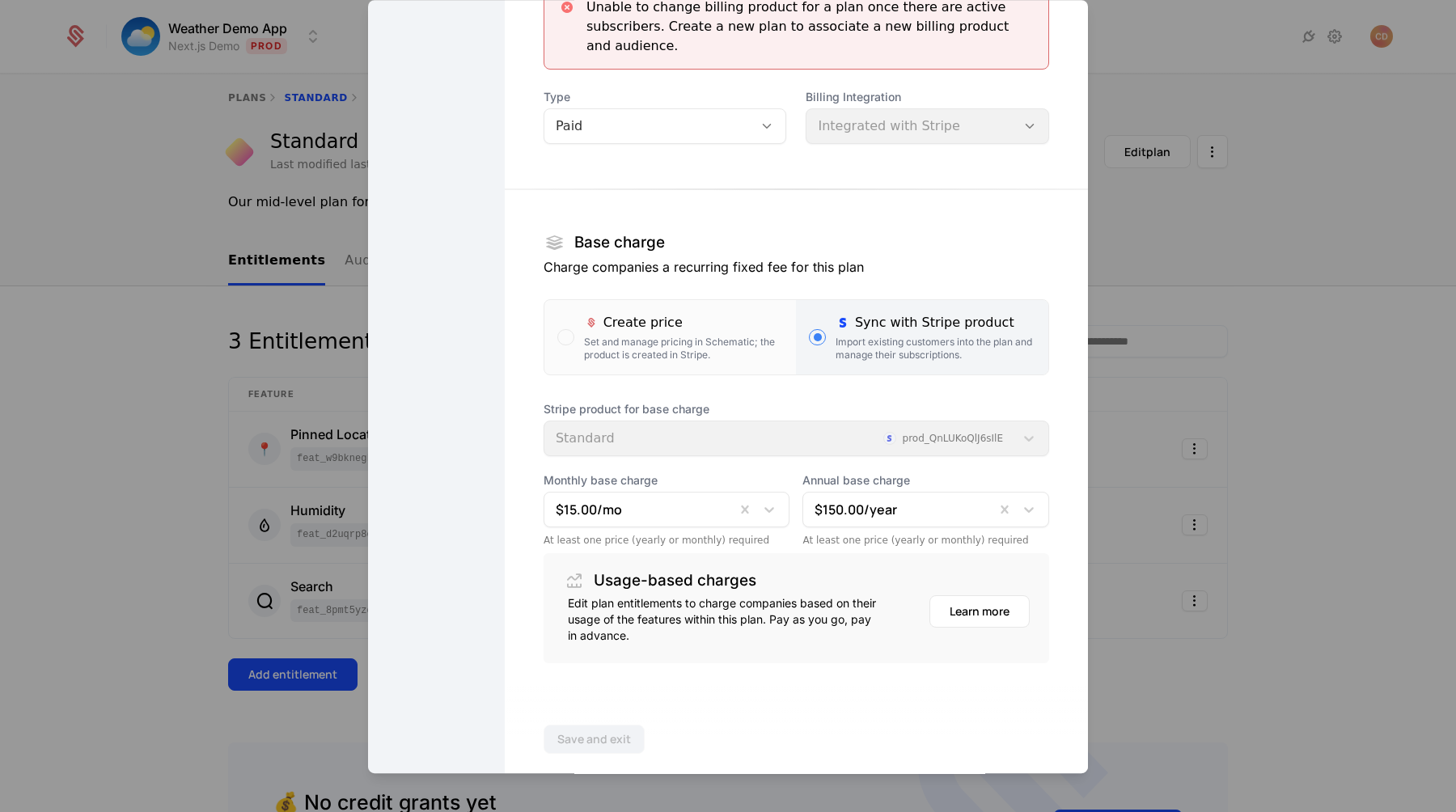
scroll to position [0, 0]
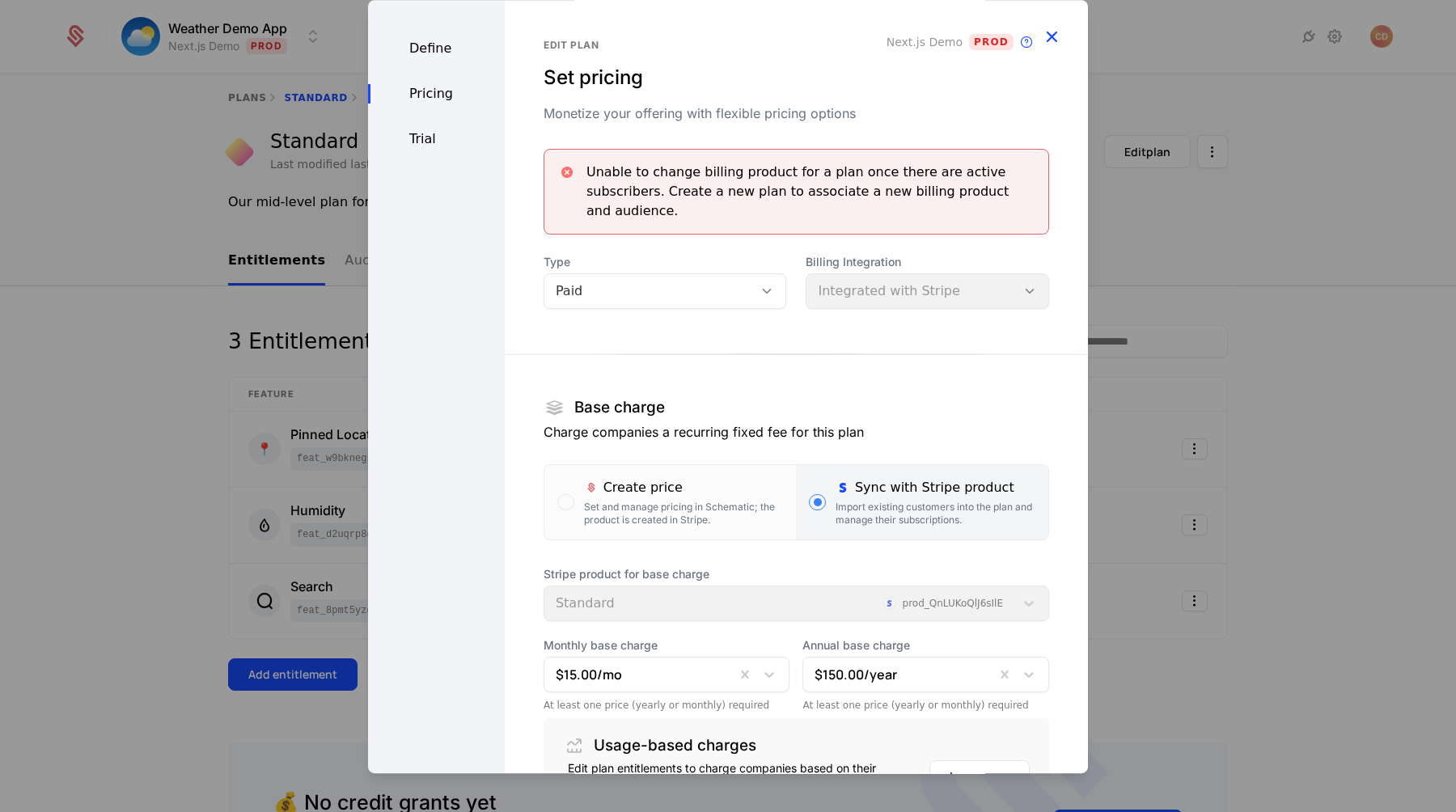
click at [1055, 38] on icon "button" at bounding box center [1052, 36] width 21 height 21
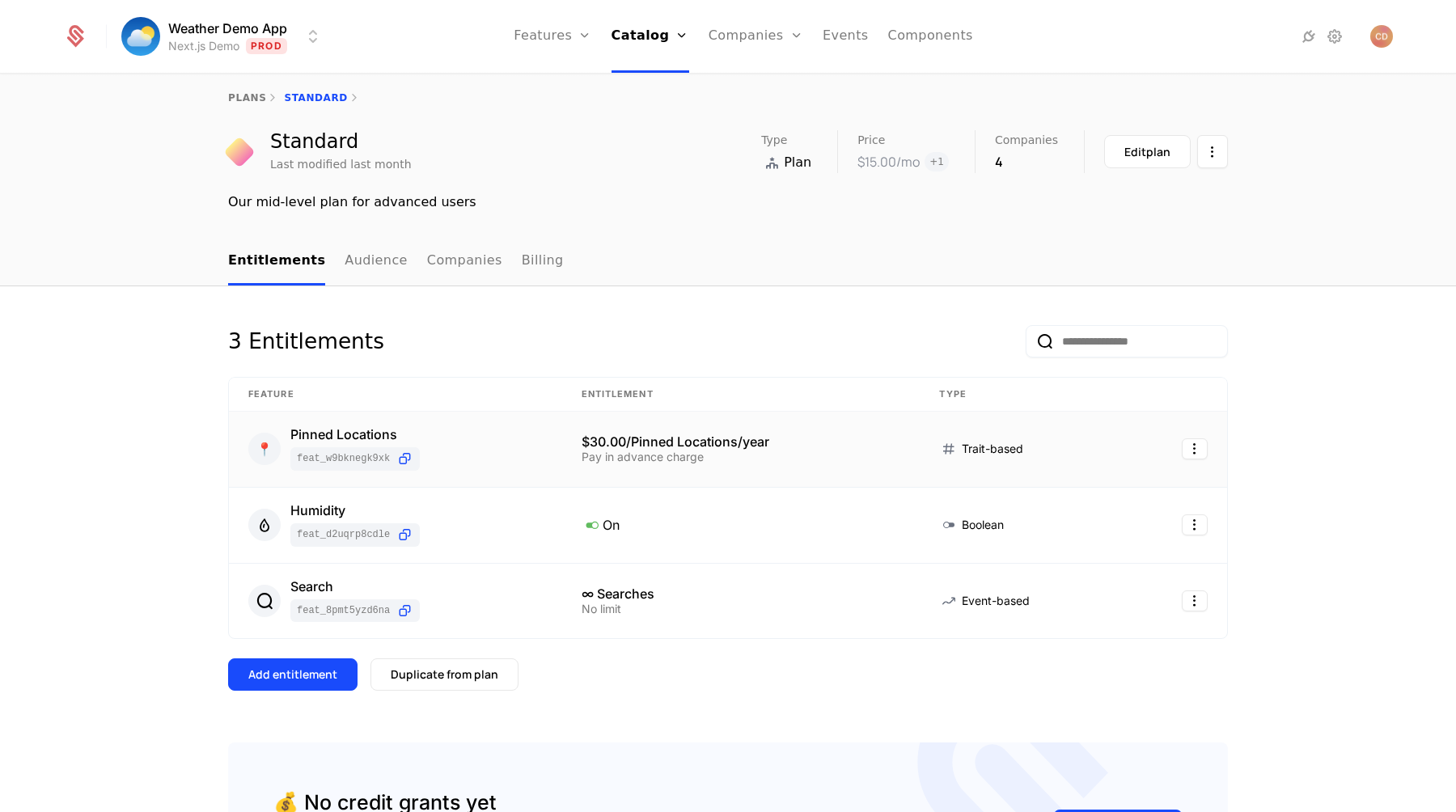
click at [501, 432] on div "📍 Pinned Locations feat_W9bknEGk9XK" at bounding box center [395, 449] width 294 height 43
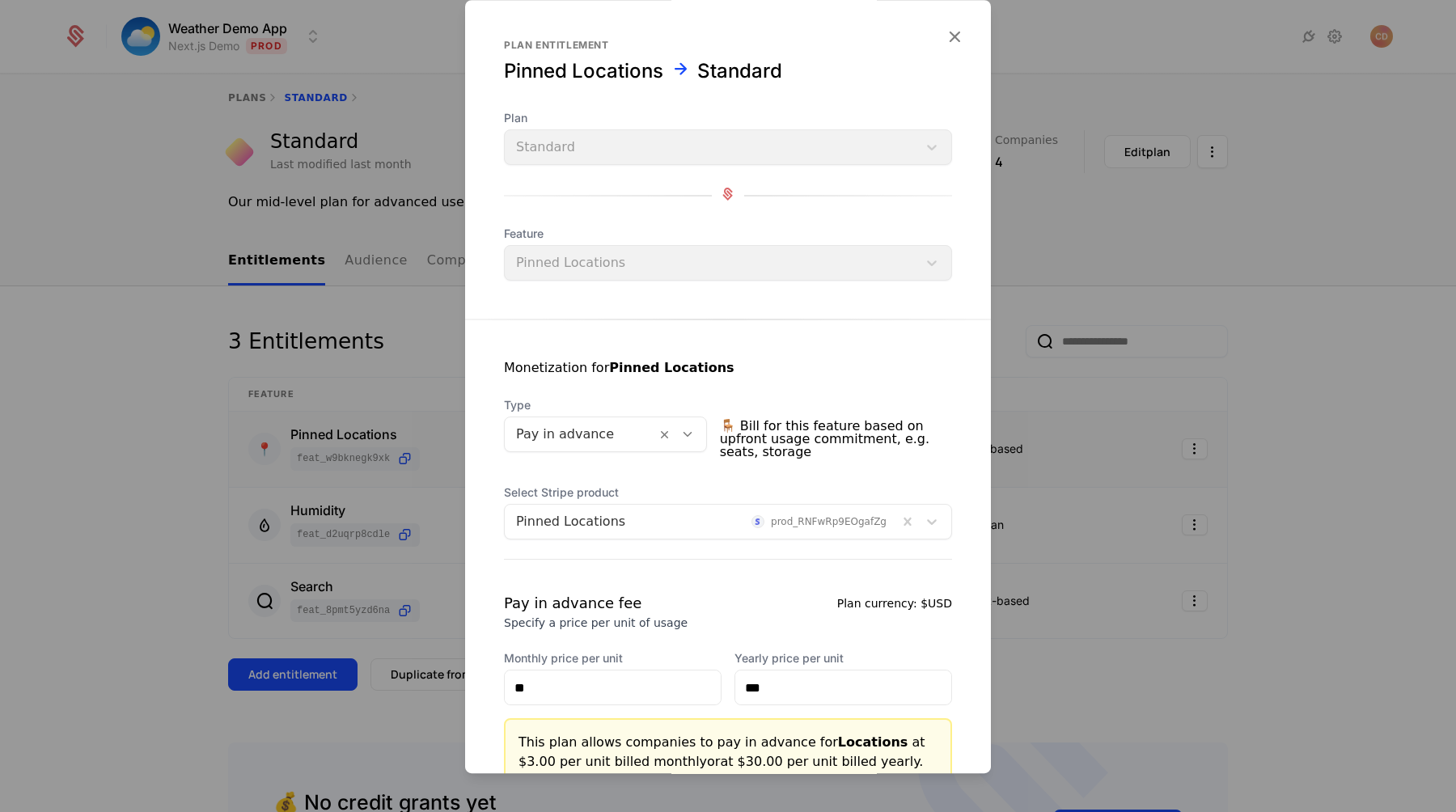
click at [1092, 79] on div at bounding box center [728, 406] width 1456 height 812
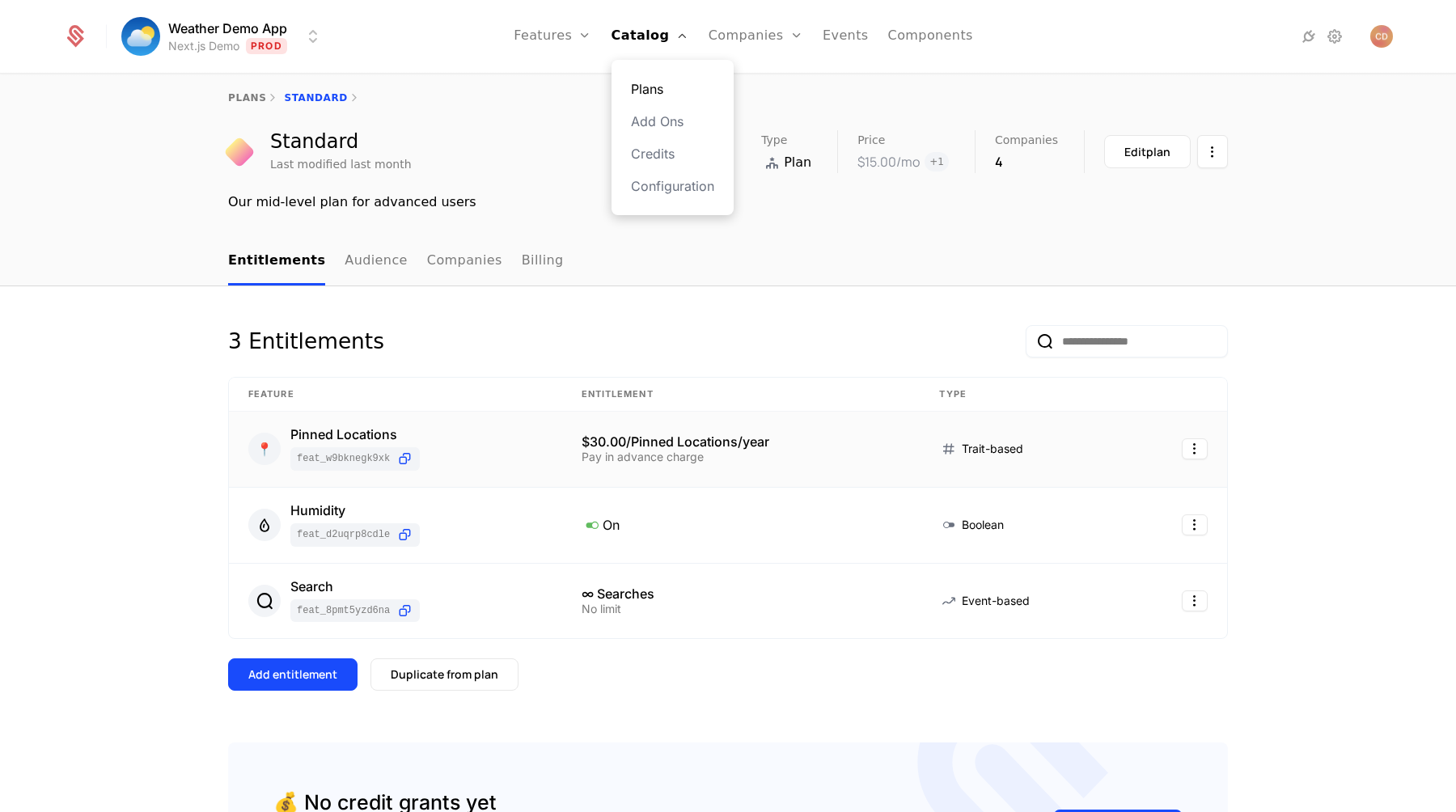
click at [641, 86] on link "Plans" at bounding box center [672, 89] width 84 height 19
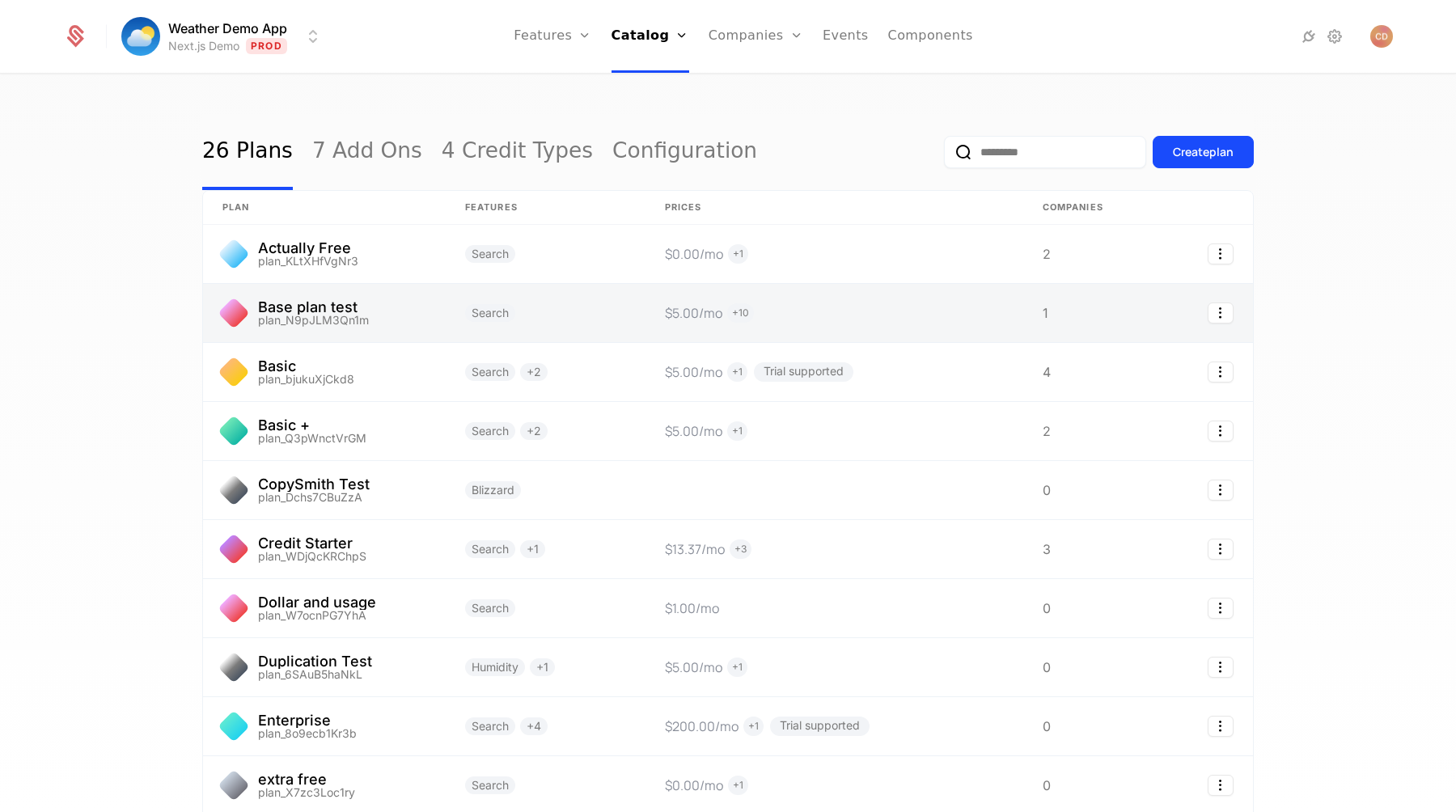
scroll to position [139, 0]
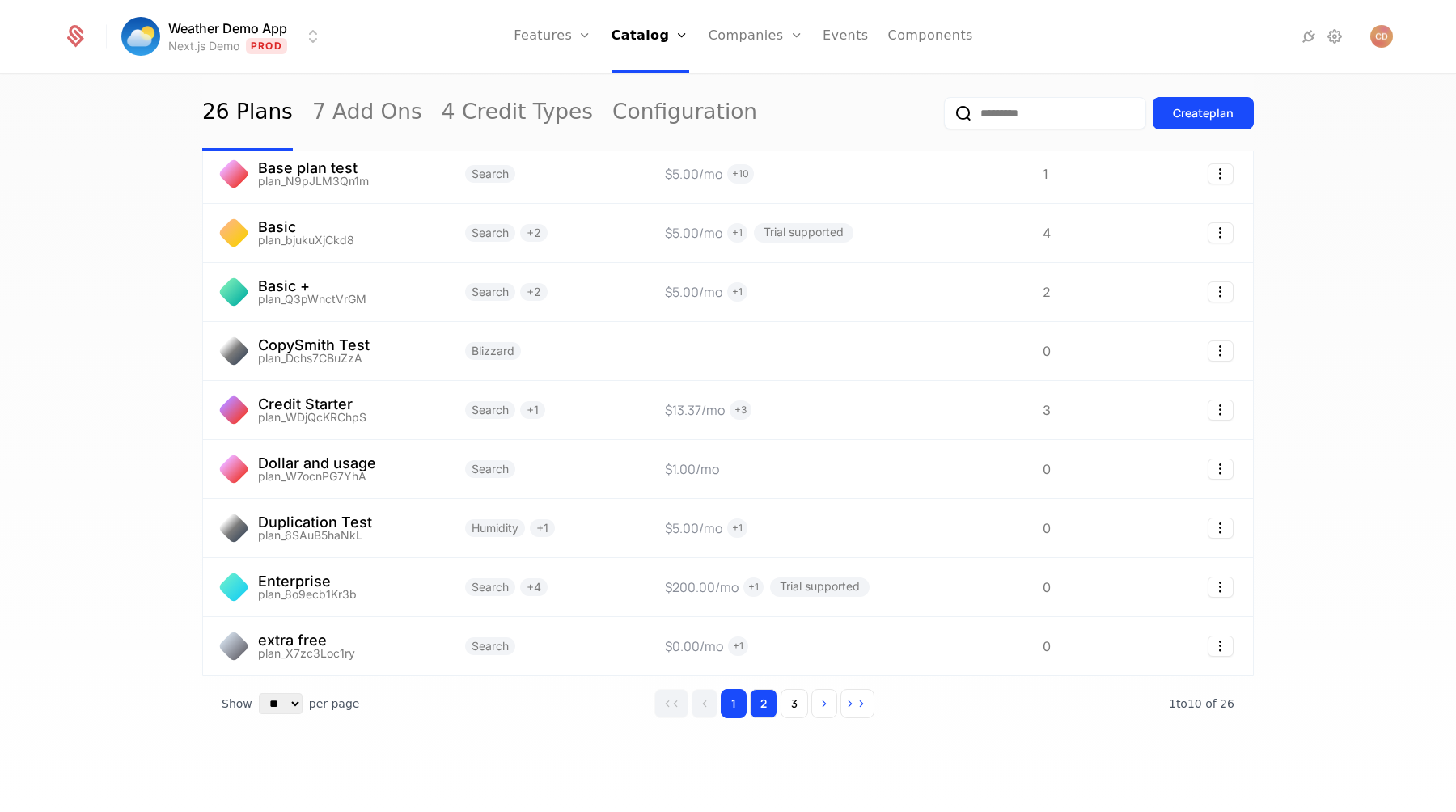
click at [751, 704] on button "2" at bounding box center [763, 704] width 27 height 29
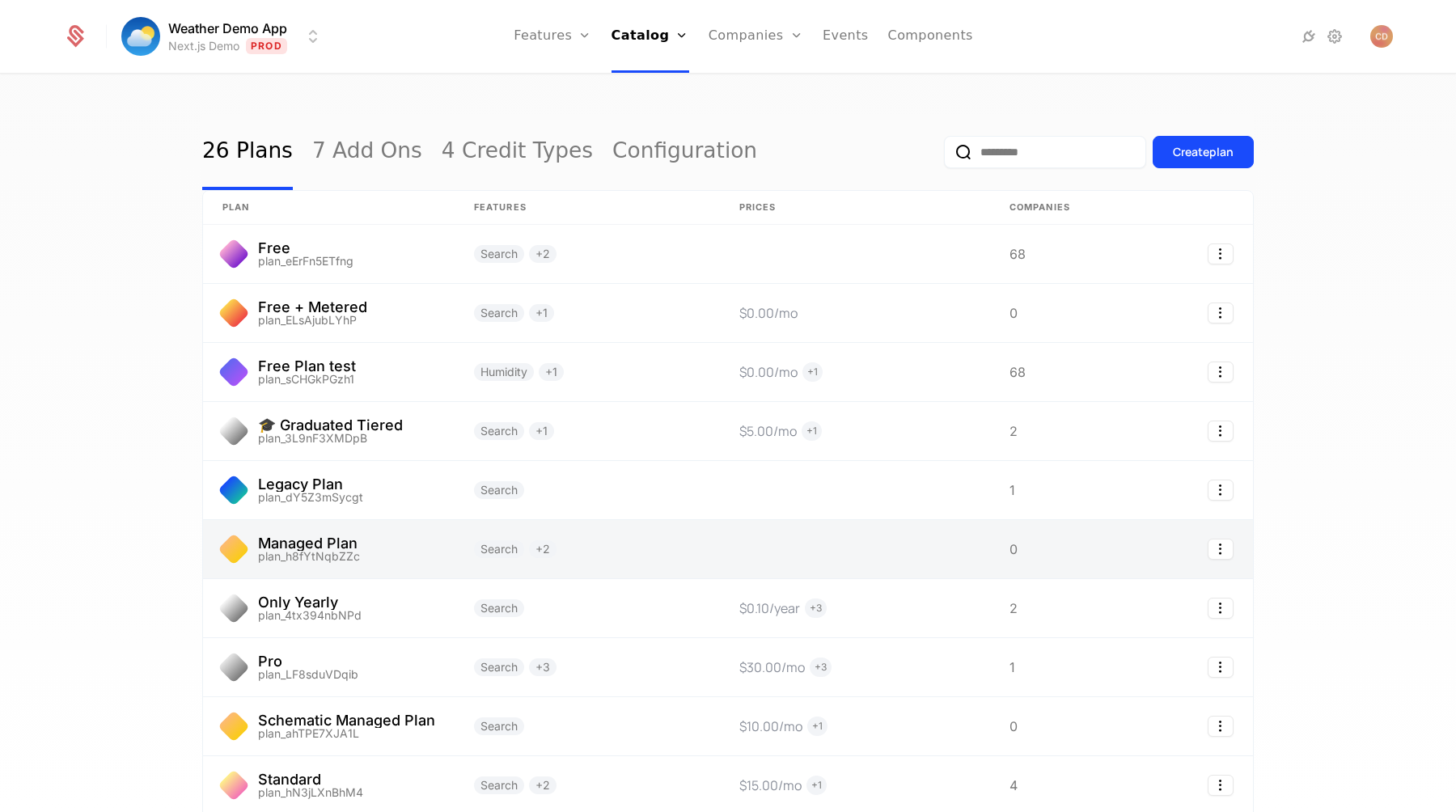
scroll to position [139, 0]
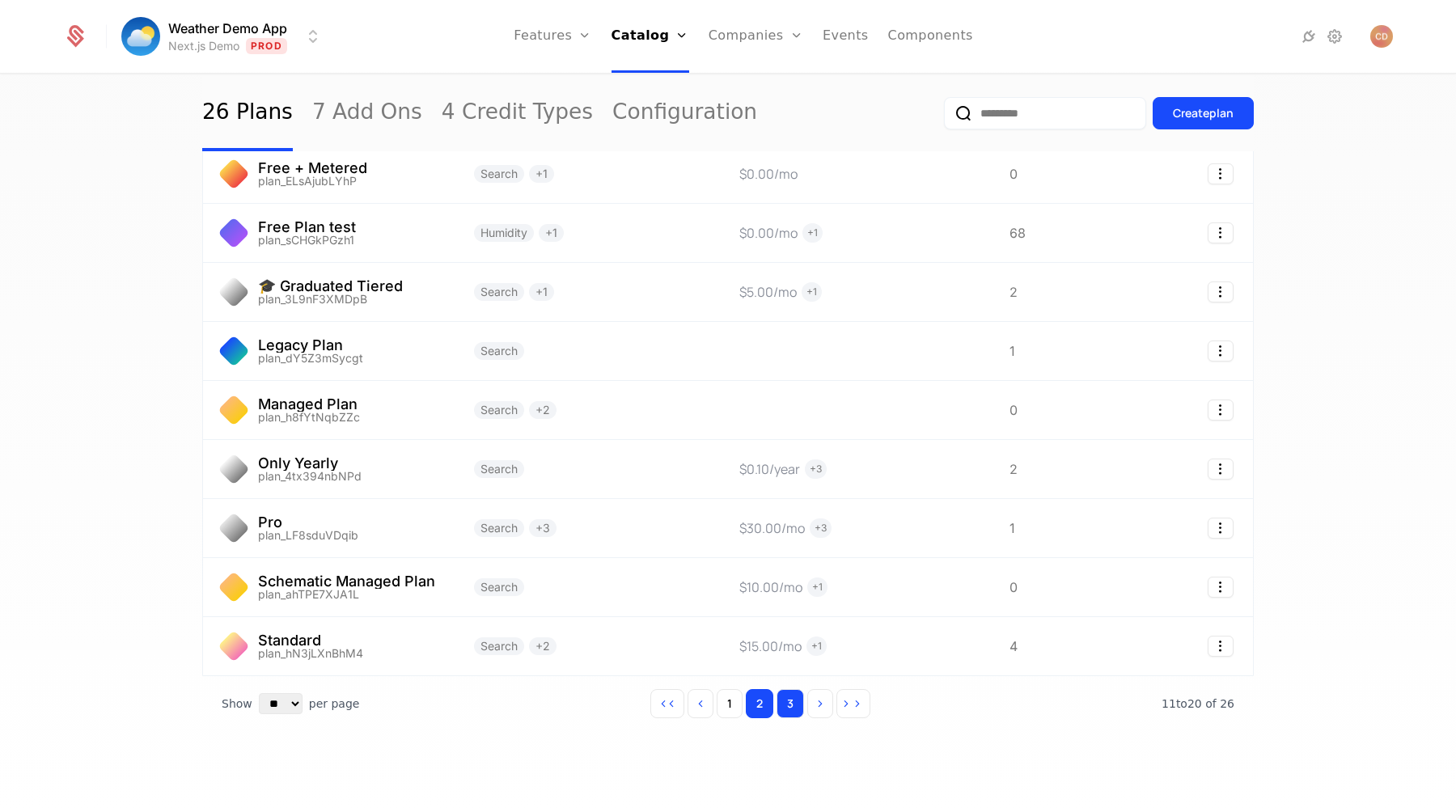
click at [789, 700] on button "3" at bounding box center [790, 704] width 27 height 29
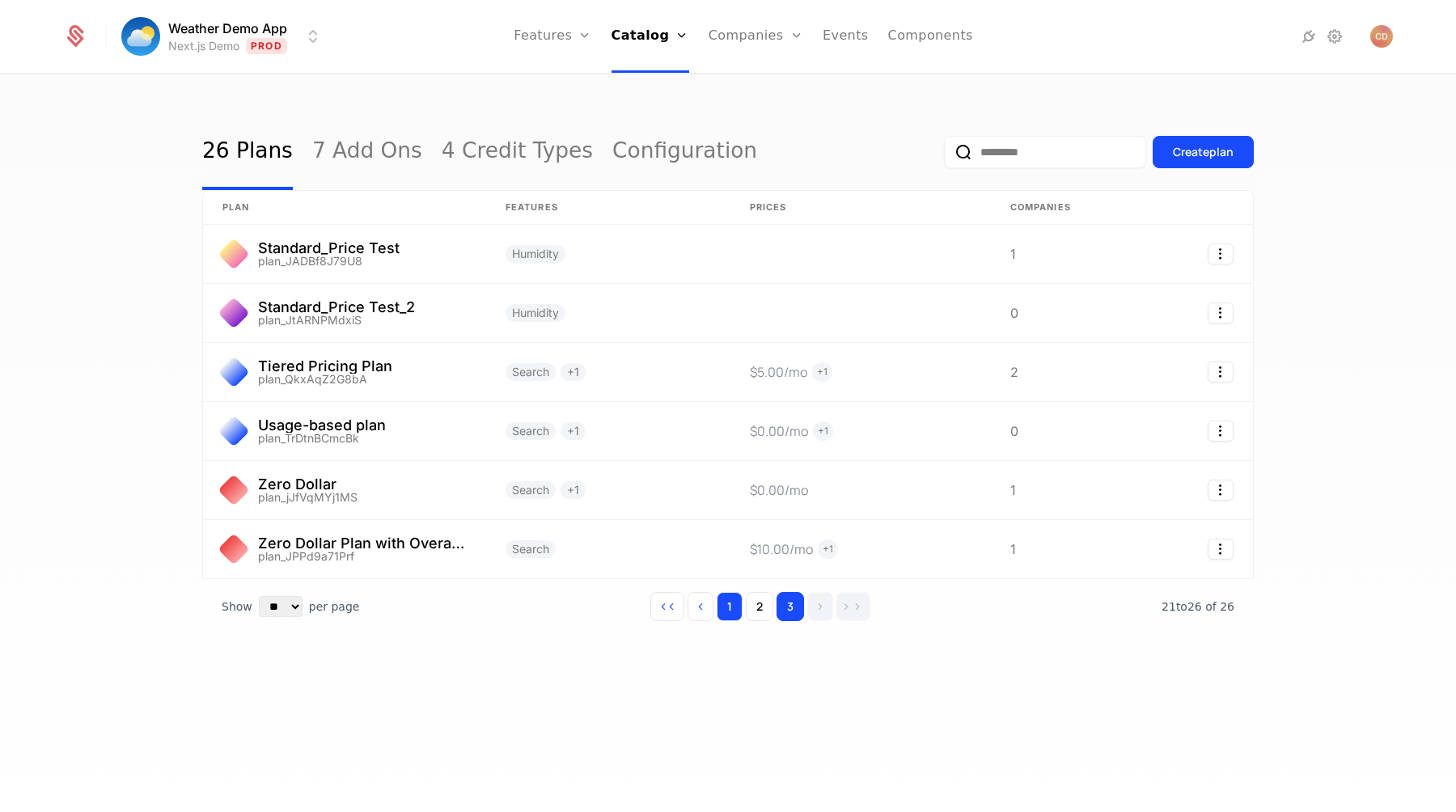
click at [723, 606] on button "1" at bounding box center [729, 606] width 26 height 29
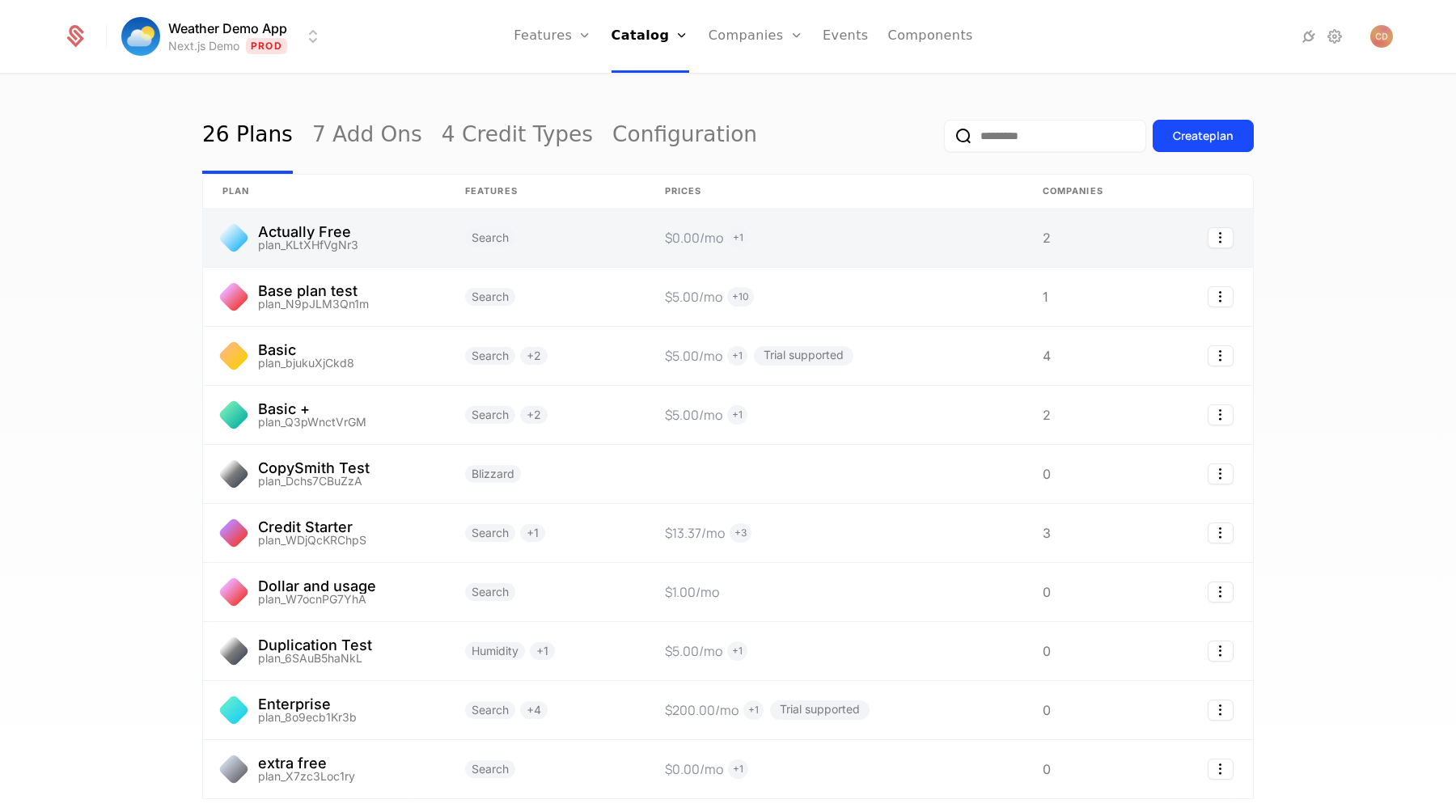
scroll to position [11, 0]
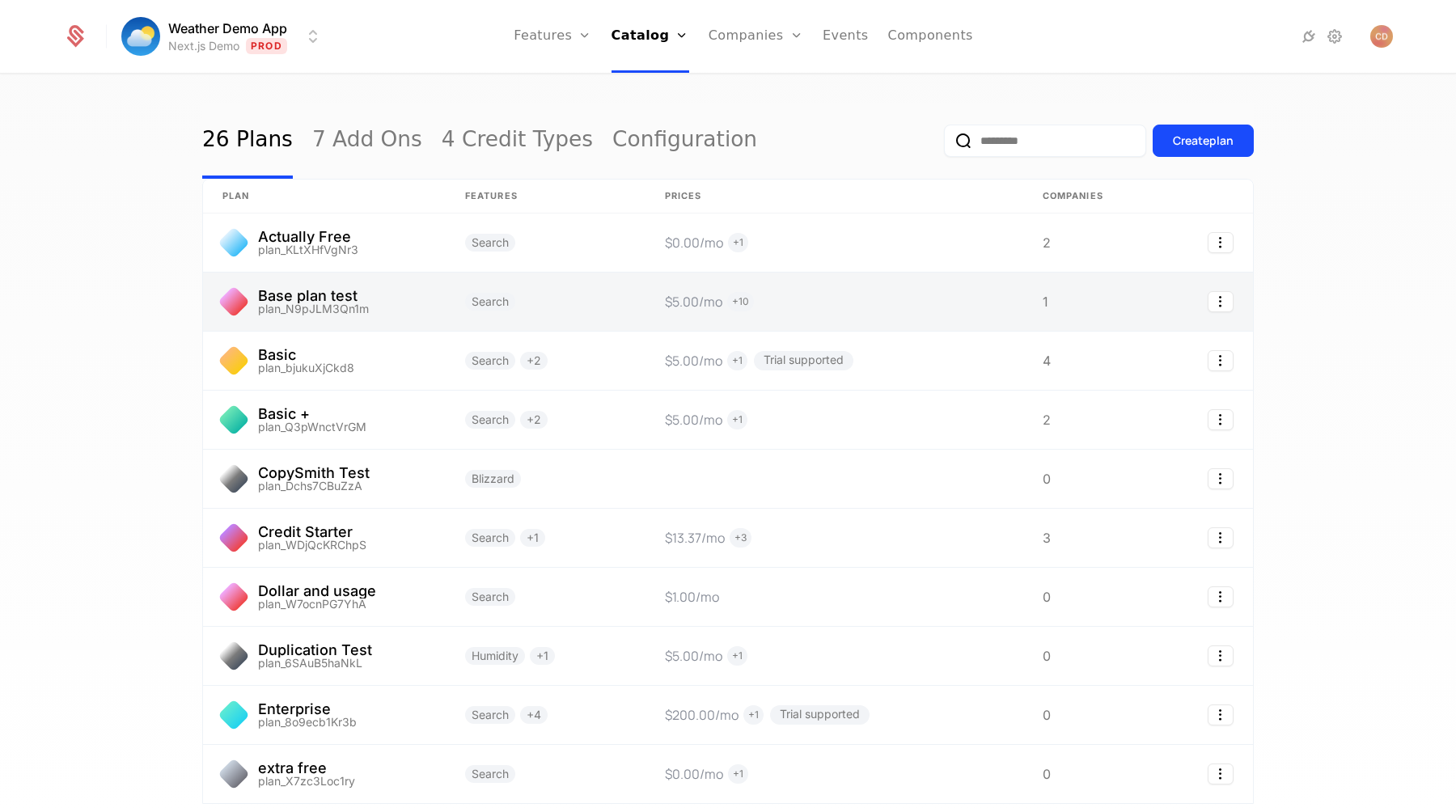
click at [600, 292] on link at bounding box center [545, 302] width 200 height 58
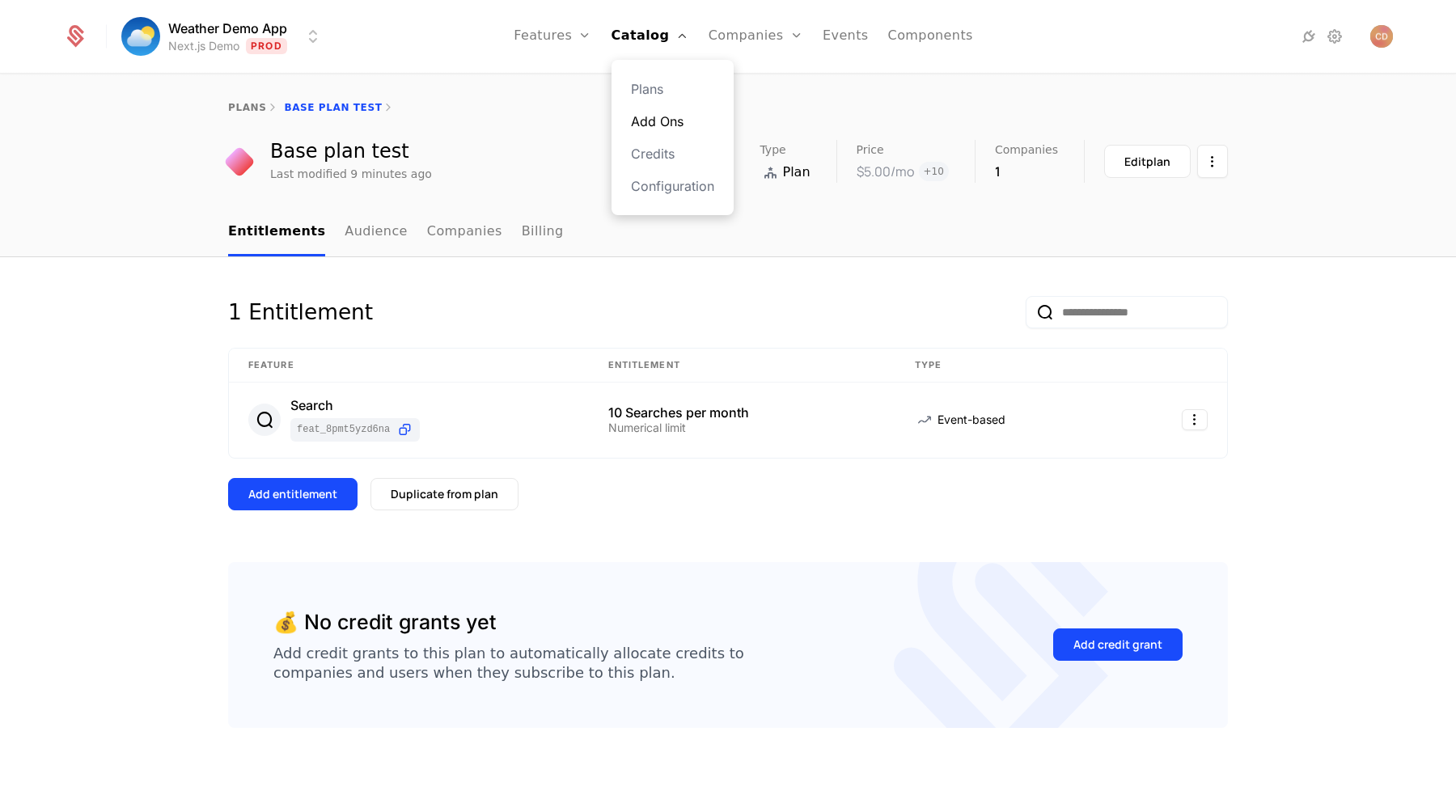
click at [664, 125] on link "Add Ons" at bounding box center [672, 122] width 84 height 19
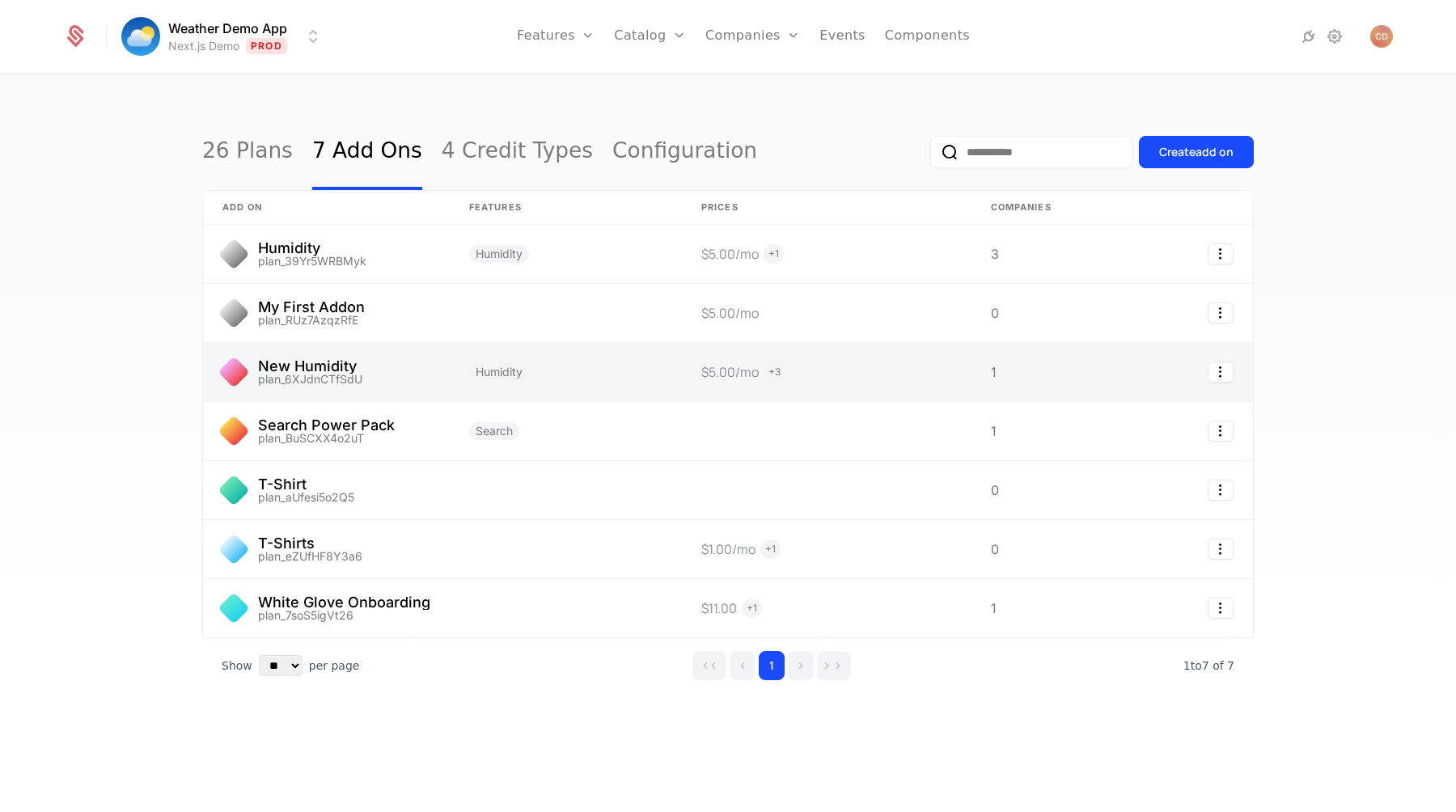
click at [397, 377] on link at bounding box center [327, 372] width 247 height 58
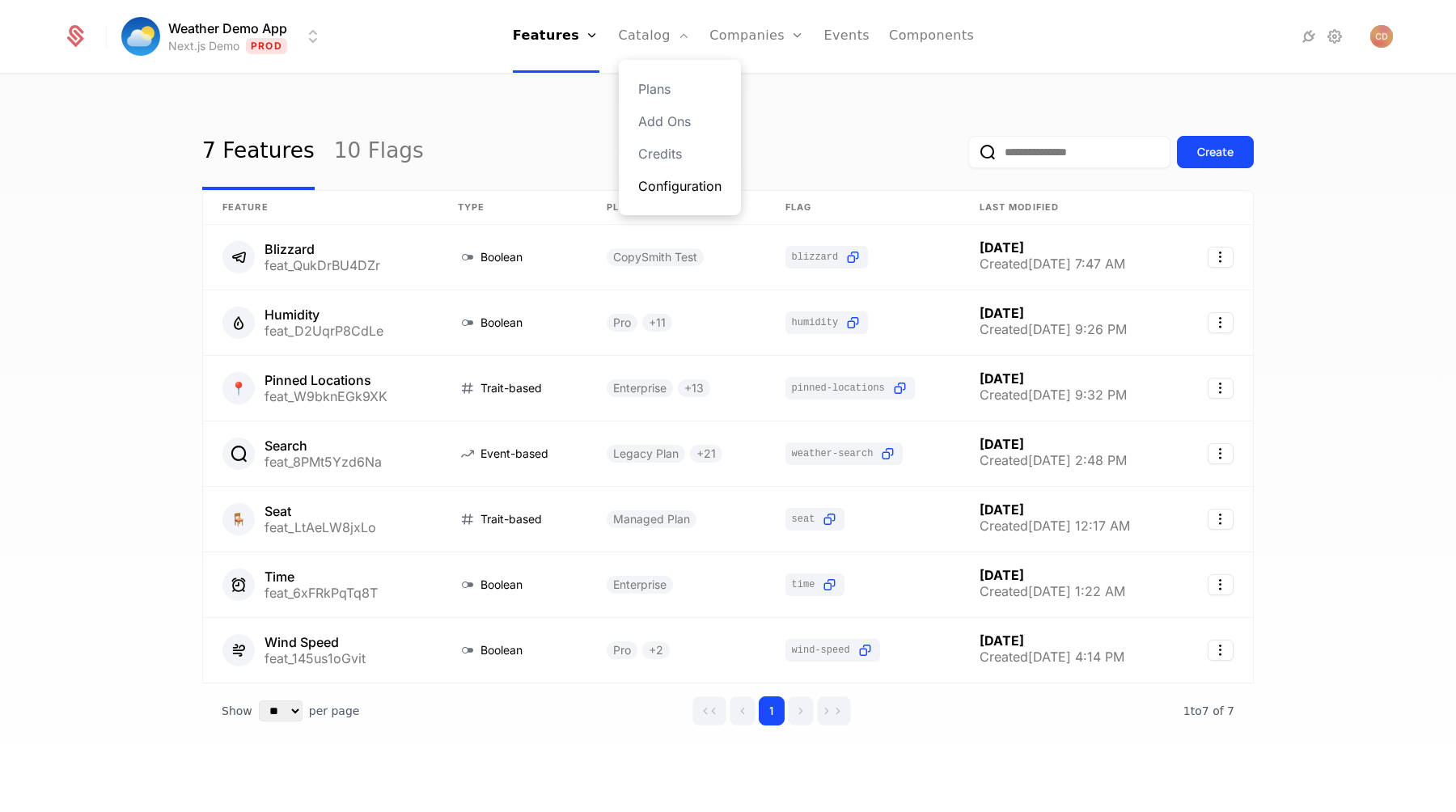
click at [664, 180] on link "Configuration" at bounding box center [680, 186] width 84 height 19
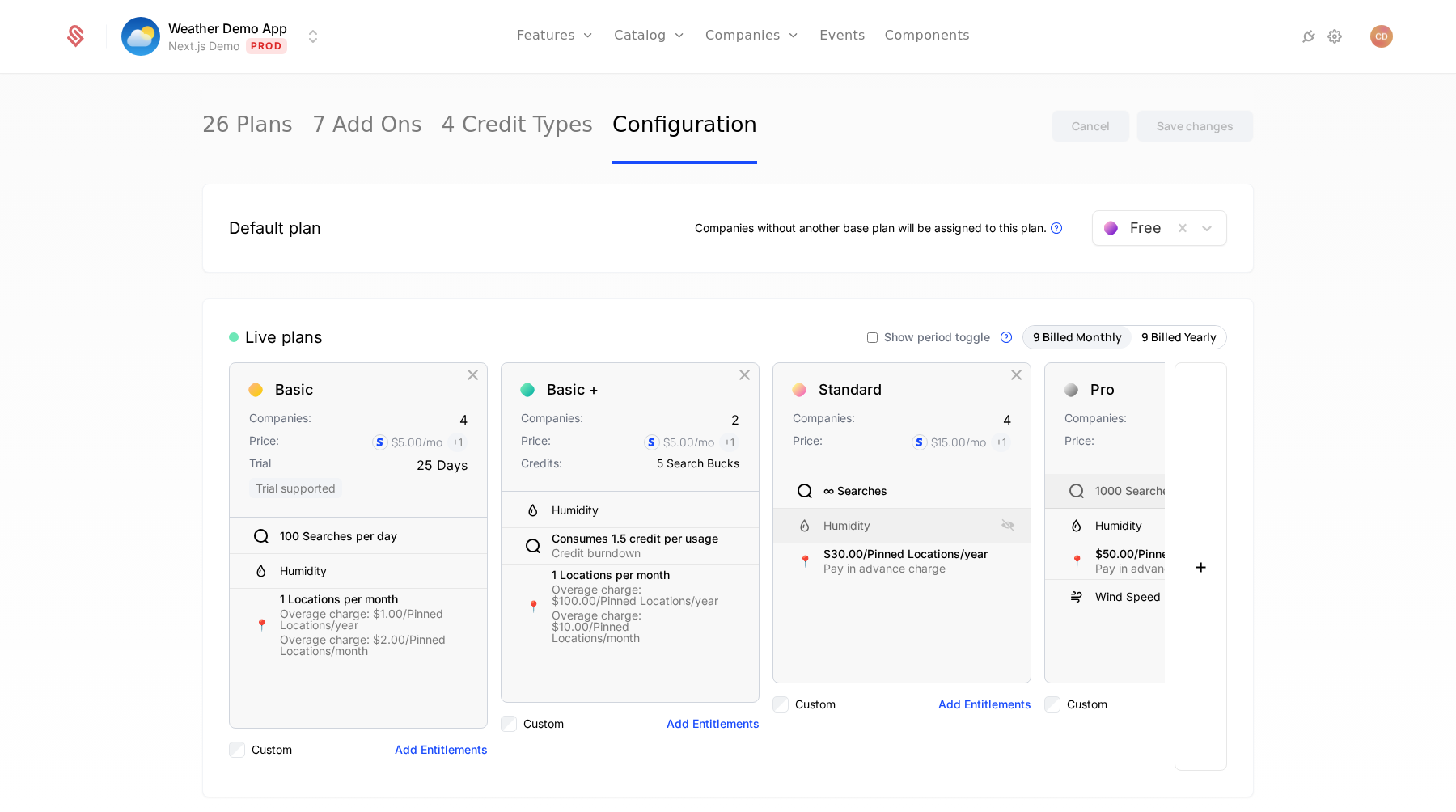
click at [966, 338] on span "Show period toggle" at bounding box center [937, 337] width 106 height 11
click at [1161, 129] on div "Save changes" at bounding box center [1194, 126] width 77 height 16
click at [648, 81] on link "Plans" at bounding box center [675, 89] width 84 height 19
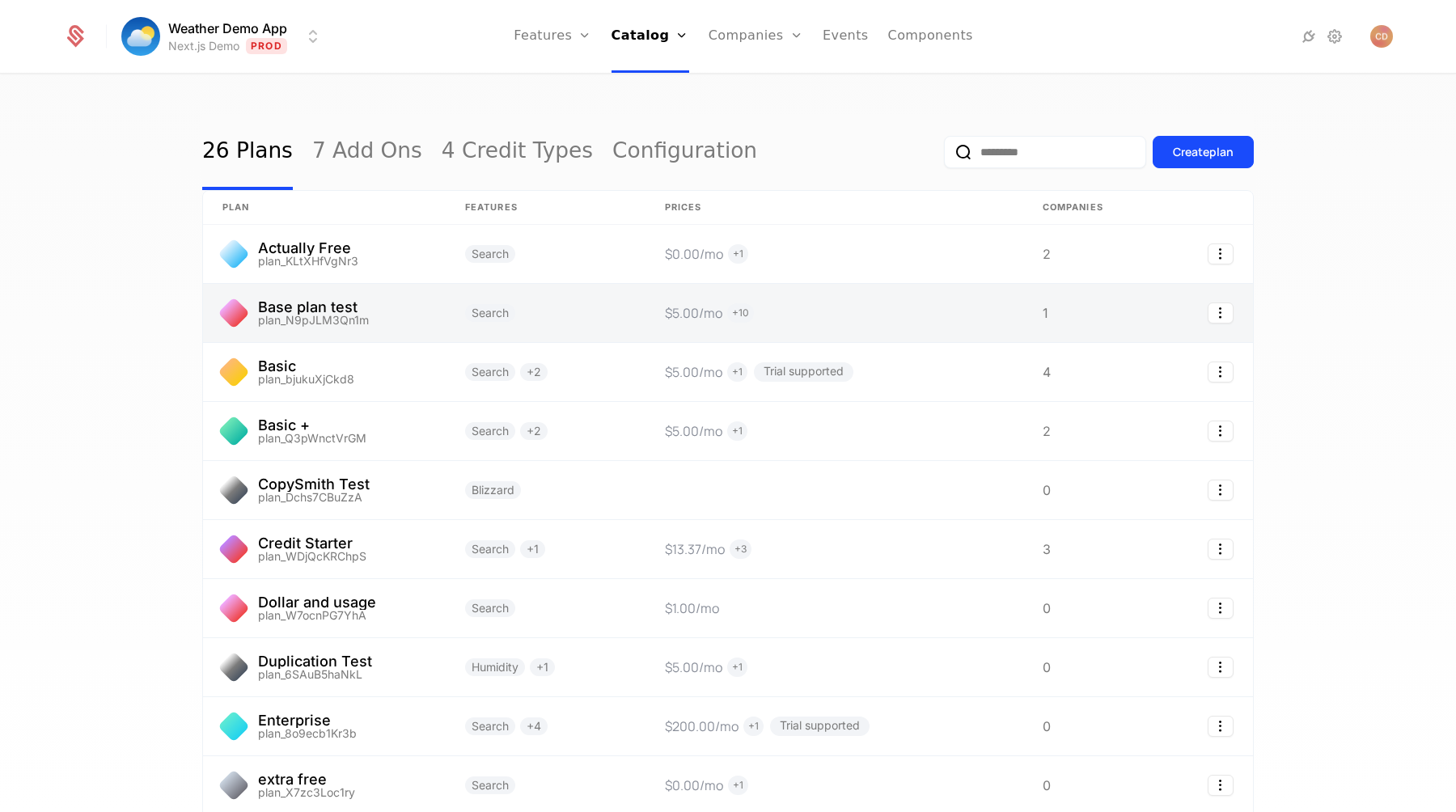
click at [387, 318] on link at bounding box center [325, 313] width 243 height 58
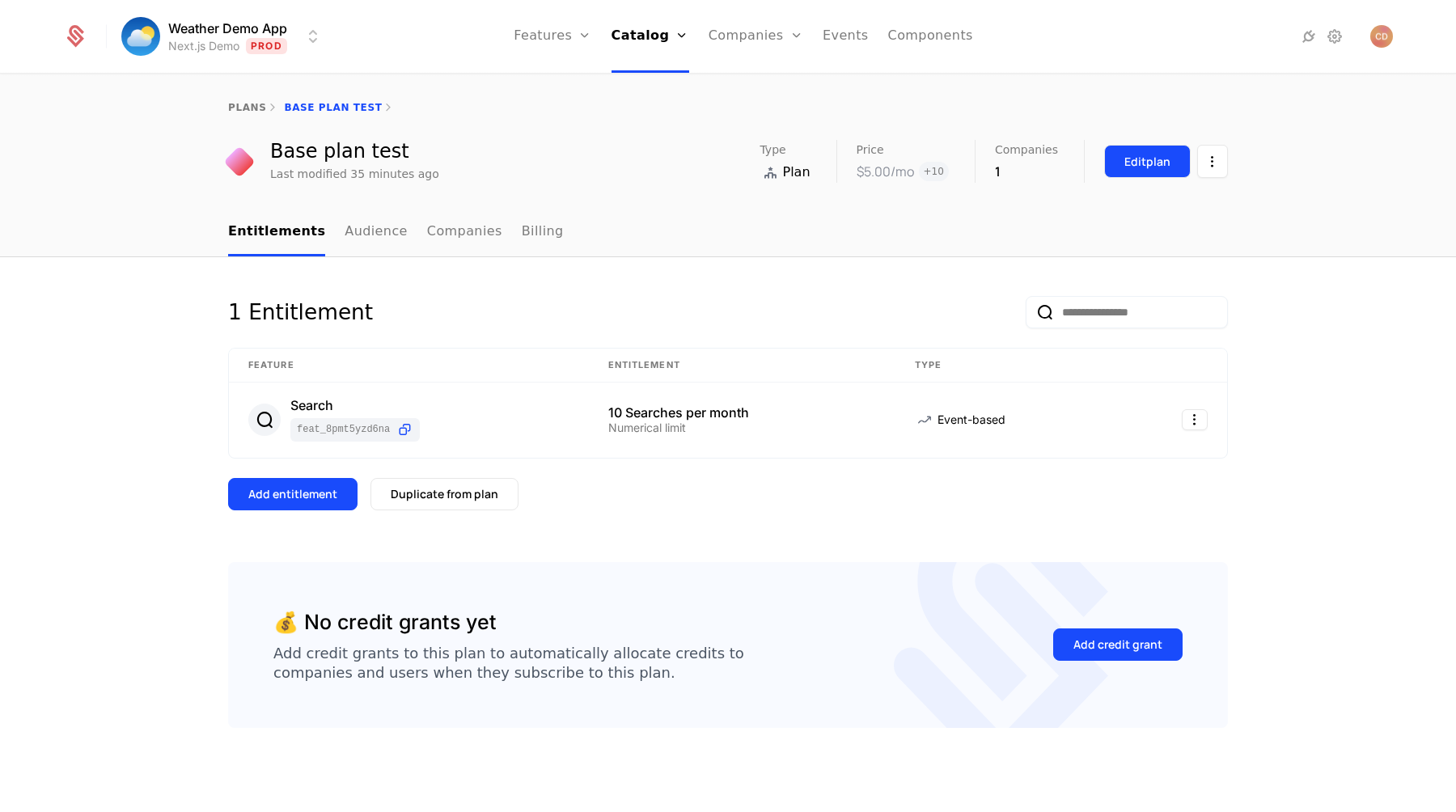
click at [1172, 168] on button "Edit plan" at bounding box center [1148, 161] width 86 height 33
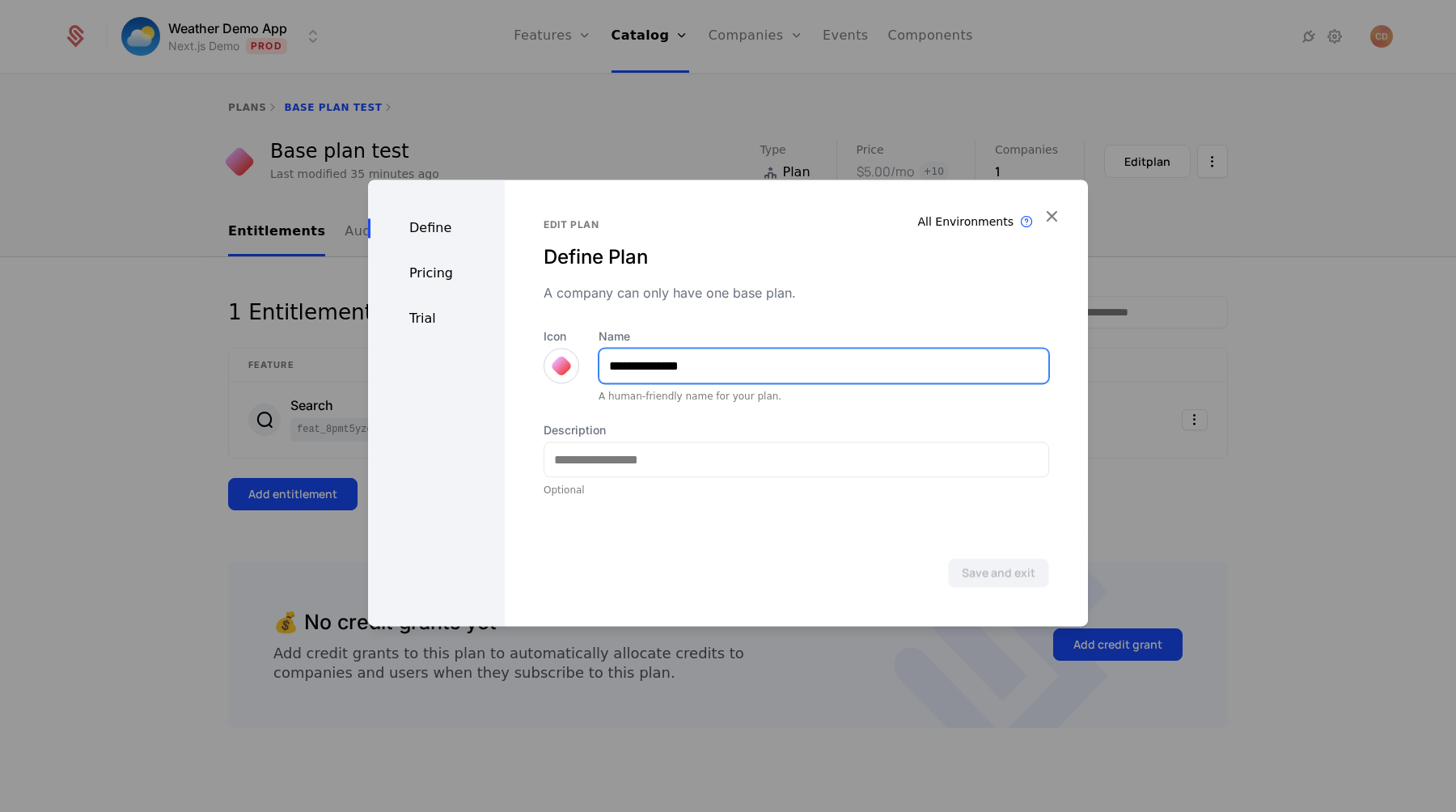
click at [626, 370] on input "**********" at bounding box center [824, 365] width 449 height 34
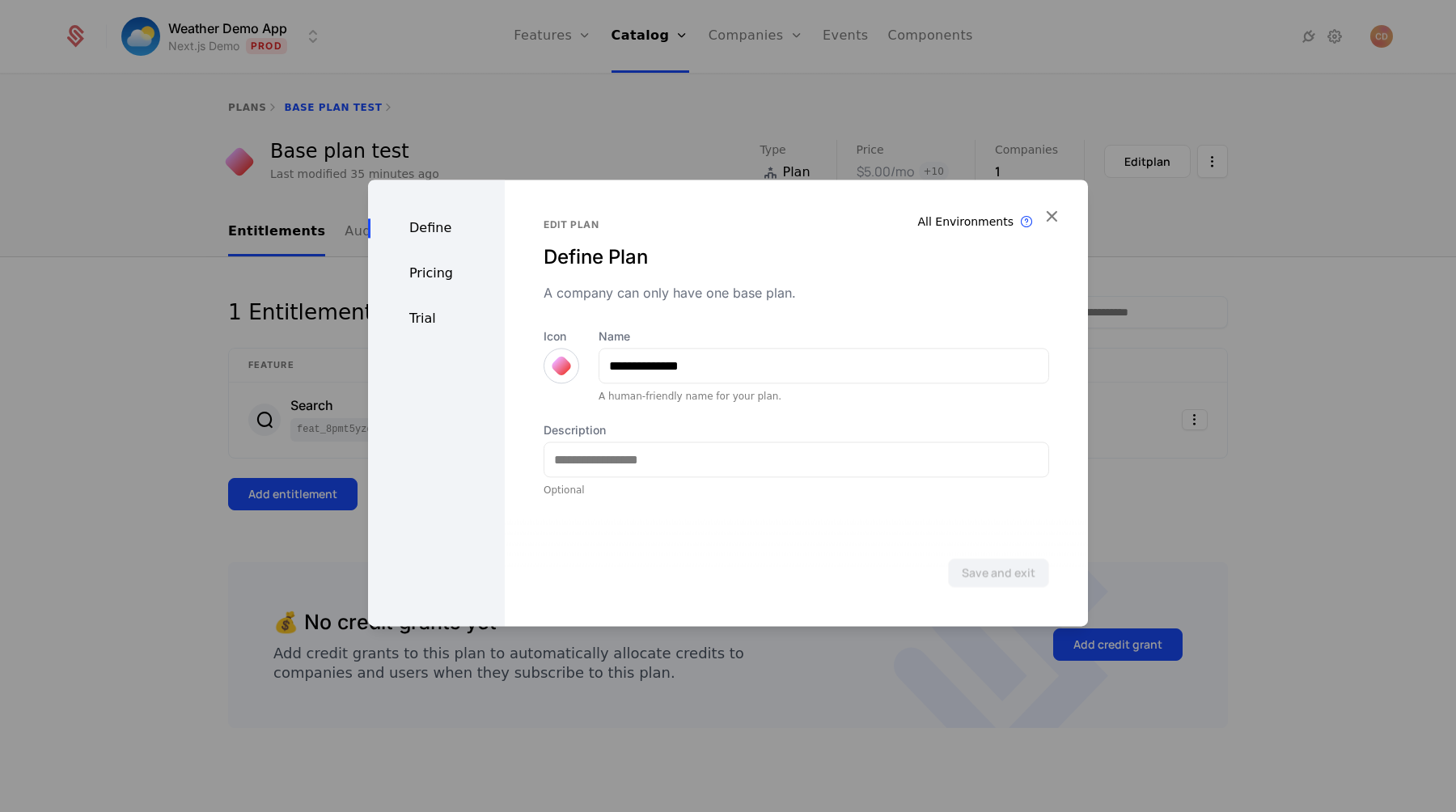
click at [442, 281] on div "Pricing" at bounding box center [436, 273] width 137 height 19
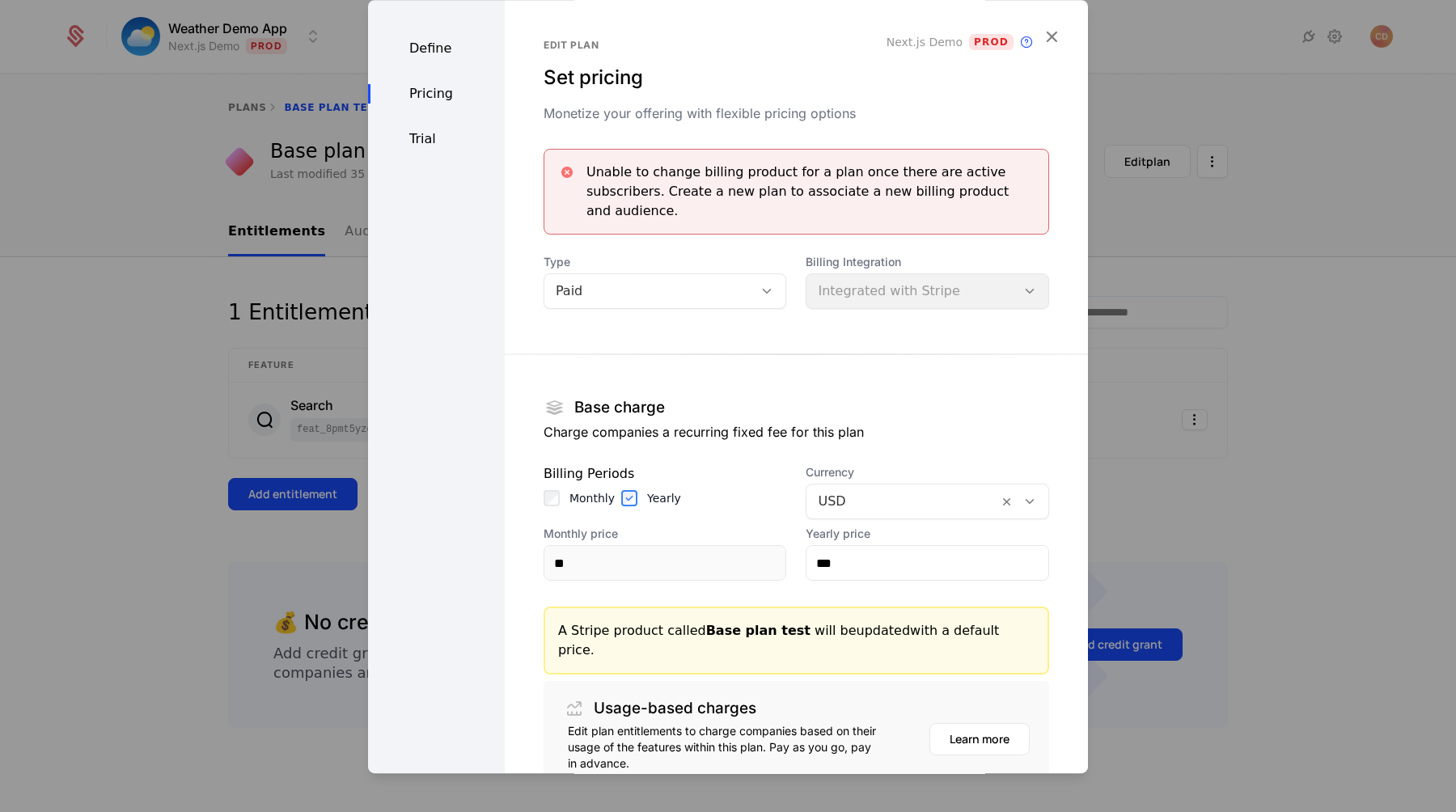
scroll to position [108, 0]
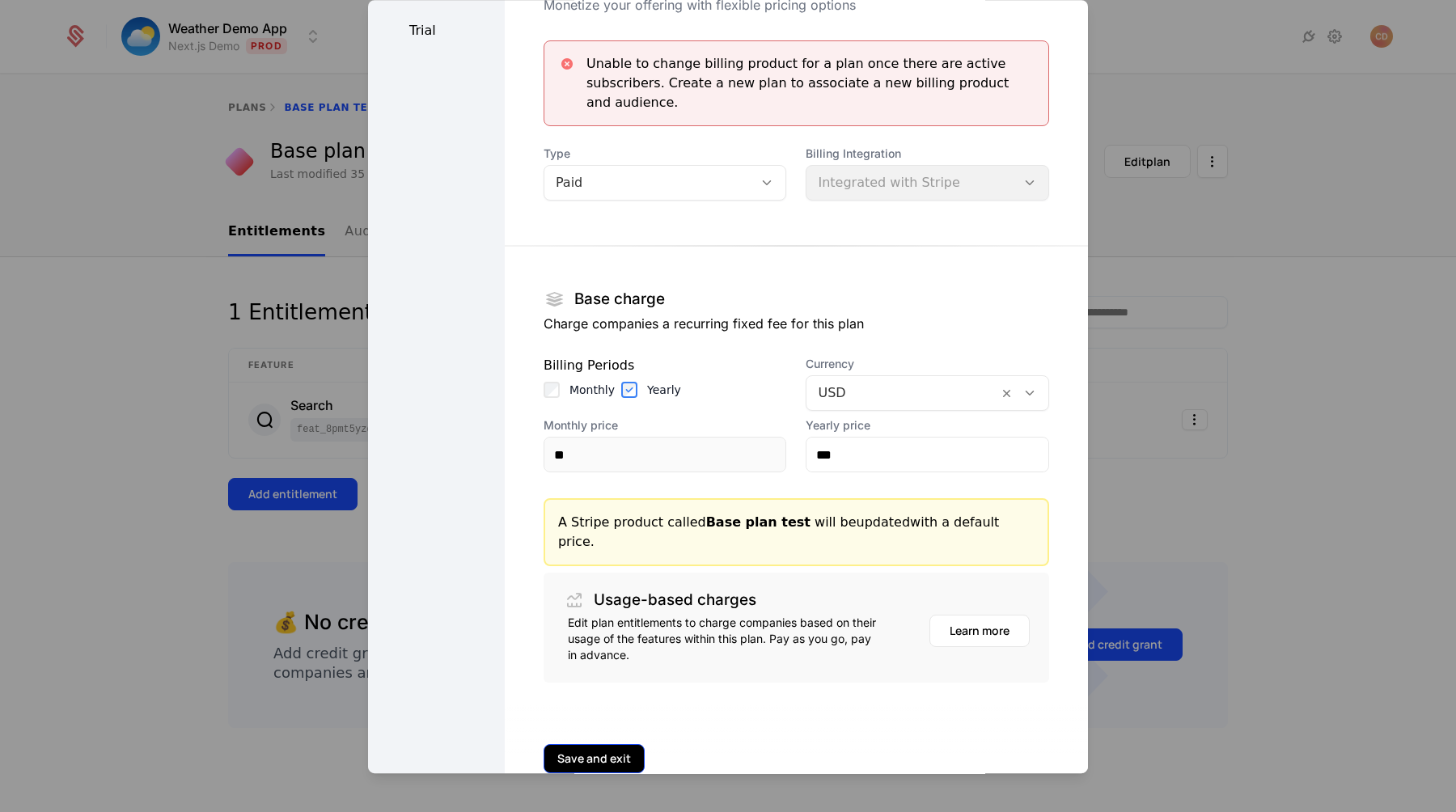
click at [615, 744] on button "Save and exit" at bounding box center [594, 758] width 101 height 29
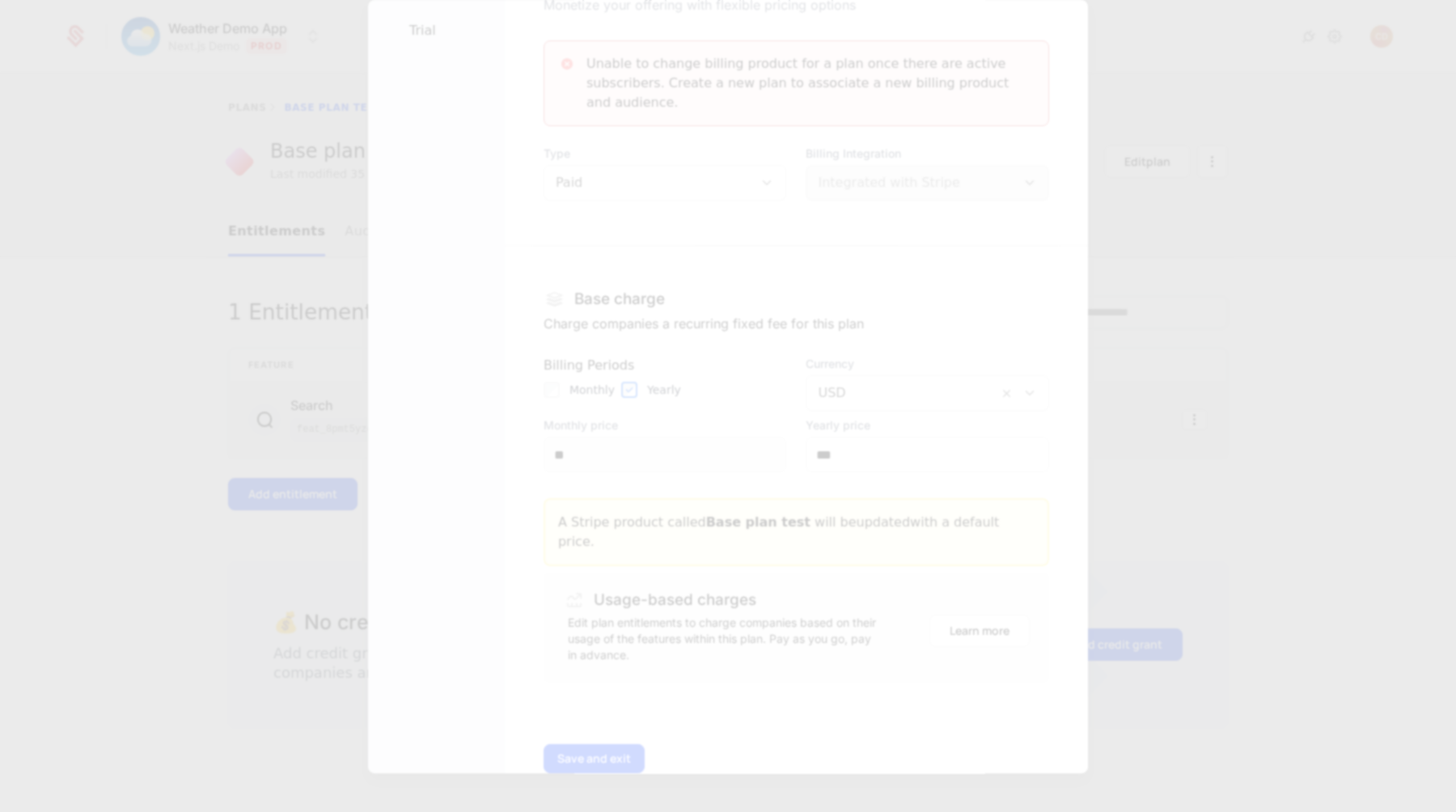
scroll to position [0, 0]
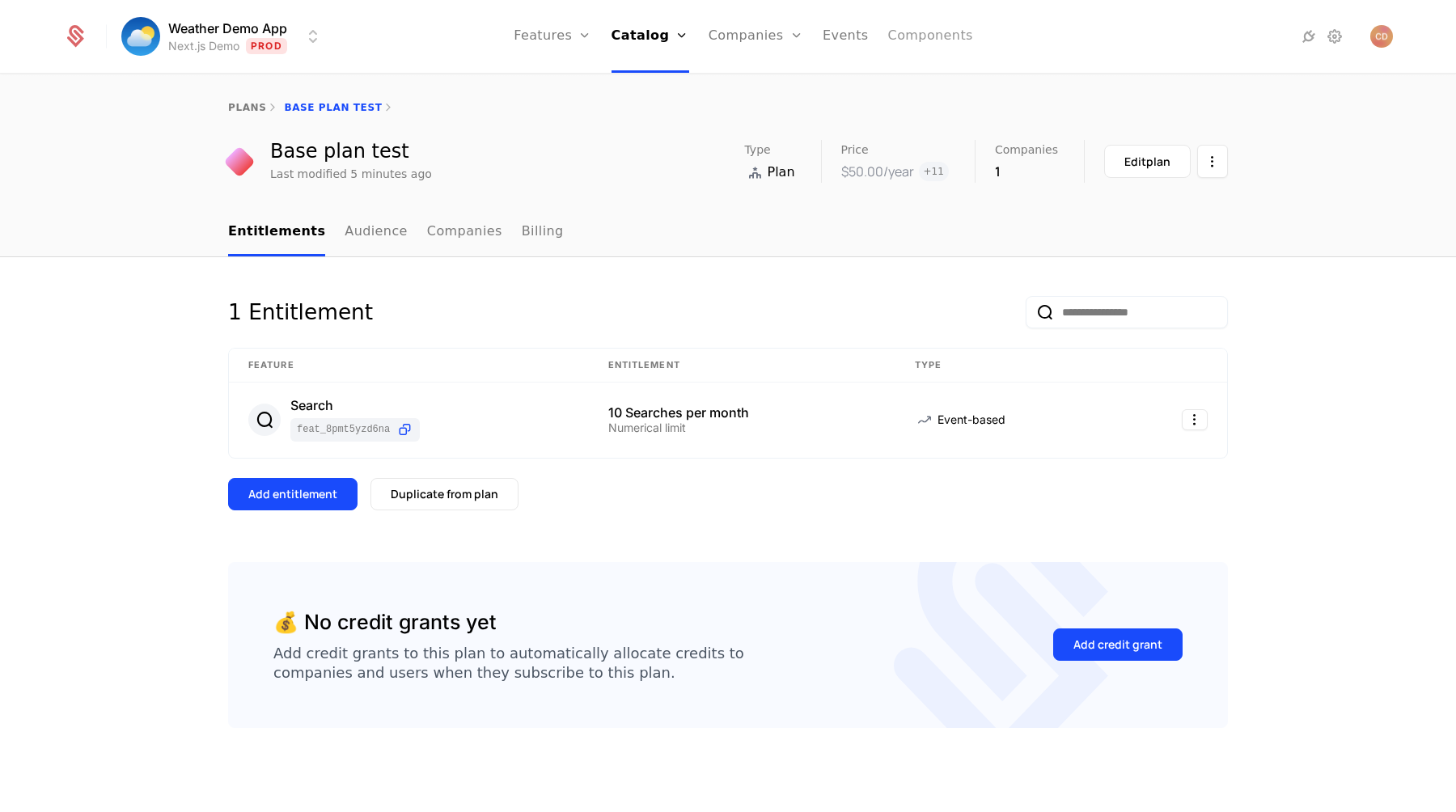
click at [916, 41] on link "Components" at bounding box center [931, 36] width 85 height 73
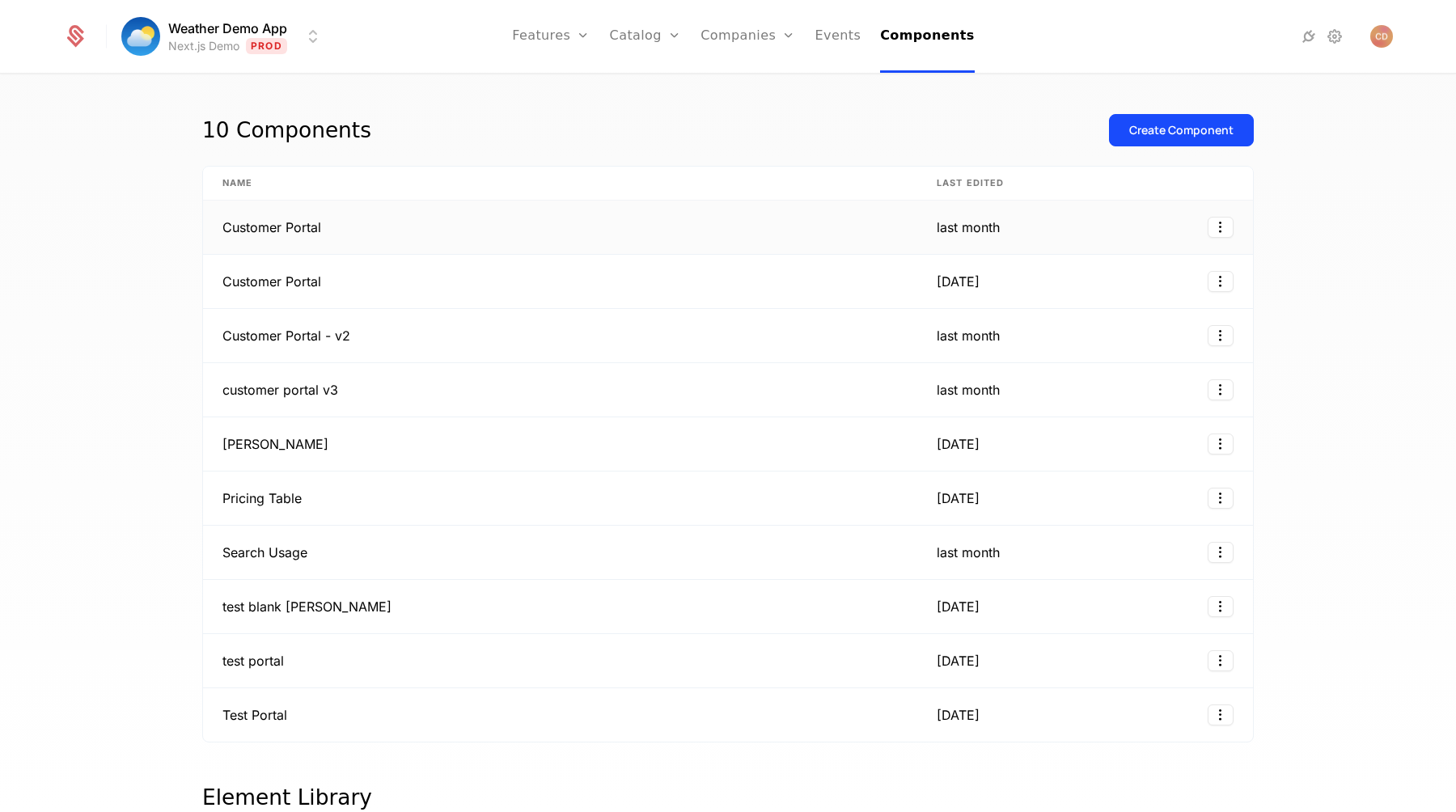
click at [682, 222] on td "Customer Portal" at bounding box center [560, 228] width 714 height 55
click at [362, 495] on td "Pricing Table" at bounding box center [560, 498] width 714 height 55
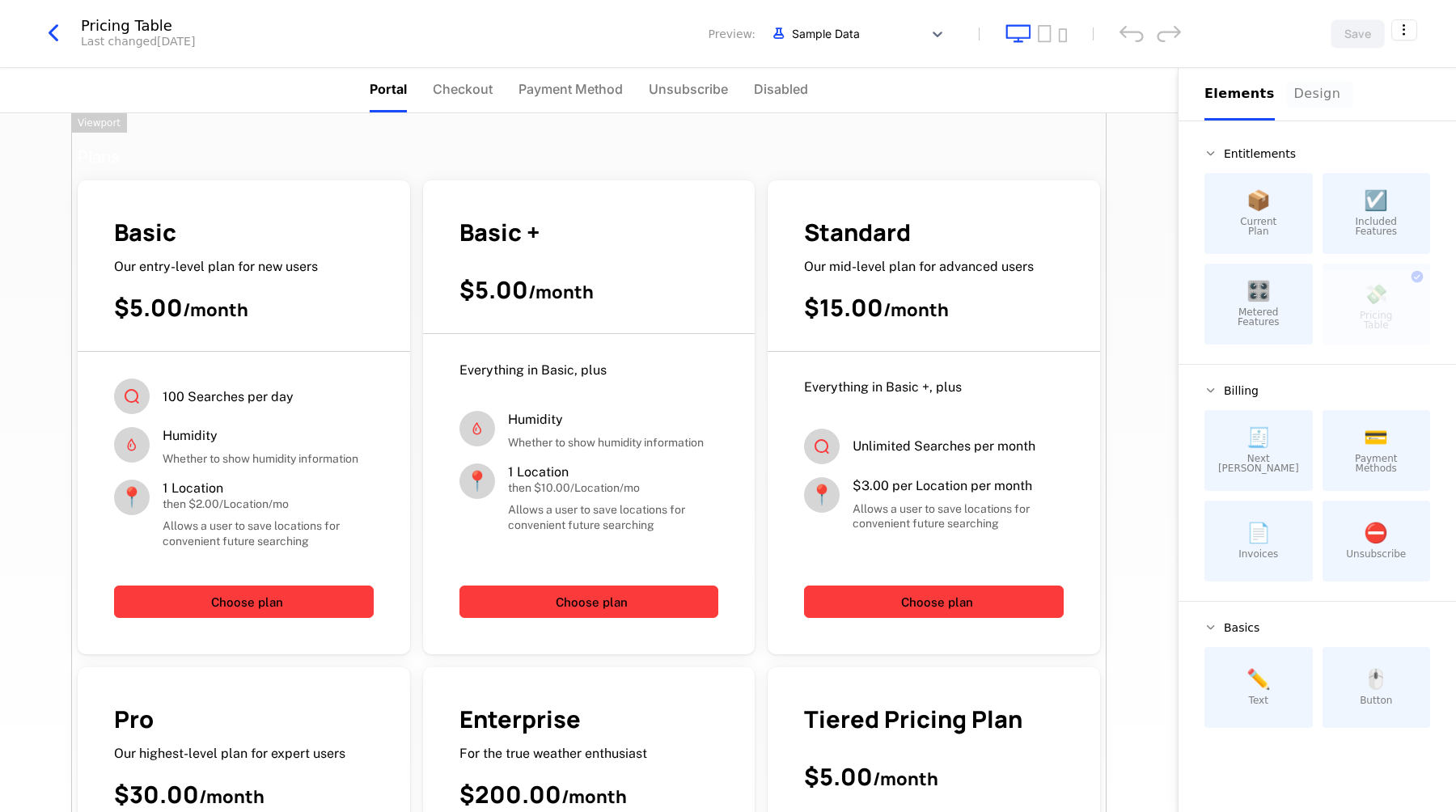
click at [1304, 91] on div "Design" at bounding box center [1320, 94] width 52 height 19
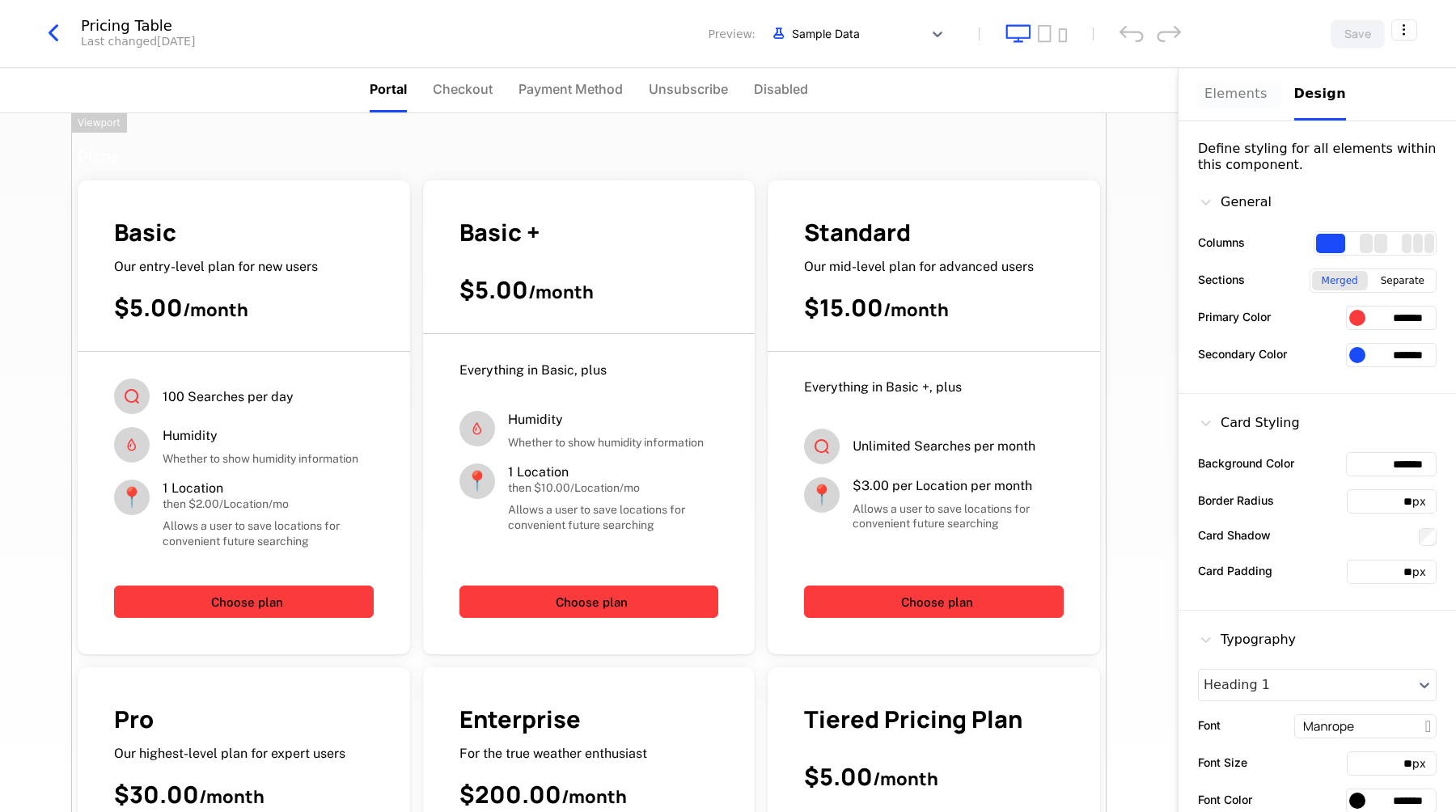
click at [1237, 94] on div "Elements" at bounding box center [1240, 94] width 70 height 19
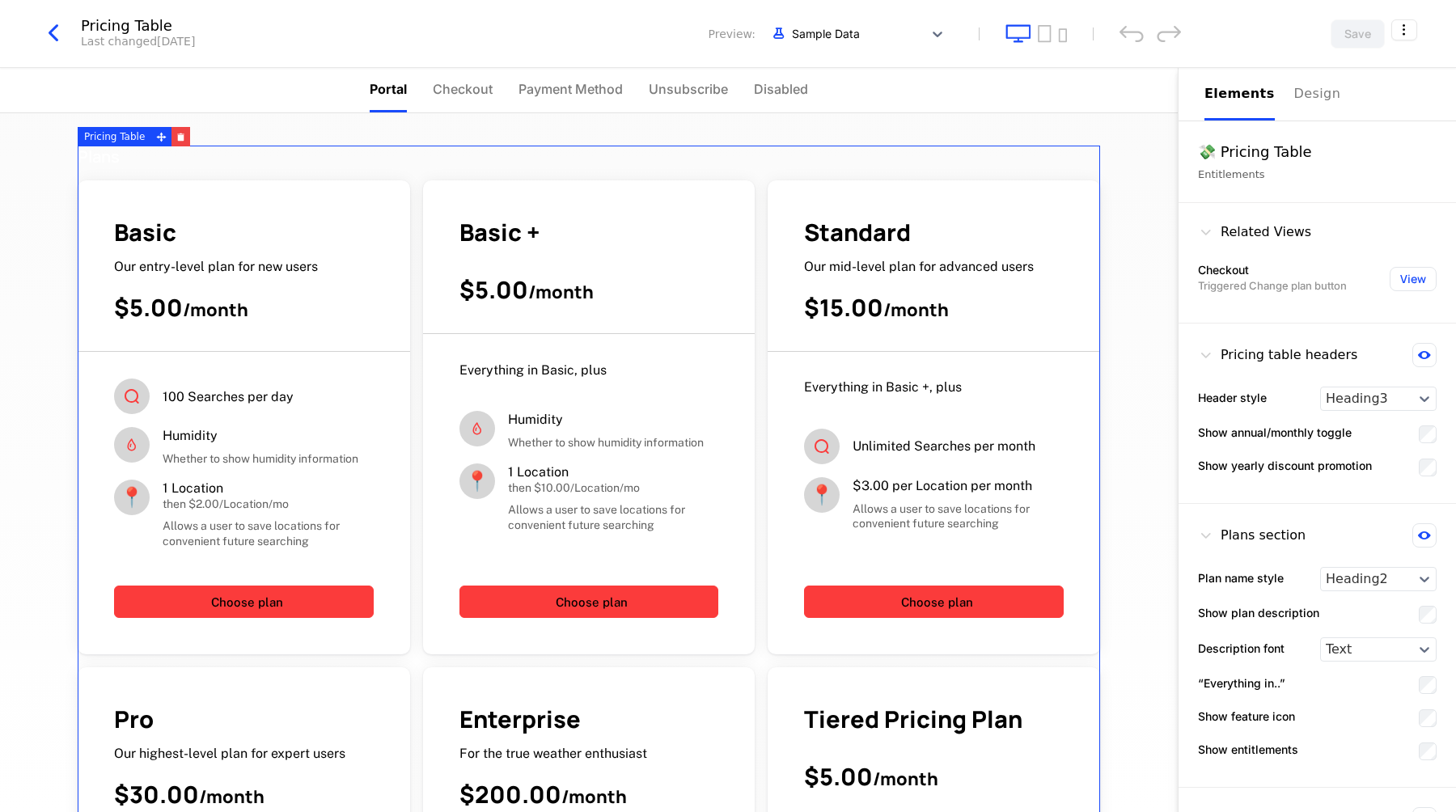
click at [1081, 149] on div "Plans" at bounding box center [588, 156] width 1023 height 22
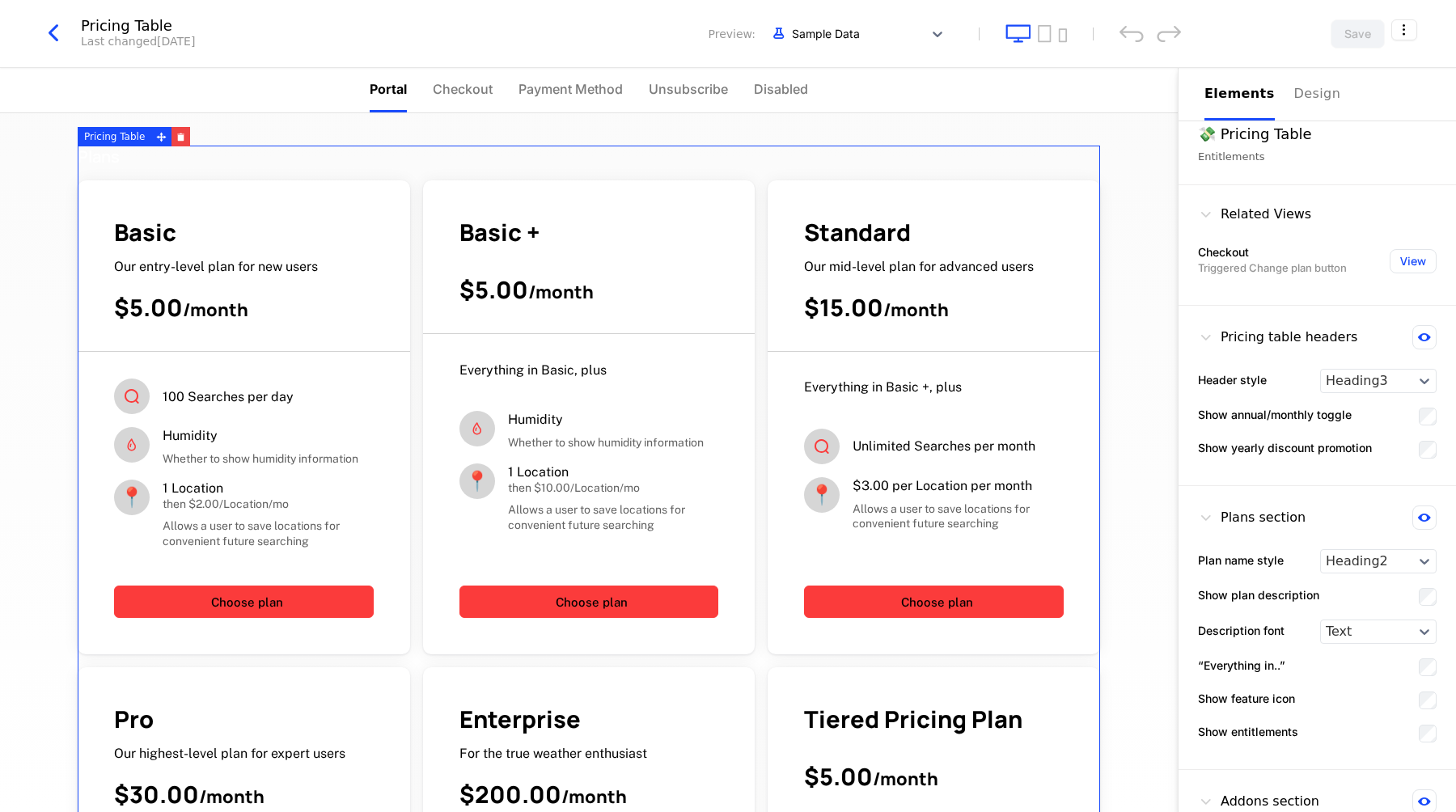
scroll to position [7, 0]
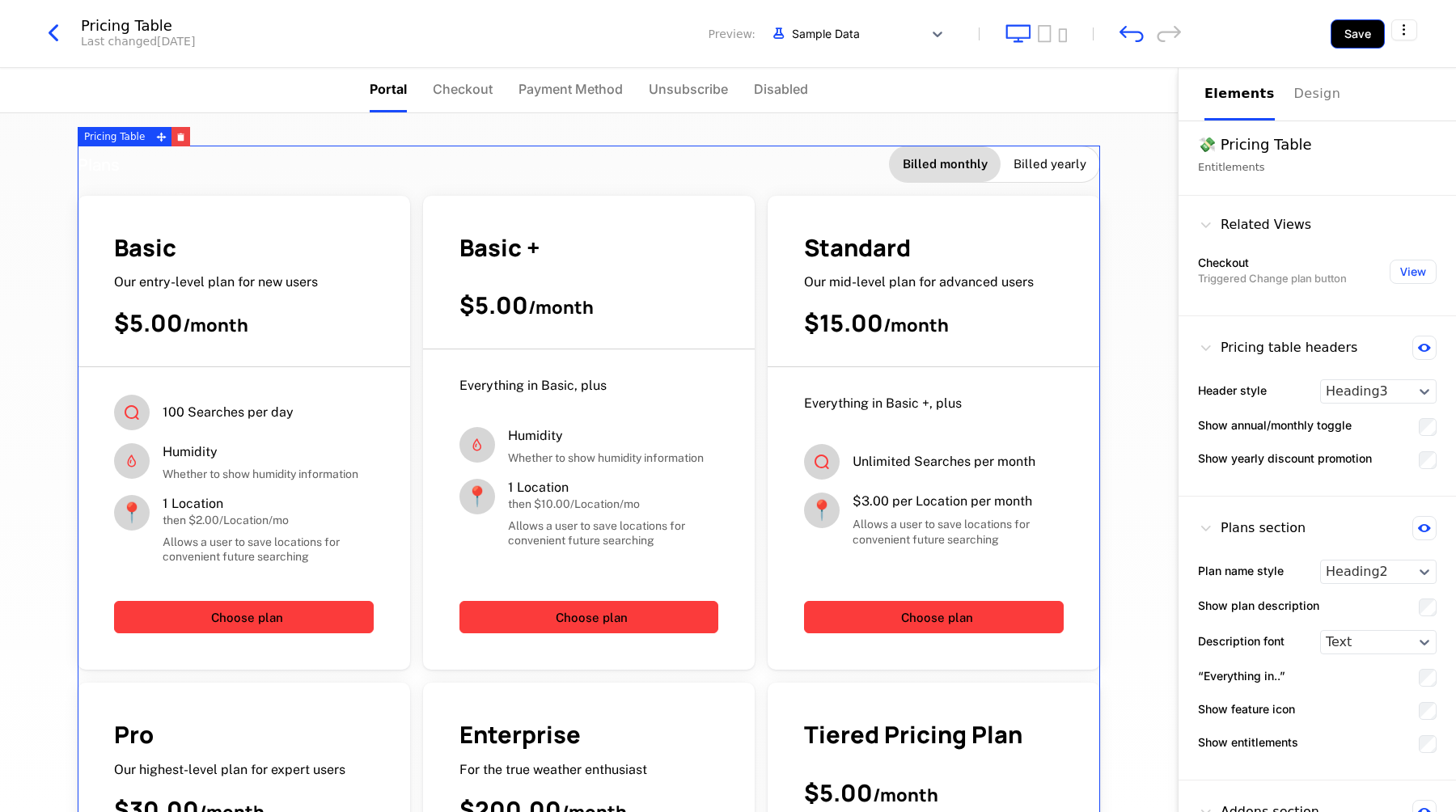
click at [1360, 34] on button "Save" at bounding box center [1358, 33] width 55 height 29
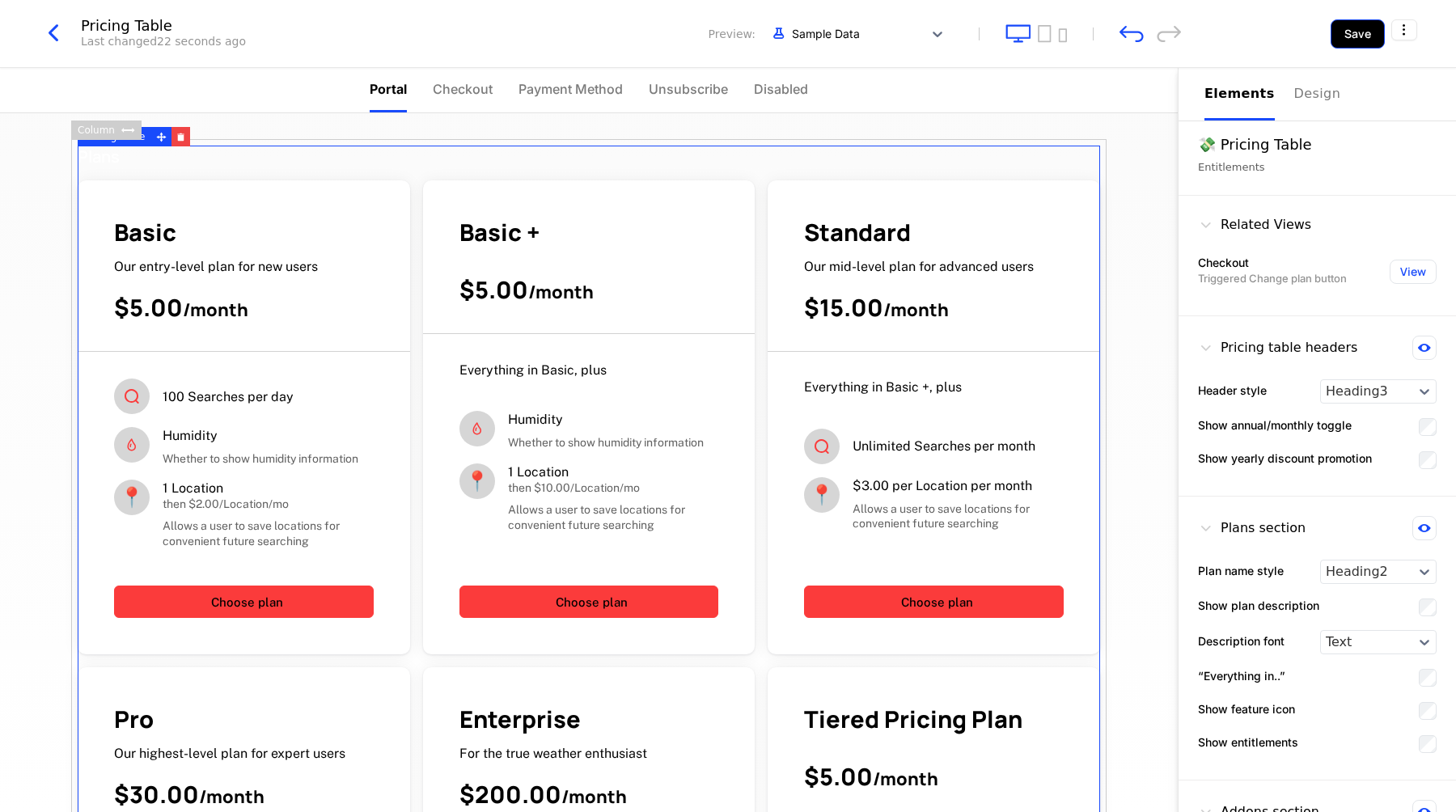
click at [1345, 34] on button "Save" at bounding box center [1358, 33] width 55 height 29
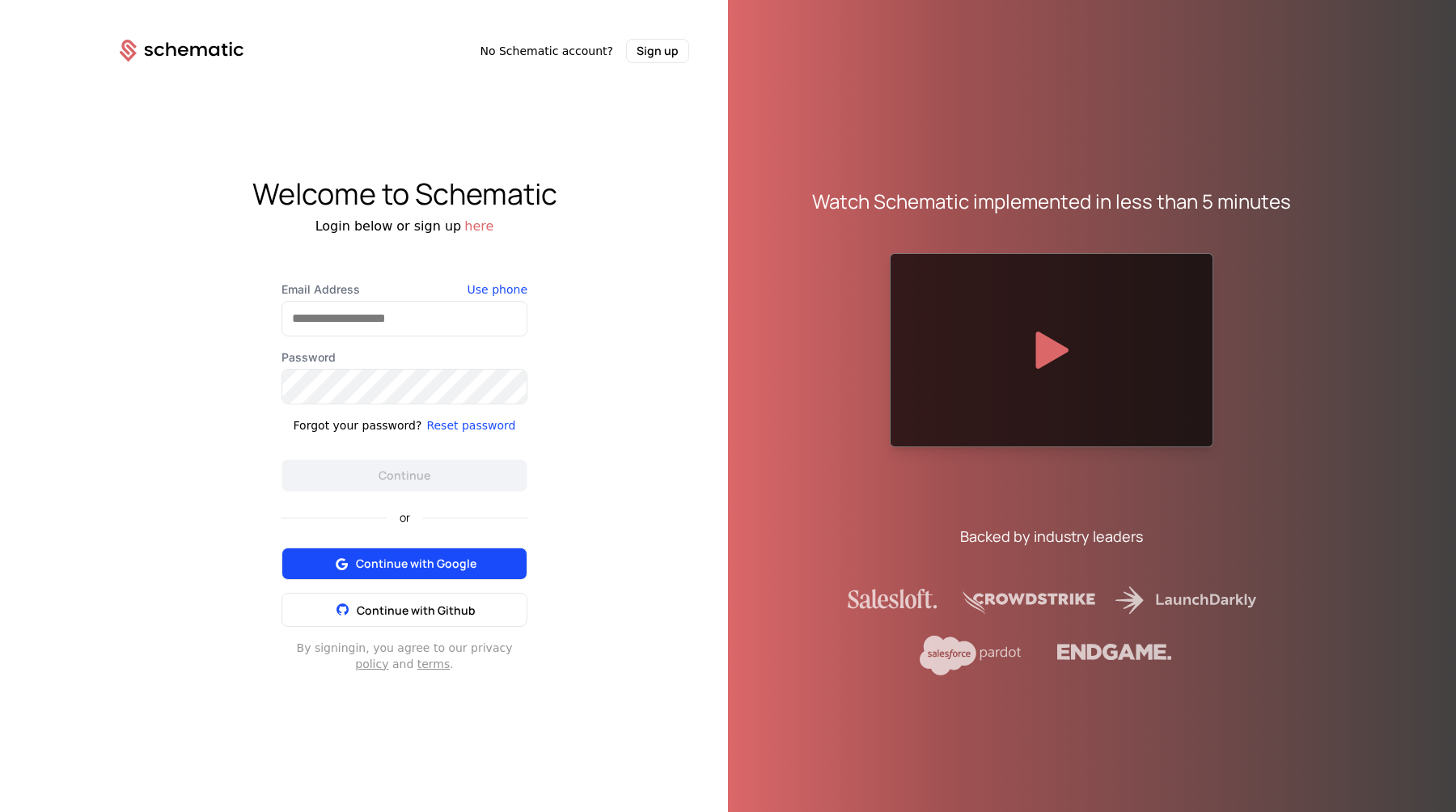
click at [447, 554] on button "Continue with Google" at bounding box center [404, 564] width 246 height 33
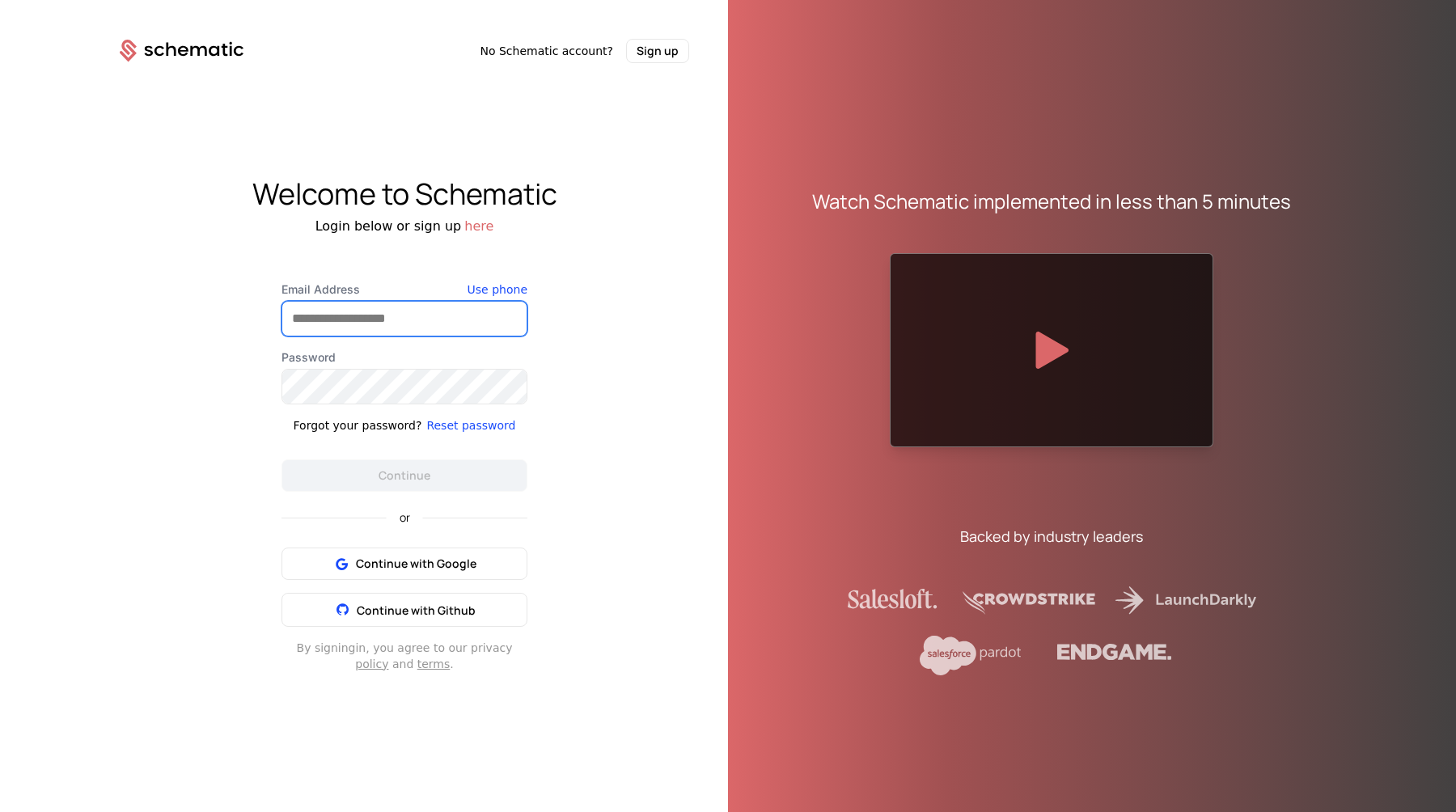
click at [375, 321] on input "Email Address" at bounding box center [404, 319] width 244 height 34
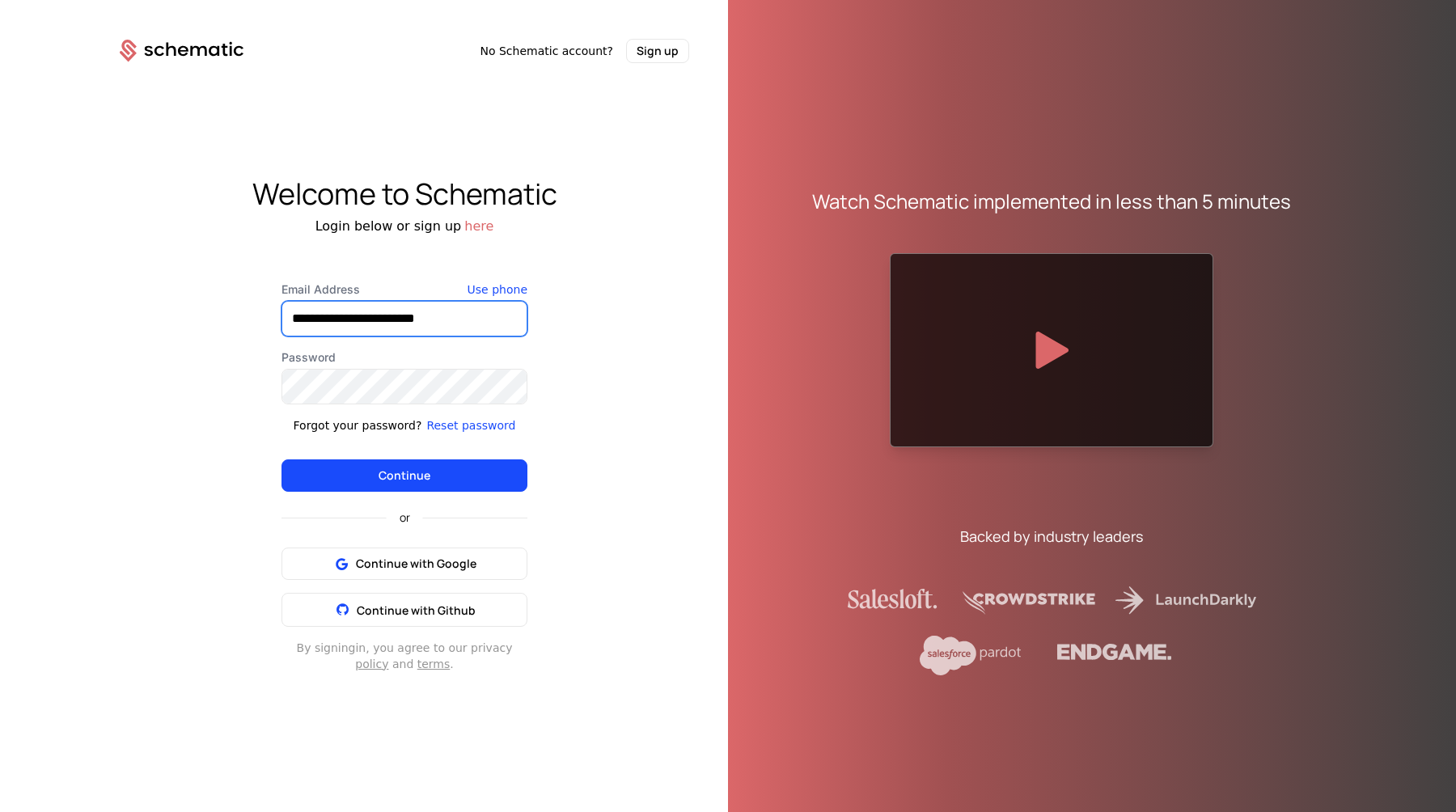
type input "**********"
click at [282, 460] on button "Continue" at bounding box center [404, 476] width 246 height 33
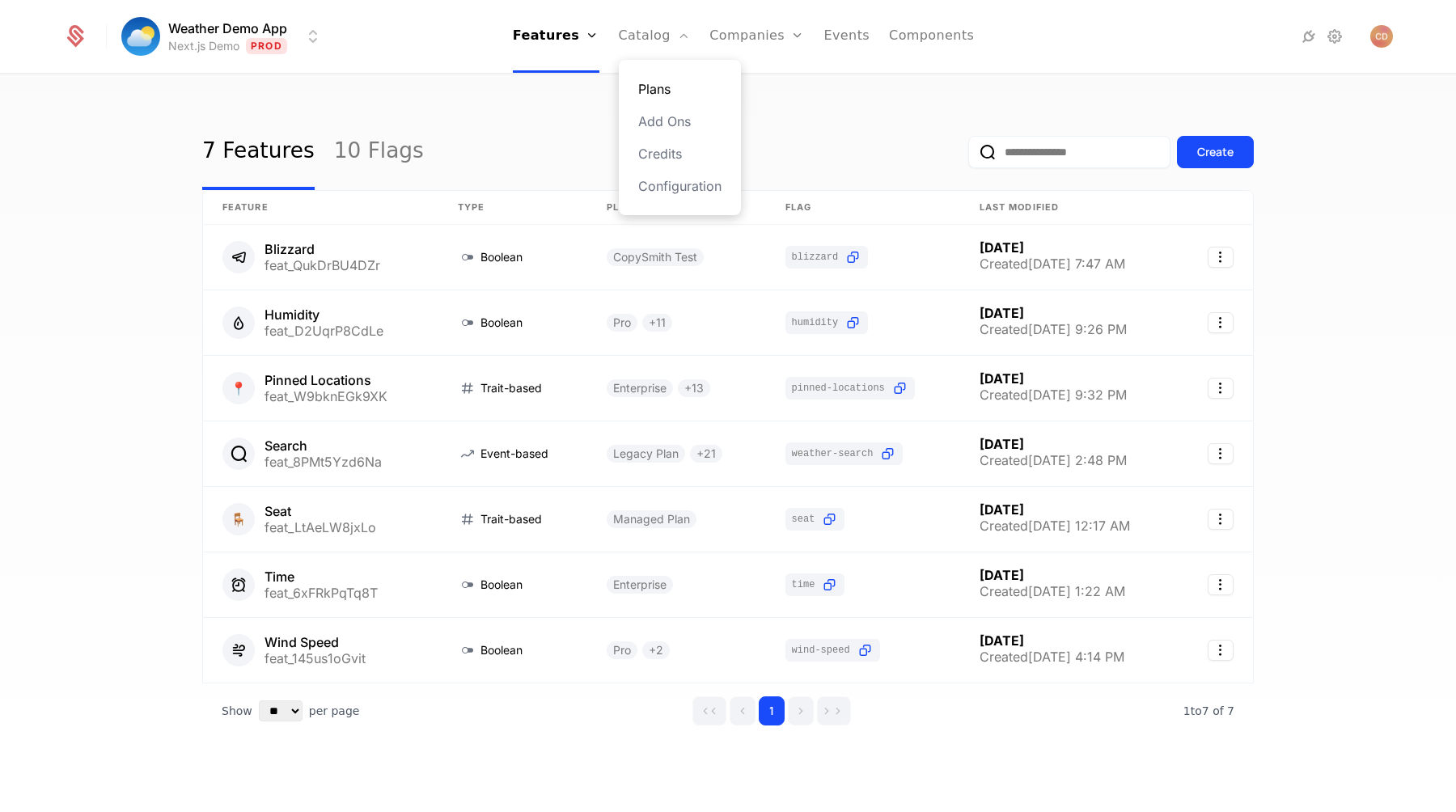
click at [658, 85] on link "Plans" at bounding box center [680, 89] width 84 height 19
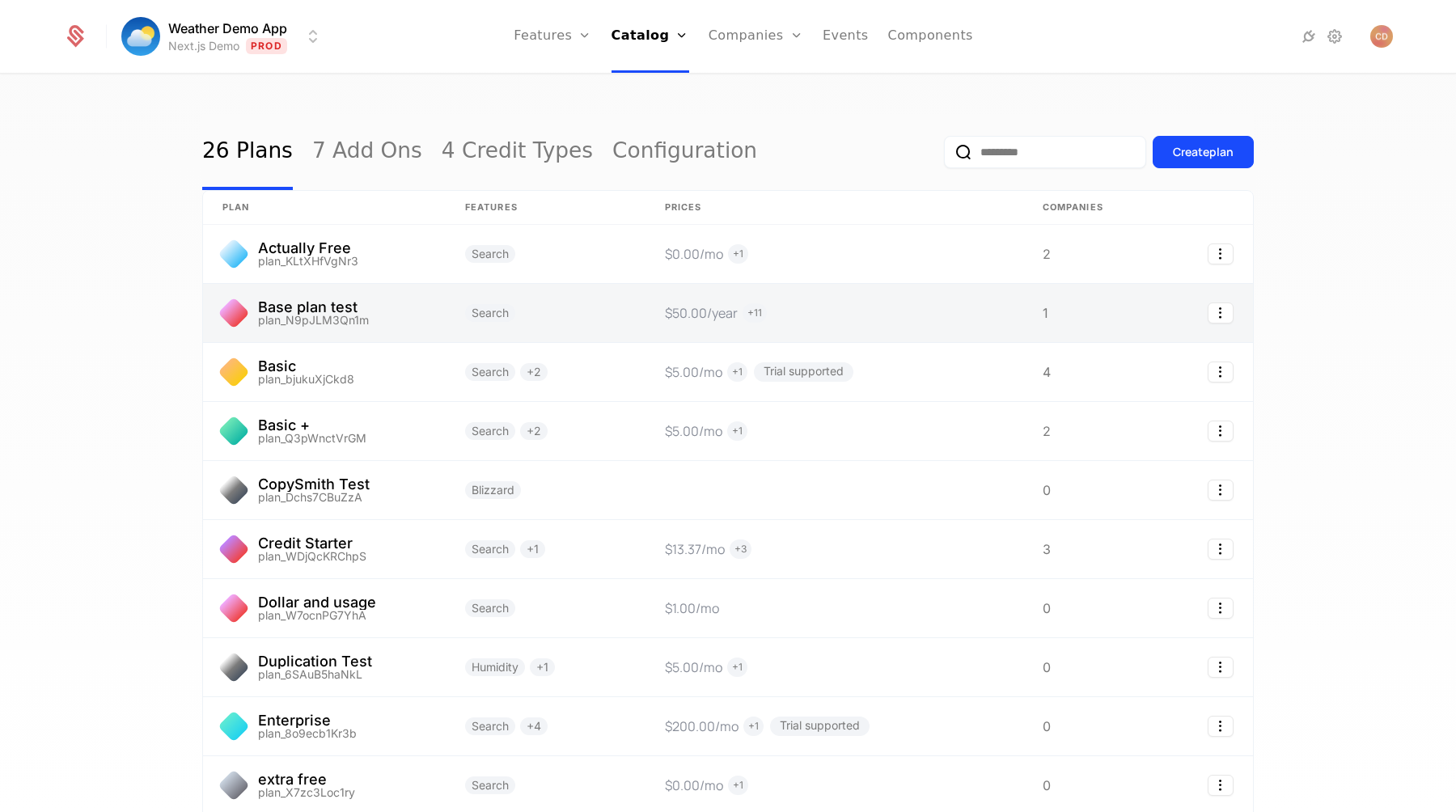
click at [613, 304] on link at bounding box center [545, 313] width 200 height 58
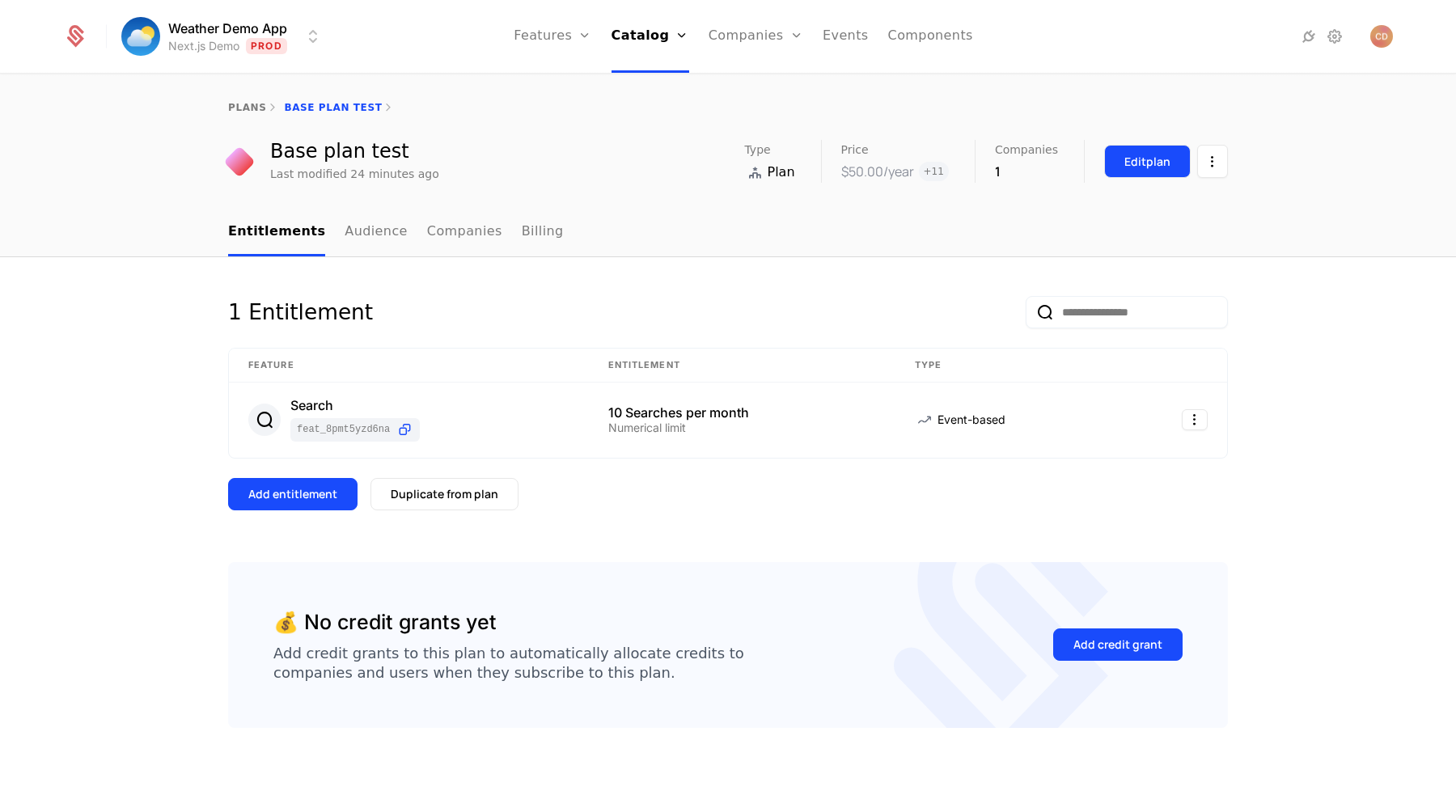
click at [1123, 170] on button "Edit plan" at bounding box center [1148, 161] width 86 height 33
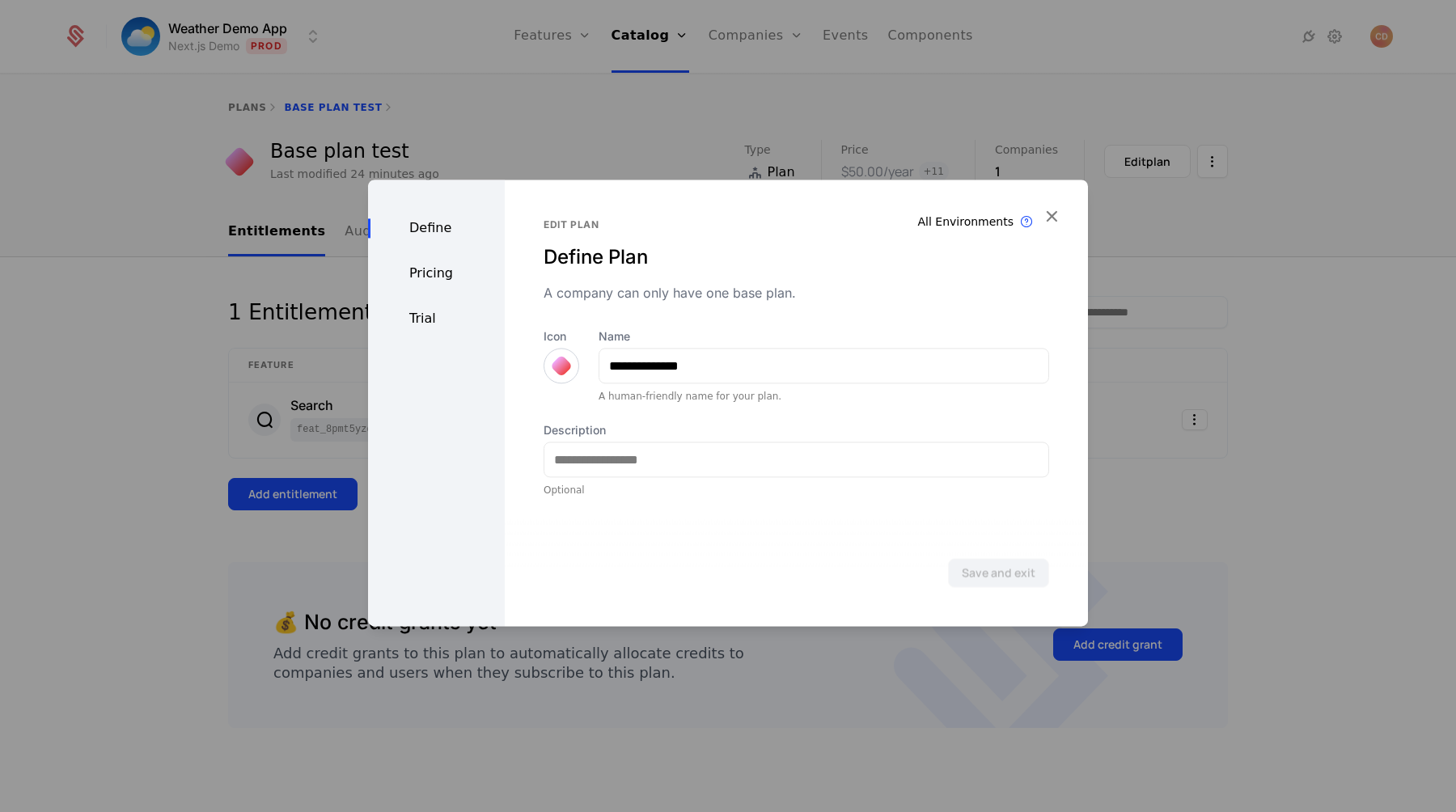
click at [445, 270] on div "Pricing" at bounding box center [436, 273] width 137 height 19
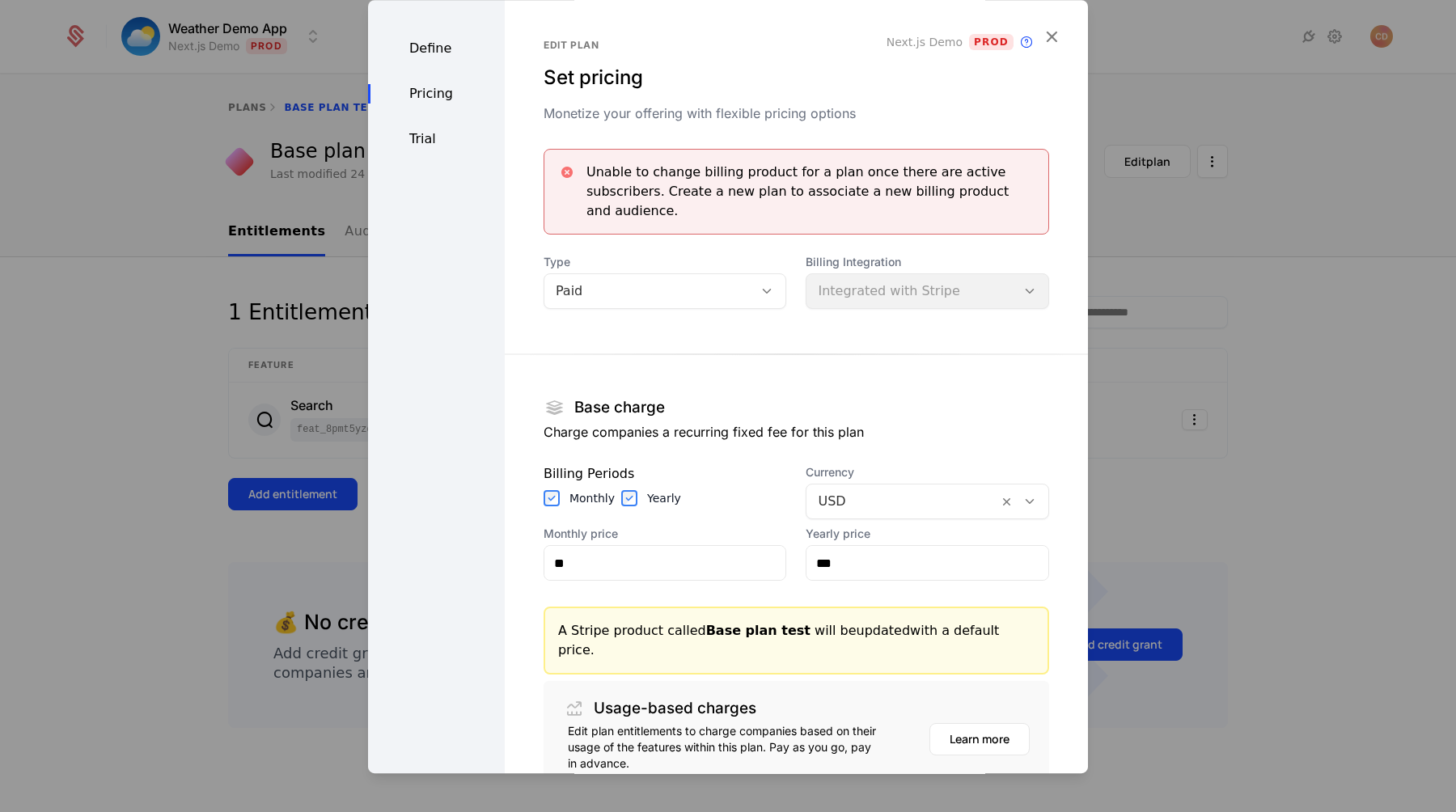
scroll to position [108, 0]
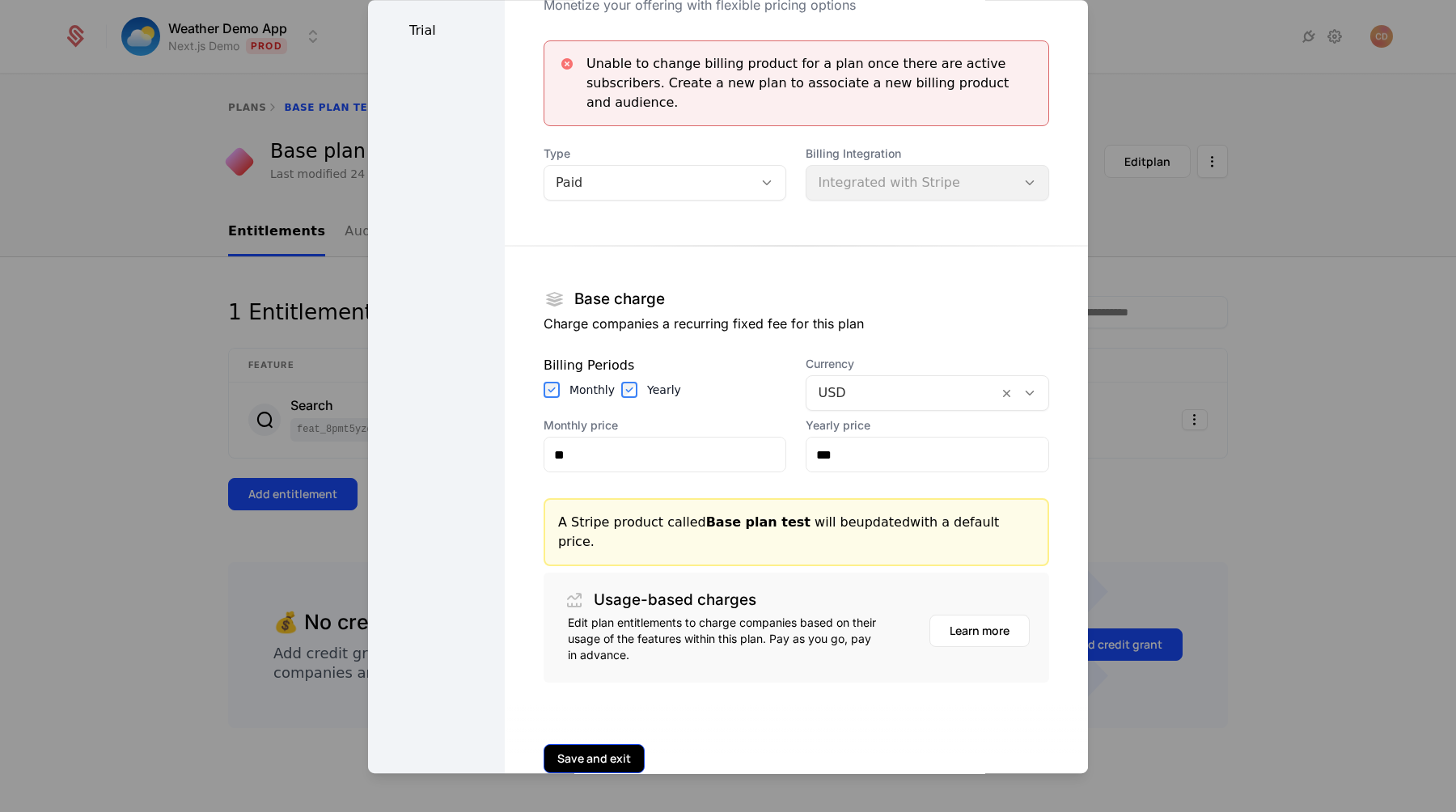
click at [617, 744] on button "Save and exit" at bounding box center [594, 758] width 101 height 29
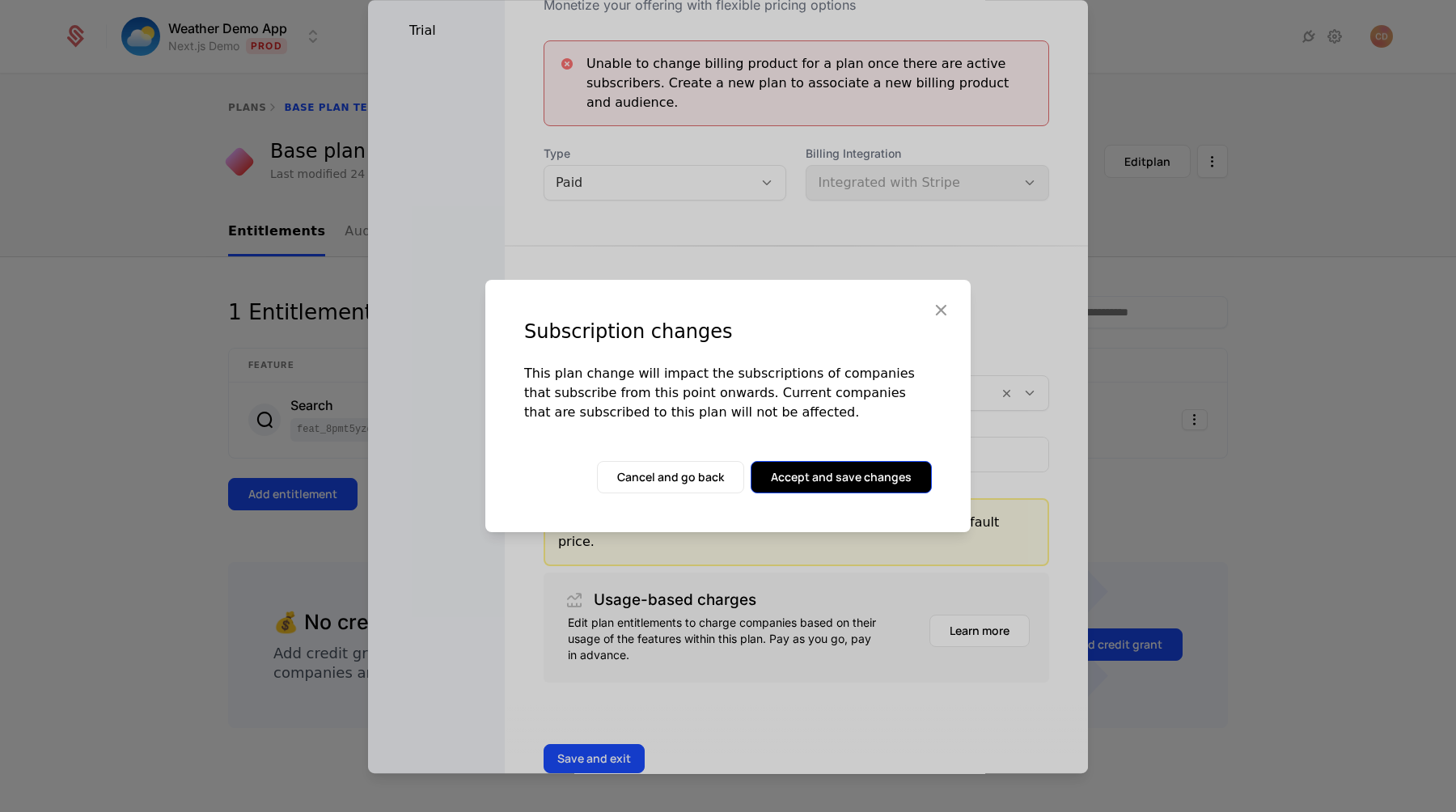
click at [863, 486] on button "Accept and save changes" at bounding box center [841, 477] width 181 height 33
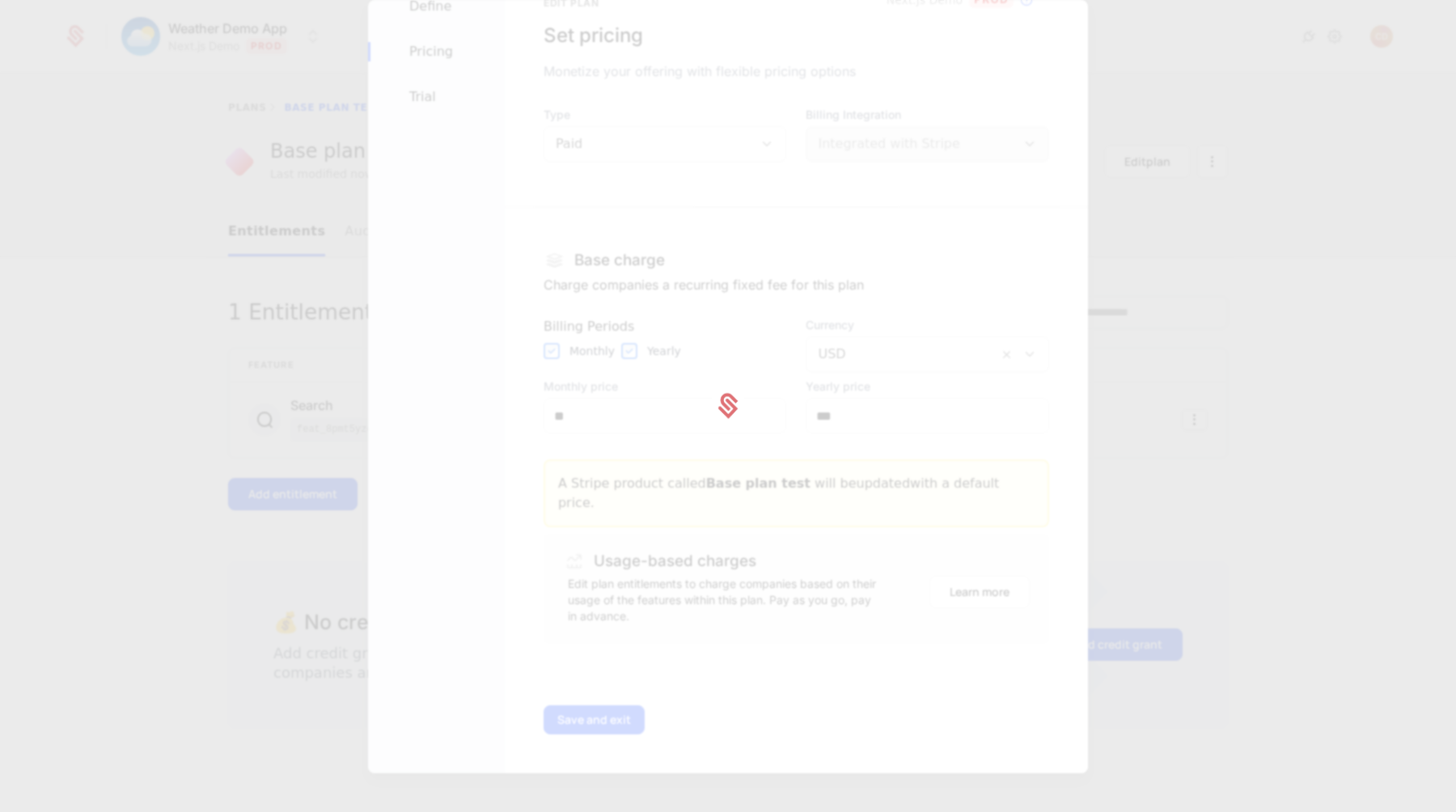
scroll to position [0, 0]
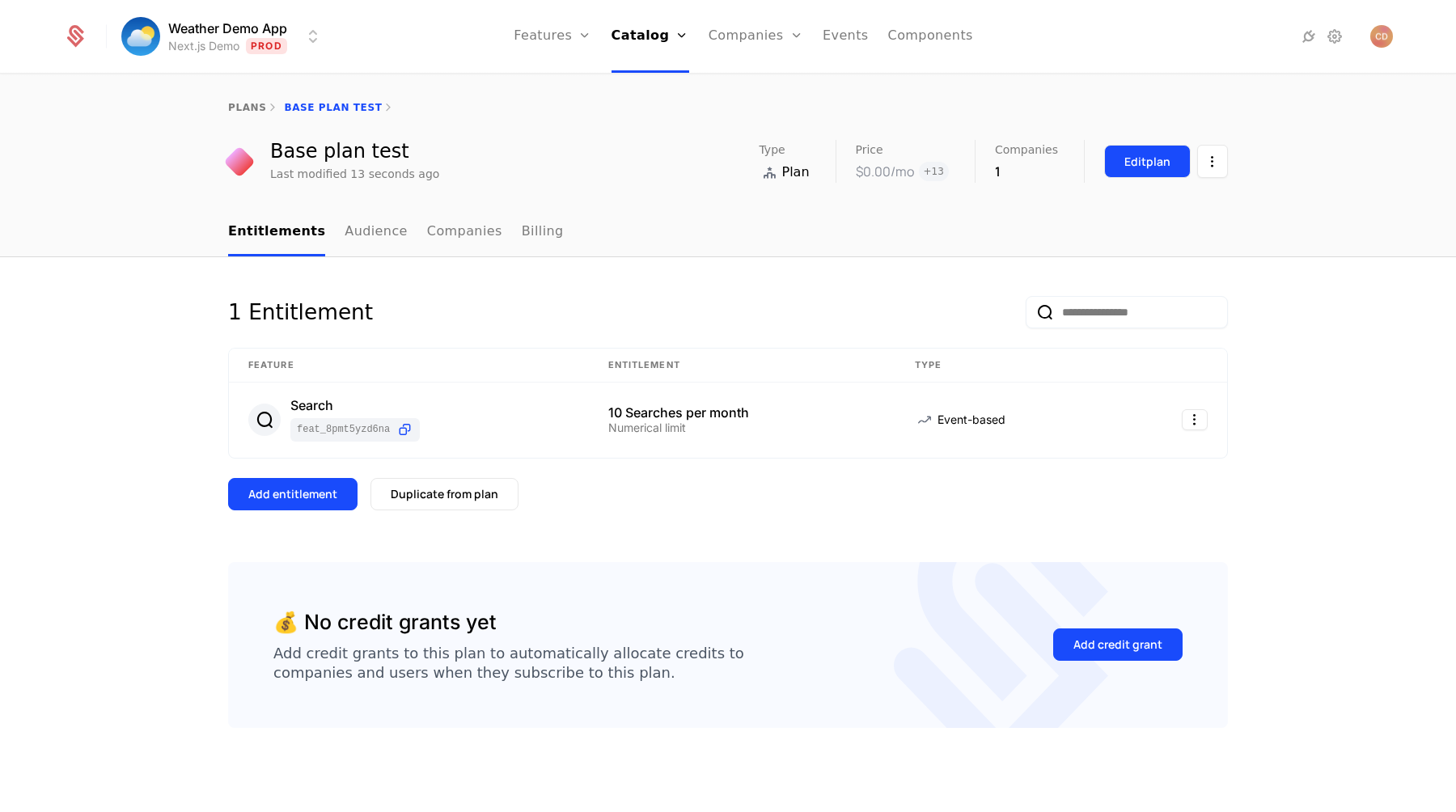
click at [1168, 166] on div "Edit plan" at bounding box center [1148, 162] width 46 height 16
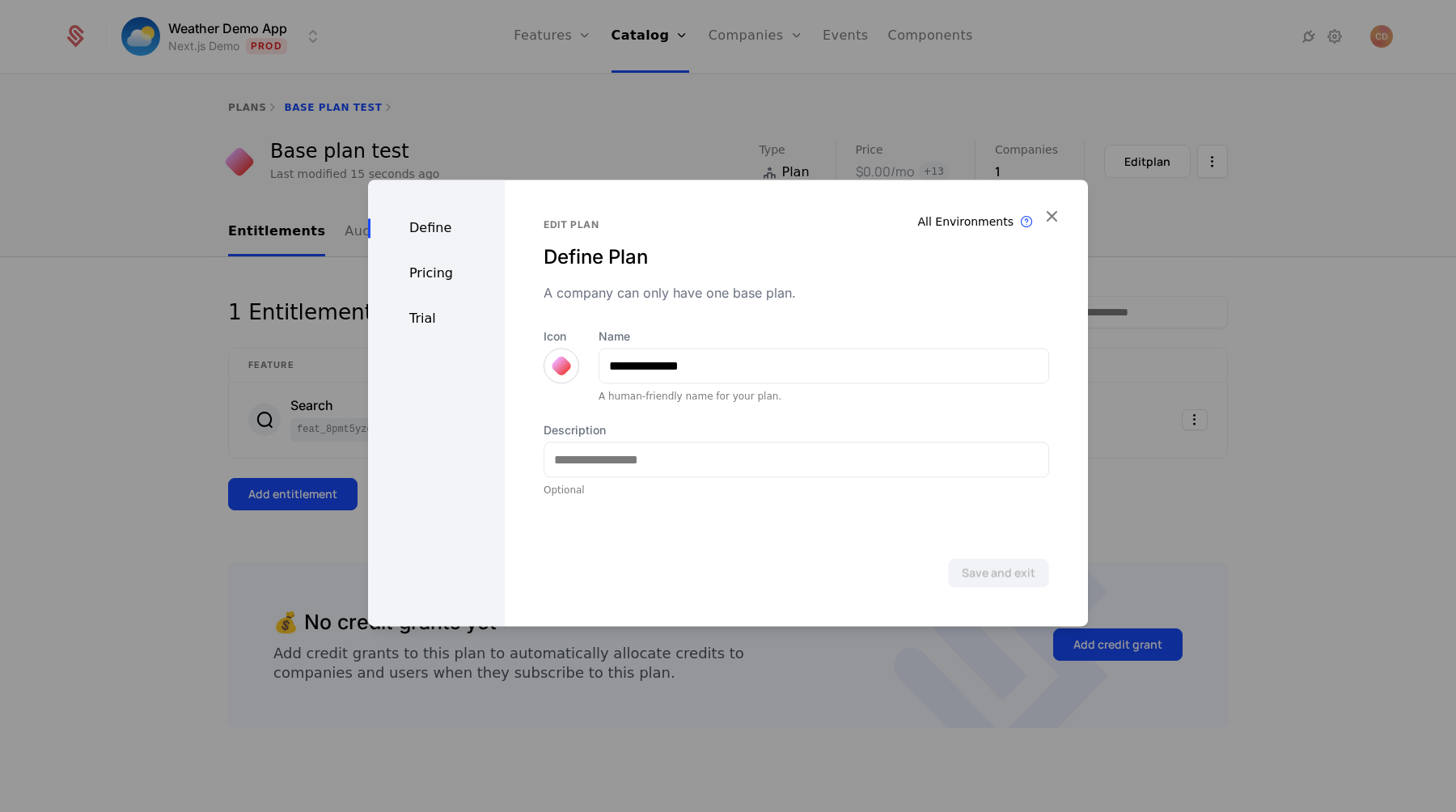
click at [458, 278] on div "Pricing" at bounding box center [436, 273] width 137 height 19
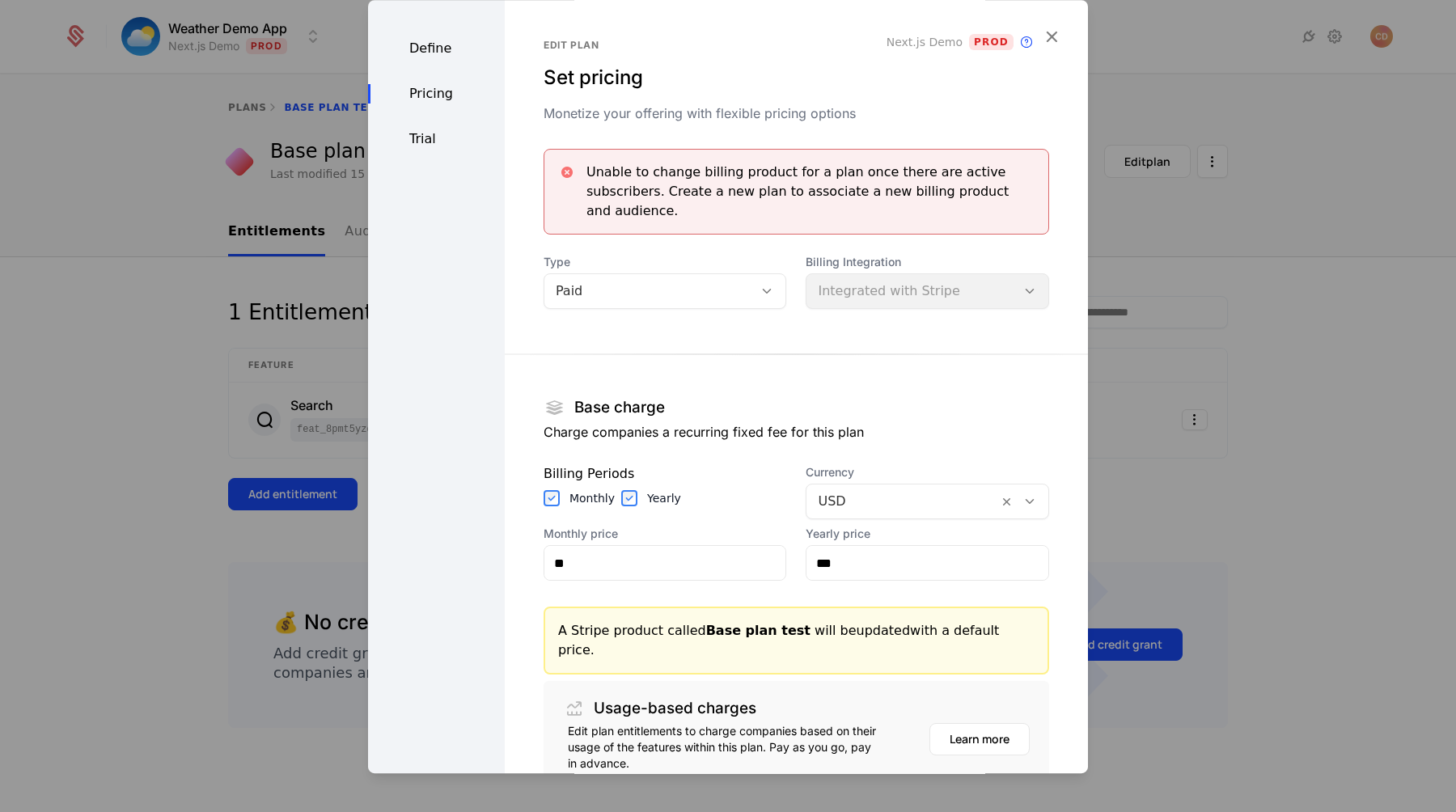
scroll to position [108, 0]
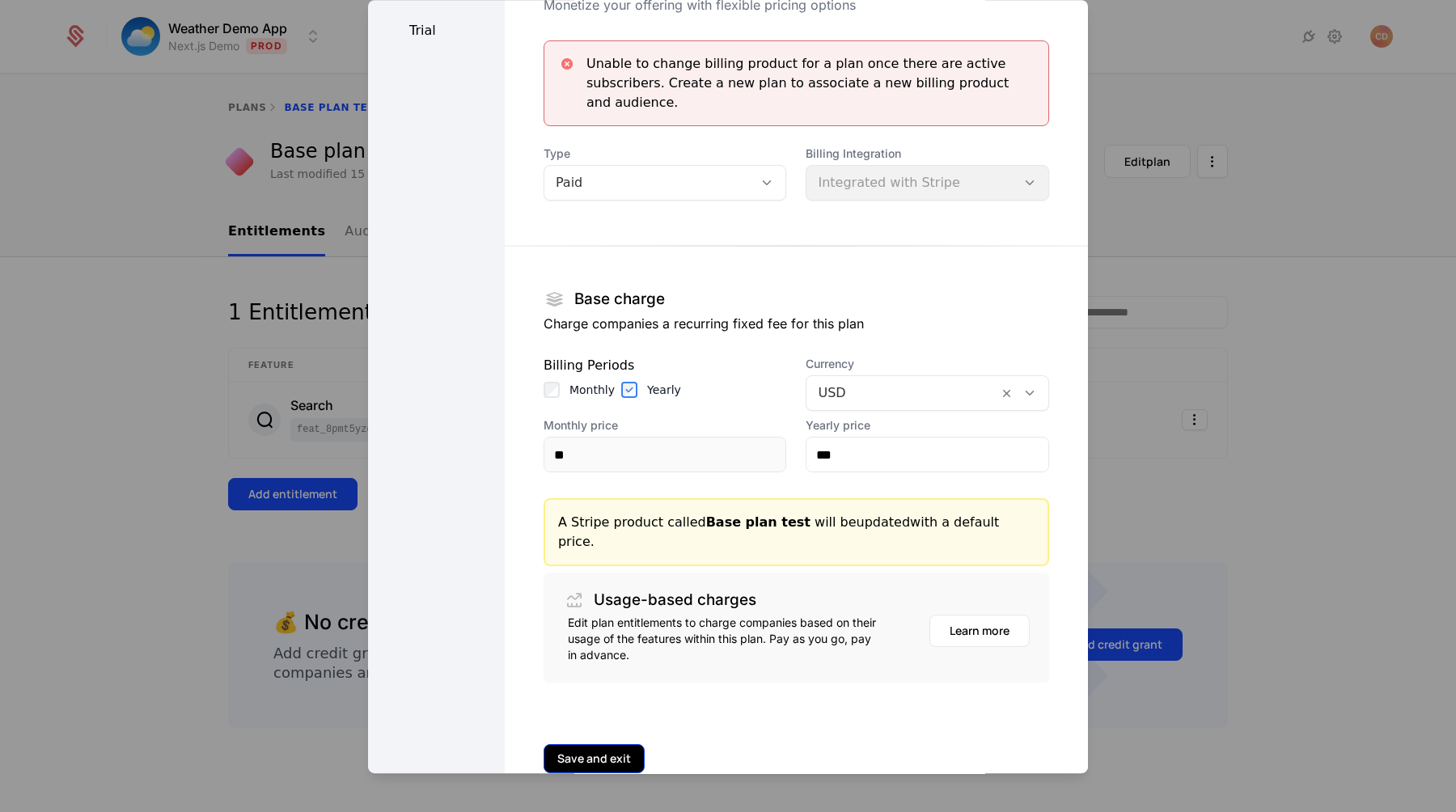
click at [586, 744] on button "Save and exit" at bounding box center [594, 758] width 101 height 29
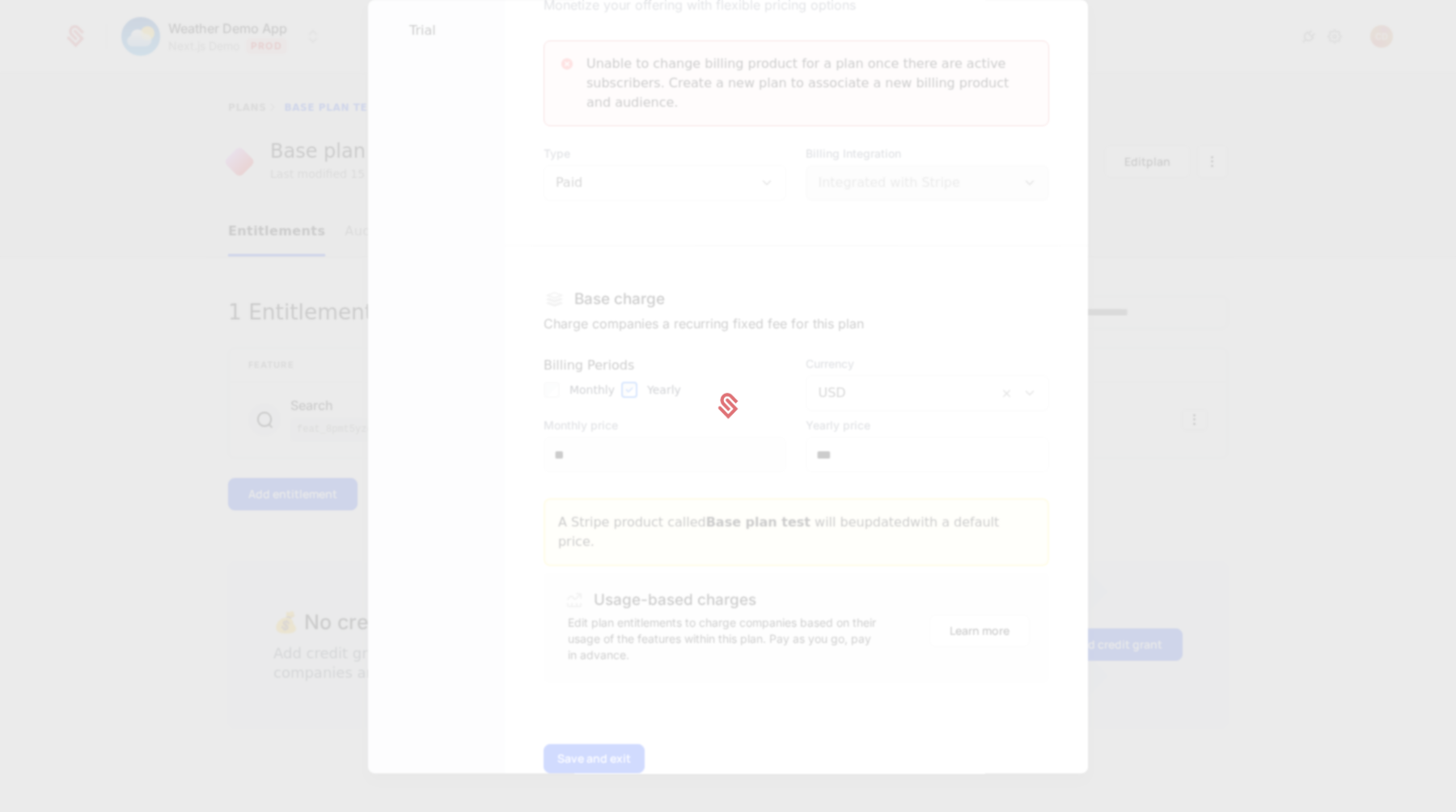
scroll to position [0, 0]
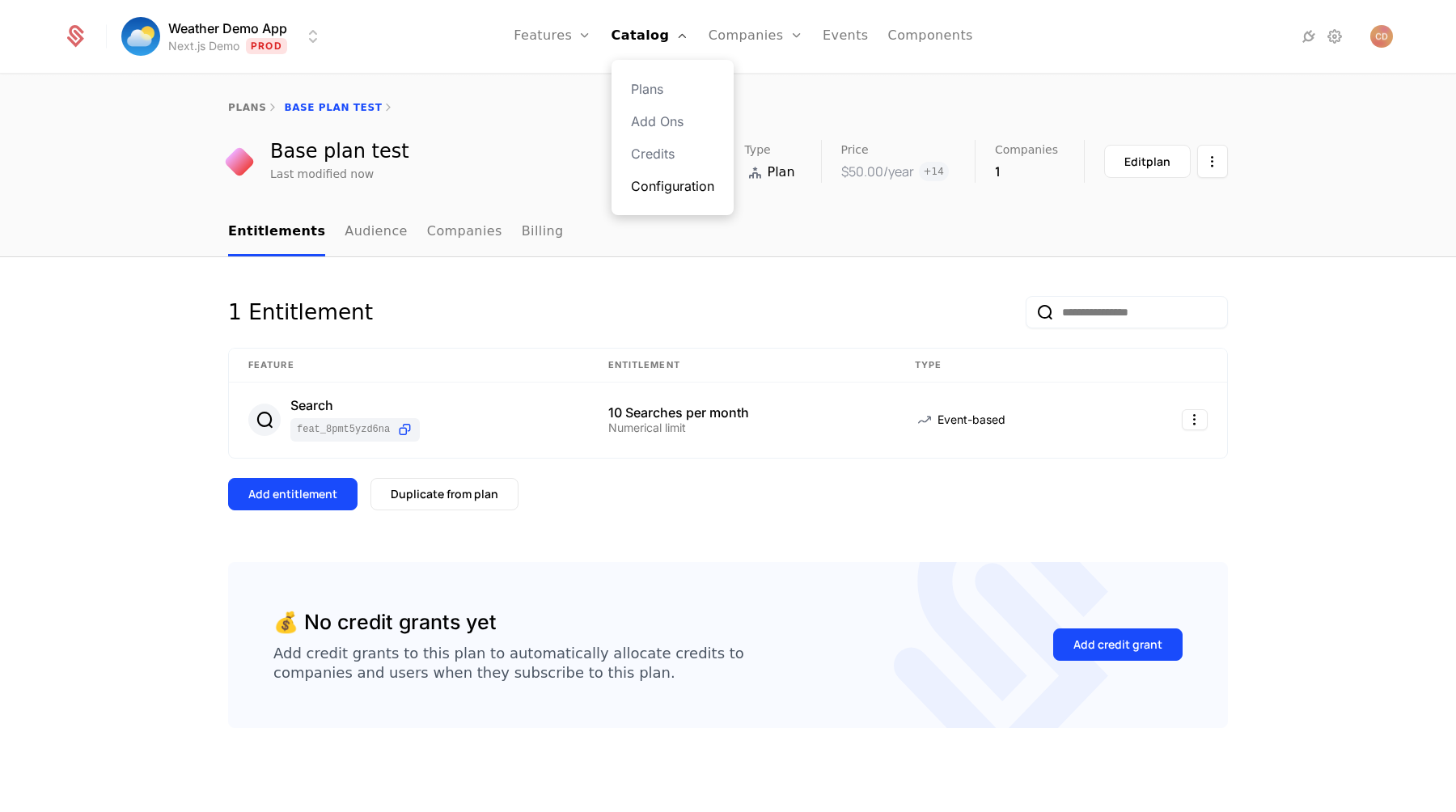
click at [660, 181] on link "Configuration" at bounding box center [672, 186] width 84 height 19
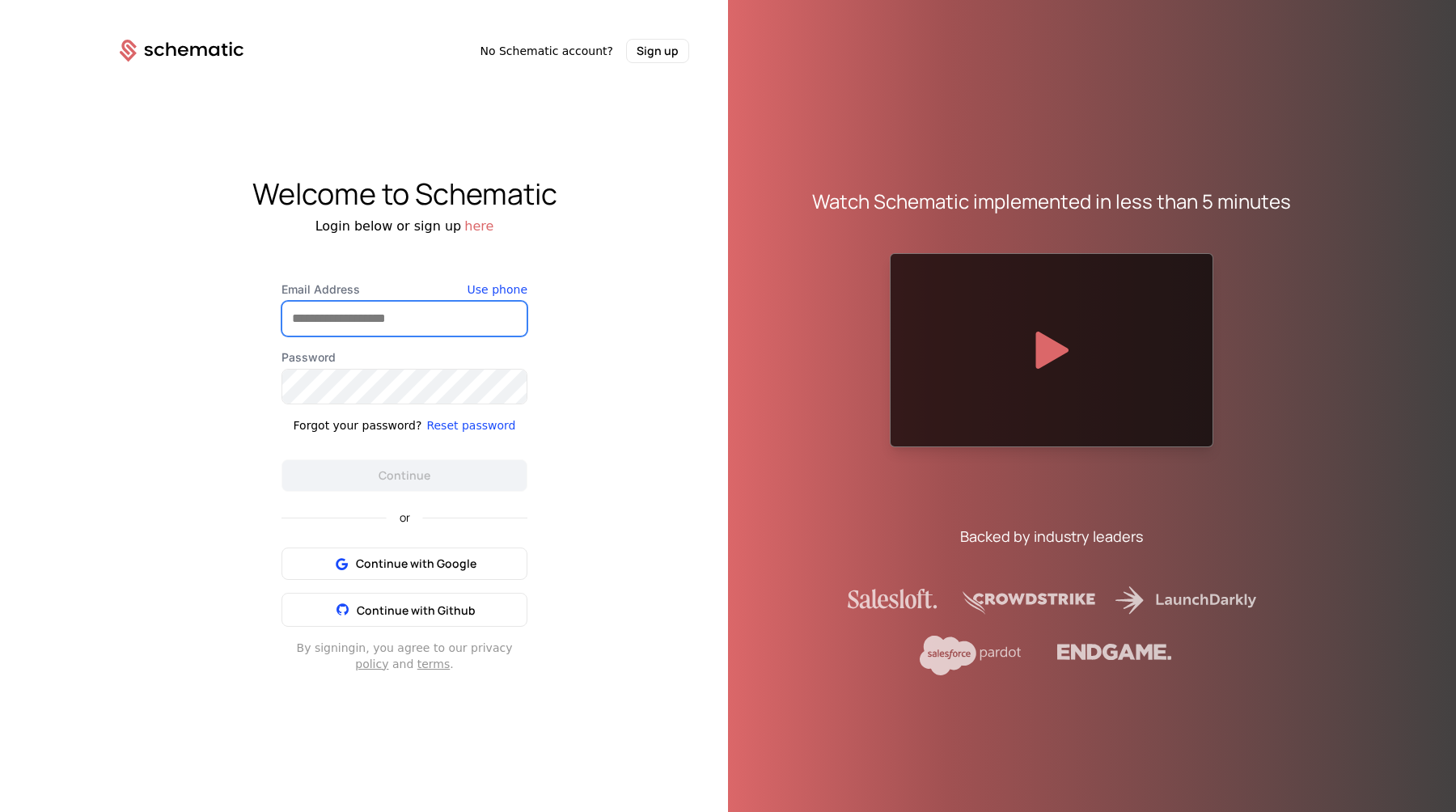
click at [373, 327] on input "Email Address" at bounding box center [404, 319] width 244 height 34
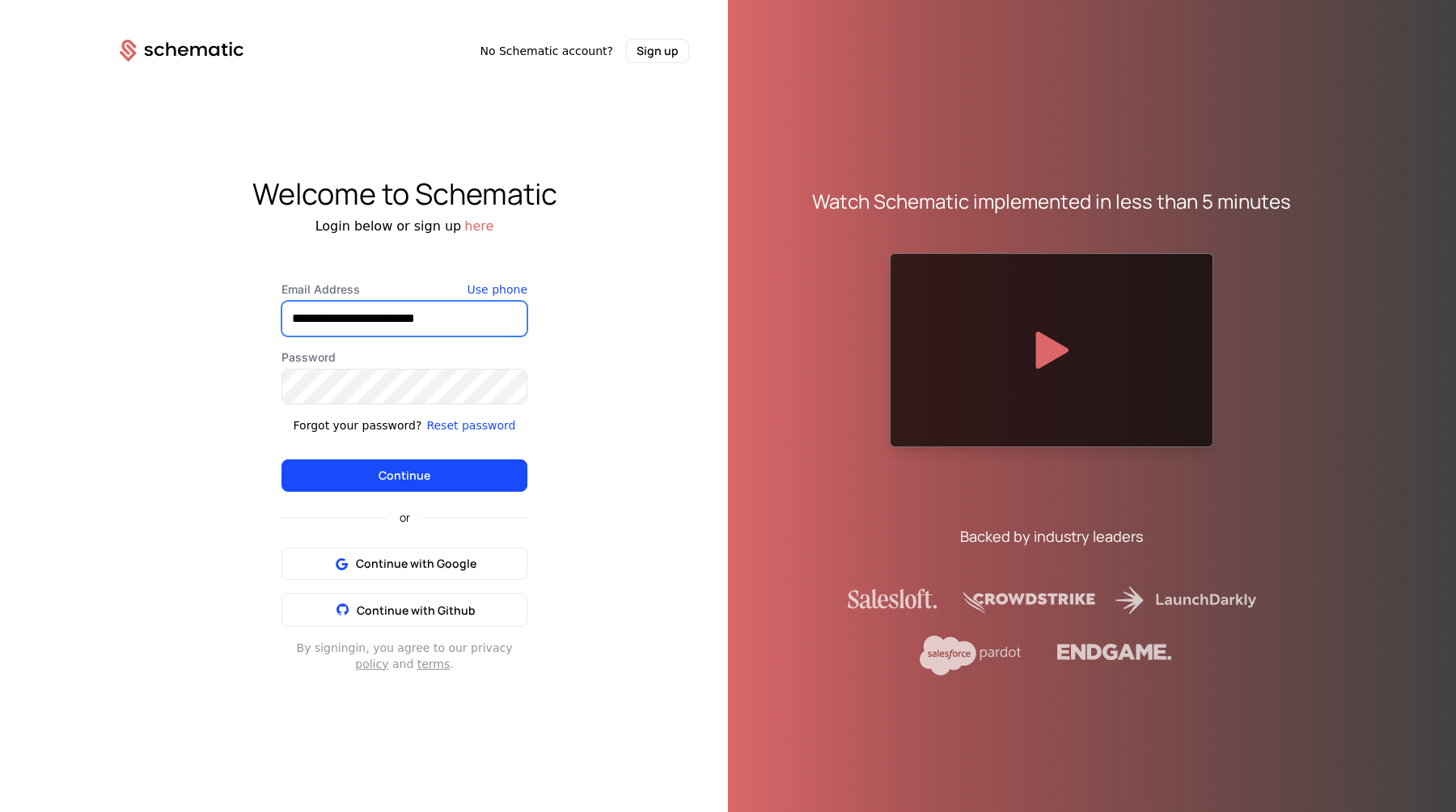
type input "**********"
click at [282, 460] on button "Continue" at bounding box center [404, 476] width 246 height 33
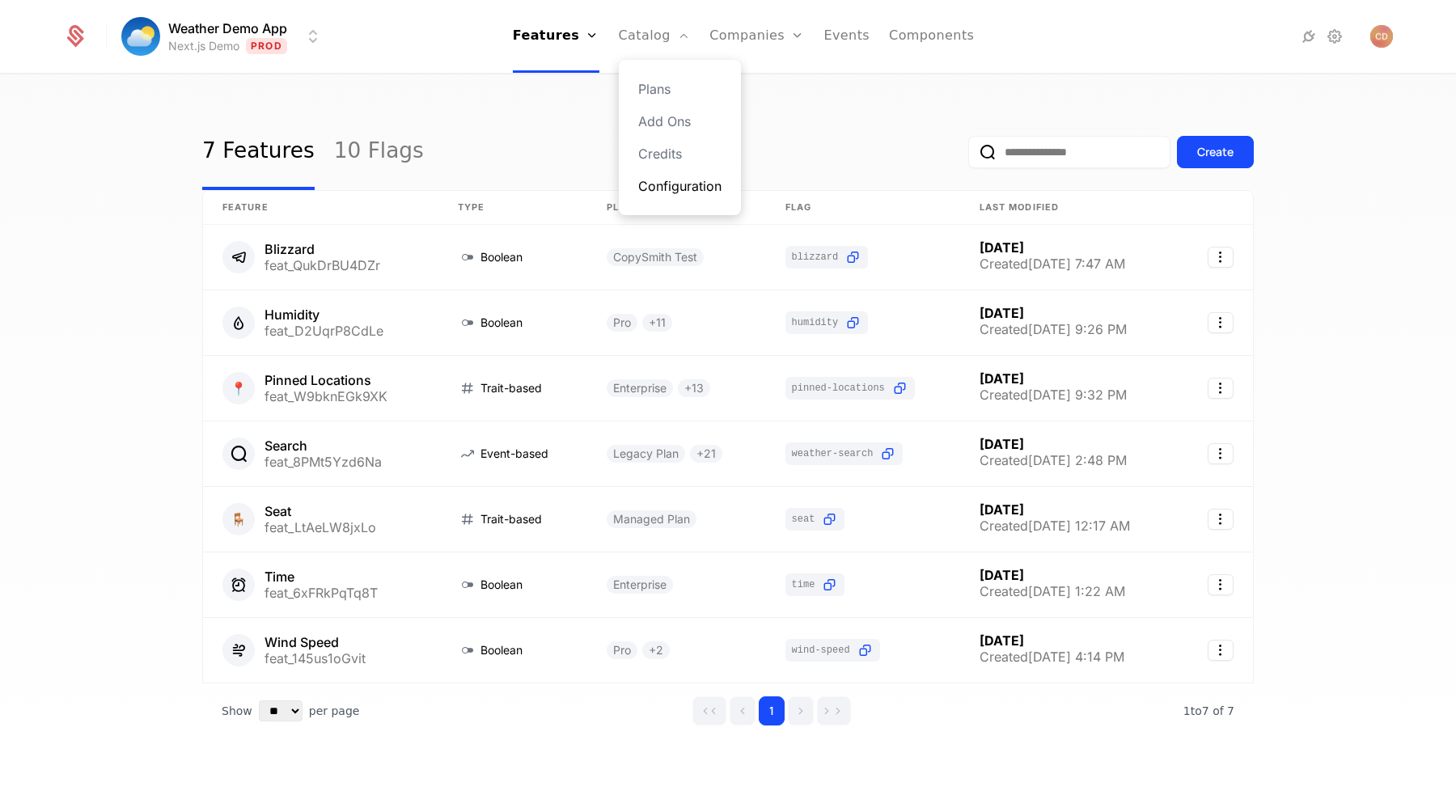
click at [662, 191] on link "Configuration" at bounding box center [680, 186] width 84 height 19
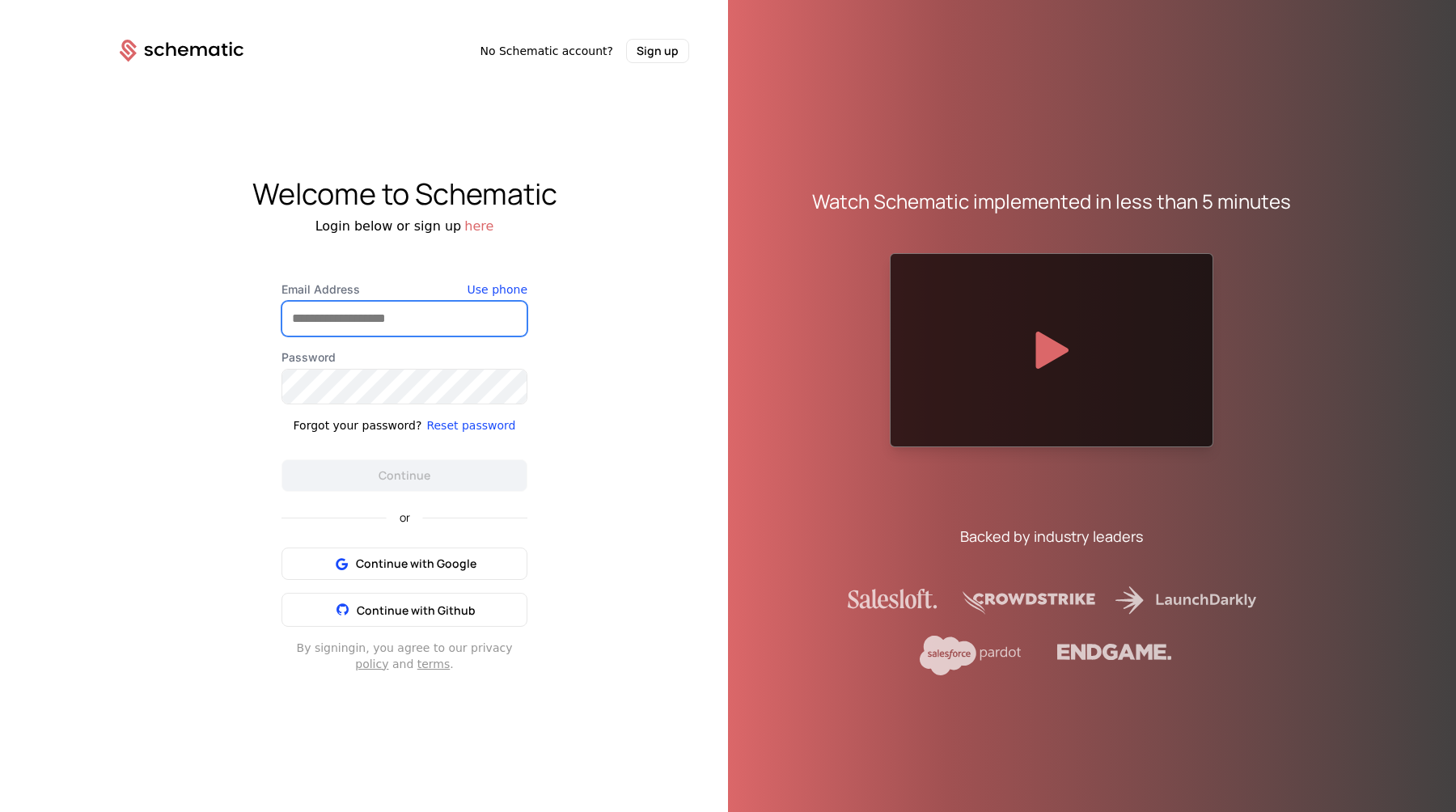
click at [422, 313] on input "Email Address" at bounding box center [404, 319] width 244 height 34
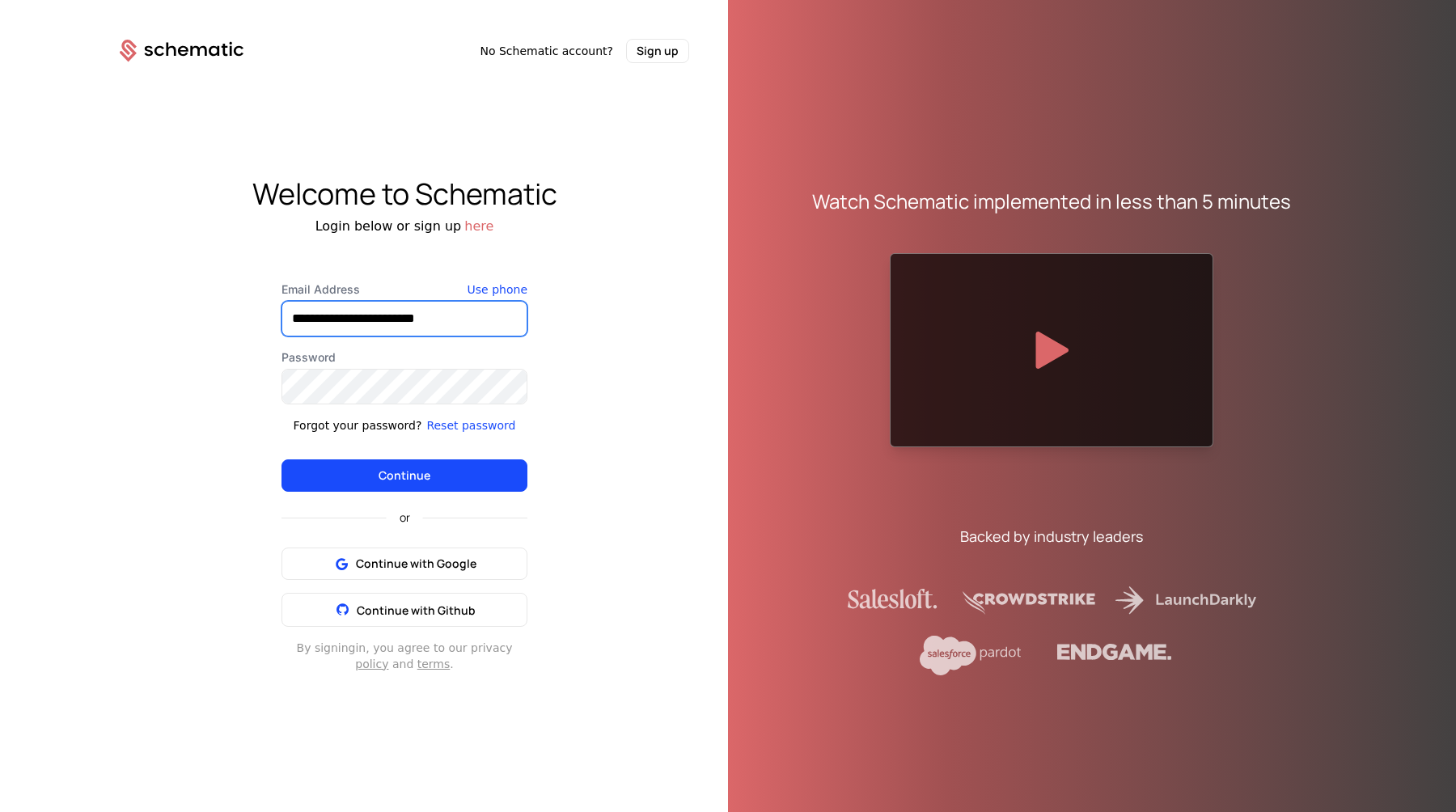
type input "**********"
click at [282, 460] on button "Continue" at bounding box center [404, 476] width 246 height 33
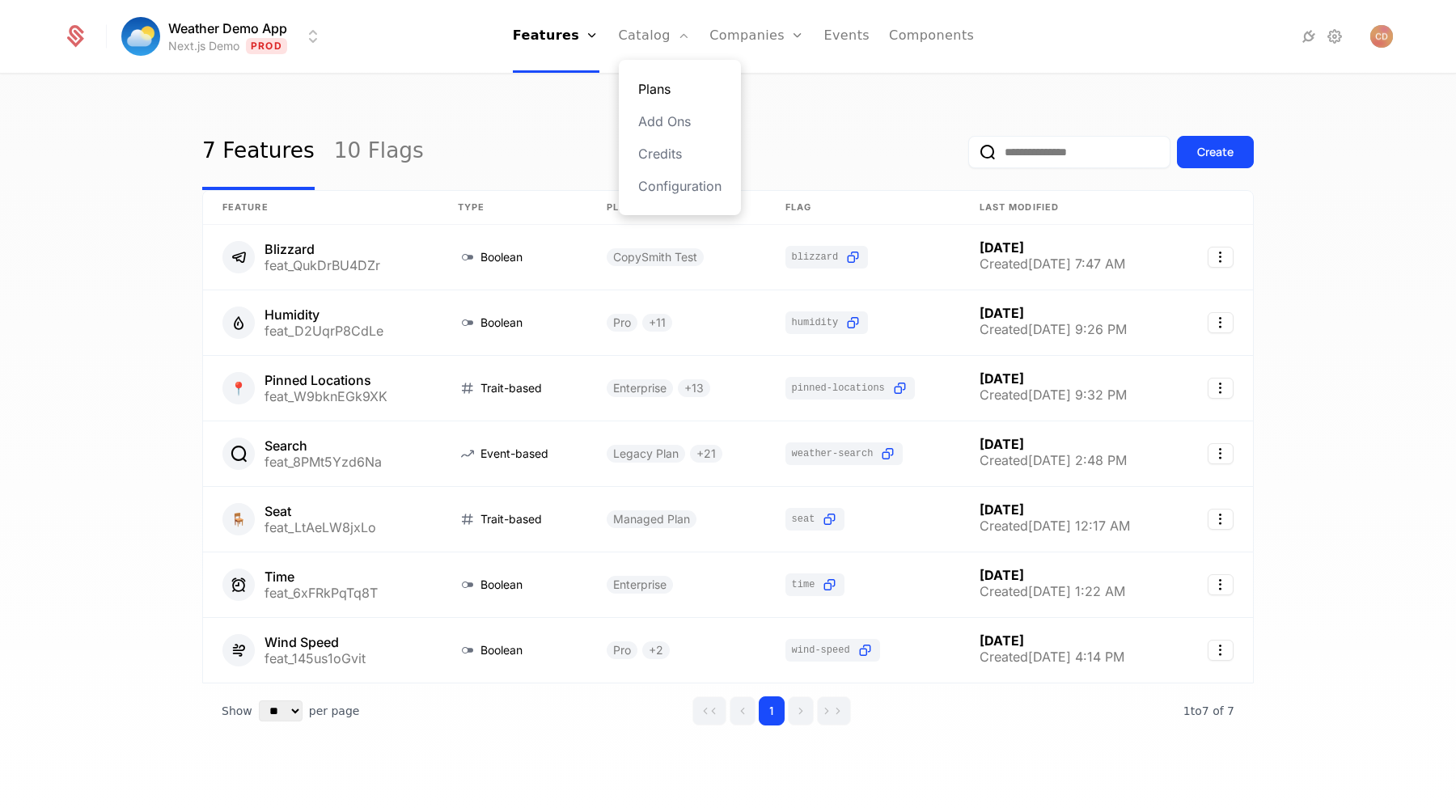
click at [676, 91] on link "Plans" at bounding box center [680, 89] width 84 height 19
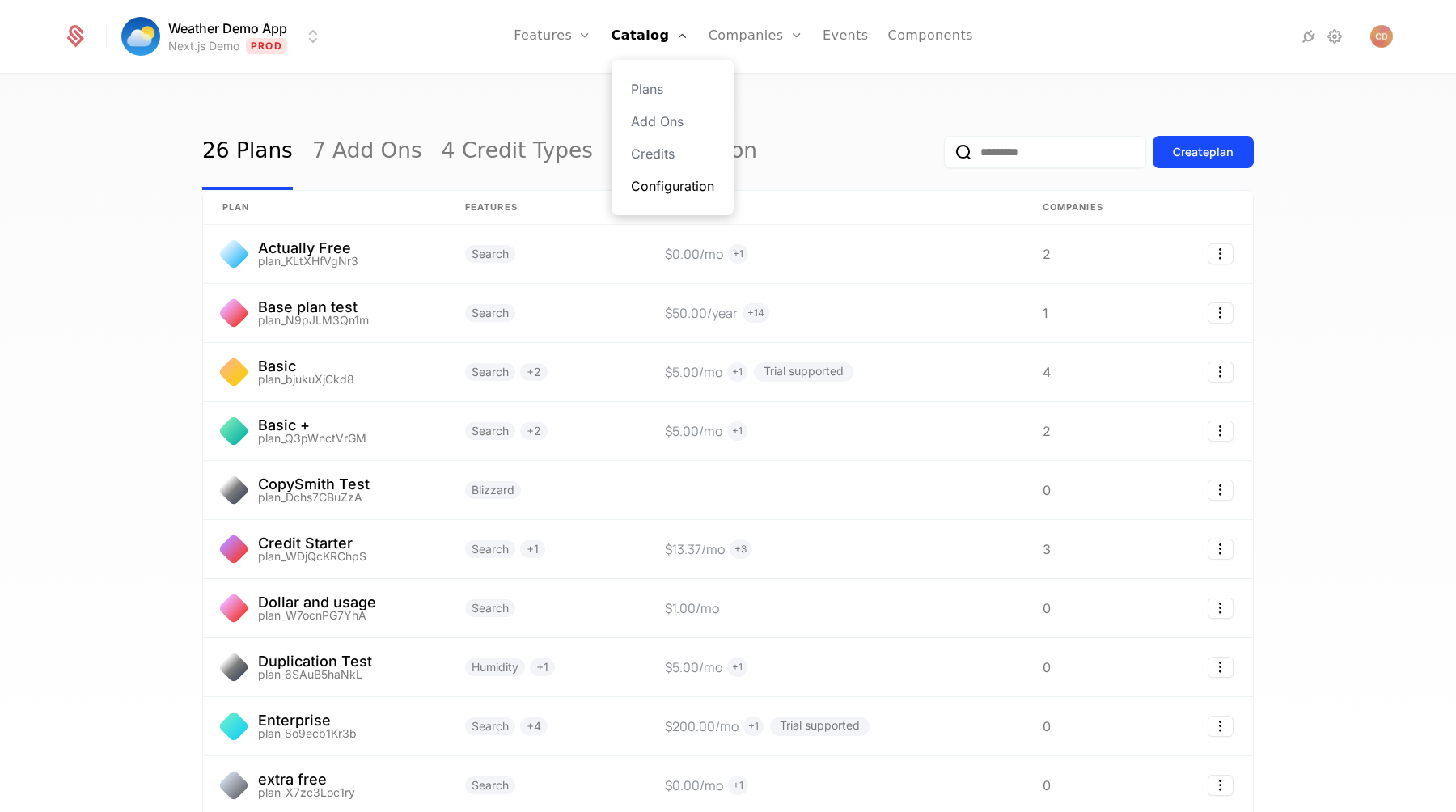
click at [674, 190] on link "Configuration" at bounding box center [672, 186] width 84 height 19
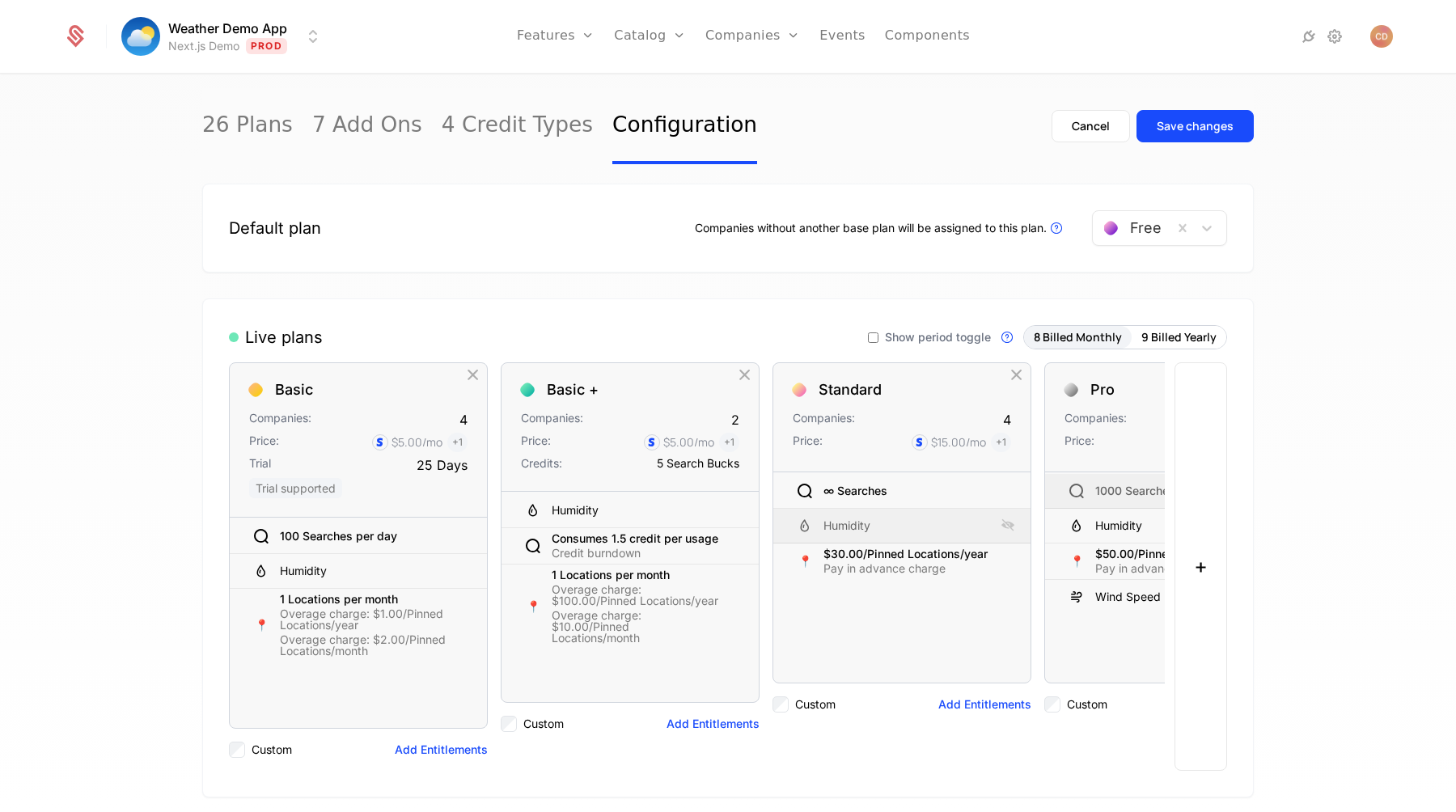
click at [966, 335] on span "Show period toggle" at bounding box center [938, 337] width 106 height 11
click at [1179, 124] on div "Save changes" at bounding box center [1194, 126] width 77 height 16
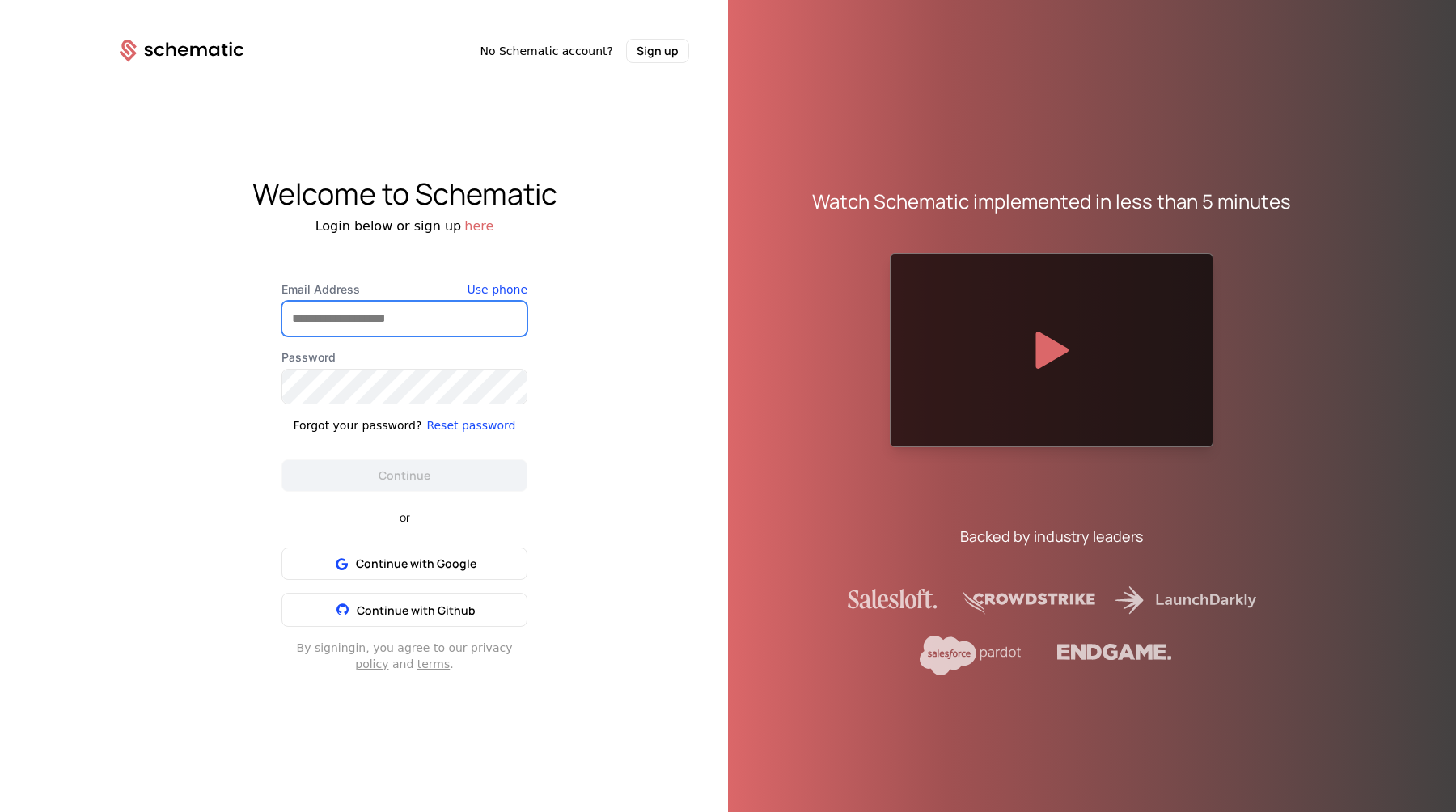
click at [463, 321] on input "Email Address" at bounding box center [404, 319] width 244 height 34
paste input "**********"
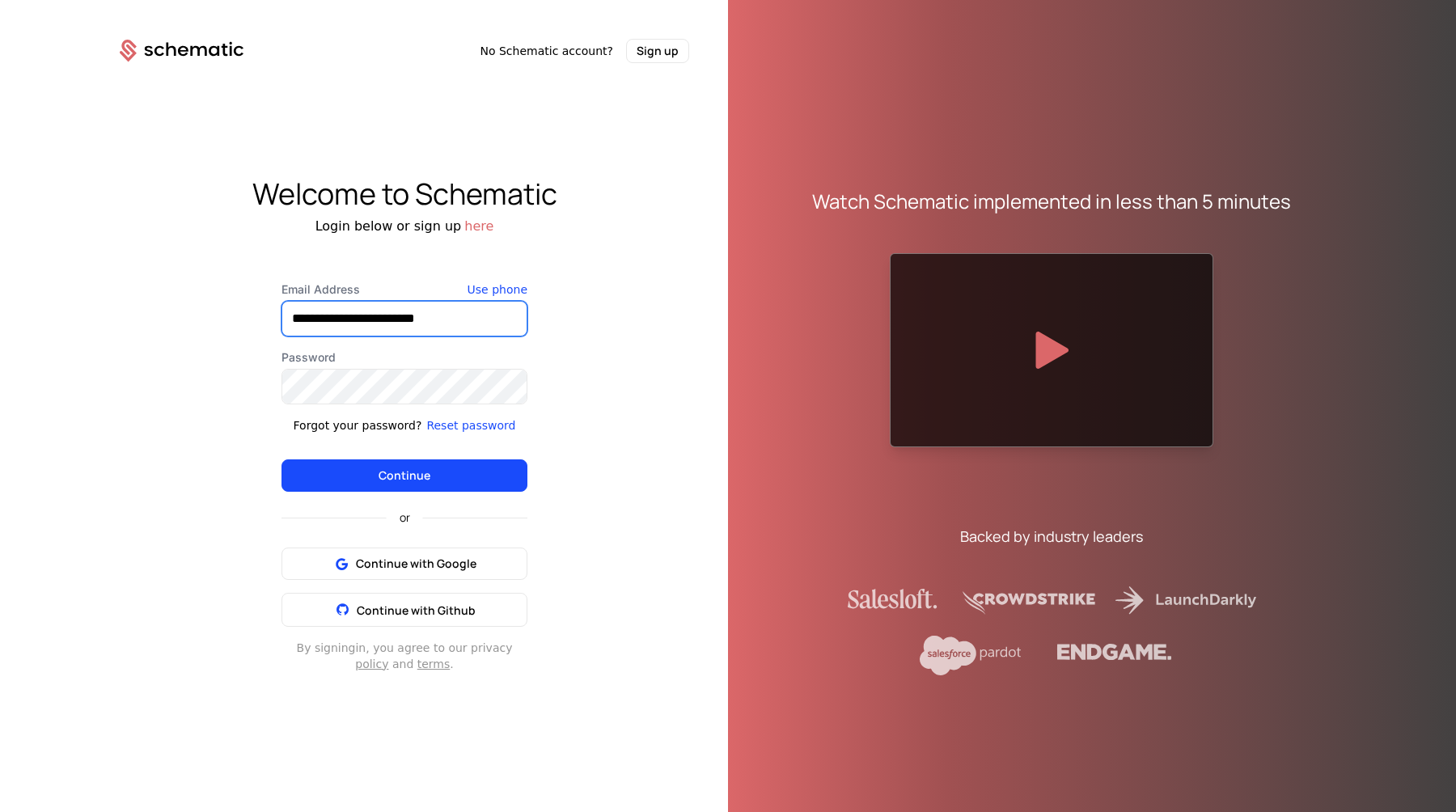
type input "**********"
click at [282, 460] on button "Continue" at bounding box center [404, 476] width 246 height 33
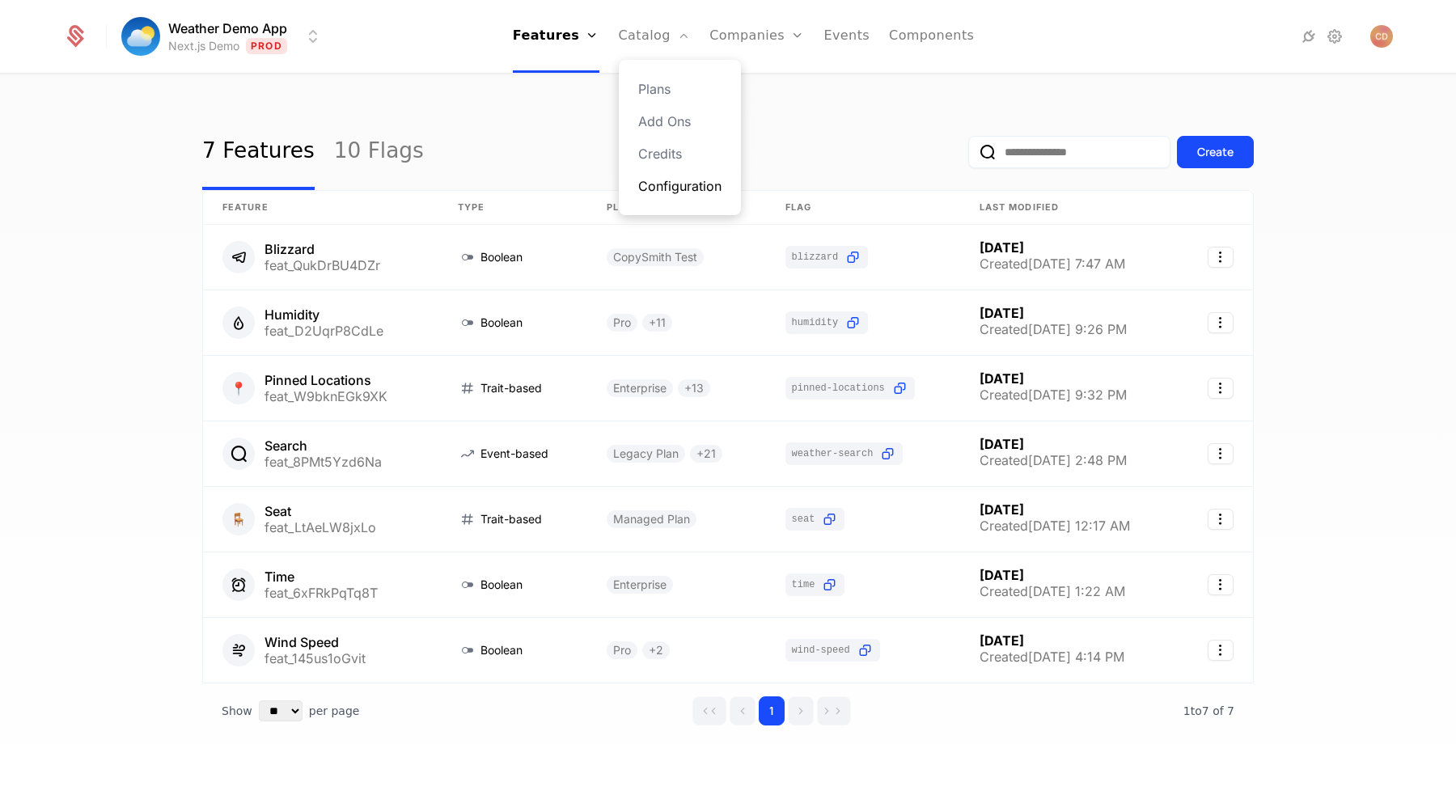
click at [670, 186] on link "Configuration" at bounding box center [680, 186] width 84 height 19
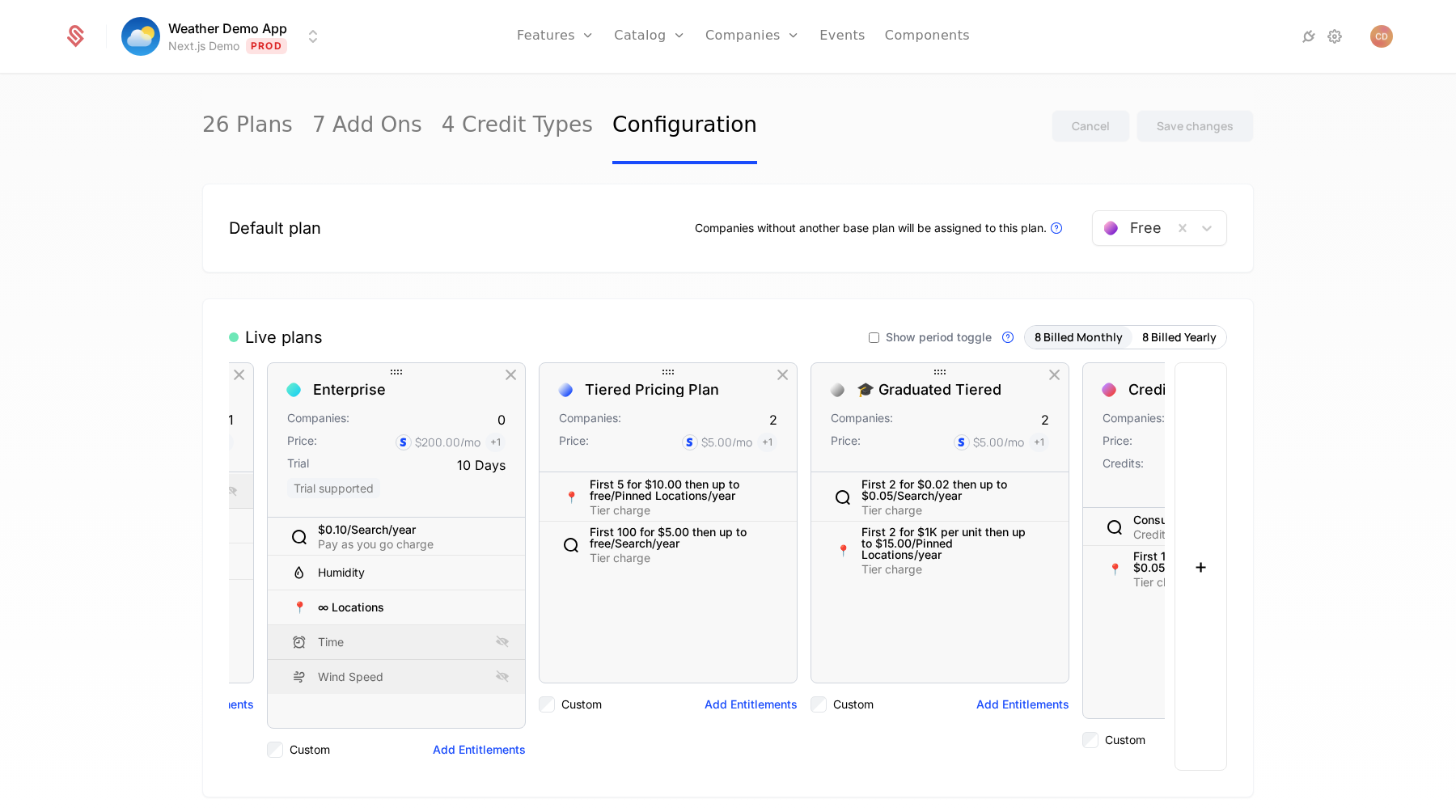
scroll to position [0, 1050]
click at [1166, 351] on div "Live plans Show period toggle Live Plans are visible in components and availabl…" at bounding box center [728, 548] width 1052 height 499
click at [1168, 340] on button "8 Billed Yearly" at bounding box center [1179, 337] width 94 height 23
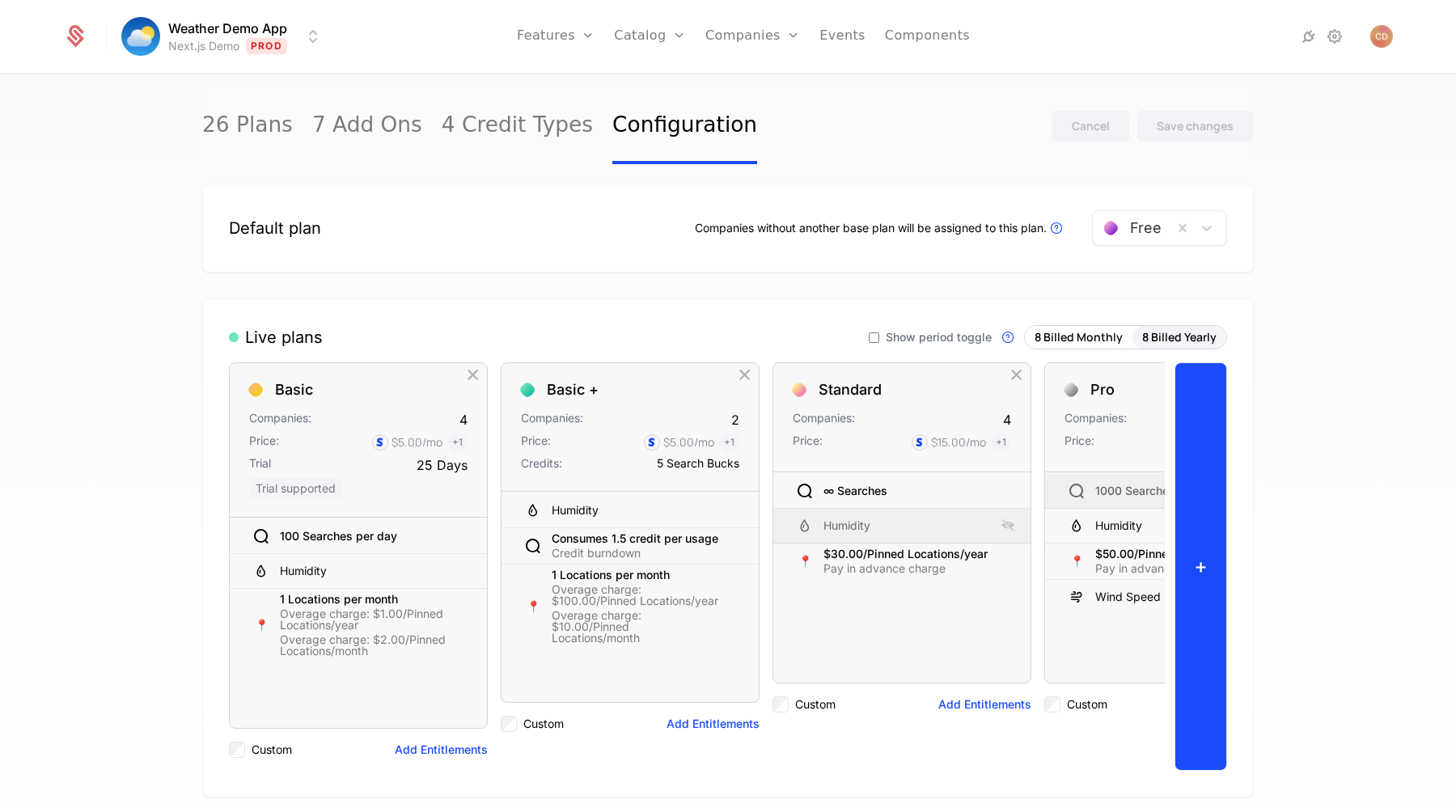
click at [1196, 453] on button "+" at bounding box center [1201, 566] width 53 height 409
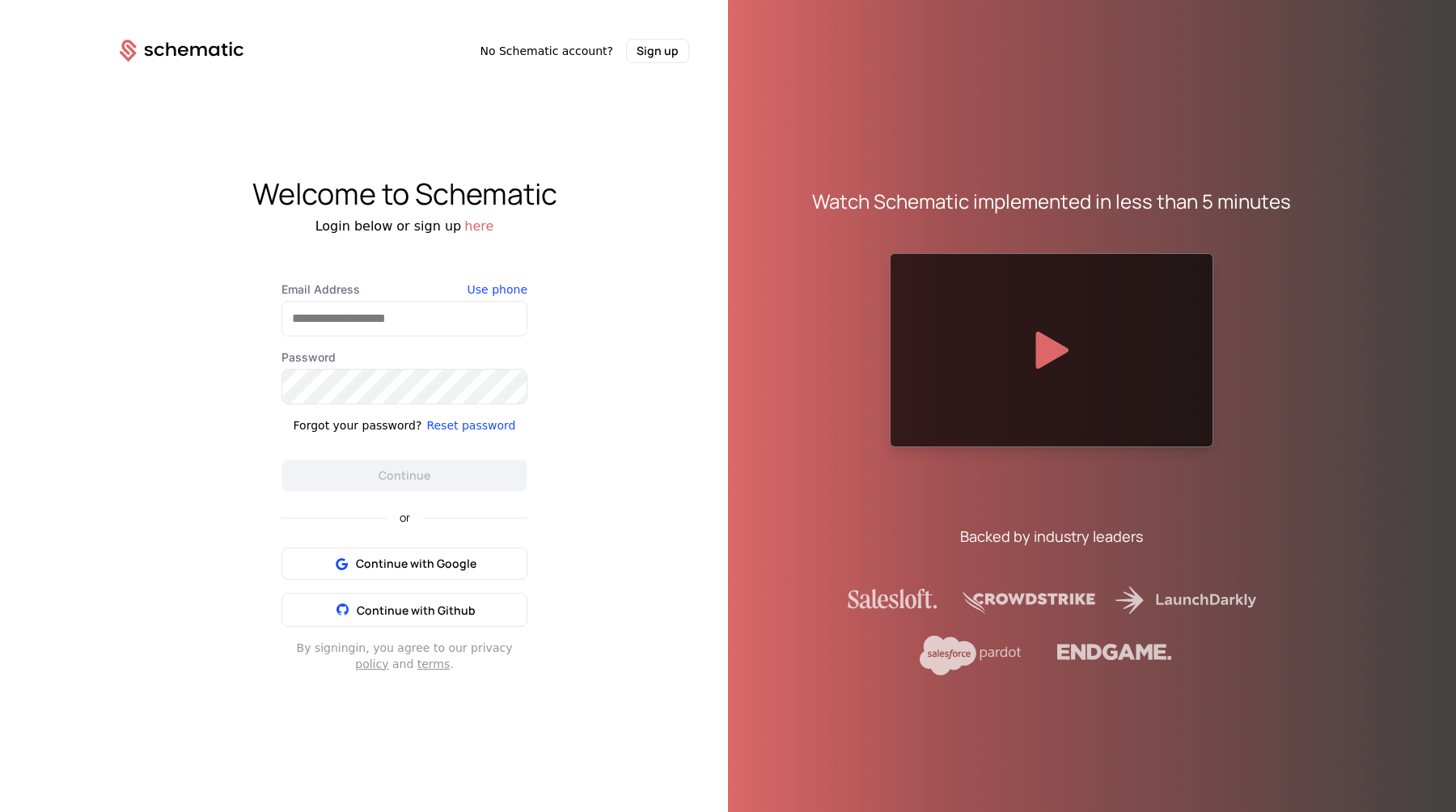
click at [770, 413] on div "Watch Schematic implemented in less than 5 minutes Backed by industry leaders" at bounding box center [1052, 419] width 647 height 812
click at [690, 166] on div "Welcome to Schematic Login below or sign up here Email Address Use phone Passwo…" at bounding box center [404, 424] width 647 height 723
click at [373, 557] on span "Continue with Google" at bounding box center [416, 564] width 121 height 16
